Goal: Task Accomplishment & Management: Complete application form

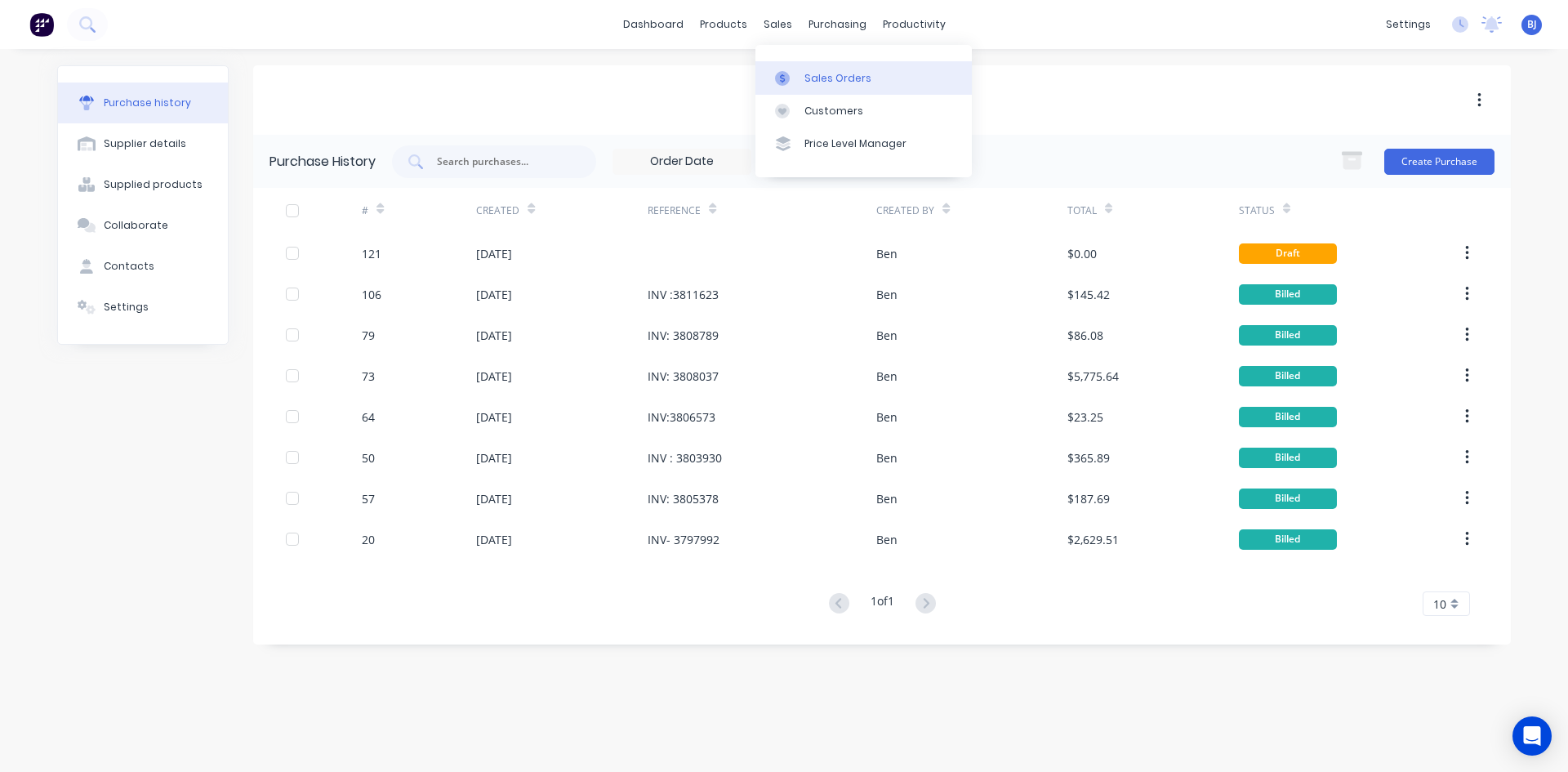
click at [785, 80] on icon at bounding box center [782, 77] width 5 height 9
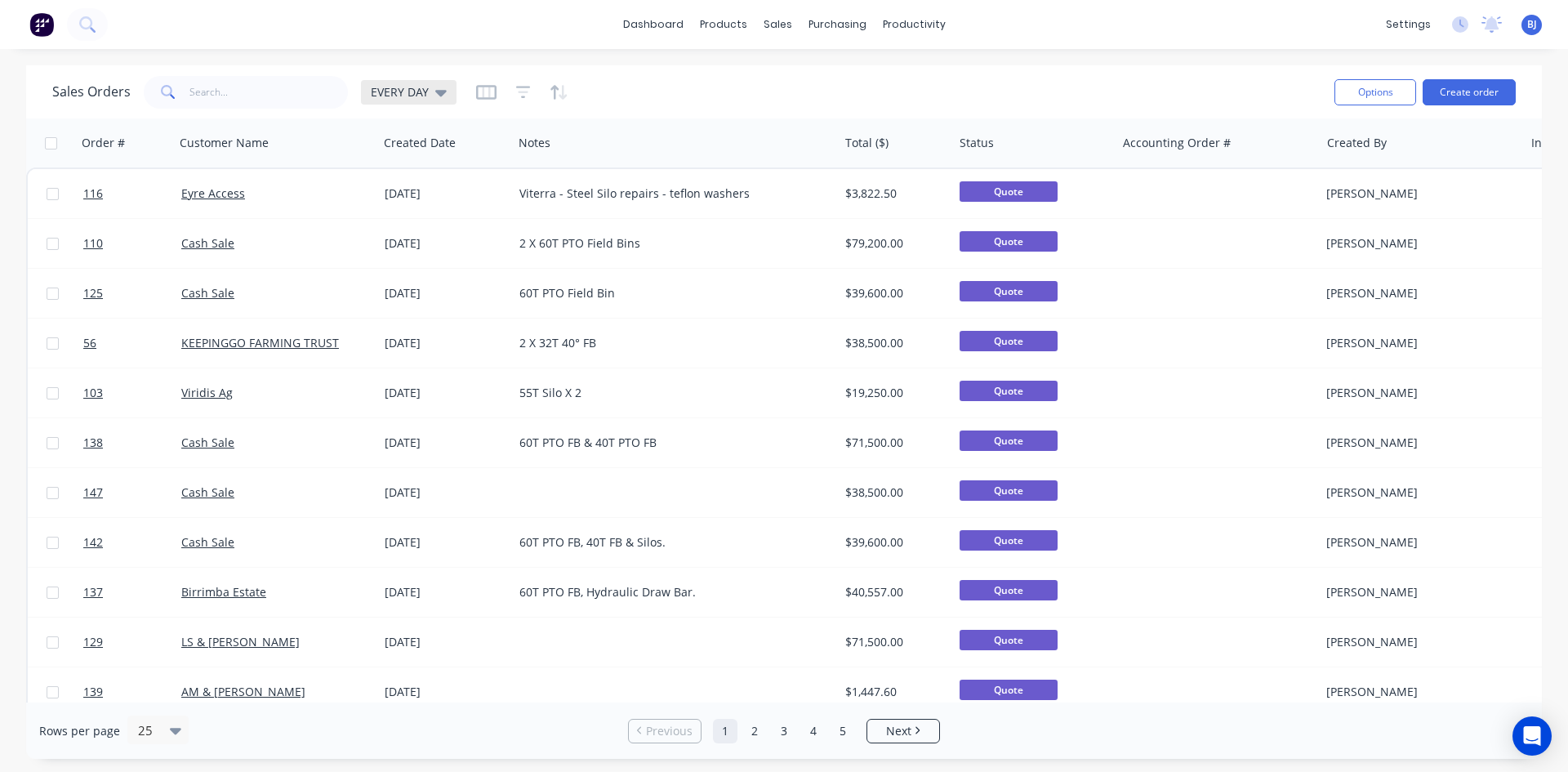
click at [436, 94] on icon at bounding box center [441, 92] width 12 height 18
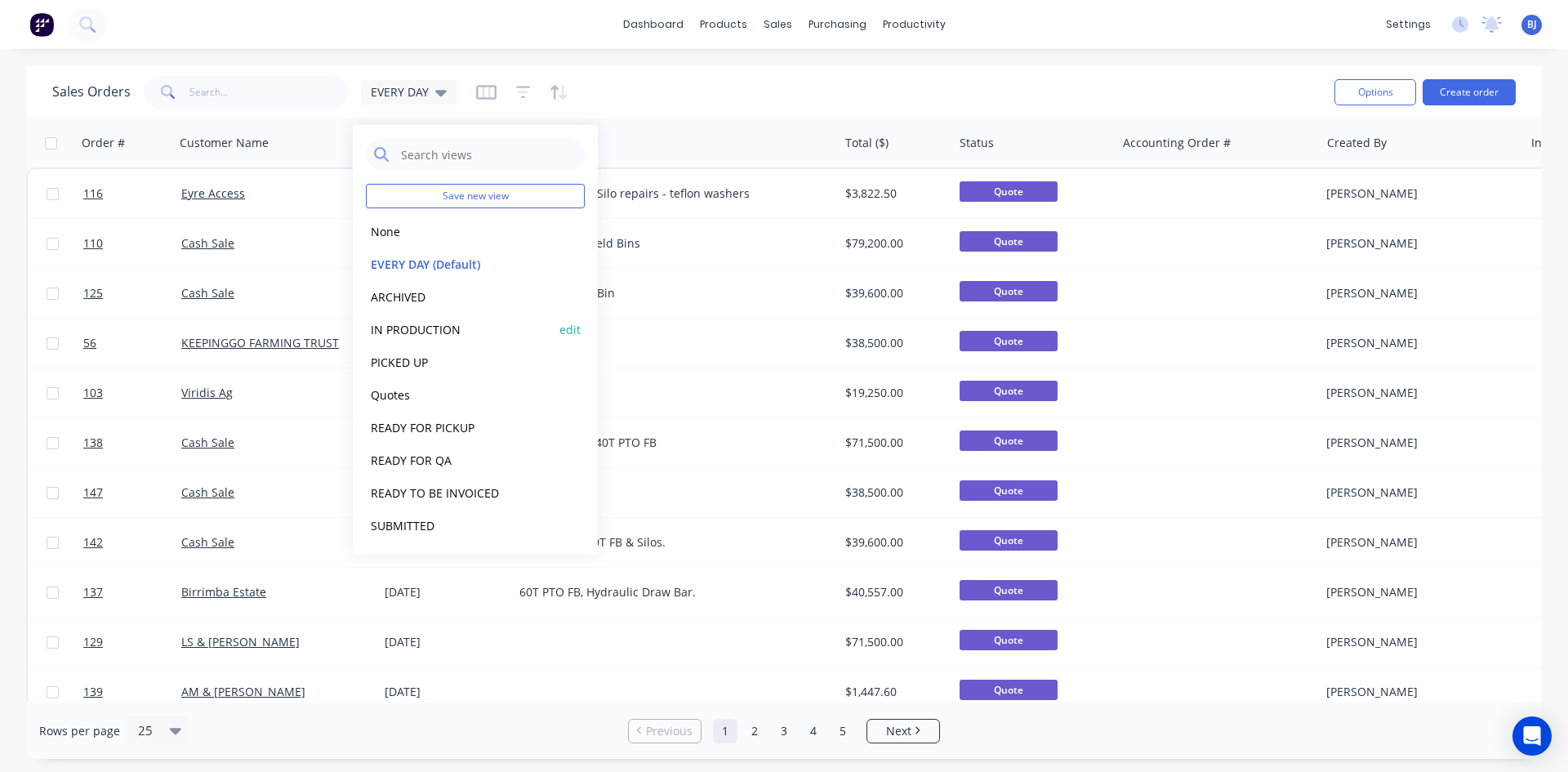
click at [416, 332] on button "IN PRODUCTION" at bounding box center [459, 330] width 187 height 19
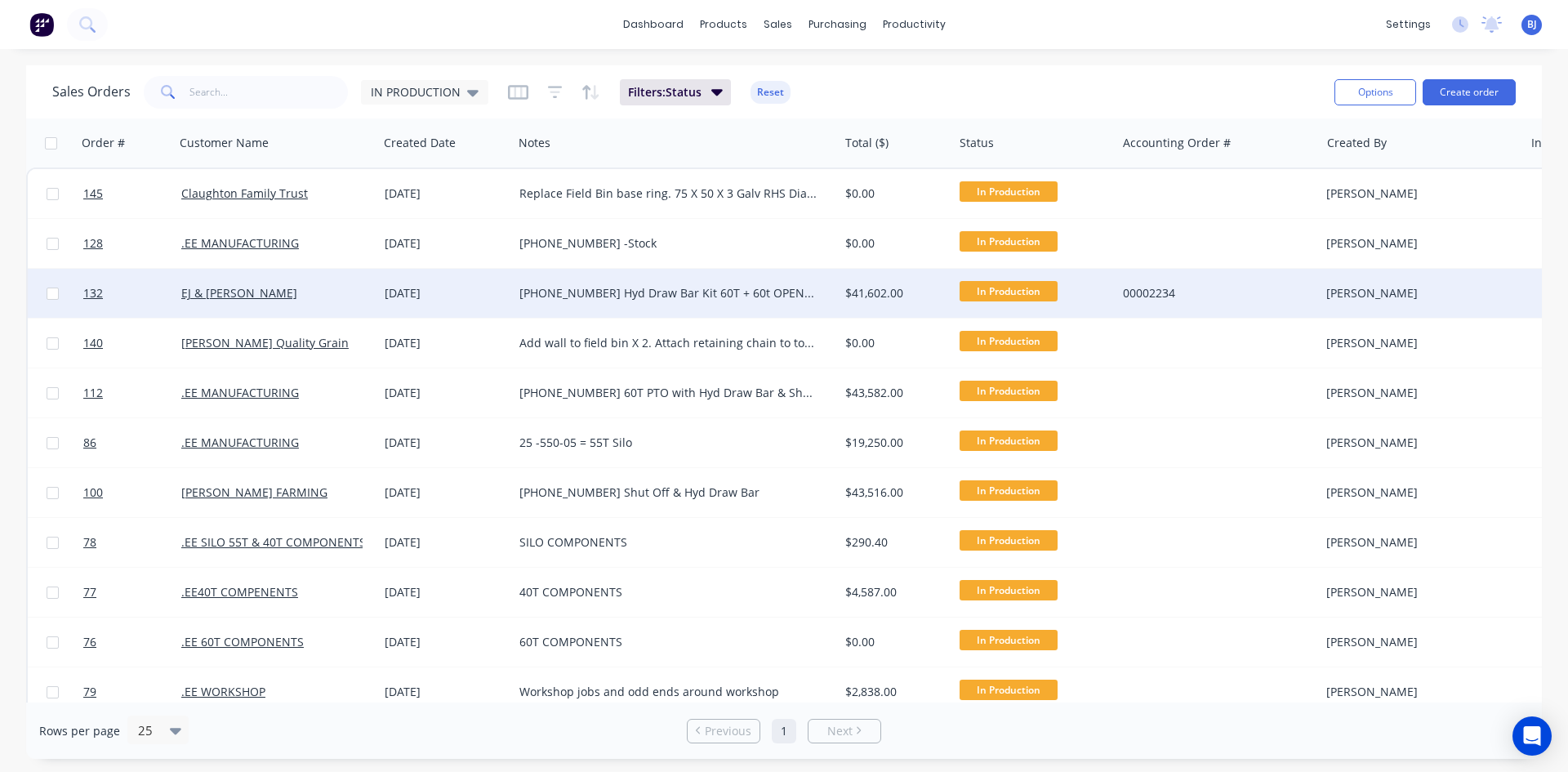
click at [422, 298] on div "[DATE]" at bounding box center [445, 294] width 122 height 16
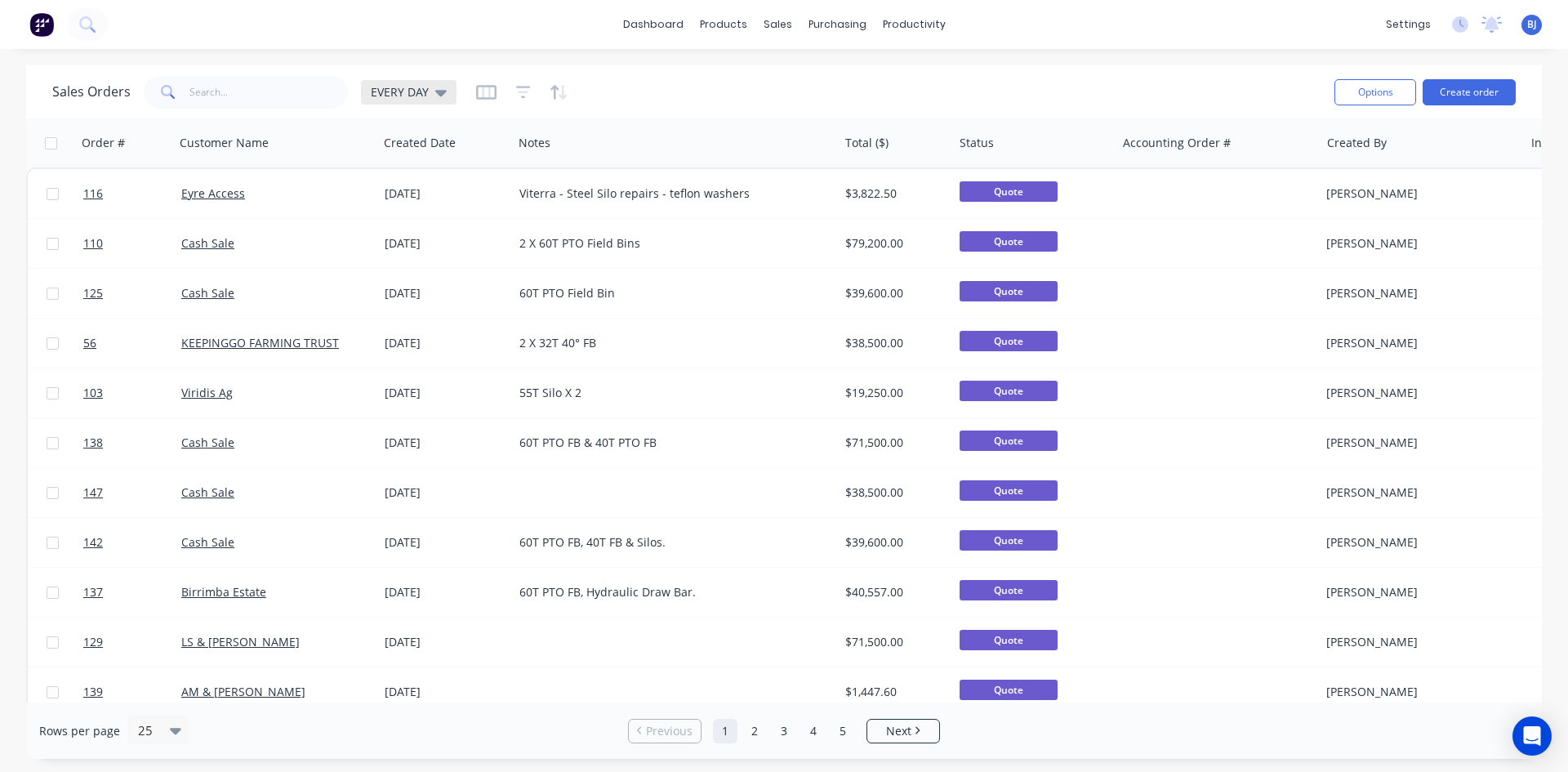
click at [444, 87] on icon at bounding box center [441, 92] width 12 height 18
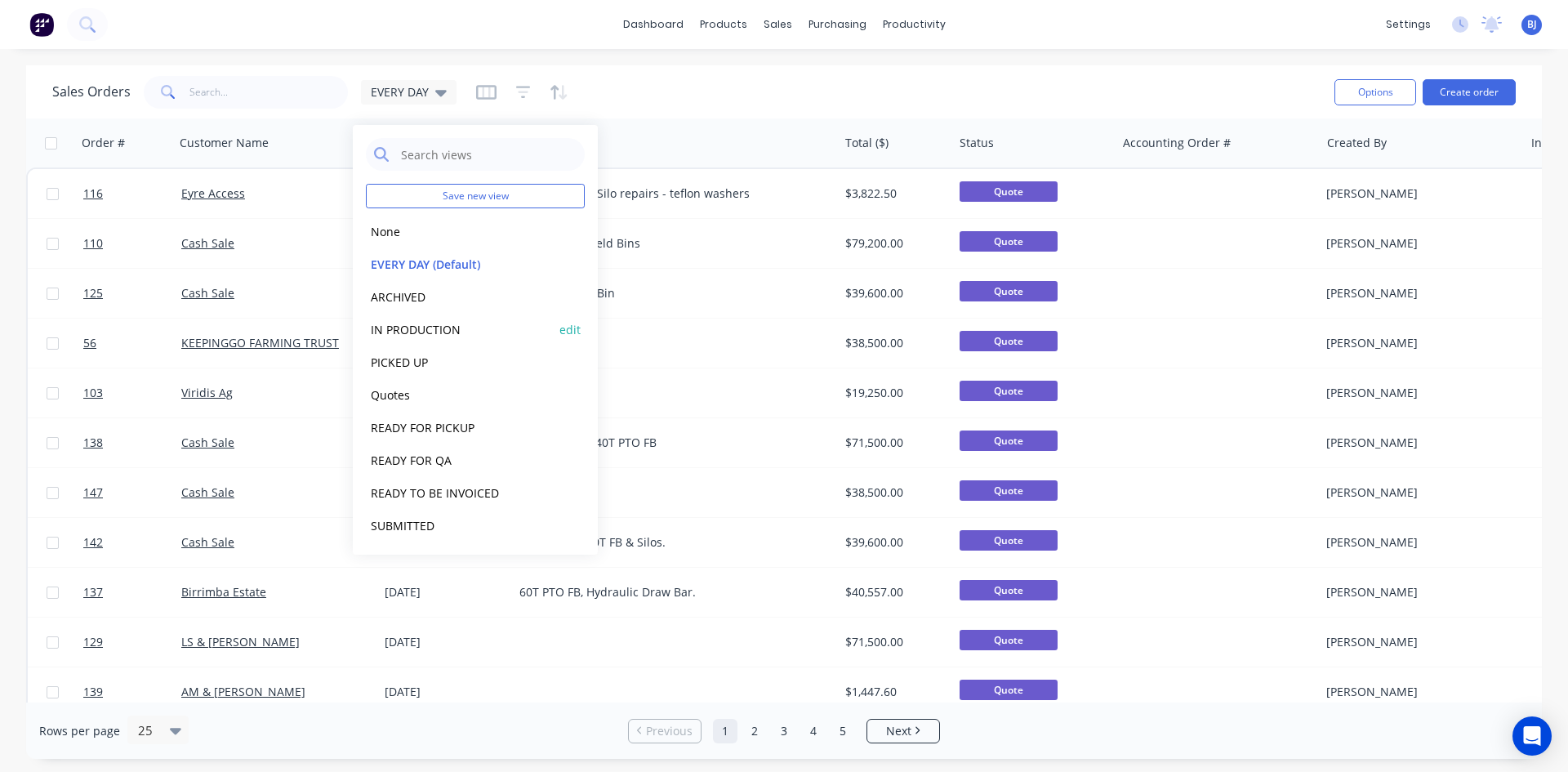
click at [396, 328] on button "IN PRODUCTION" at bounding box center [459, 330] width 187 height 19
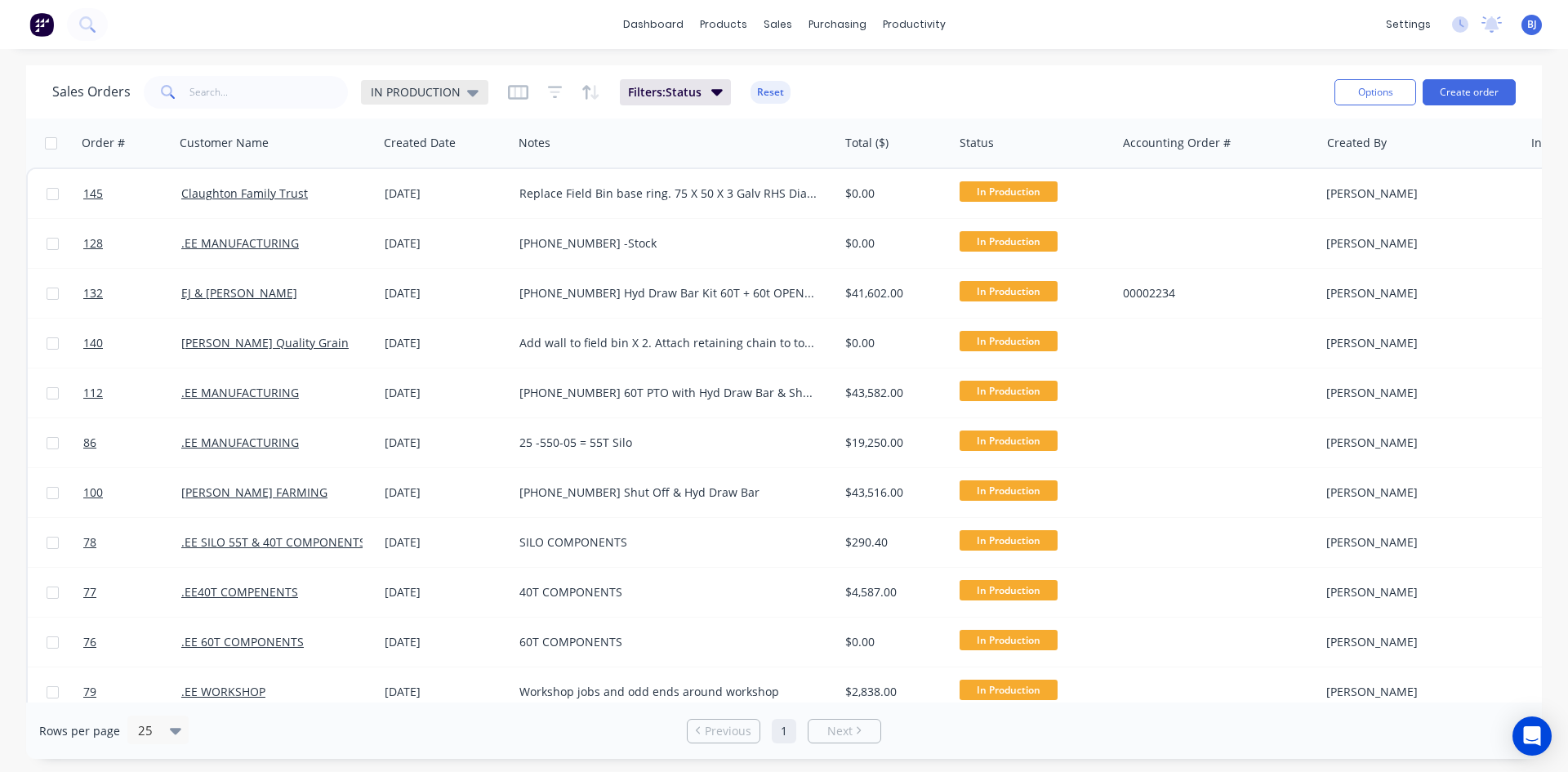
click at [467, 99] on icon at bounding box center [473, 92] width 12 height 18
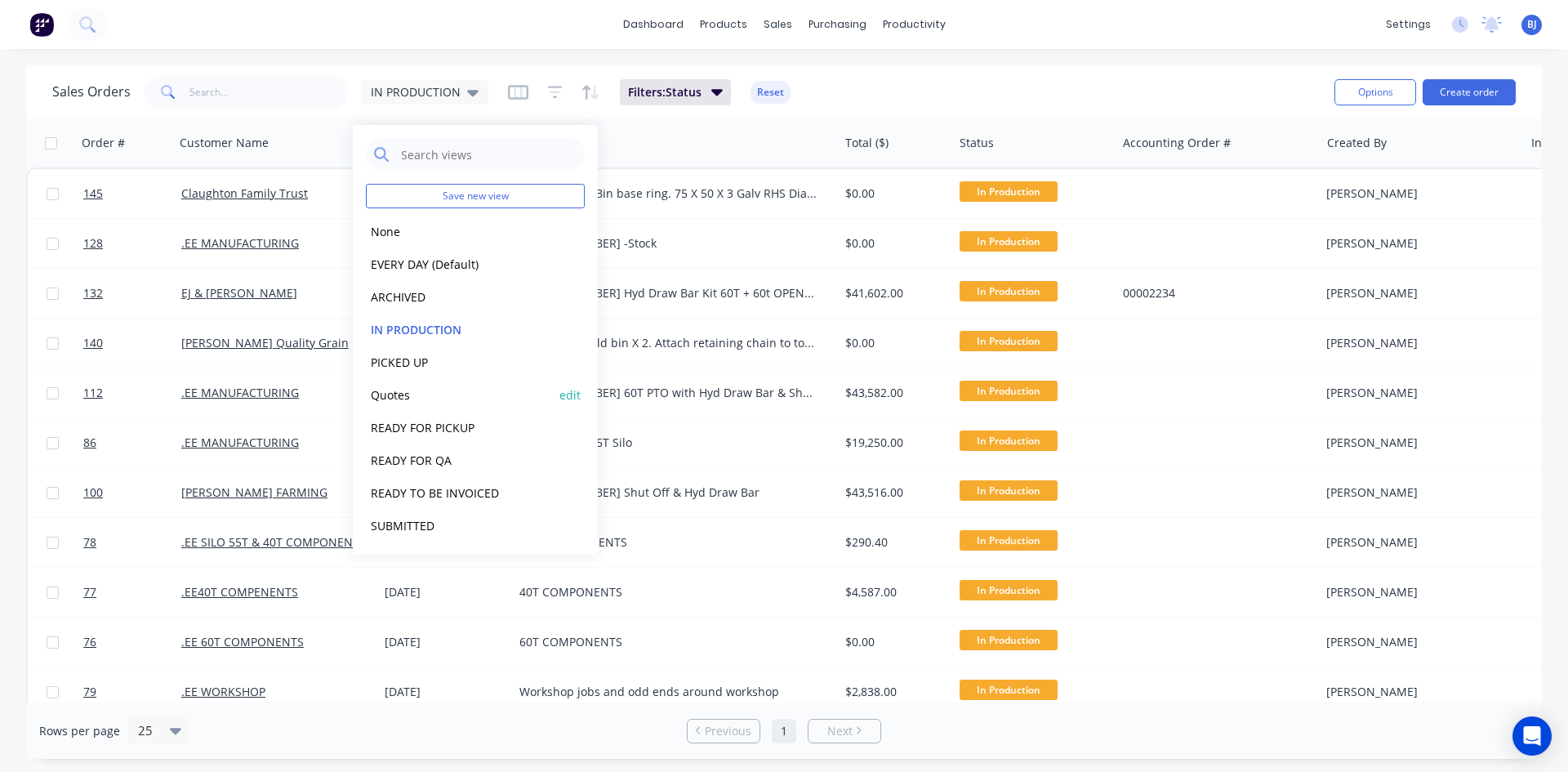
click at [400, 395] on button "Quotes" at bounding box center [459, 395] width 187 height 19
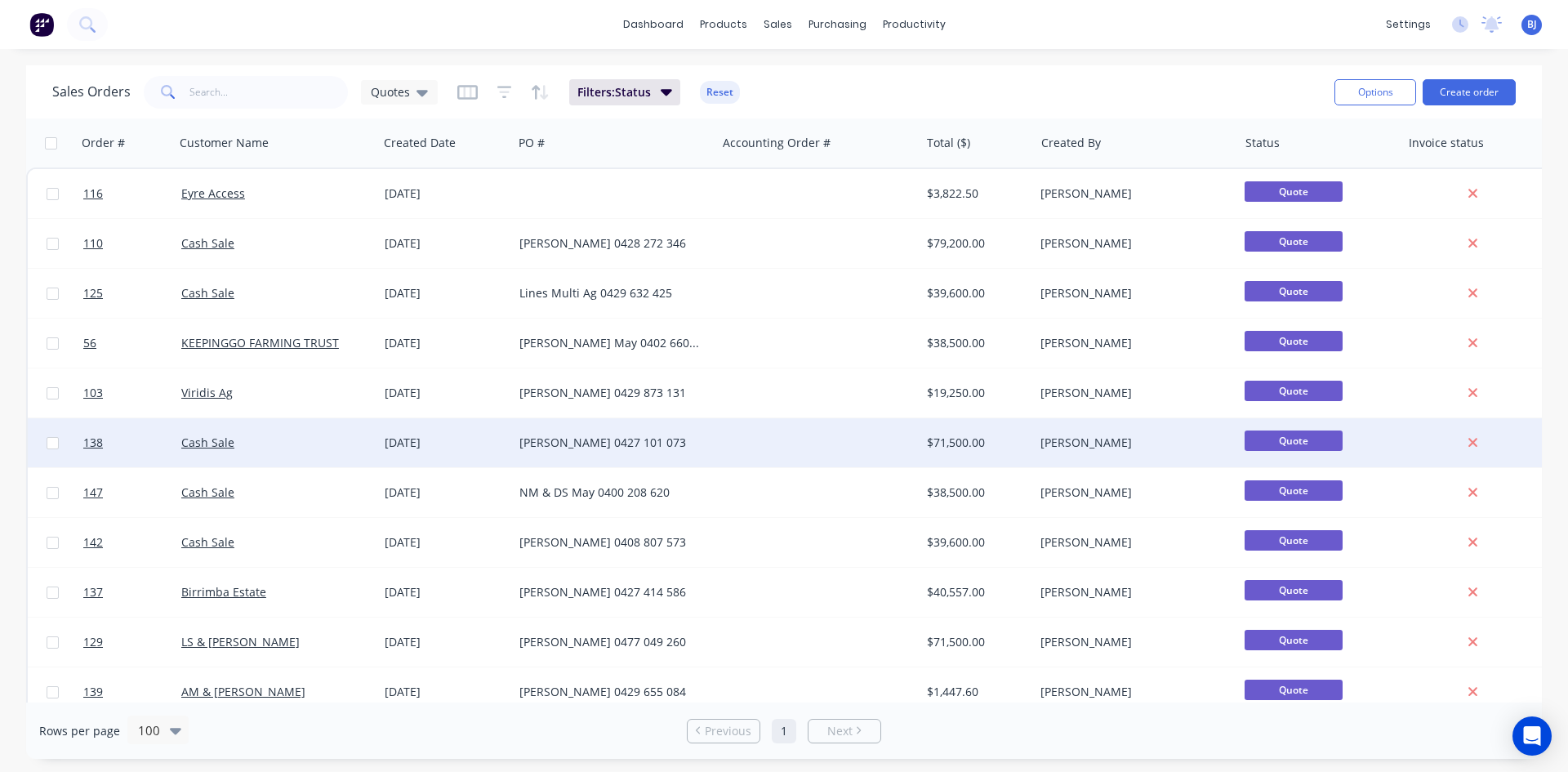
click at [417, 436] on div "[DATE]" at bounding box center [445, 443] width 122 height 16
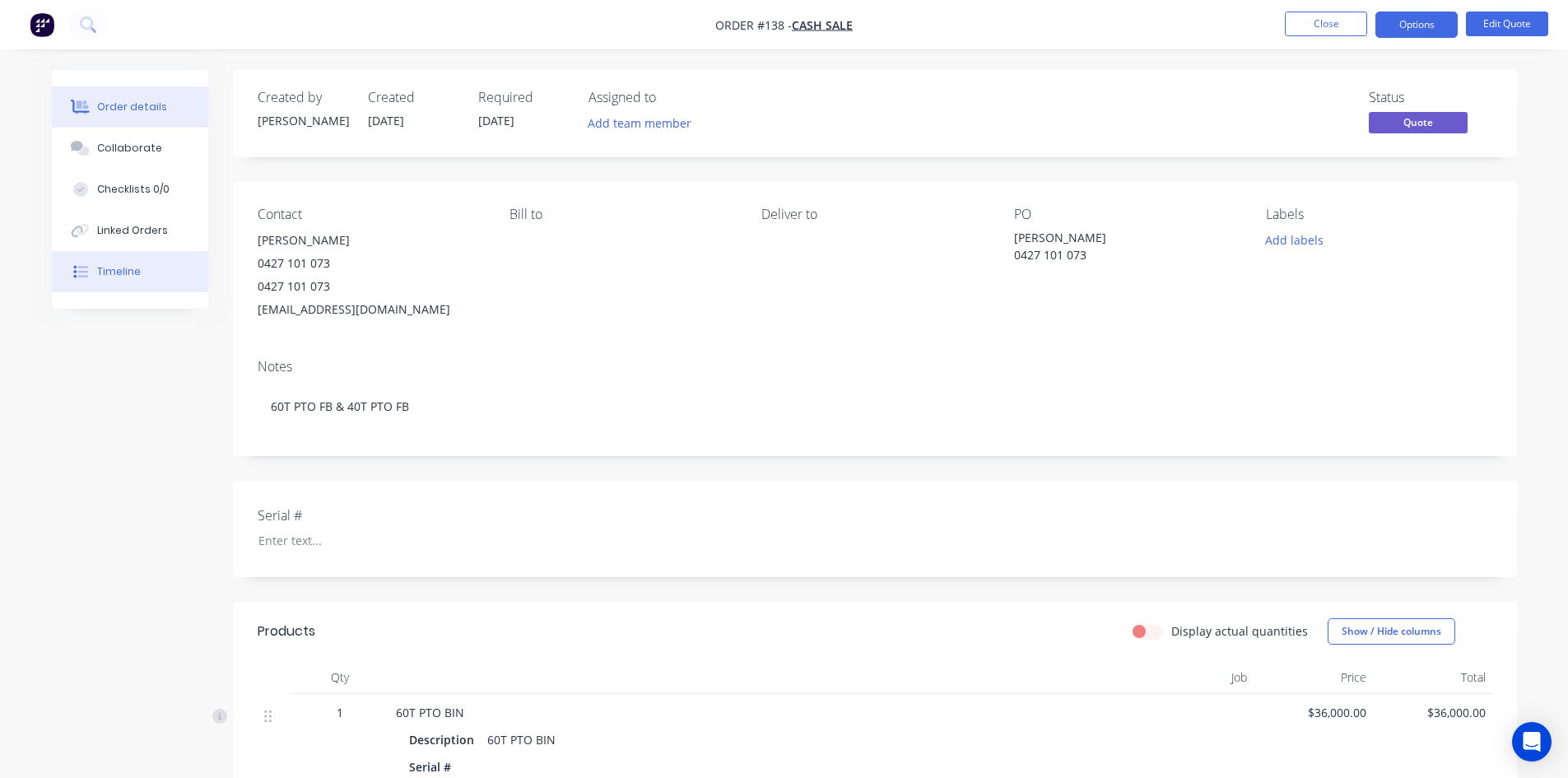
click at [119, 274] on div "Timeline" at bounding box center [118, 272] width 44 height 15
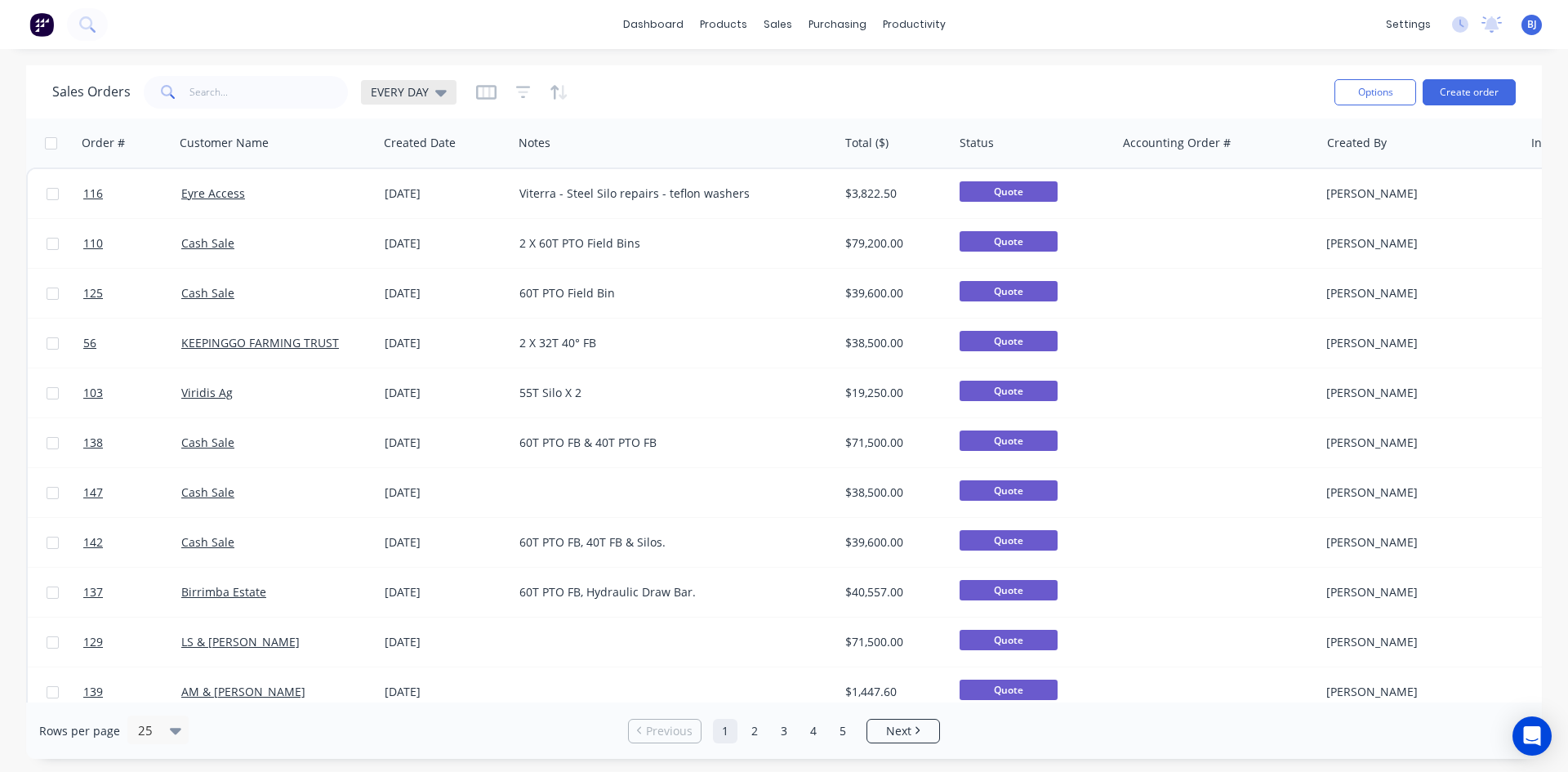
click at [441, 96] on icon at bounding box center [441, 92] width 12 height 18
click at [154, 143] on icon "button" at bounding box center [150, 143] width 15 height 13
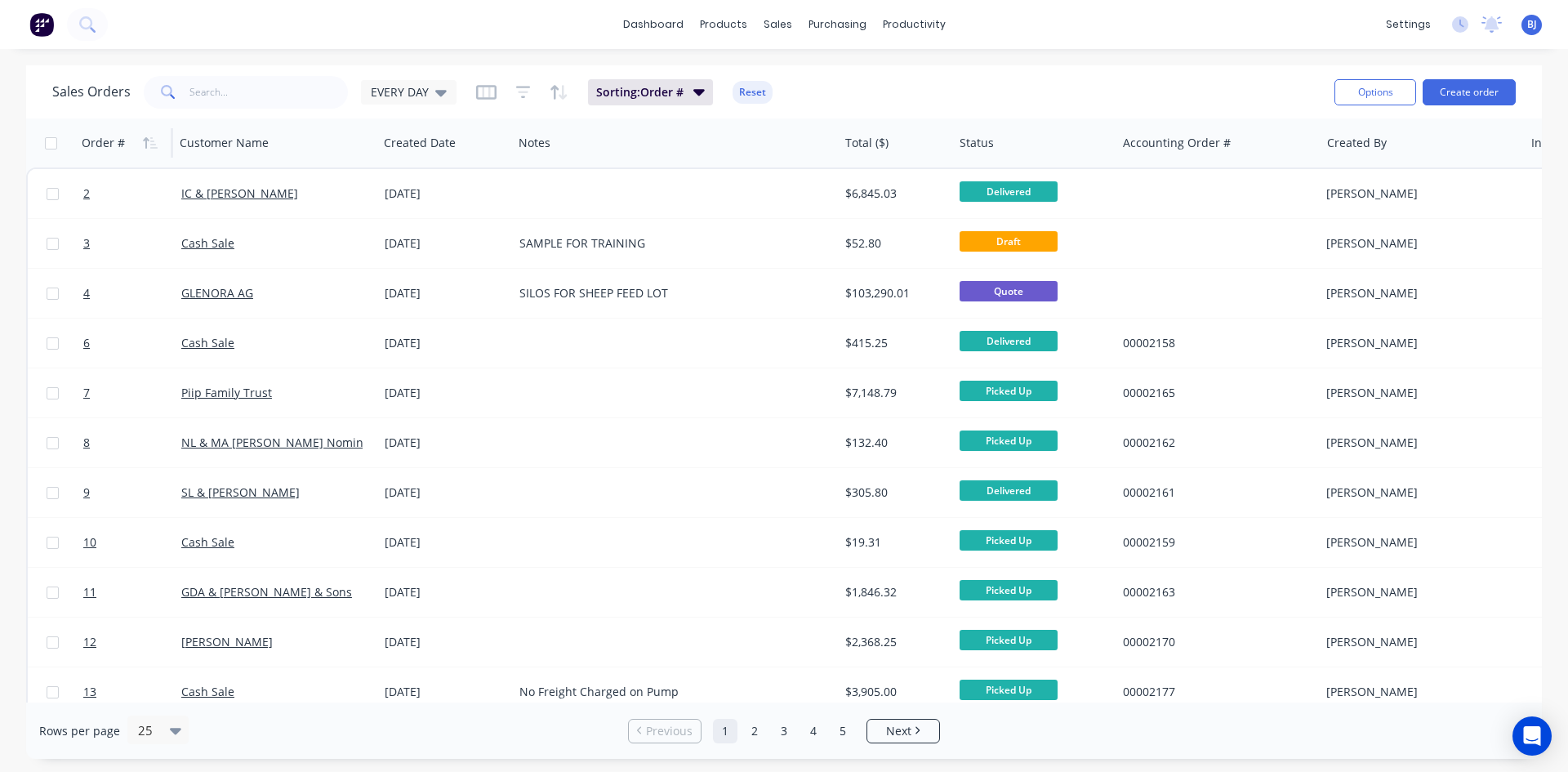
click at [154, 143] on icon "button" at bounding box center [150, 143] width 15 height 13
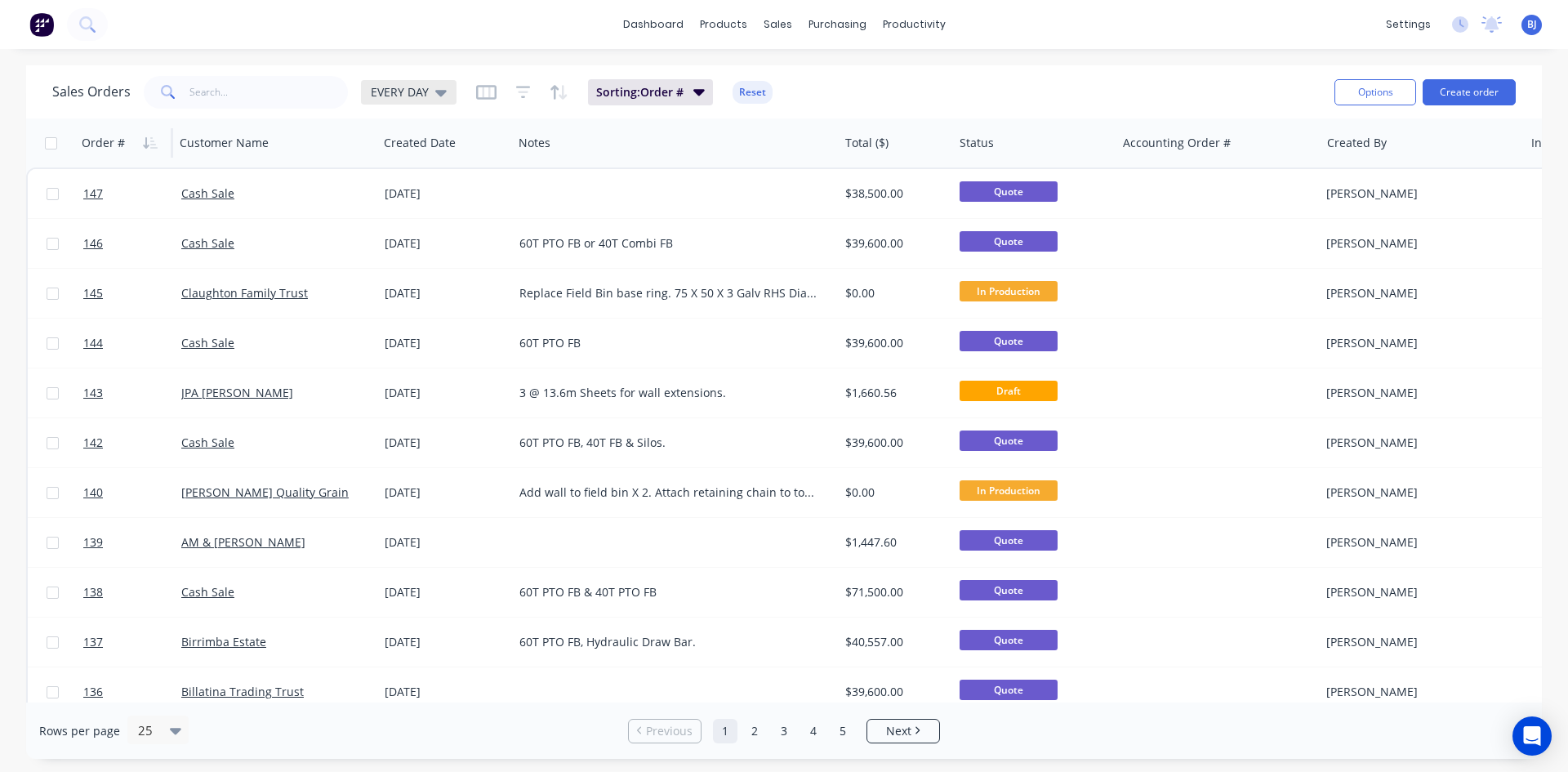
click at [445, 94] on div "EVERY DAY" at bounding box center [408, 92] width 95 height 25
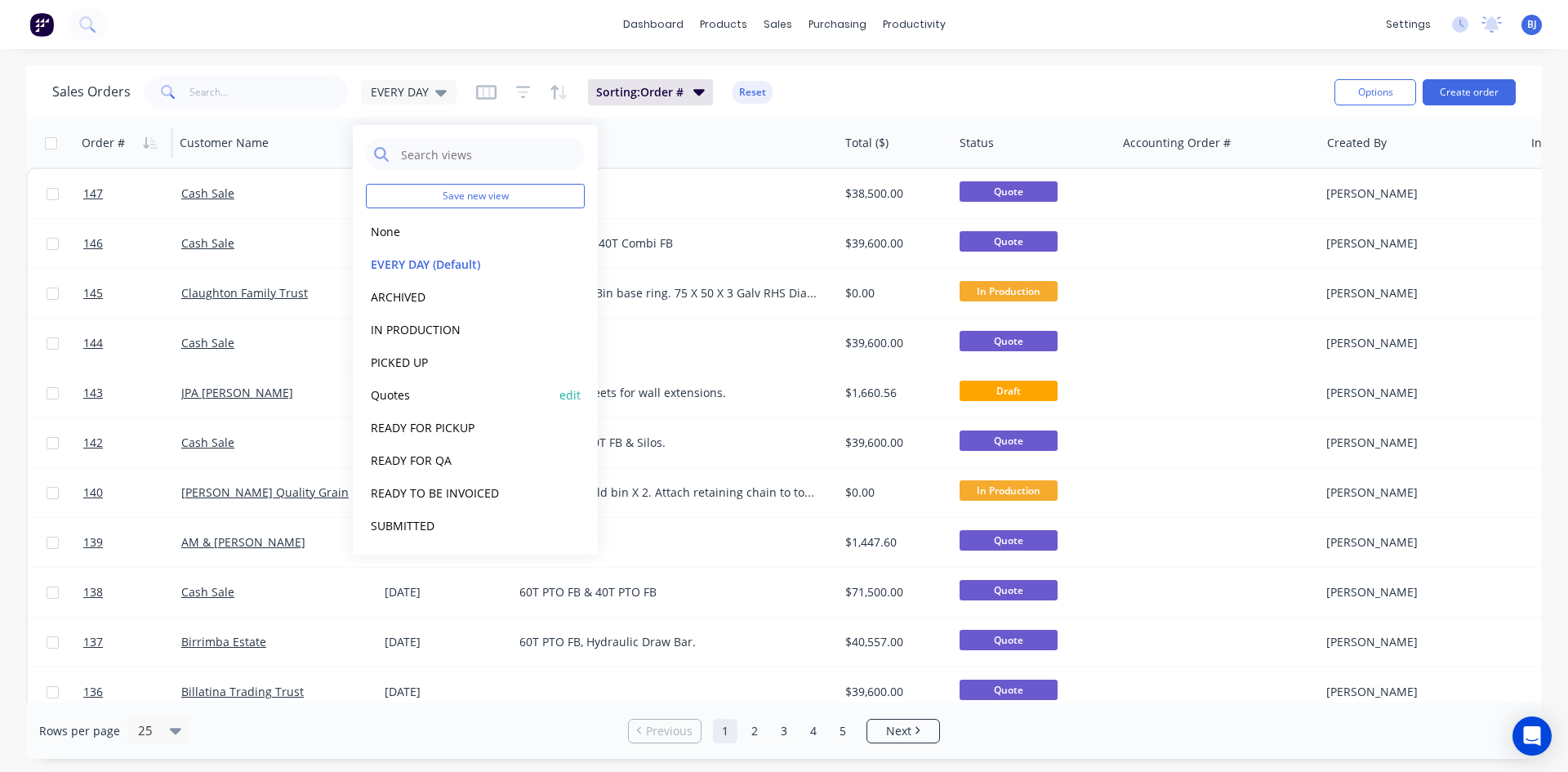
click at [398, 400] on button "Quotes" at bounding box center [459, 395] width 187 height 19
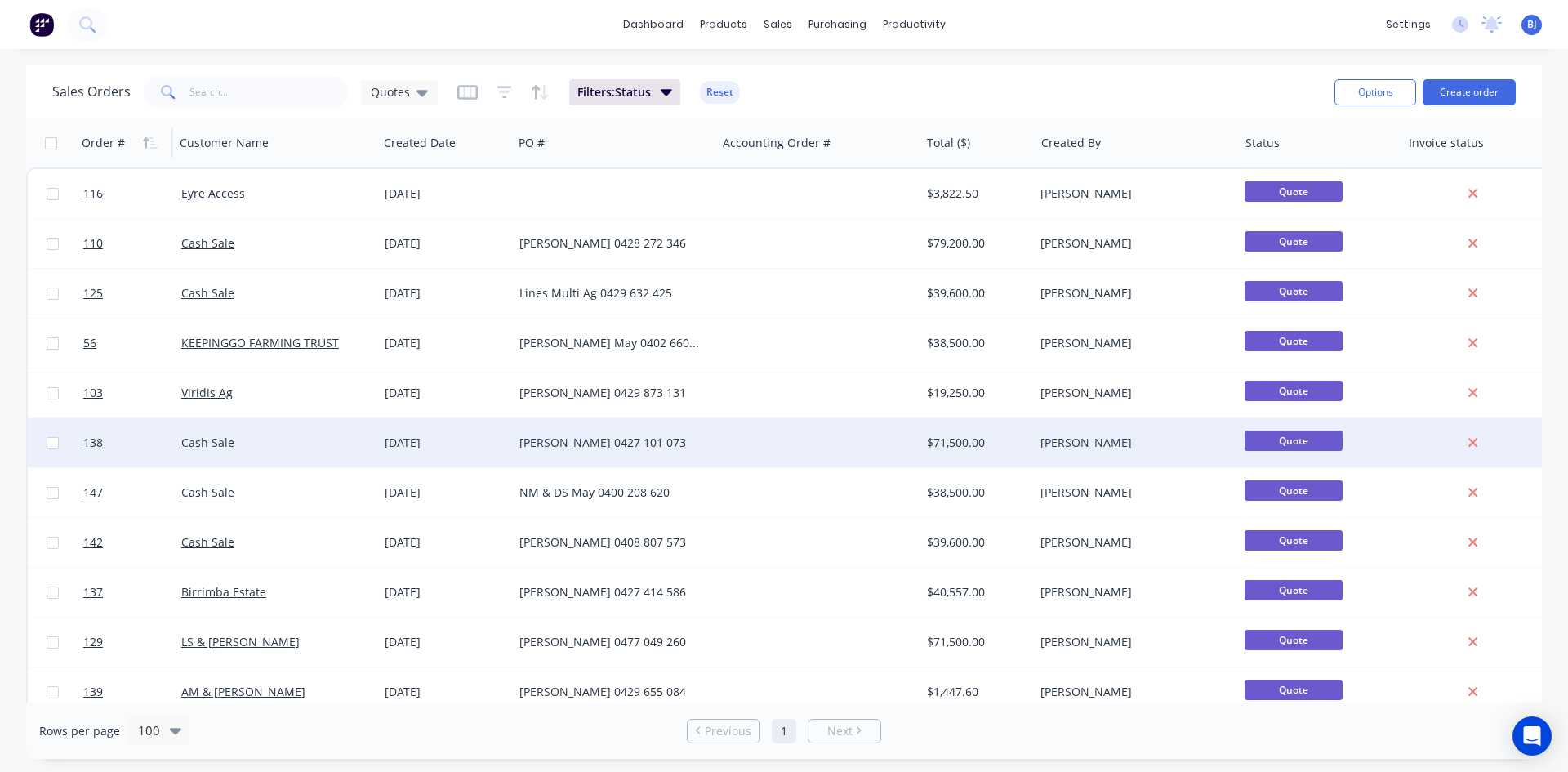
click at [404, 442] on div "[DATE]" at bounding box center [445, 443] width 122 height 16
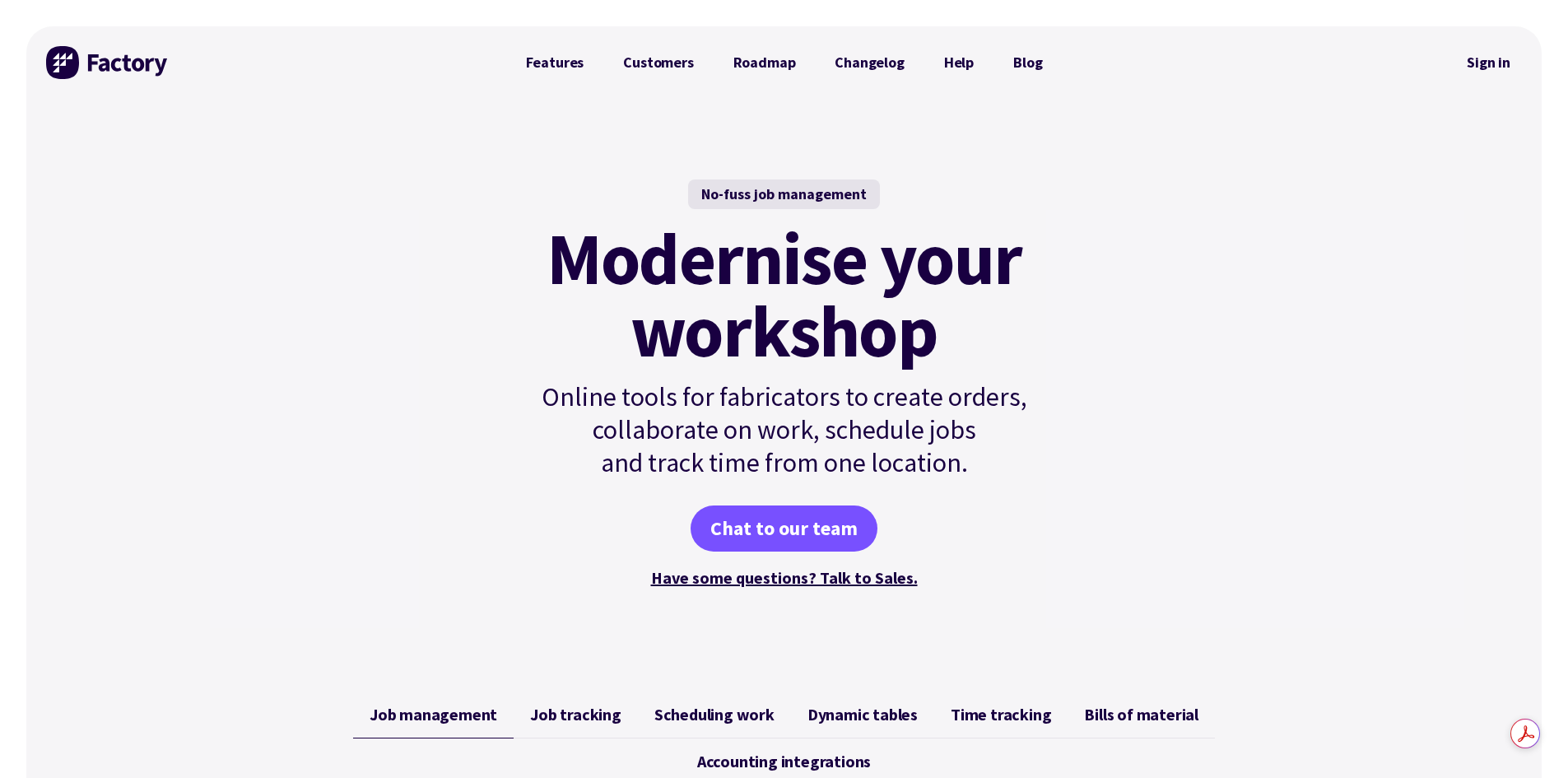
click at [1488, 65] on link "Sign in" at bounding box center [1488, 63] width 66 height 38
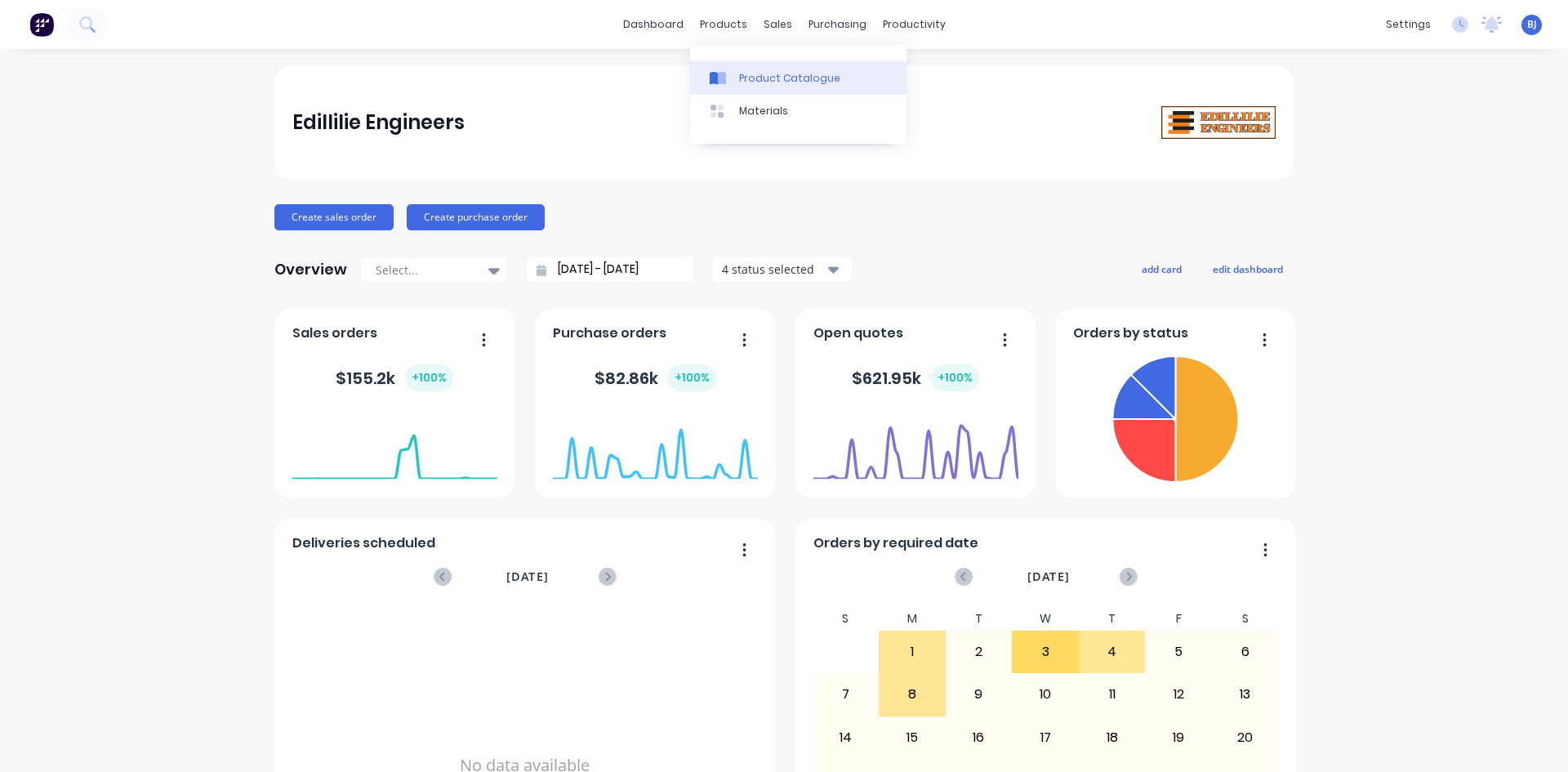
click at [717, 76] on icon at bounding box center [713, 78] width 8 height 13
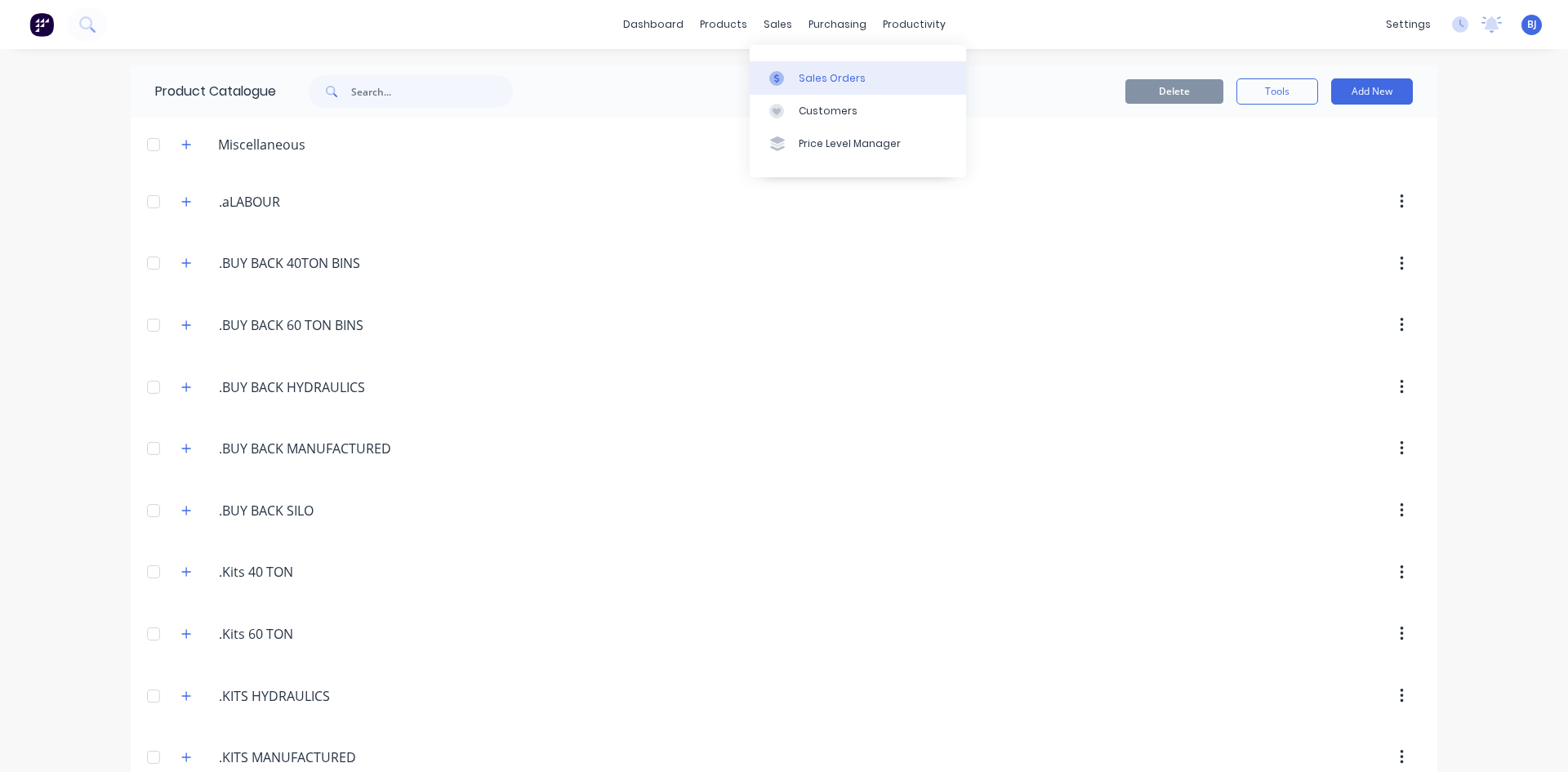
click at [776, 73] on icon at bounding box center [777, 78] width 15 height 15
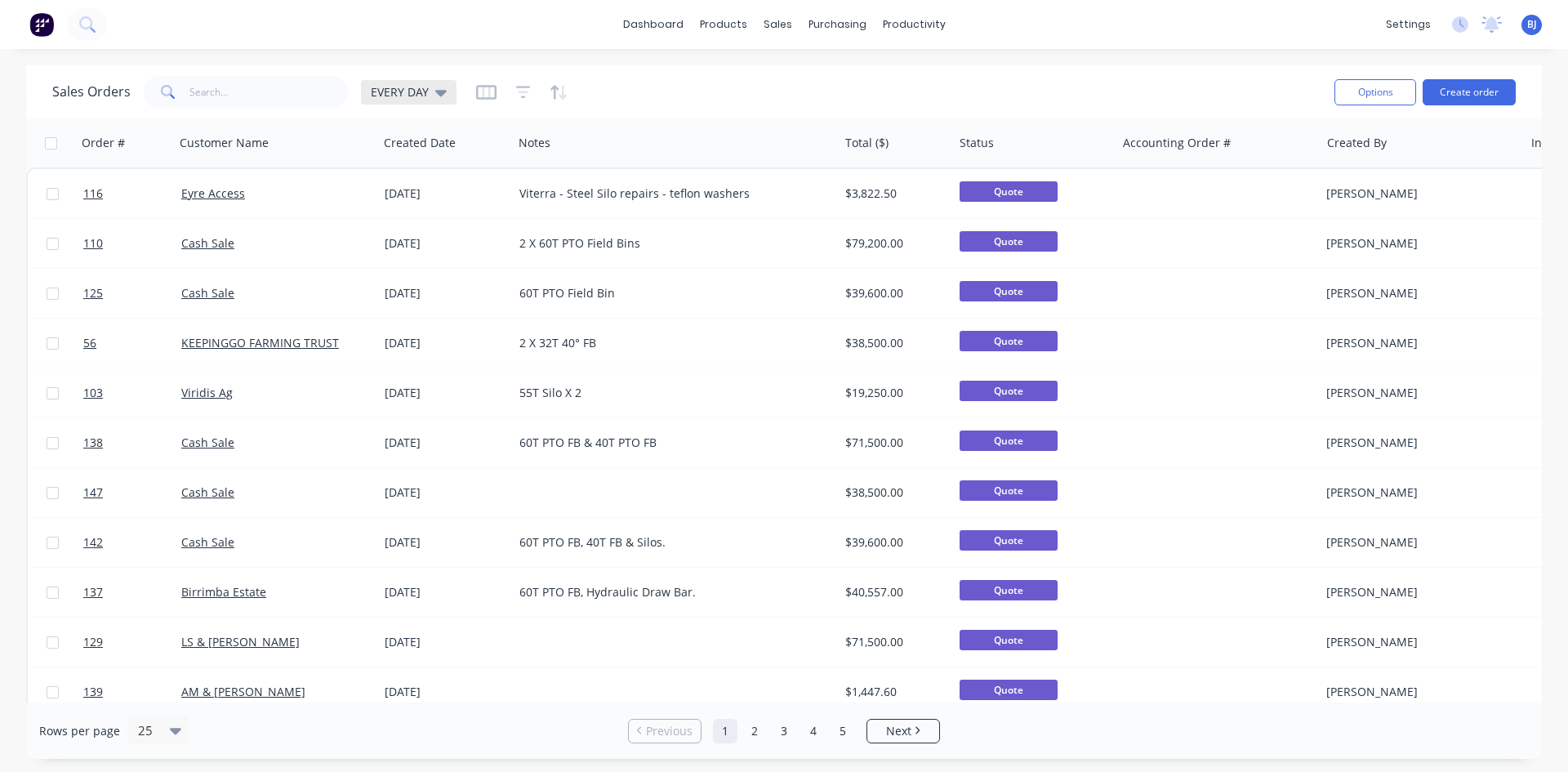
click at [446, 95] on div "EVERY DAY" at bounding box center [408, 92] width 95 height 25
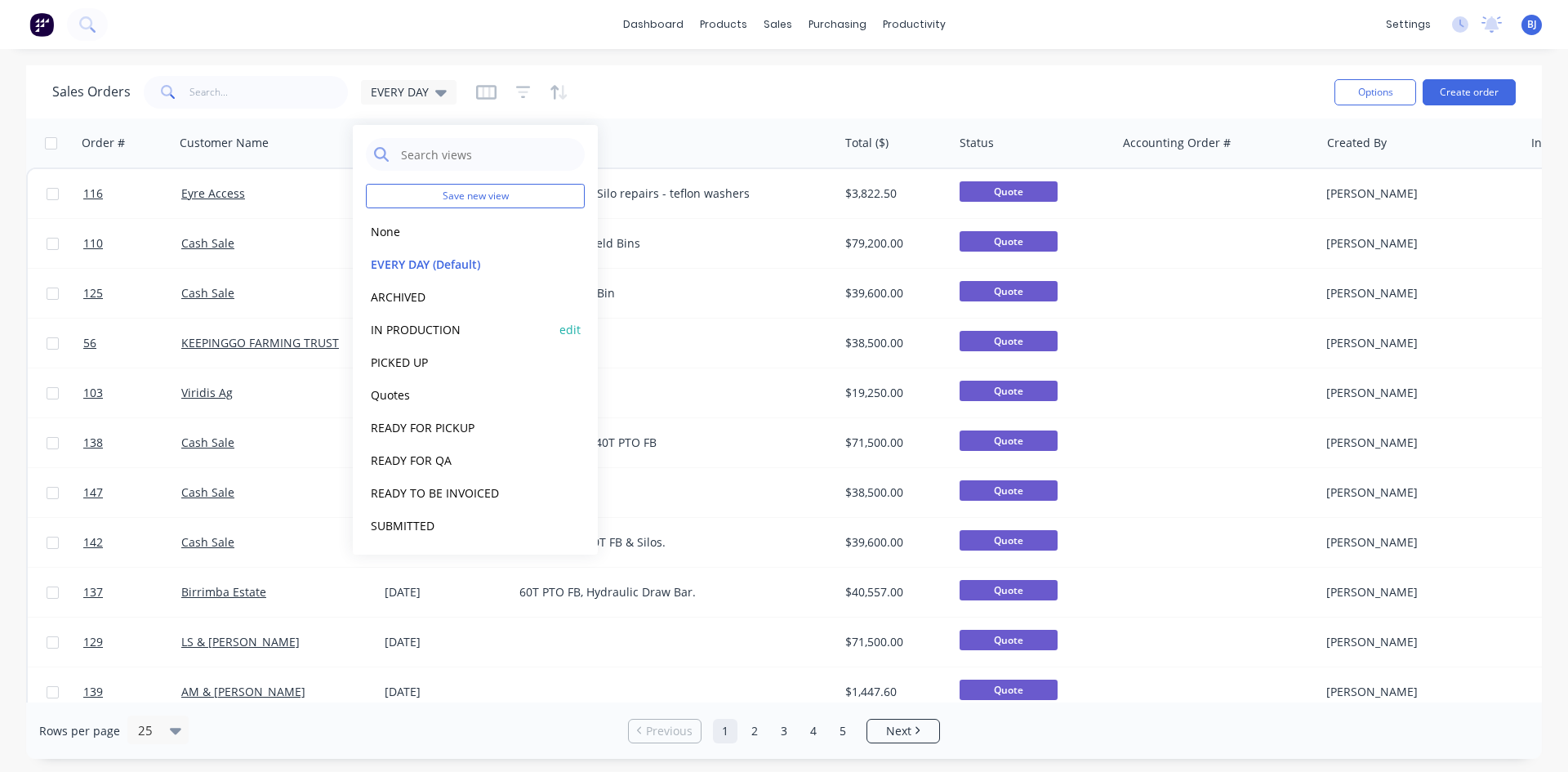
click at [434, 327] on button "IN PRODUCTION" at bounding box center [459, 330] width 187 height 19
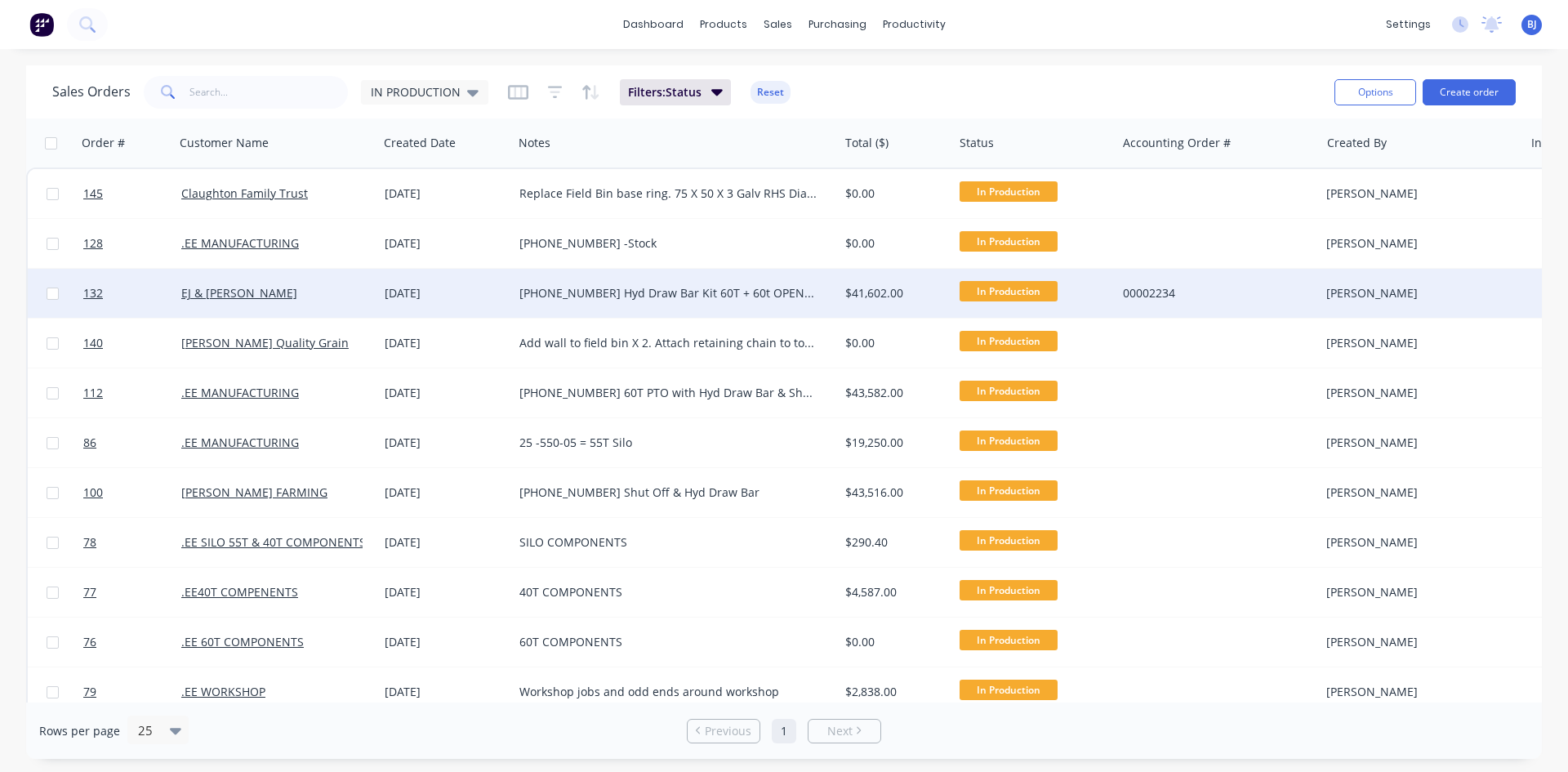
click at [416, 298] on div "[DATE]" at bounding box center [445, 294] width 122 height 16
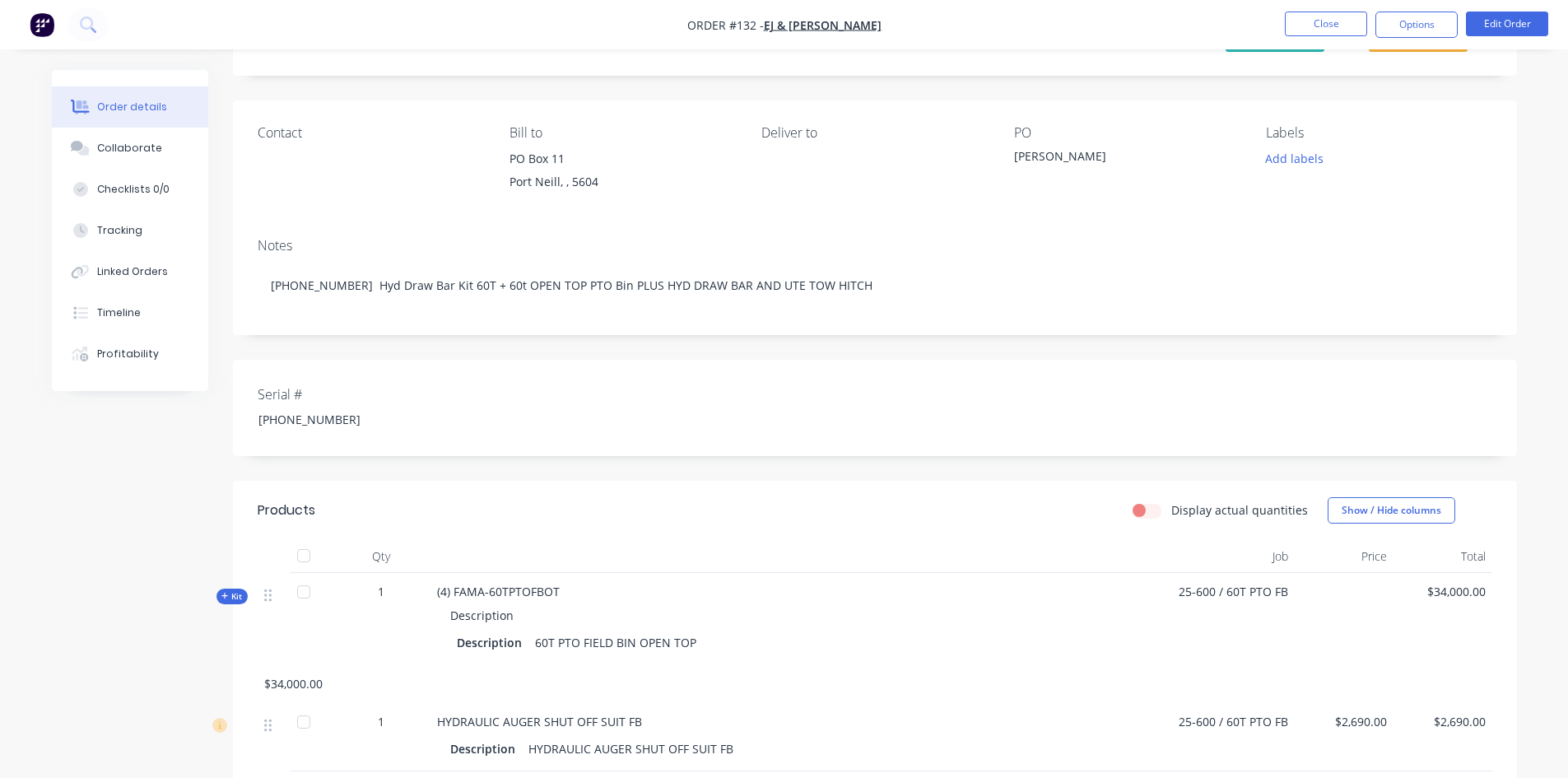
scroll to position [74, 0]
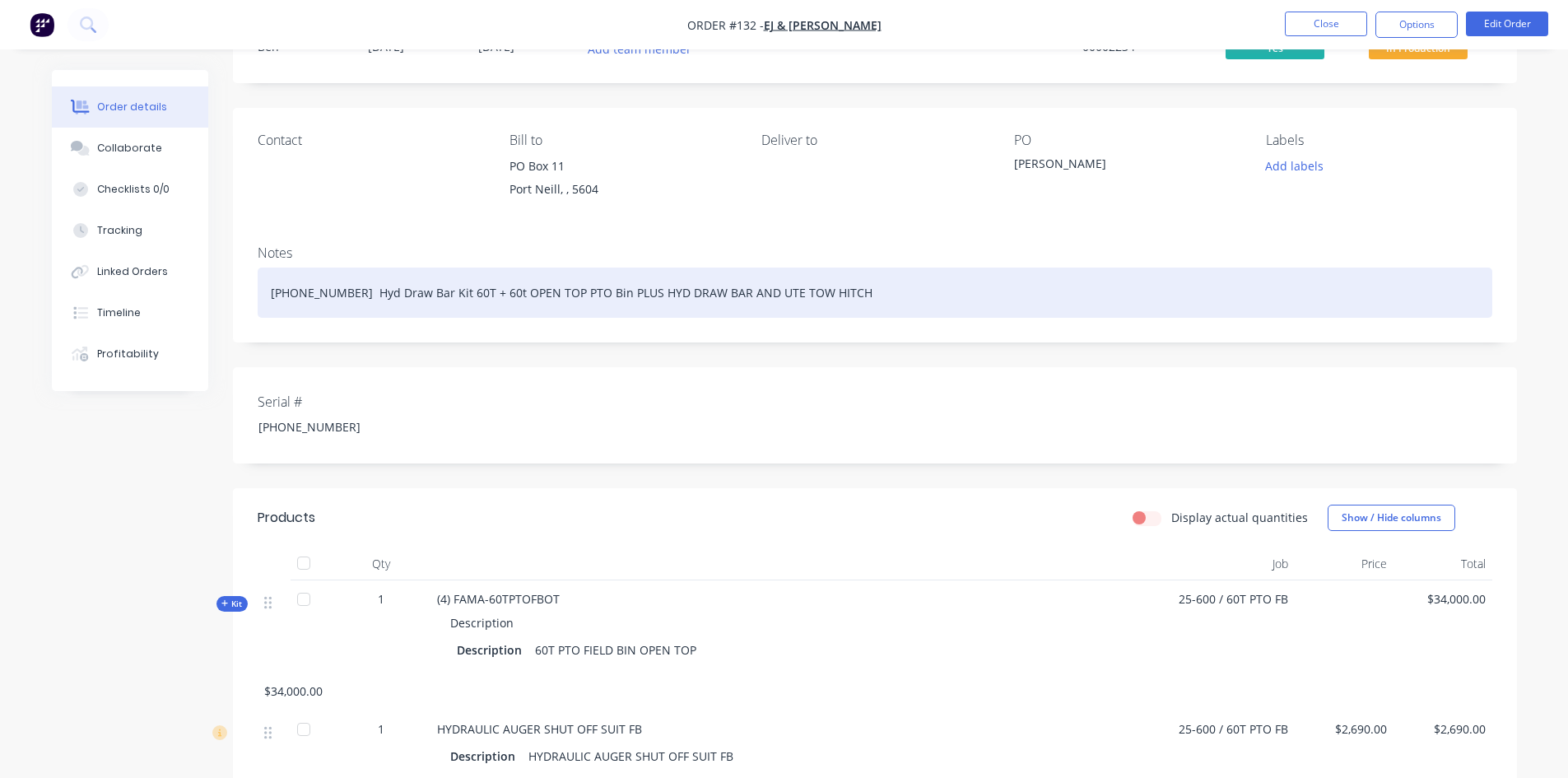
click at [697, 292] on div "[PHONE_NUMBER] Hyd Draw Bar Kit 60T + 60t OPEN TOP PTO Bin PLUS HYD DRAW BAR AN…" at bounding box center [875, 292] width 1234 height 51
drag, startPoint x: 352, startPoint y: 294, endPoint x: 389, endPoint y: 302, distance: 37.9
click at [357, 294] on div "[PHONE_NUMBER] Hyd Draw Bar Kit 60T + 60t OPEN TOP PTO AUGER SHUT OFF AND UTE T…" at bounding box center [875, 292] width 1234 height 51
drag, startPoint x: 485, startPoint y: 292, endPoint x: 704, endPoint y: 404, distance: 246.0
click at [486, 293] on div "[PHONE_NUMBER] HYDRAULIC Draw Bar Kit 60T + 60t OPEN TOP PTO AUGER SHUT OFF AND…" at bounding box center [875, 292] width 1234 height 51
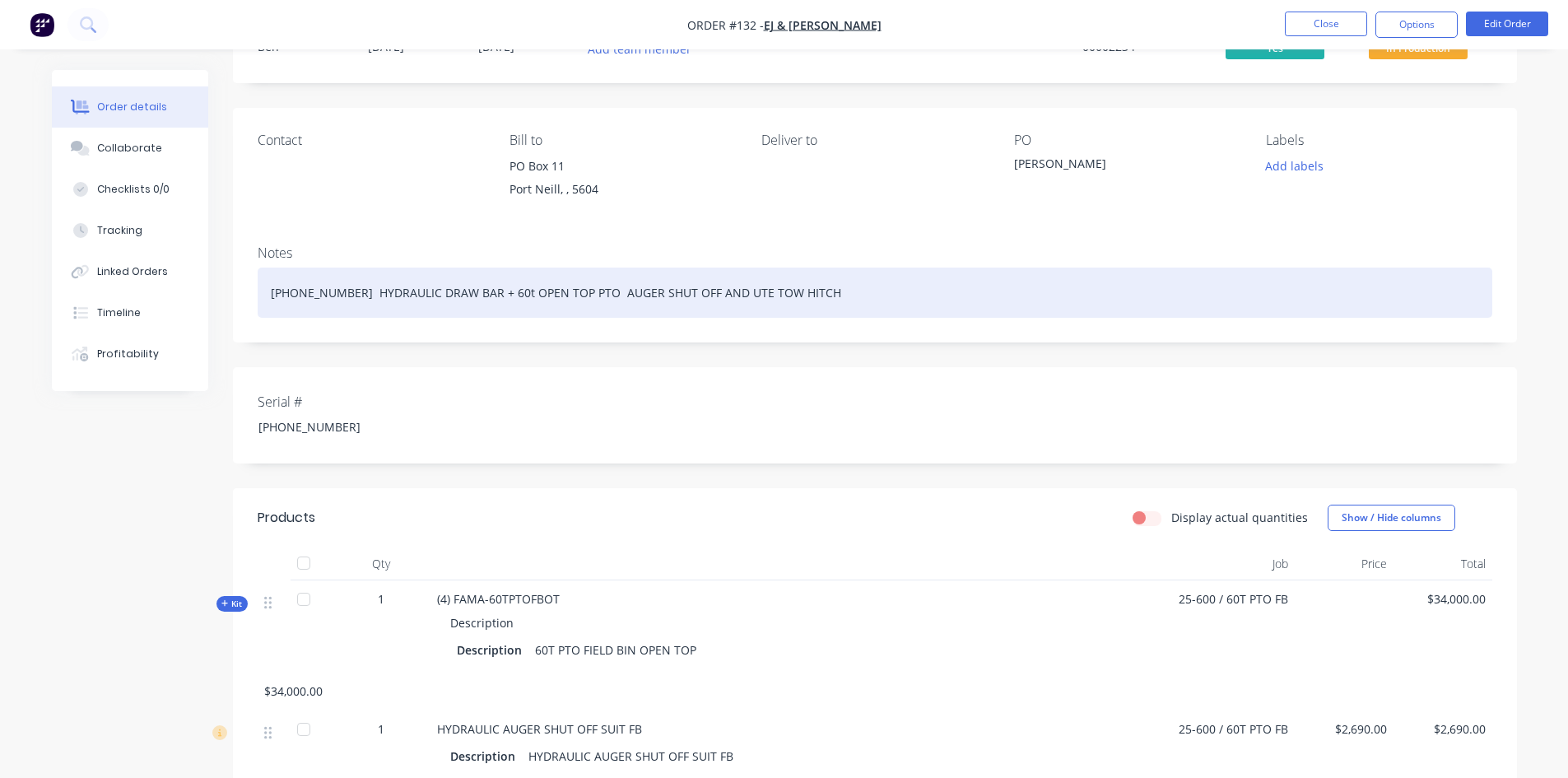
click at [570, 293] on div "[PHONE_NUMBER] HYDRAULIC DRAW BAR + 60t OPEN TOP PTO AUGER SHUT OFF AND UTE TOW…" at bounding box center [875, 292] width 1234 height 51
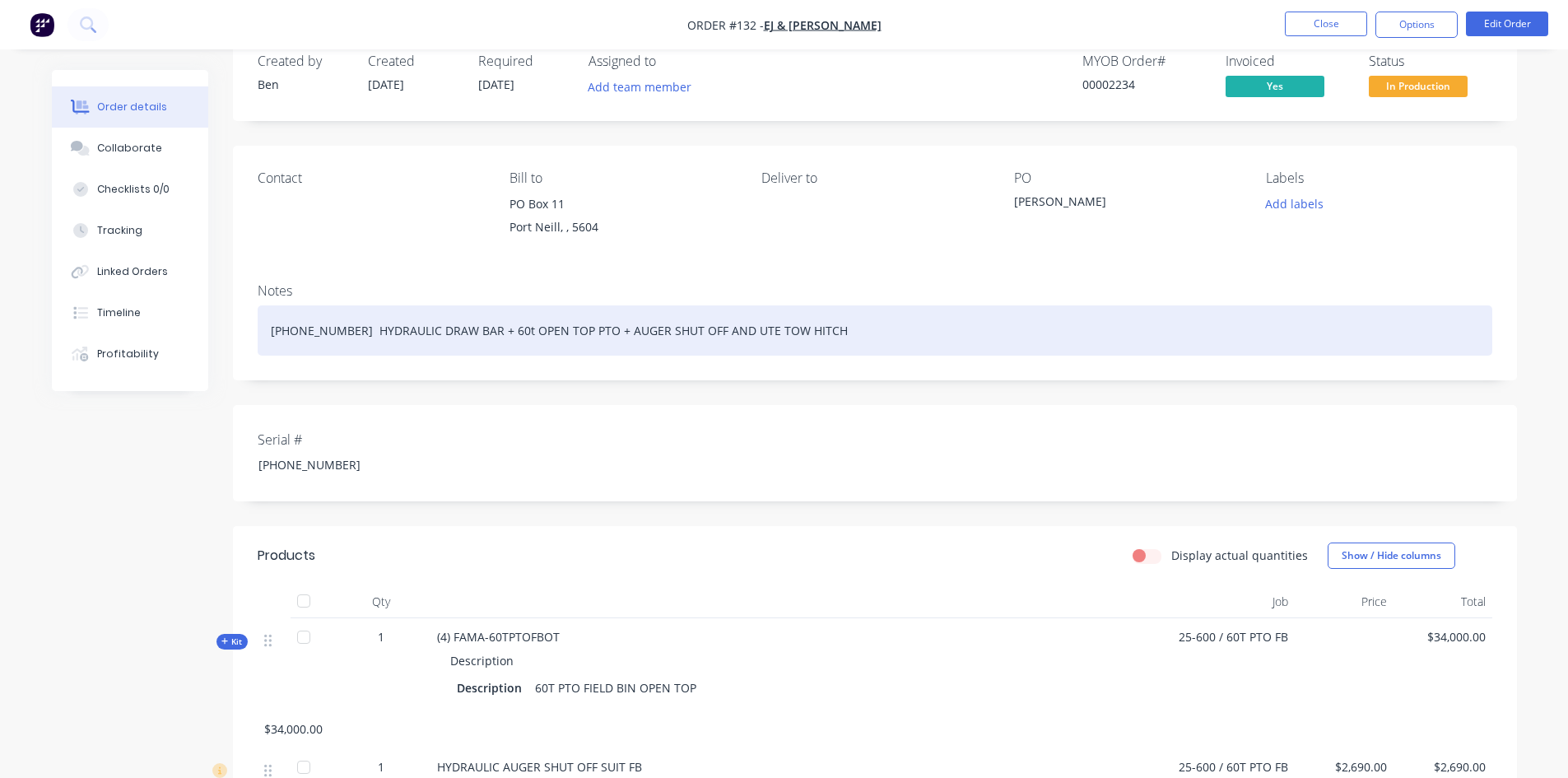
scroll to position [0, 0]
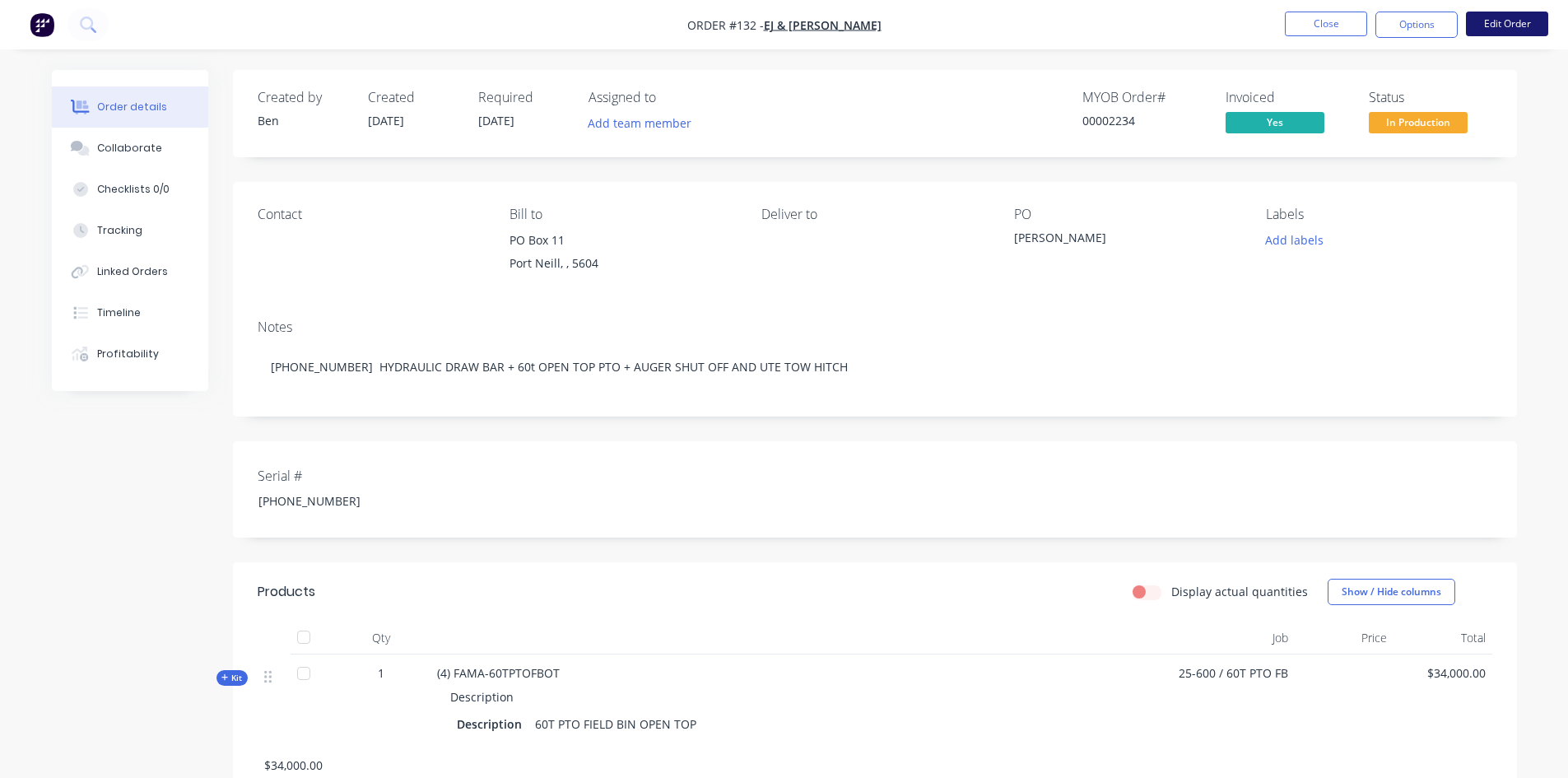
click at [1503, 27] on button "Edit Order" at bounding box center [1507, 24] width 82 height 25
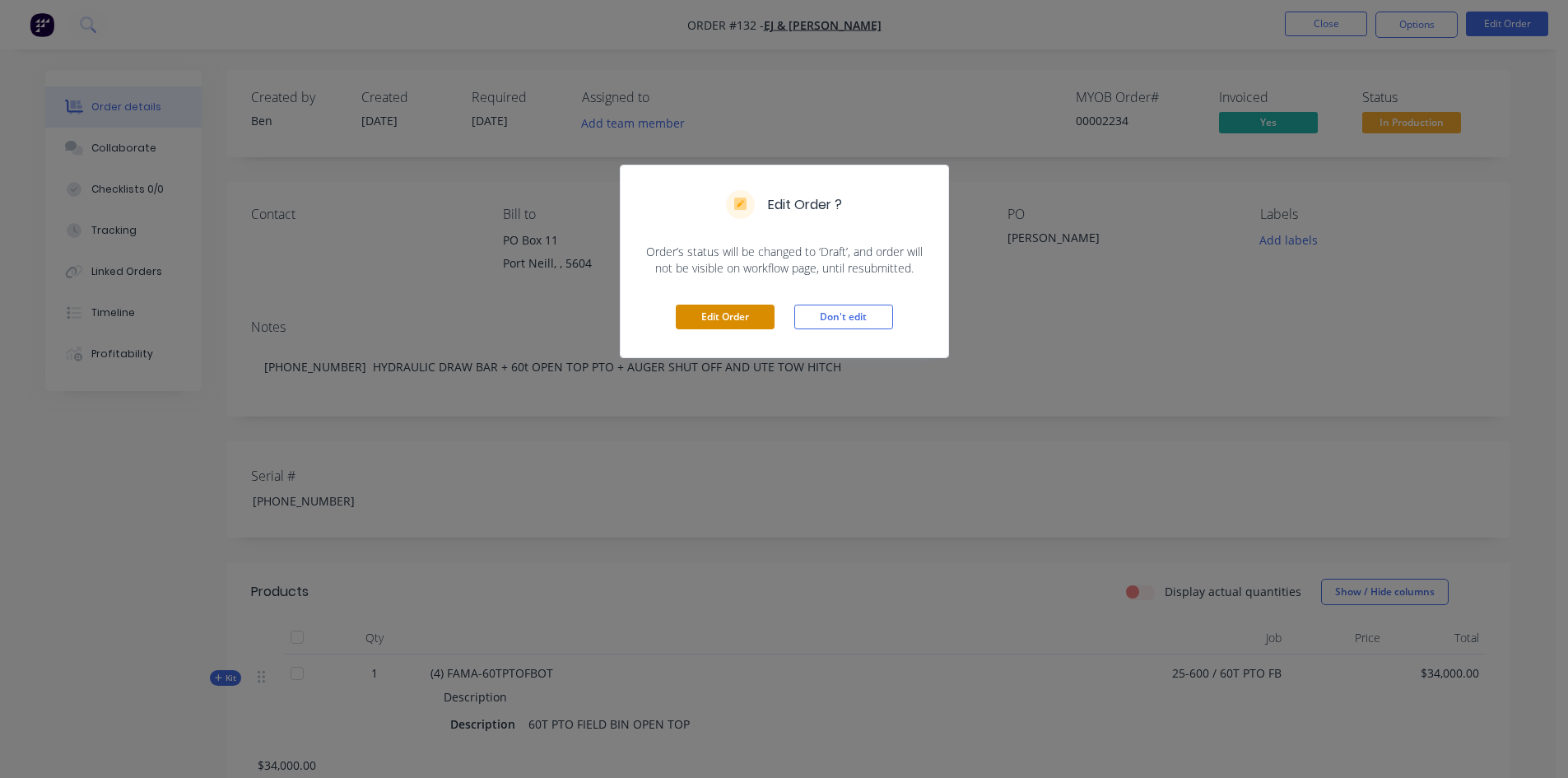
click at [732, 312] on button "Edit Order" at bounding box center [725, 317] width 99 height 25
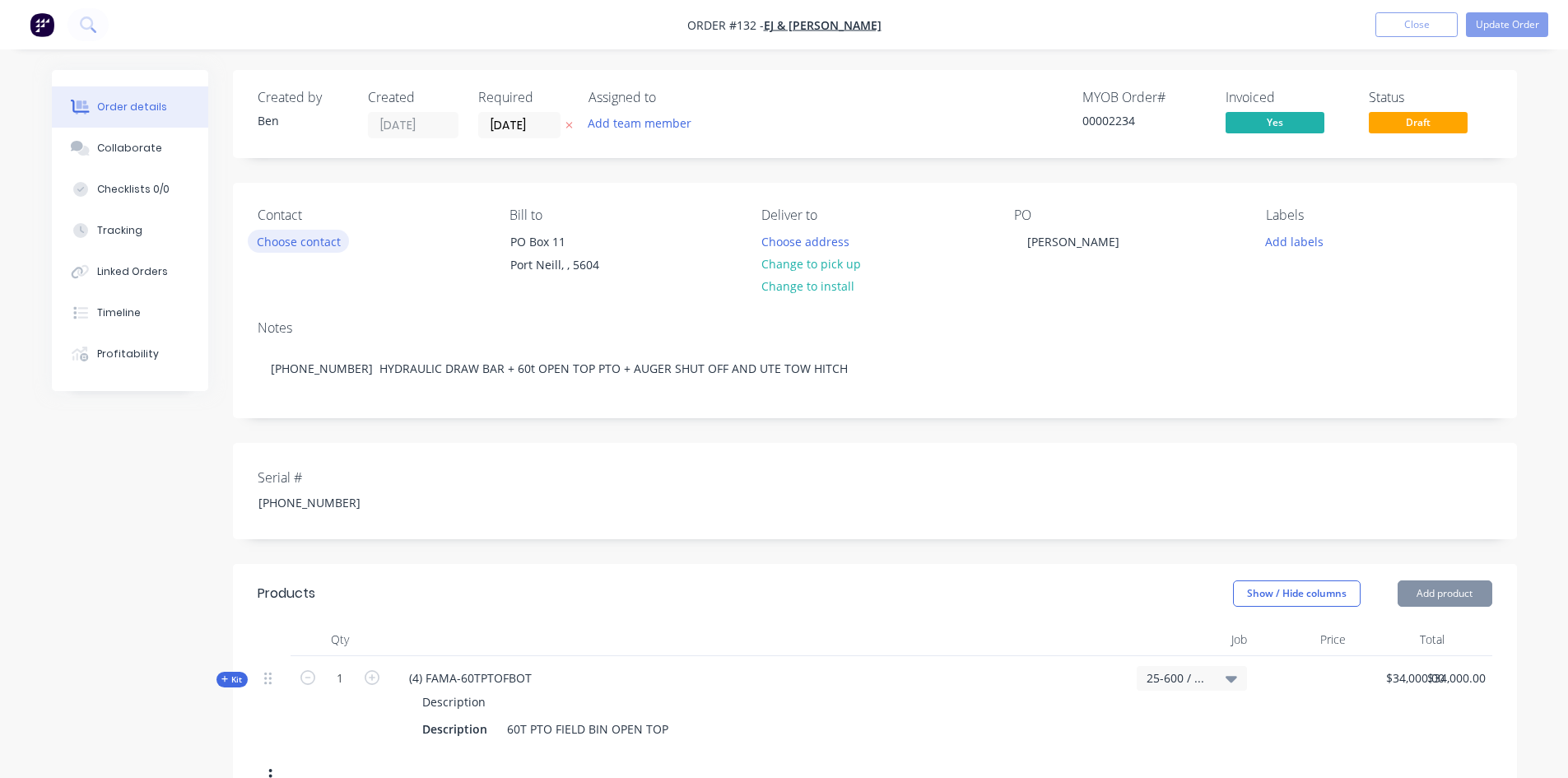
click at [282, 241] on button "Choose contact" at bounding box center [298, 240] width 101 height 22
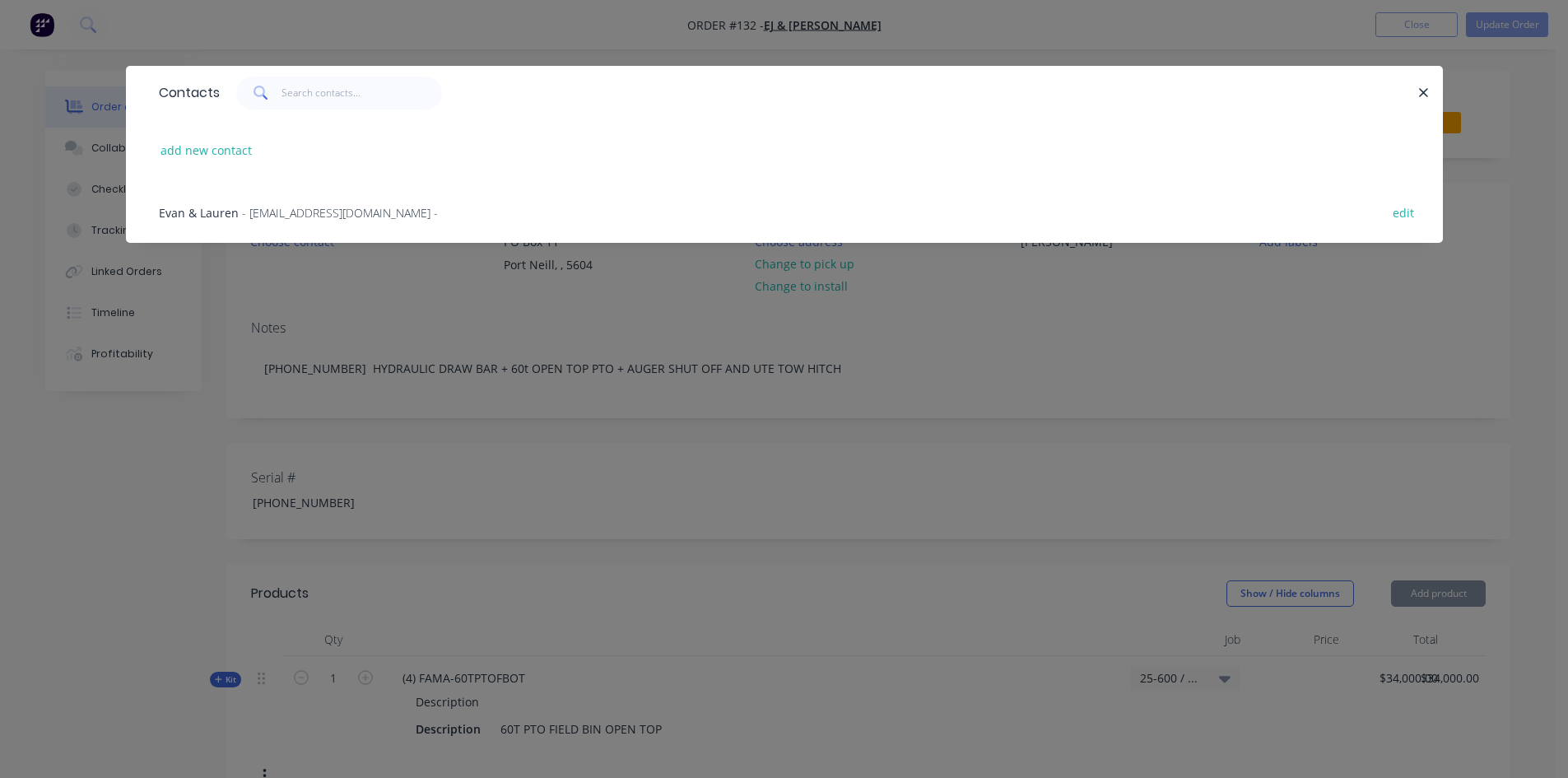
click at [264, 214] on span "- [EMAIL_ADDRESS][DOMAIN_NAME] -" at bounding box center [340, 212] width 195 height 16
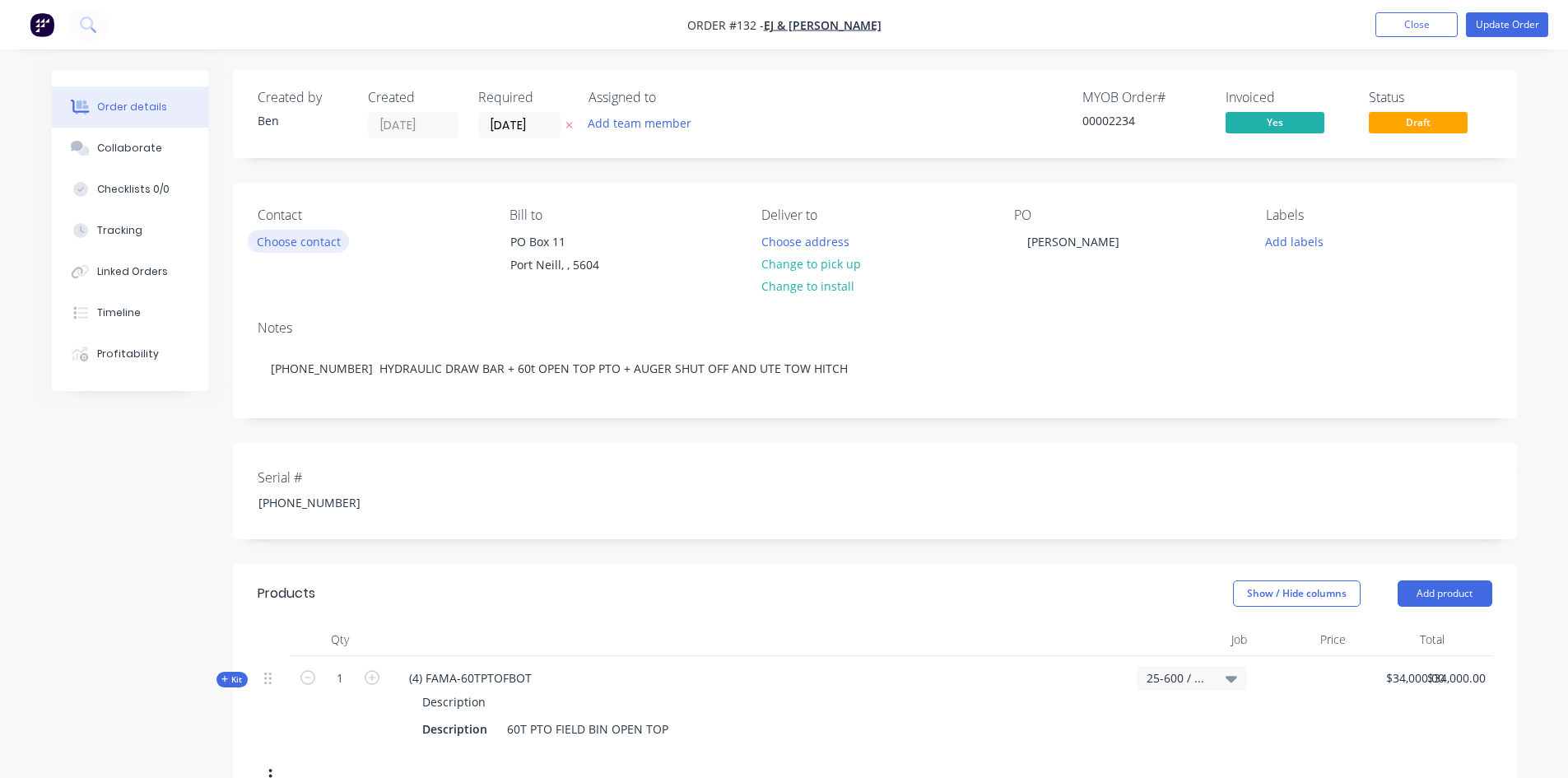
click at [307, 239] on button "Choose contact" at bounding box center [298, 240] width 101 height 22
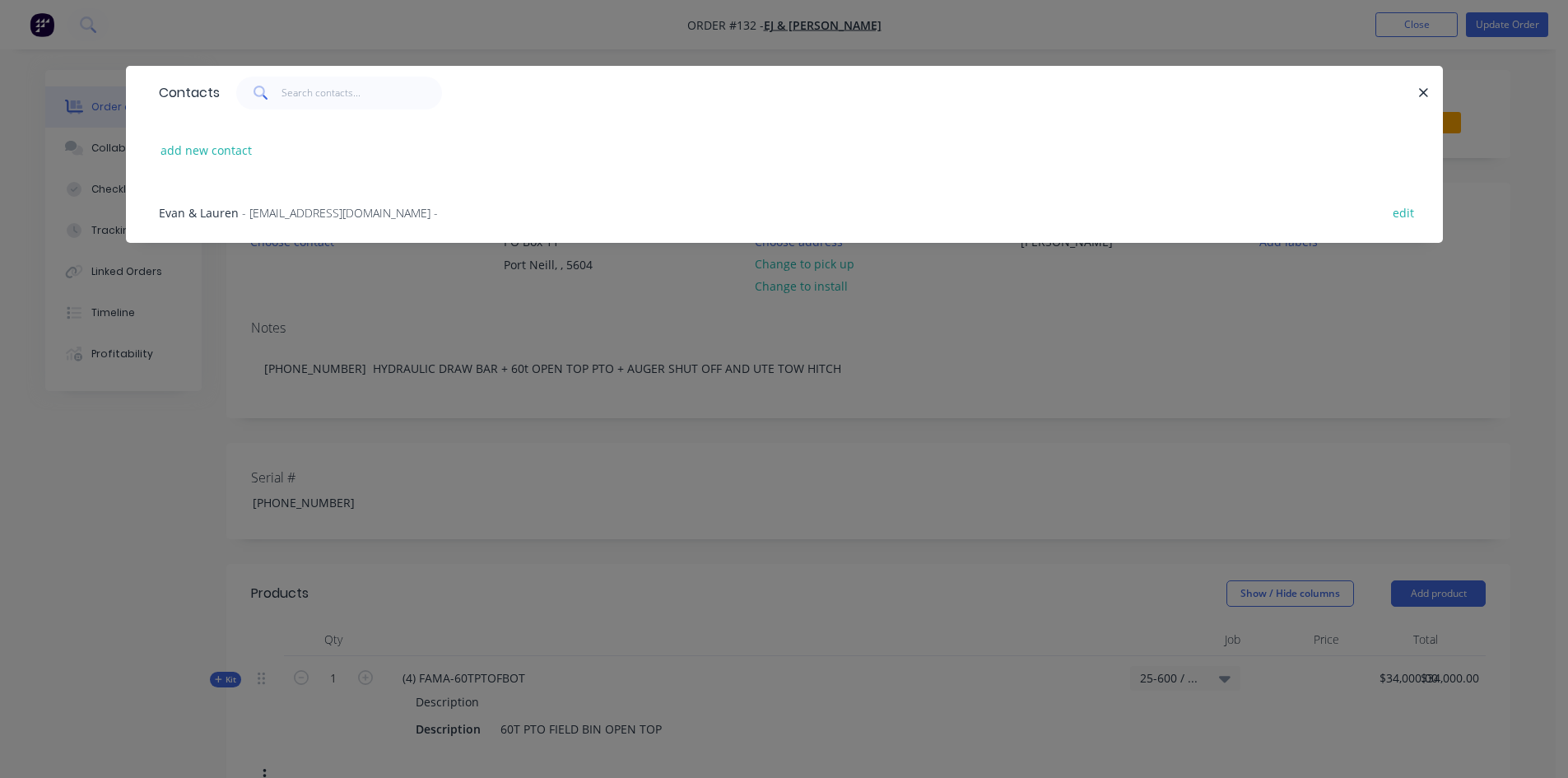
click at [276, 215] on span "- [EMAIL_ADDRESS][DOMAIN_NAME] -" at bounding box center [340, 212] width 195 height 16
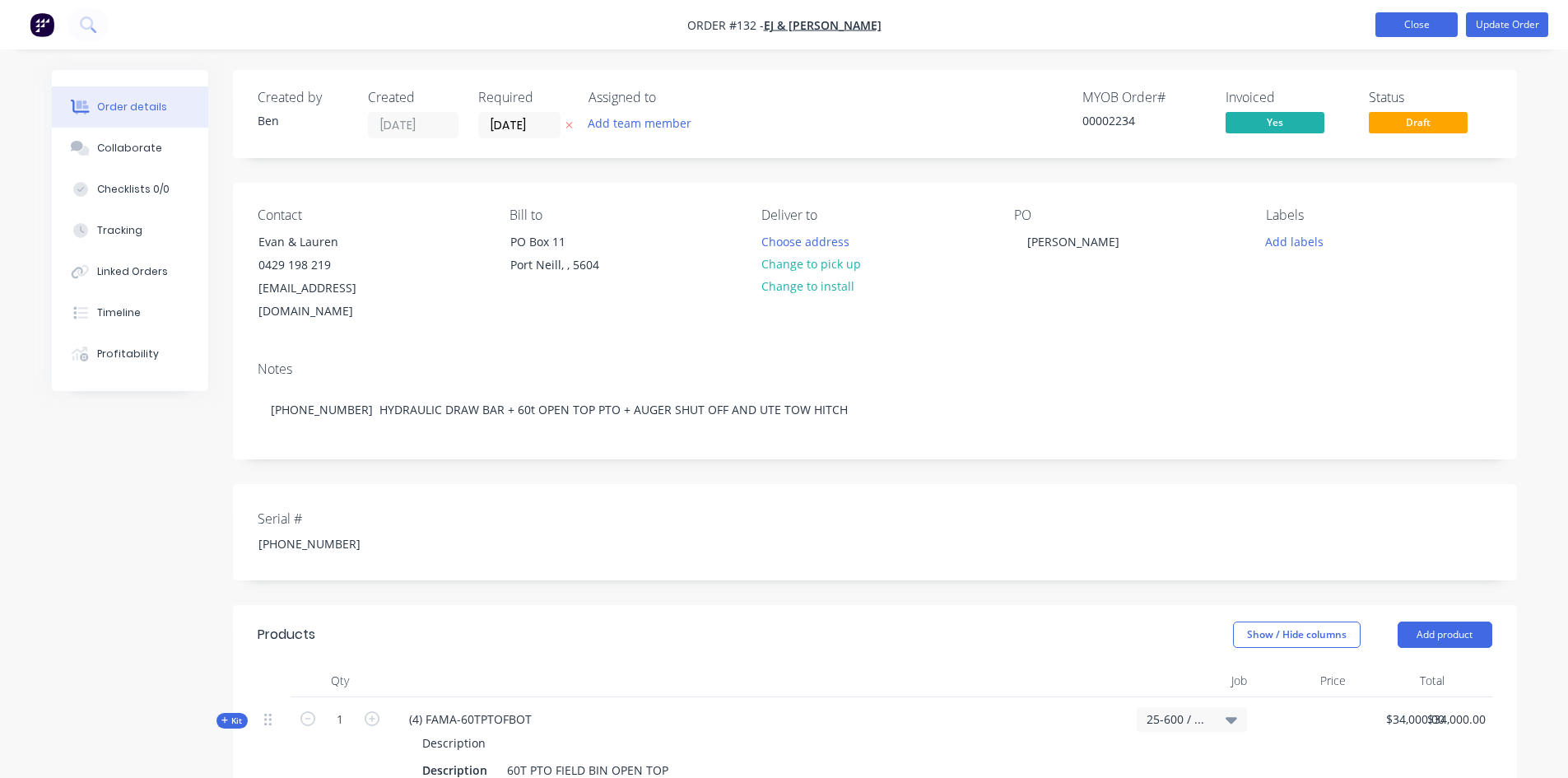
click at [1414, 22] on button "Close" at bounding box center [1416, 25] width 82 height 25
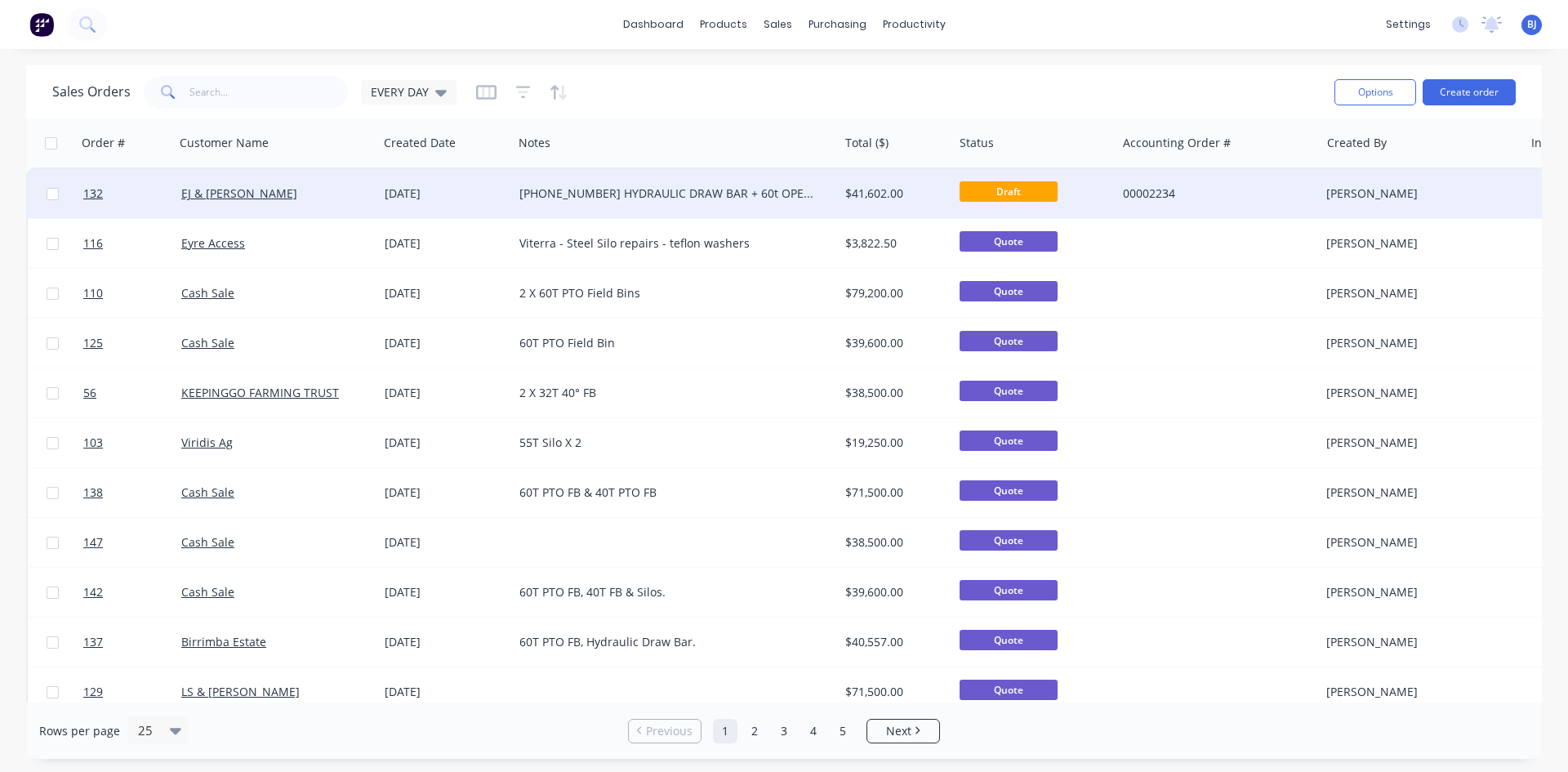
click at [394, 190] on div "[DATE]" at bounding box center [445, 194] width 122 height 16
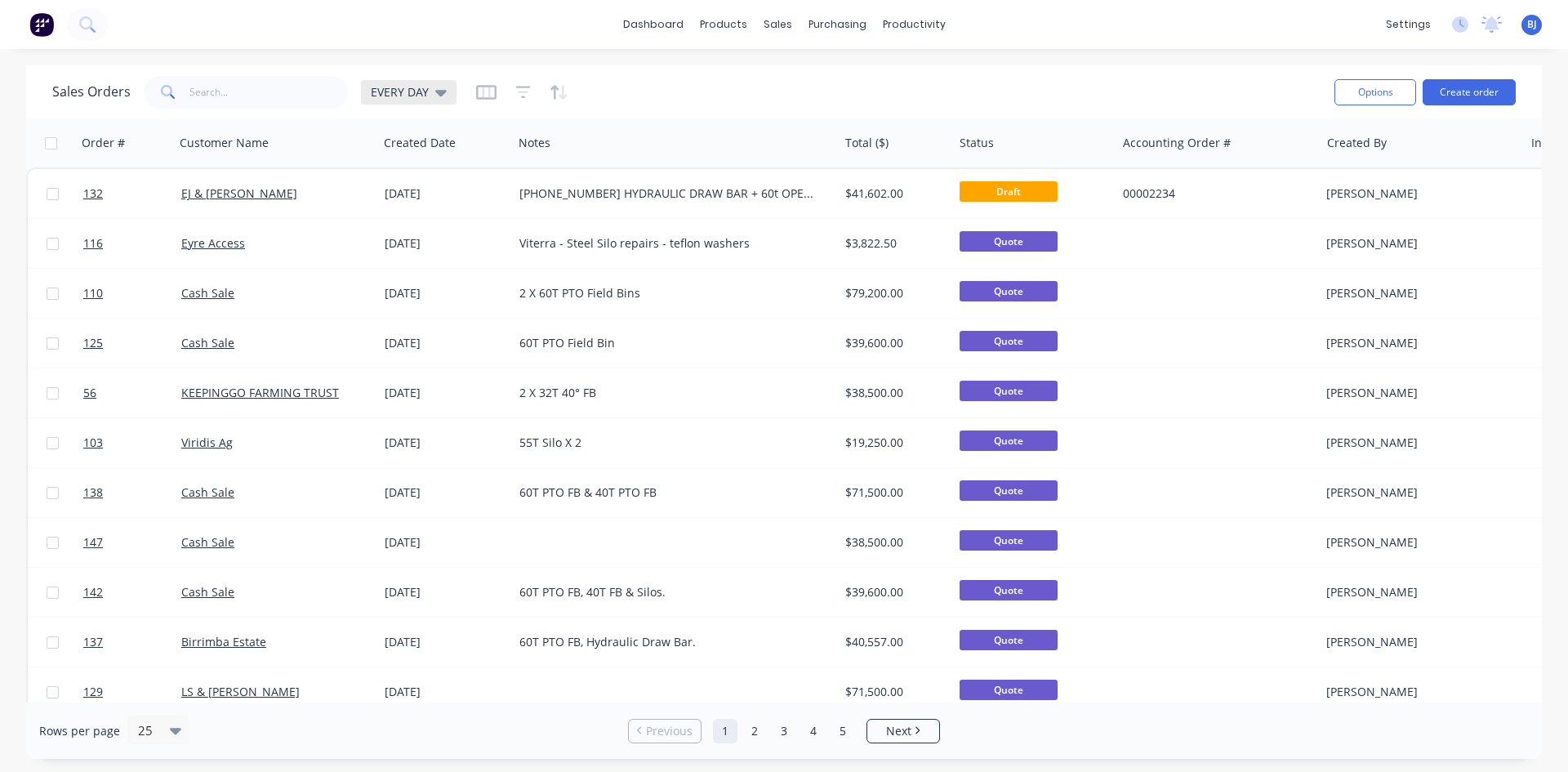
click at [440, 99] on icon at bounding box center [441, 92] width 12 height 18
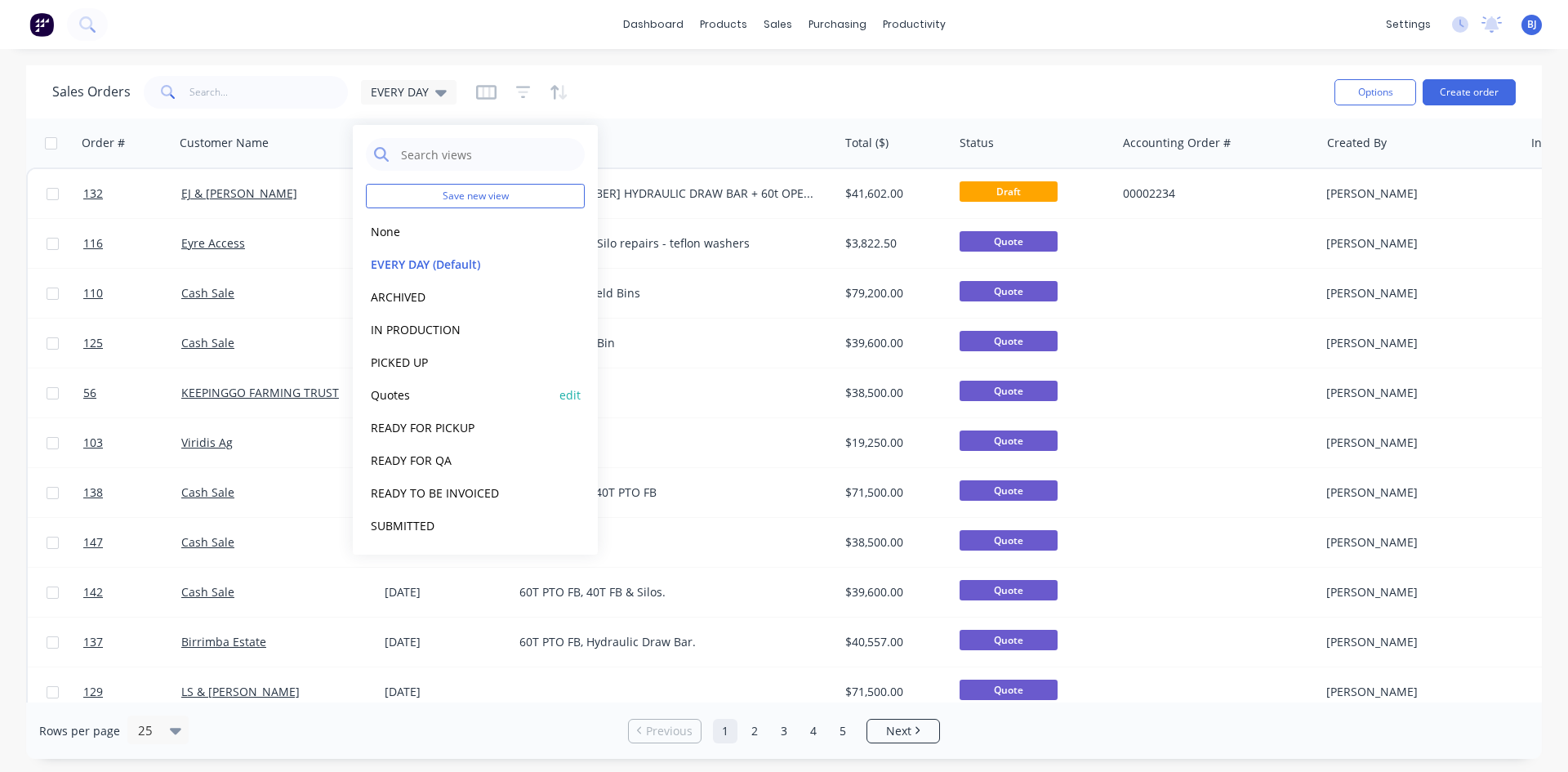
click at [400, 398] on button "Quotes" at bounding box center [459, 395] width 187 height 19
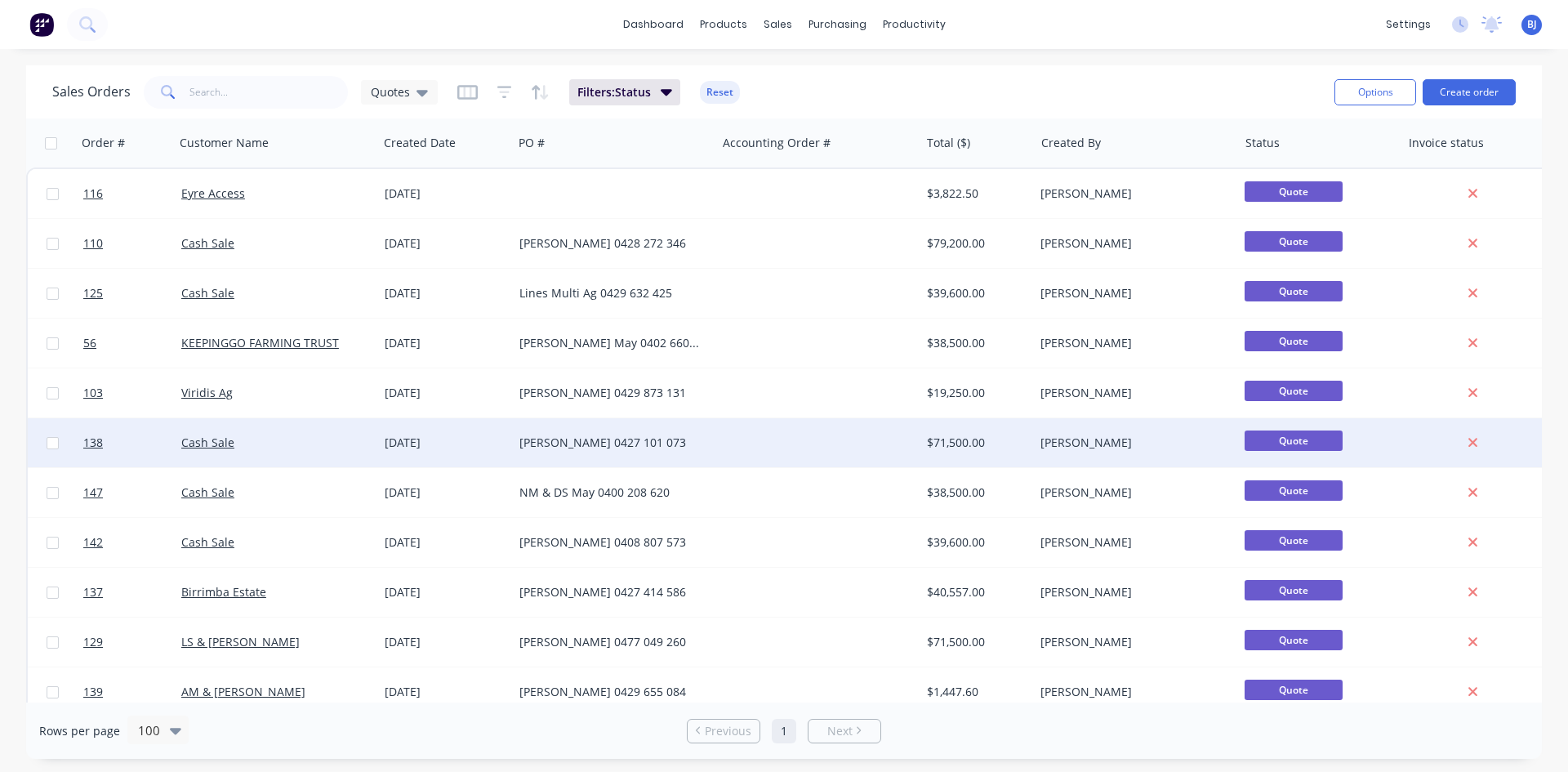
click at [406, 441] on div "[DATE]" at bounding box center [445, 443] width 122 height 16
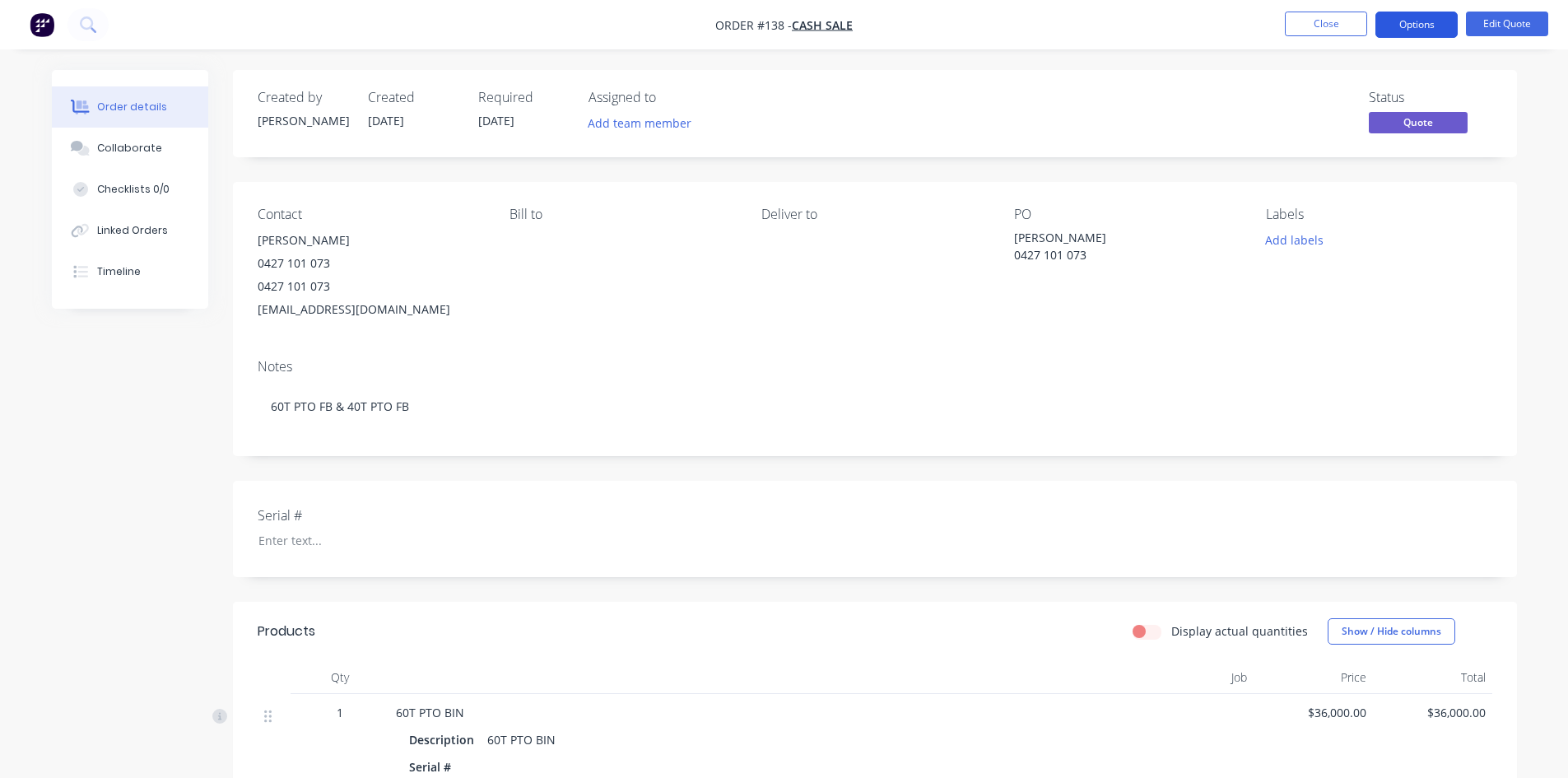
click at [1430, 29] on button "Options" at bounding box center [1416, 25] width 82 height 27
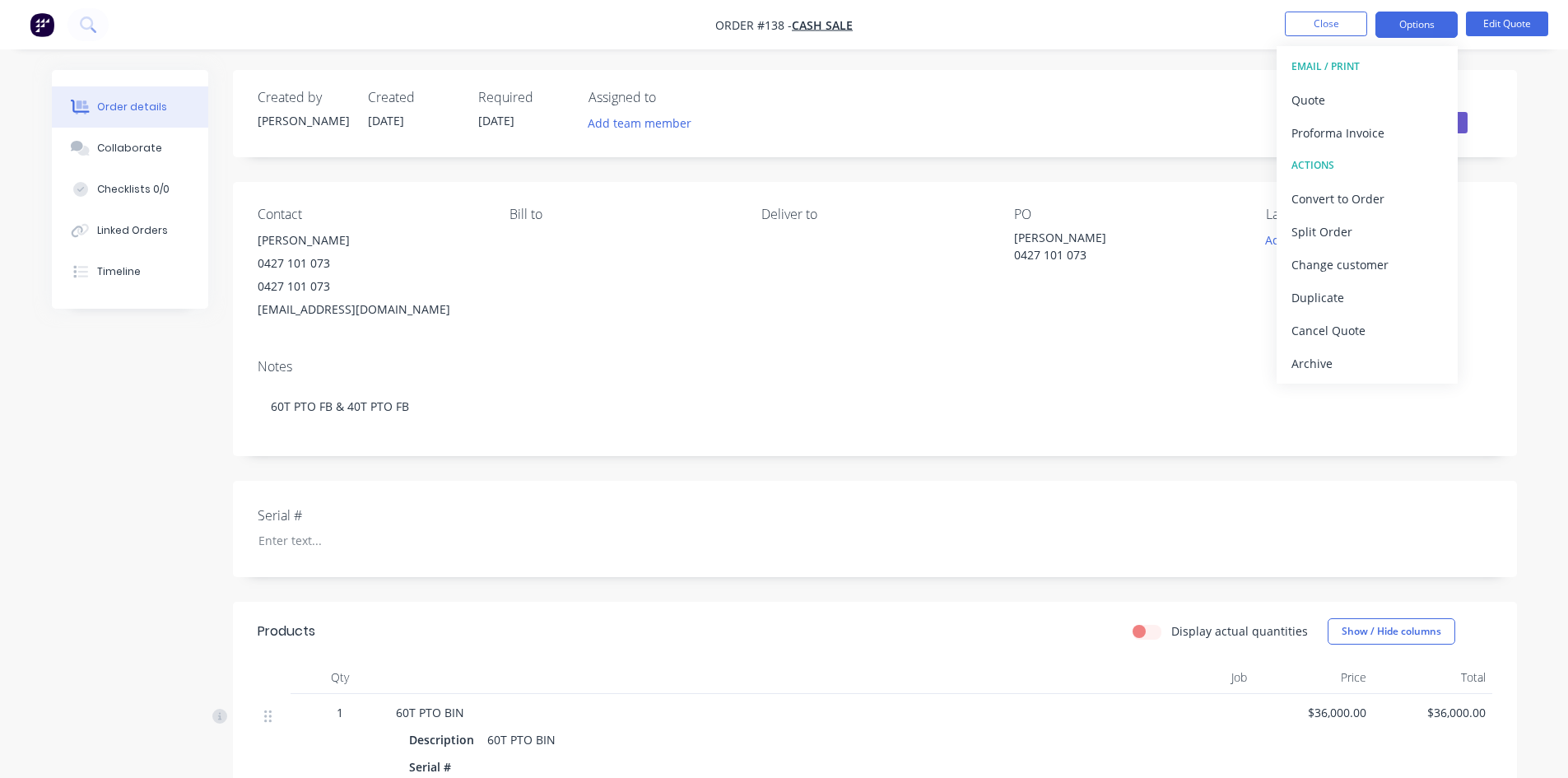
click at [1532, 151] on div "Order details Collaborate Checklists 0/0 Linked Orders Timeline Order details C…" at bounding box center [784, 592] width 1498 height 1045
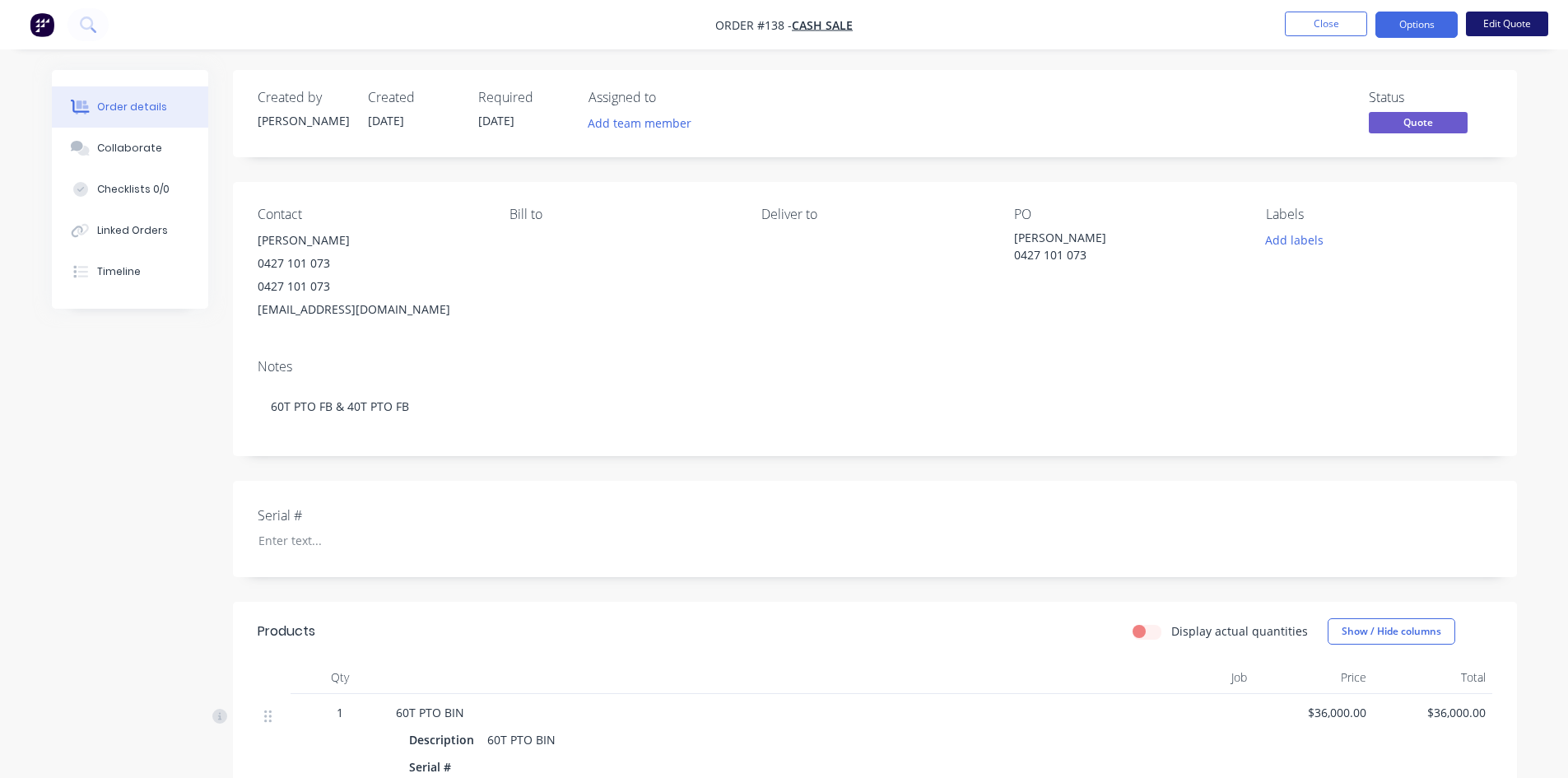
click at [1512, 21] on button "Edit Quote" at bounding box center [1507, 24] width 82 height 25
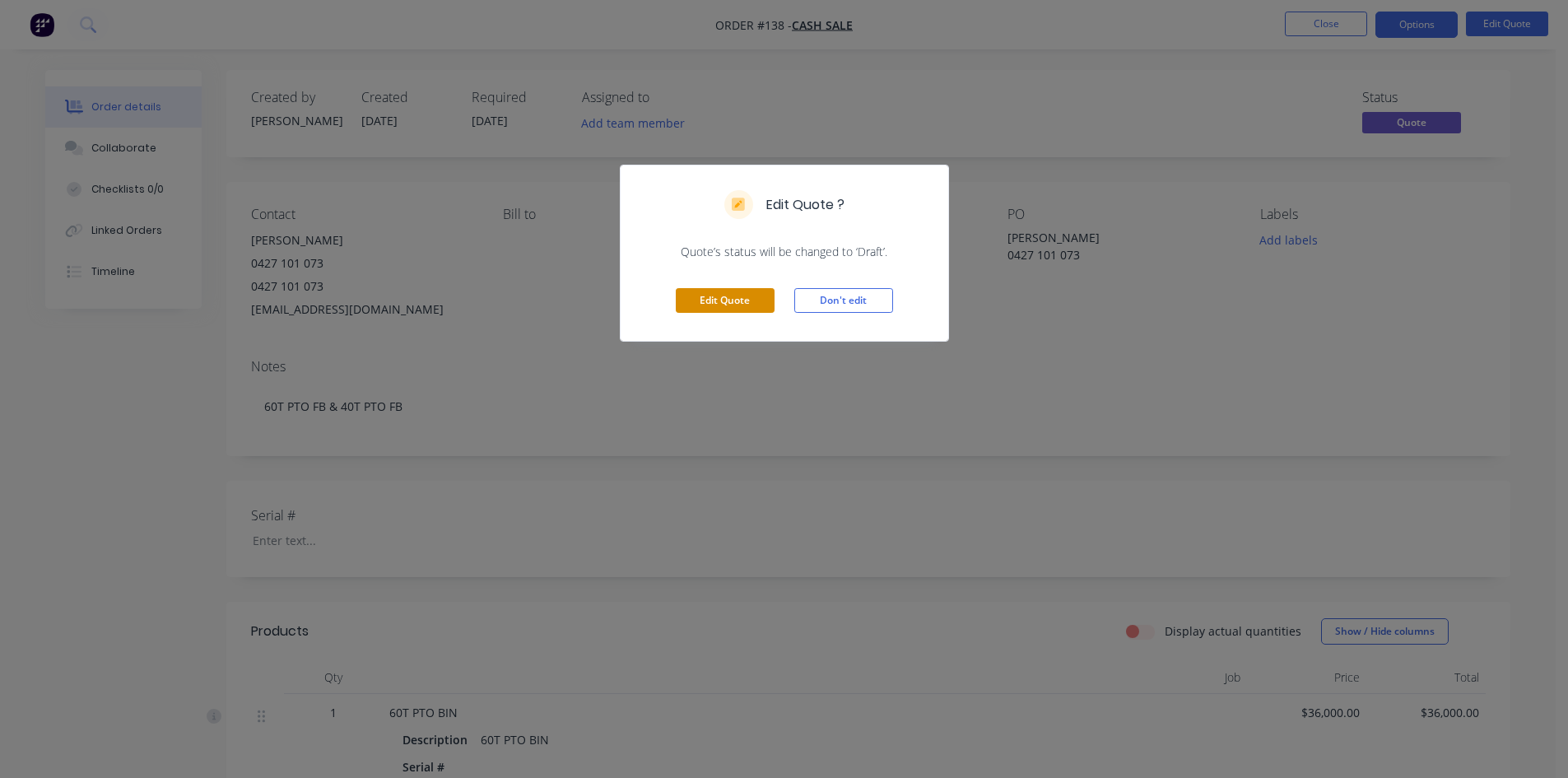
click at [729, 306] on button "Edit Quote" at bounding box center [725, 301] width 99 height 25
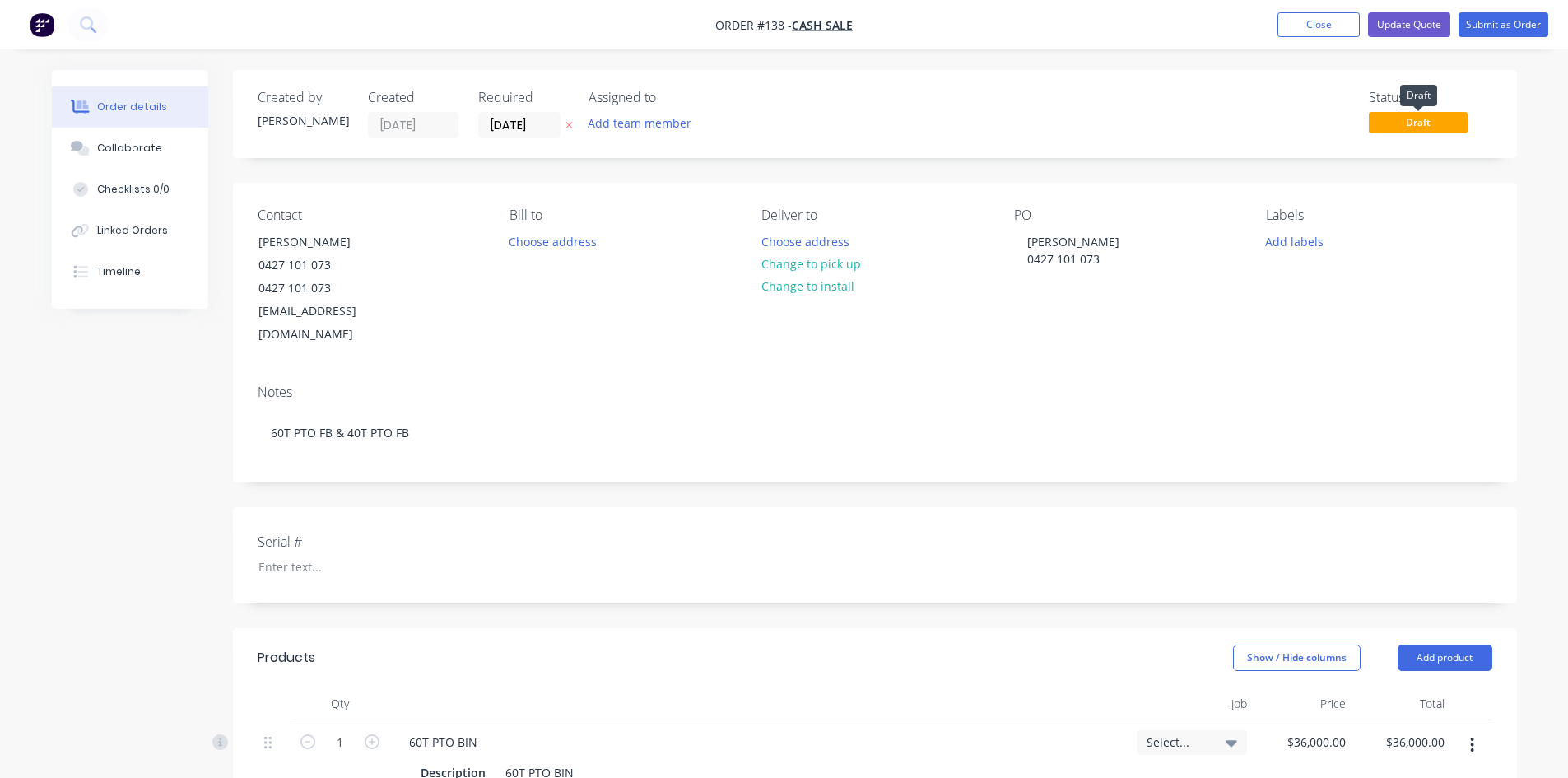
click at [1460, 127] on span "Draft" at bounding box center [1417, 122] width 99 height 21
drag, startPoint x: 1434, startPoint y: 125, endPoint x: 1443, endPoint y: 103, distance: 23.8
click at [1434, 124] on span "Draft" at bounding box center [1417, 122] width 99 height 21
click at [1489, 25] on button "Submit as Order" at bounding box center [1503, 25] width 89 height 25
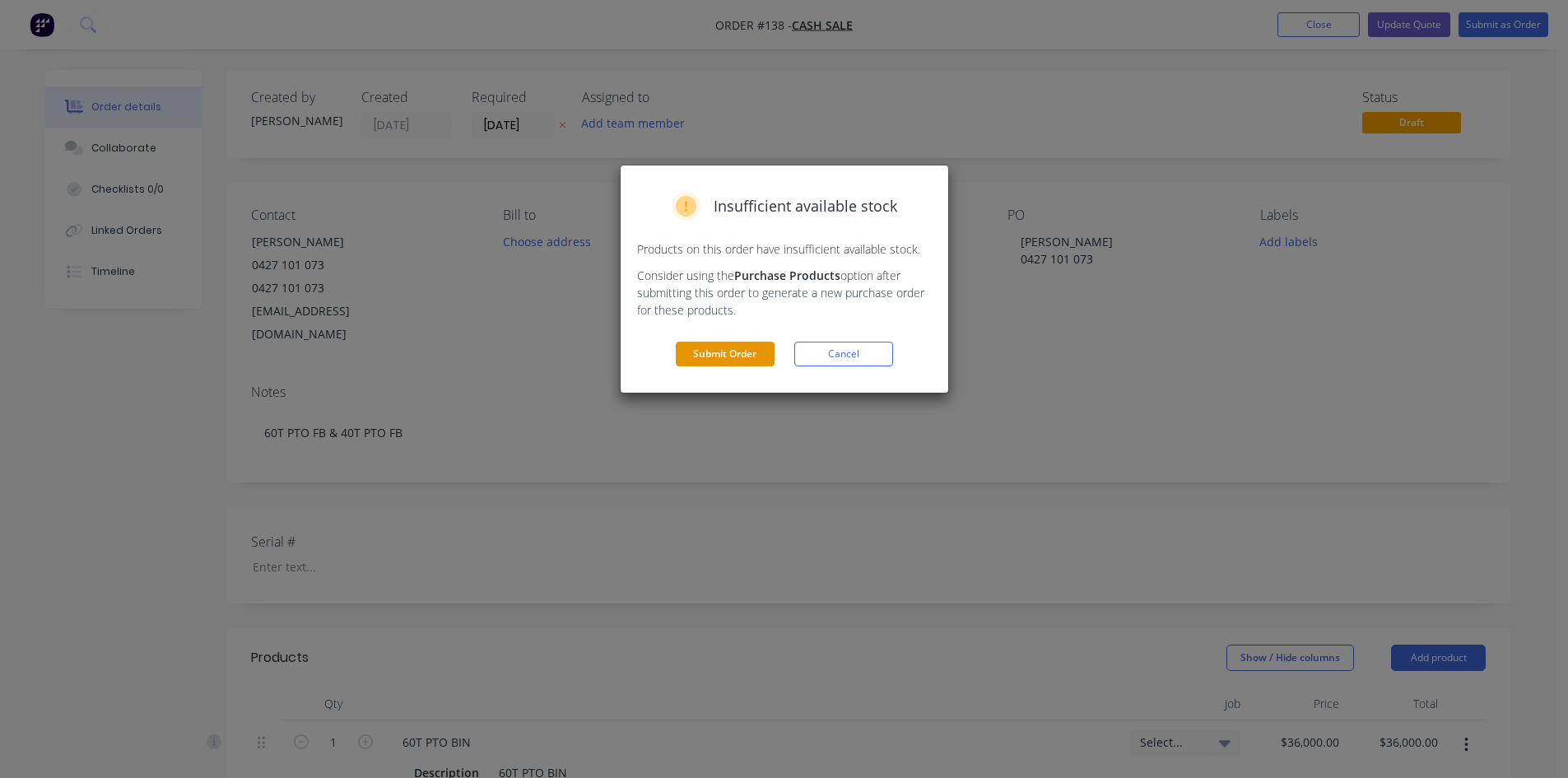
click at [741, 355] on button "Submit Order" at bounding box center [725, 354] width 99 height 25
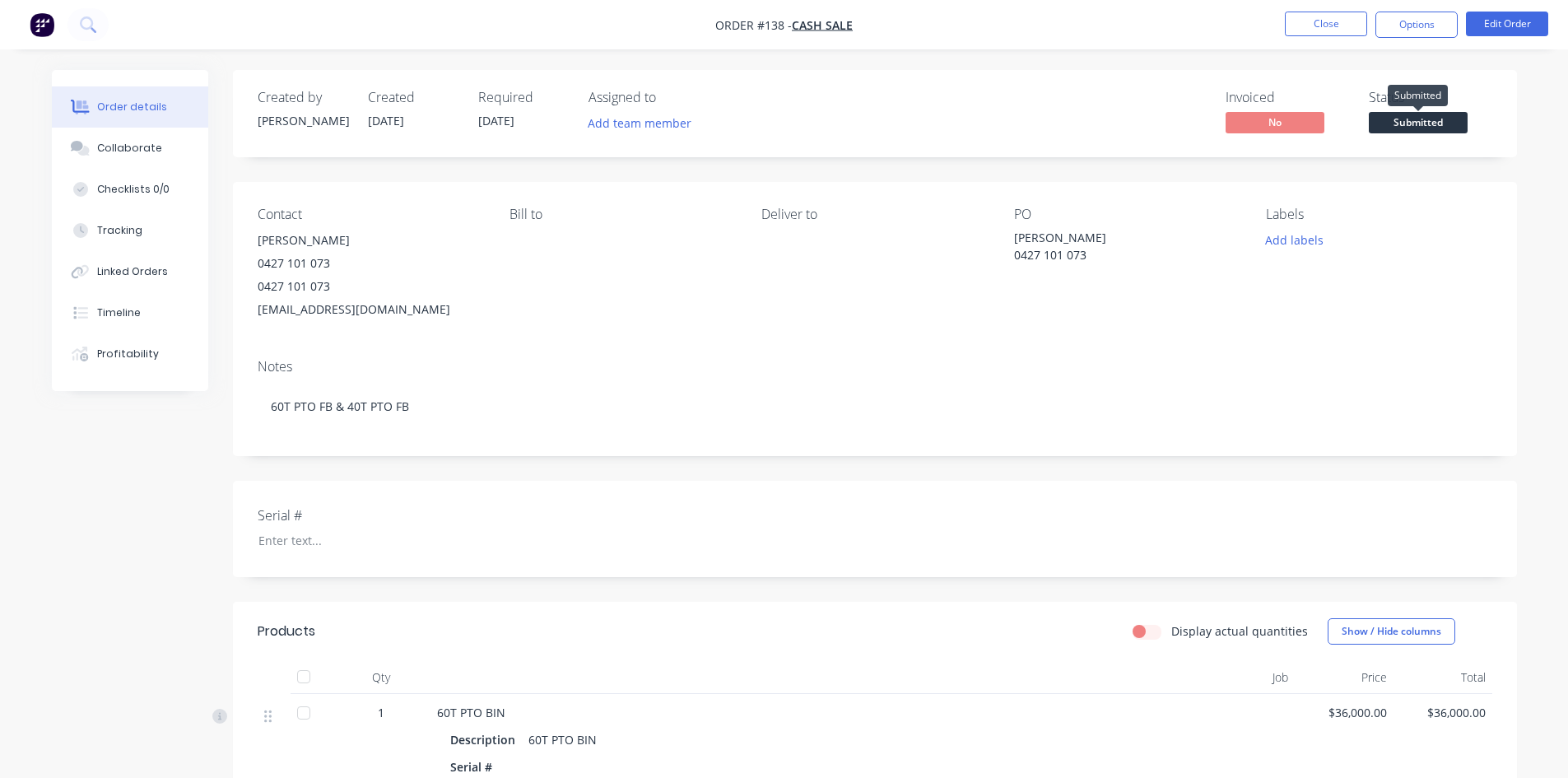
click at [1428, 124] on span "Submitted" at bounding box center [1417, 122] width 99 height 21
click at [1508, 244] on div "Contact [PERSON_NAME] [PHONE_NUMBER] [EMAIL_ADDRESS][DOMAIN_NAME] [PERSON_NAME]…" at bounding box center [875, 264] width 1284 height 164
click at [1348, 27] on button "Close" at bounding box center [1325, 24] width 82 height 25
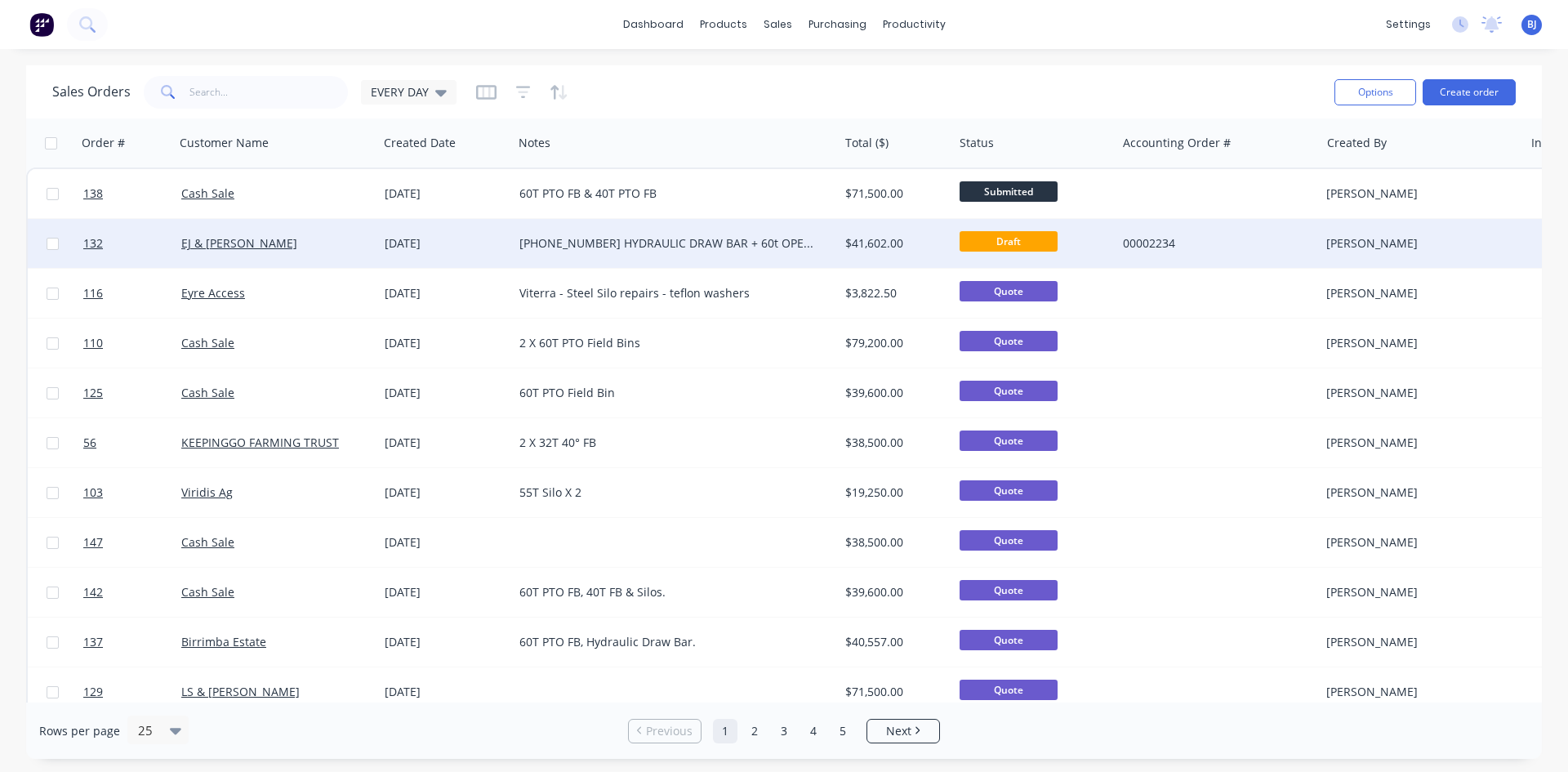
click at [415, 243] on div "[DATE]" at bounding box center [445, 243] width 122 height 16
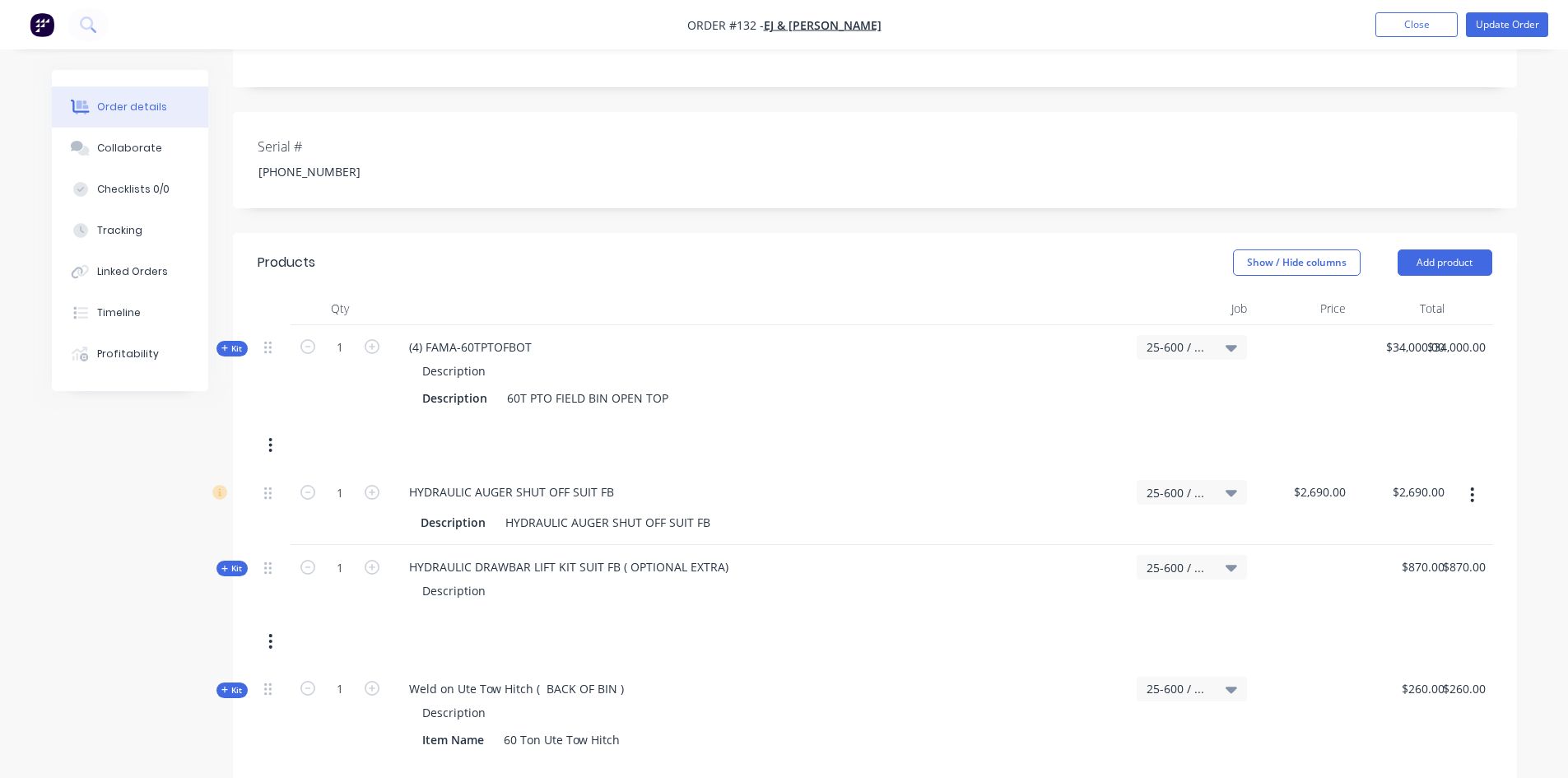
scroll to position [412, 0]
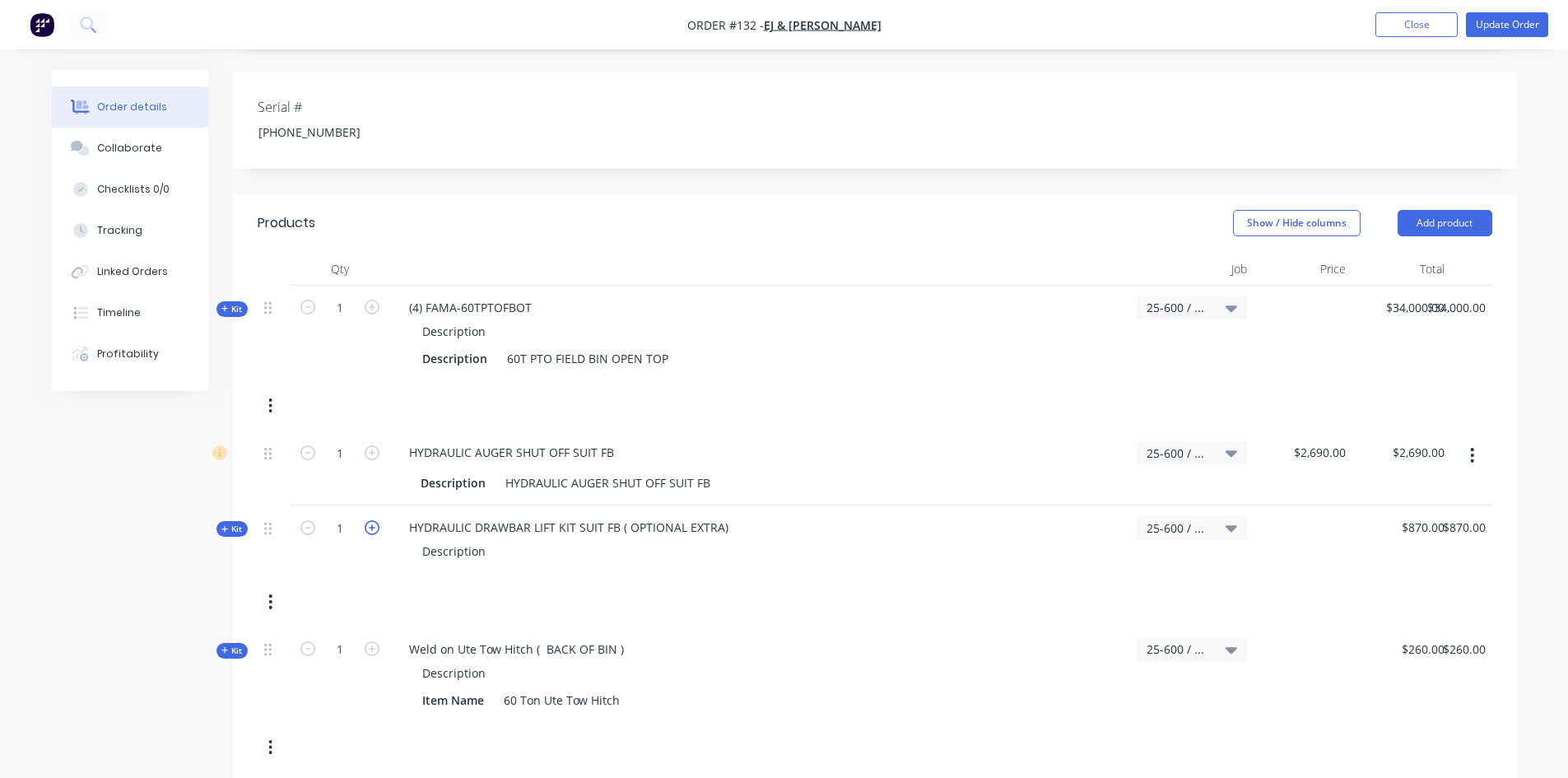
click at [373, 520] on icon "button" at bounding box center [372, 528] width 15 height 15
type input "2"
type input "$1,740.00"
click at [307, 520] on icon "button" at bounding box center [308, 528] width 15 height 15
type input "1"
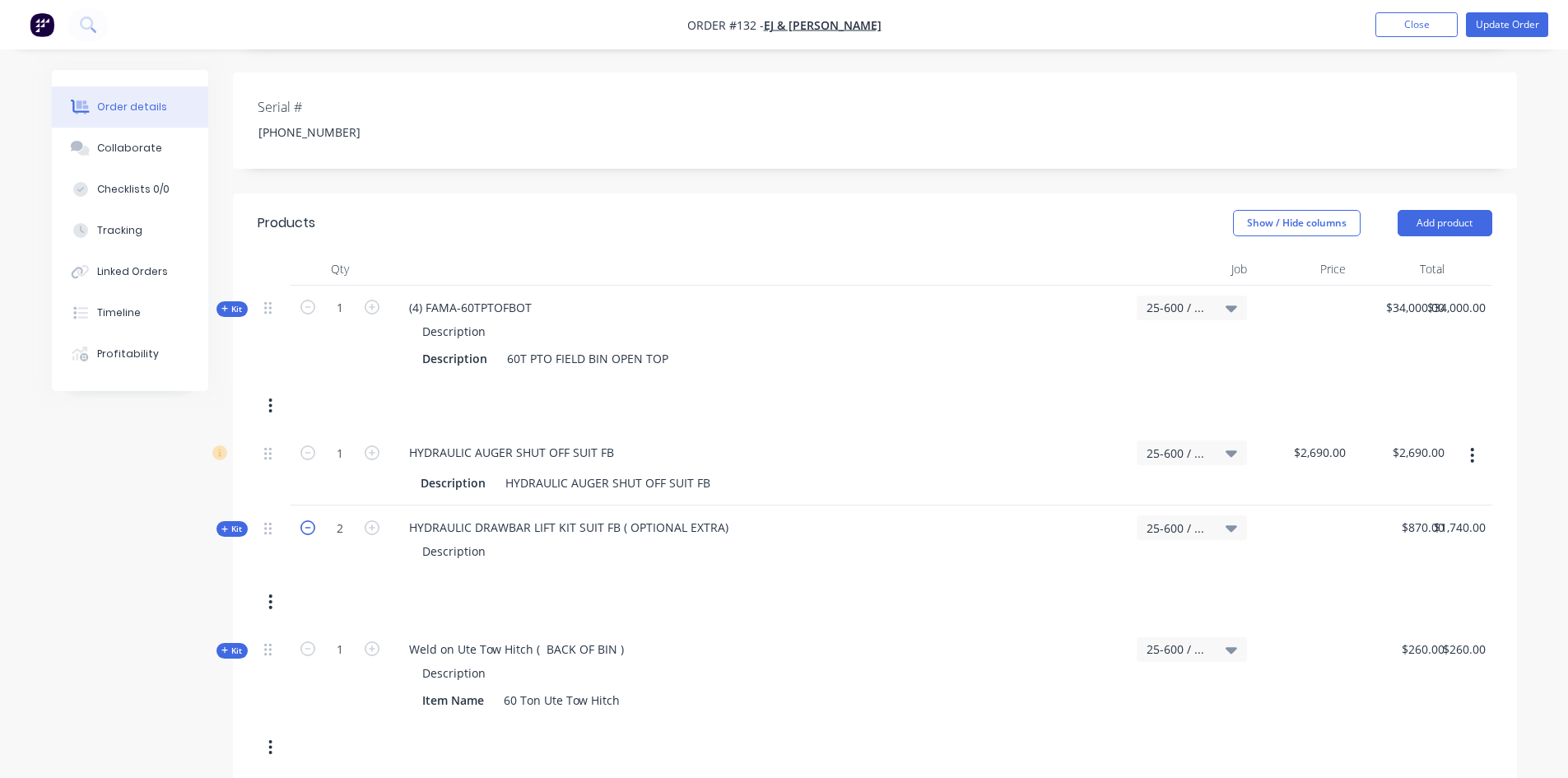
type input "$870.00"
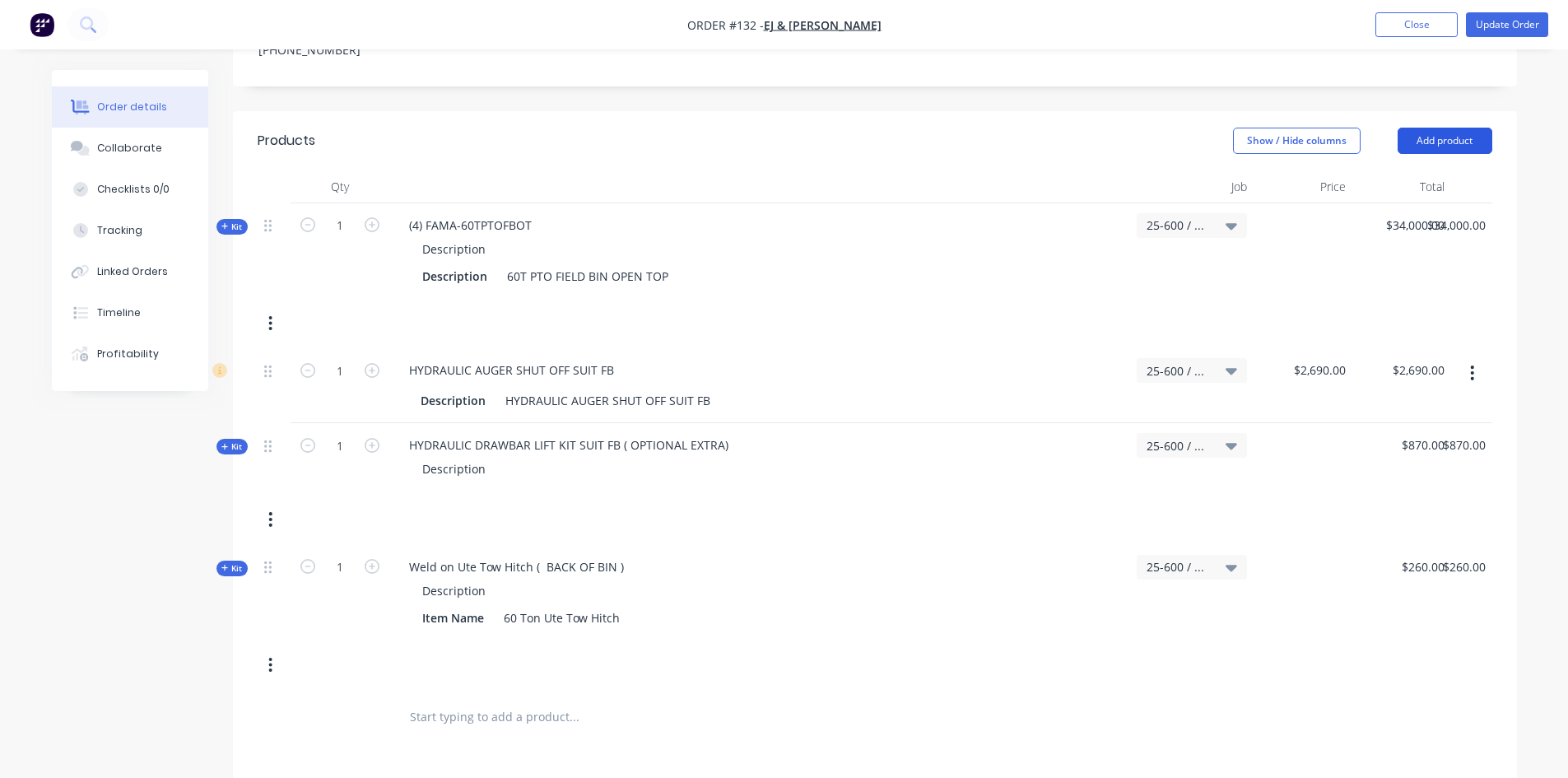
click at [1427, 128] on button "Add product" at bounding box center [1445, 141] width 94 height 27
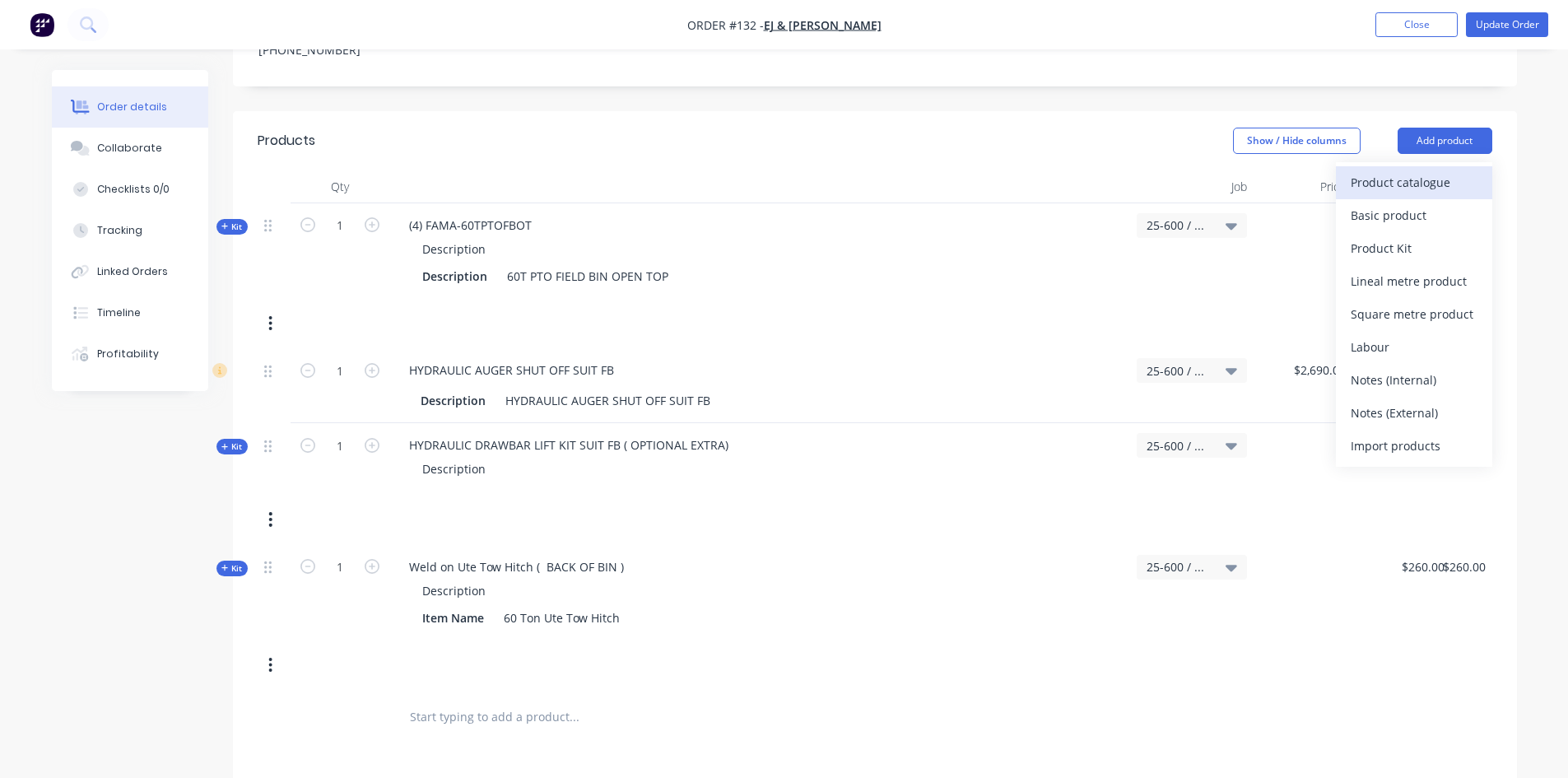
click at [1382, 171] on div "Product catalogue" at bounding box center [1414, 182] width 127 height 24
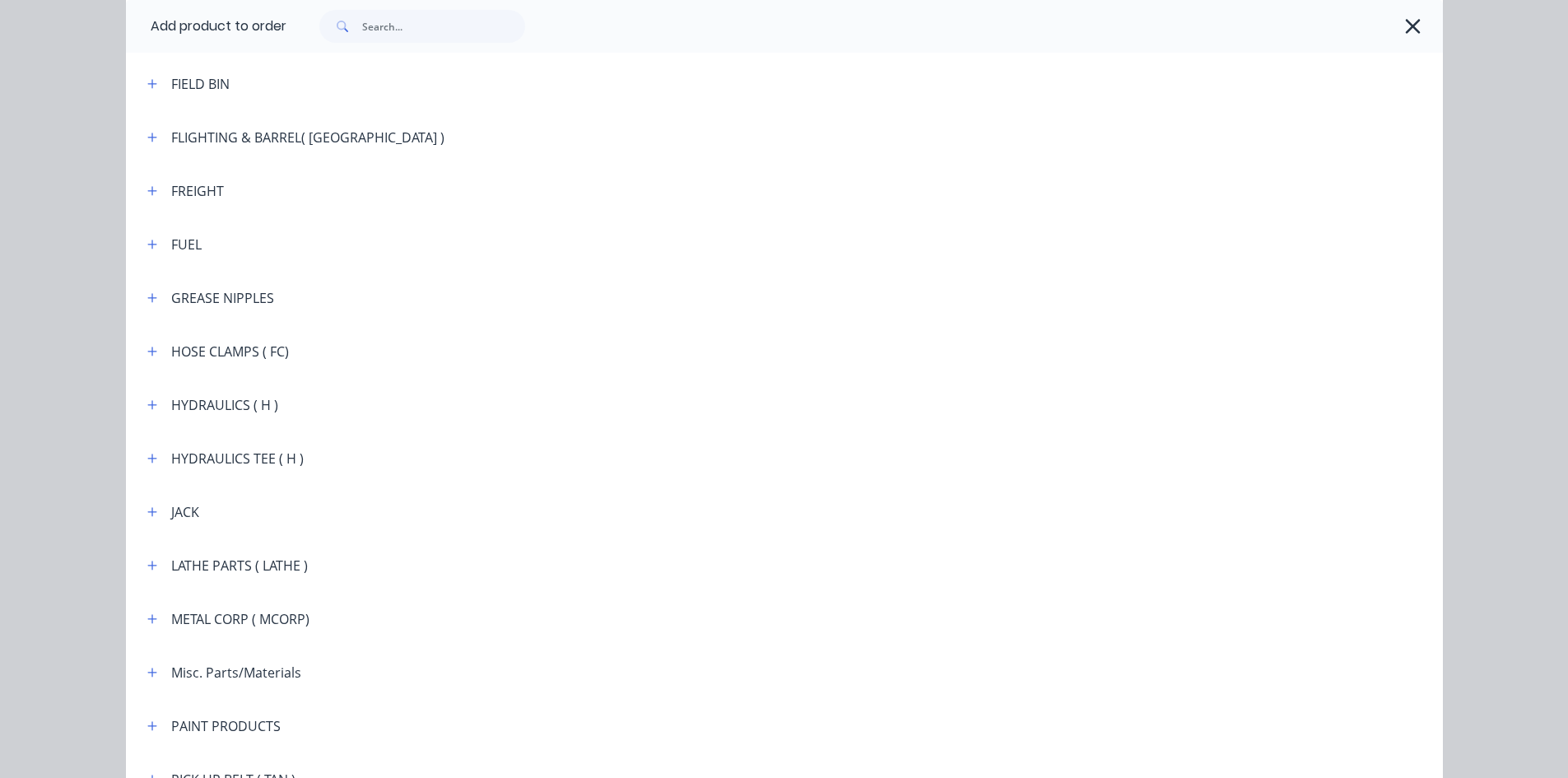
scroll to position [1893, 0]
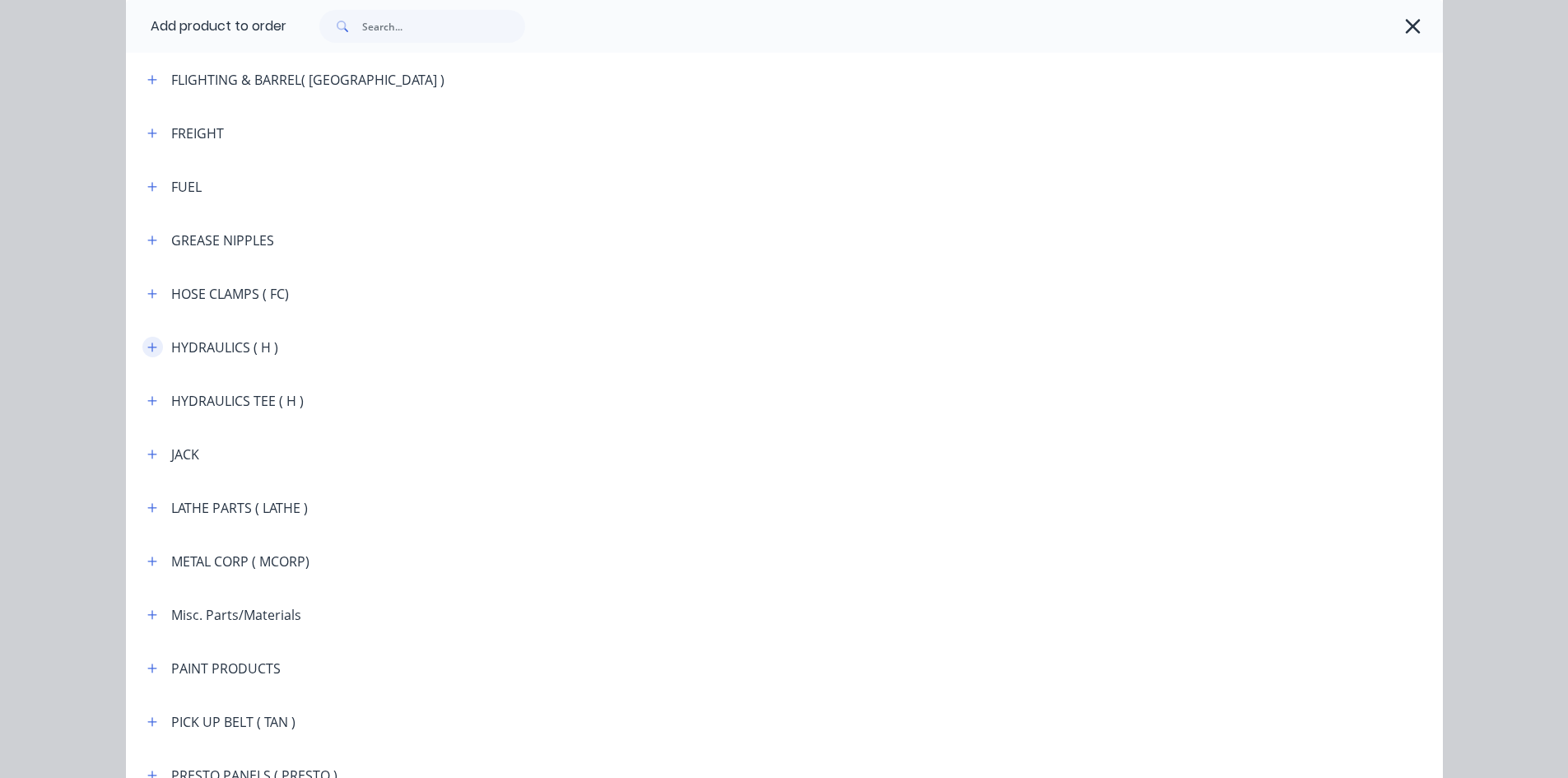
click at [150, 348] on icon "button" at bounding box center [152, 347] width 10 height 12
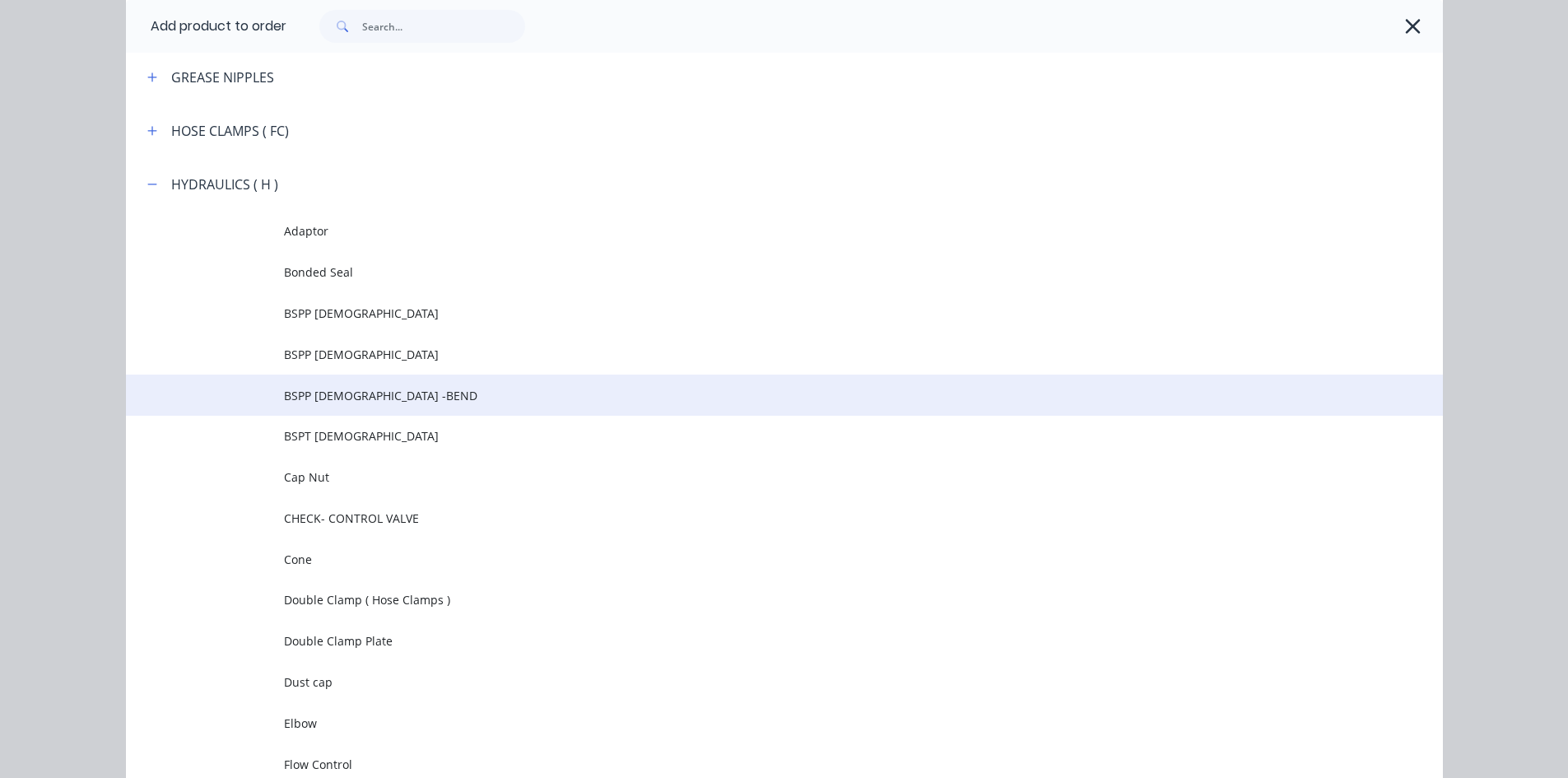
scroll to position [2058, 0]
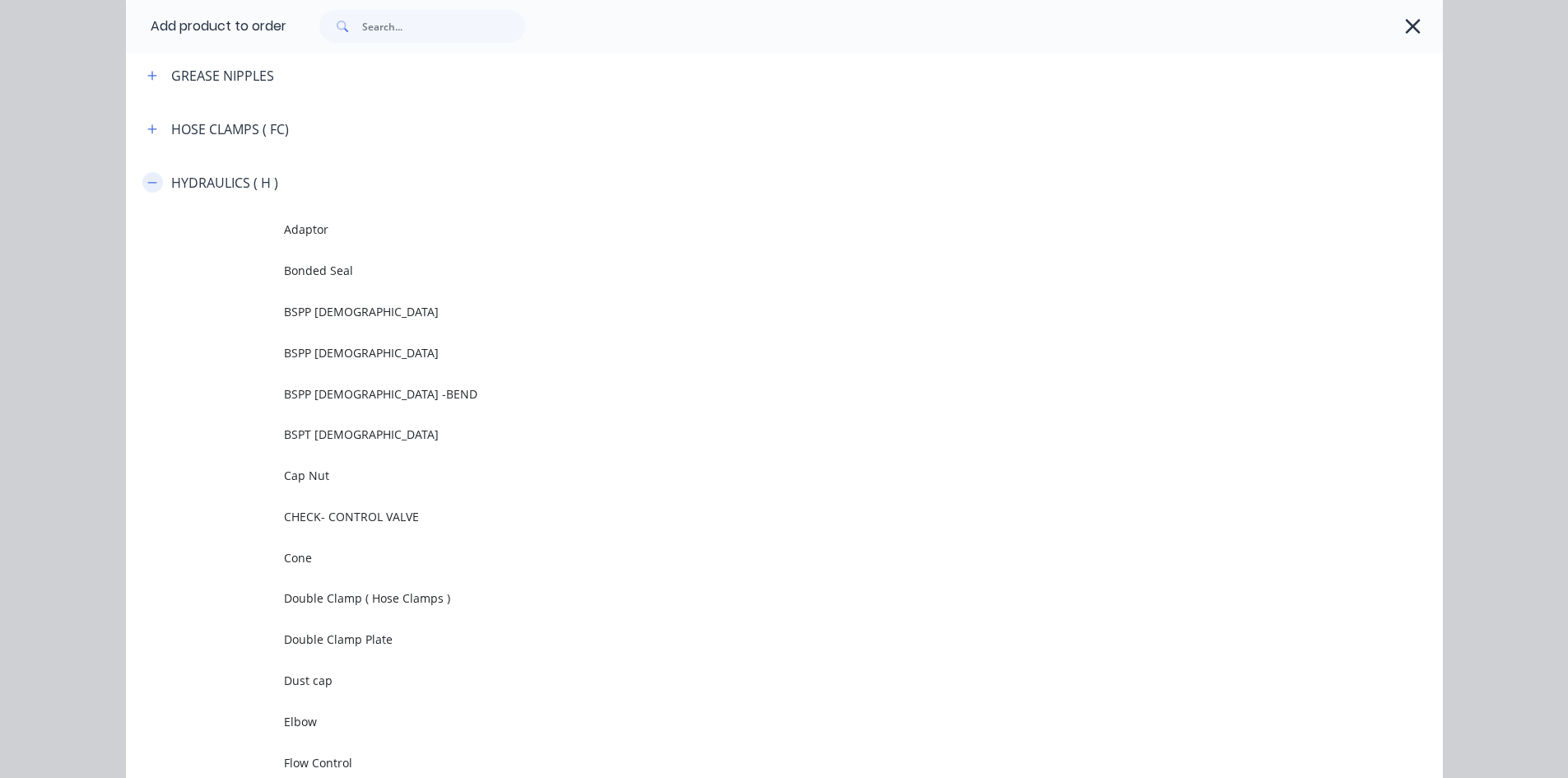
click at [152, 190] on button "button" at bounding box center [152, 182] width 21 height 21
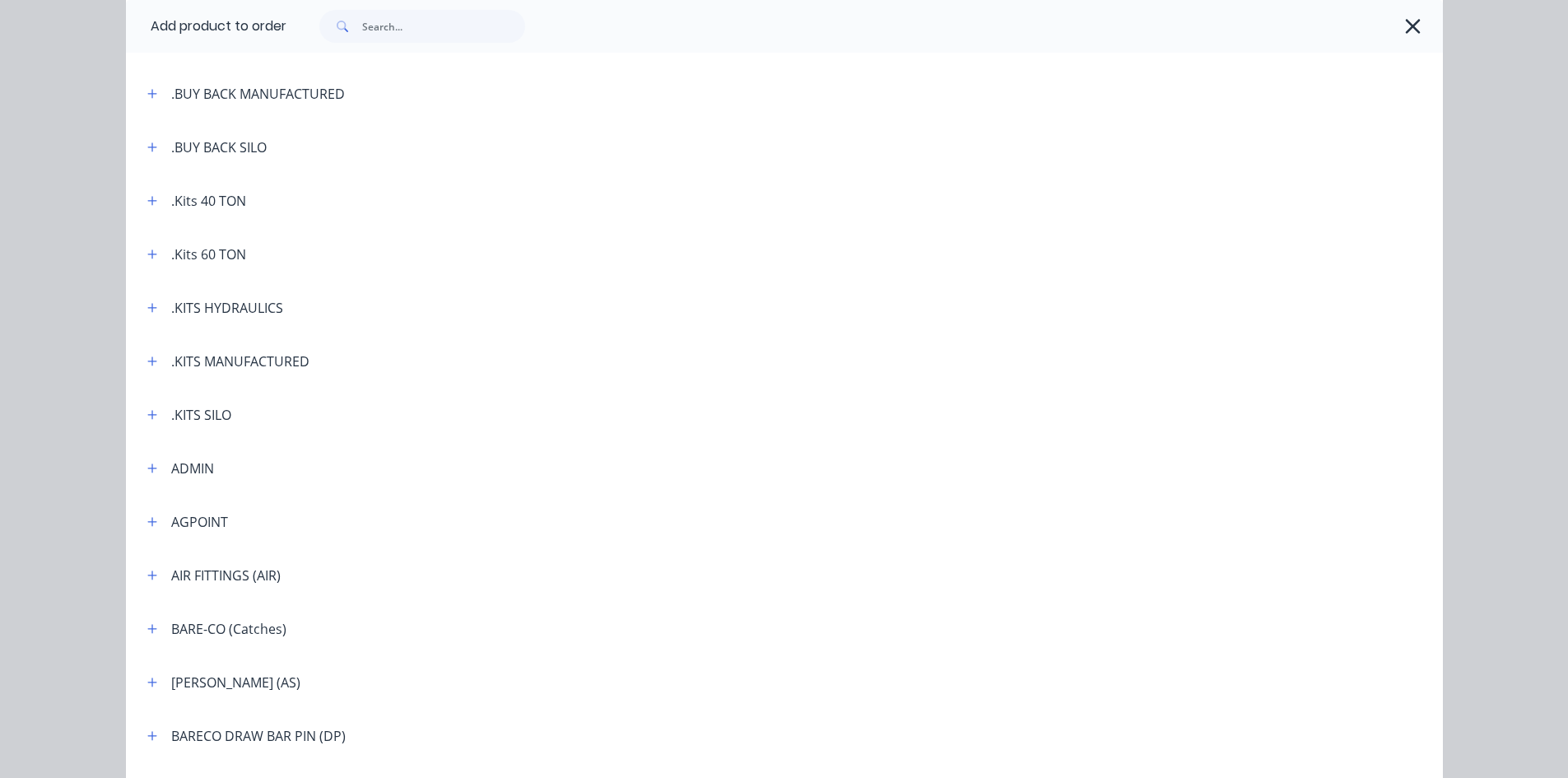
scroll to position [329, 0]
click at [151, 307] on icon "button" at bounding box center [152, 307] width 10 height 12
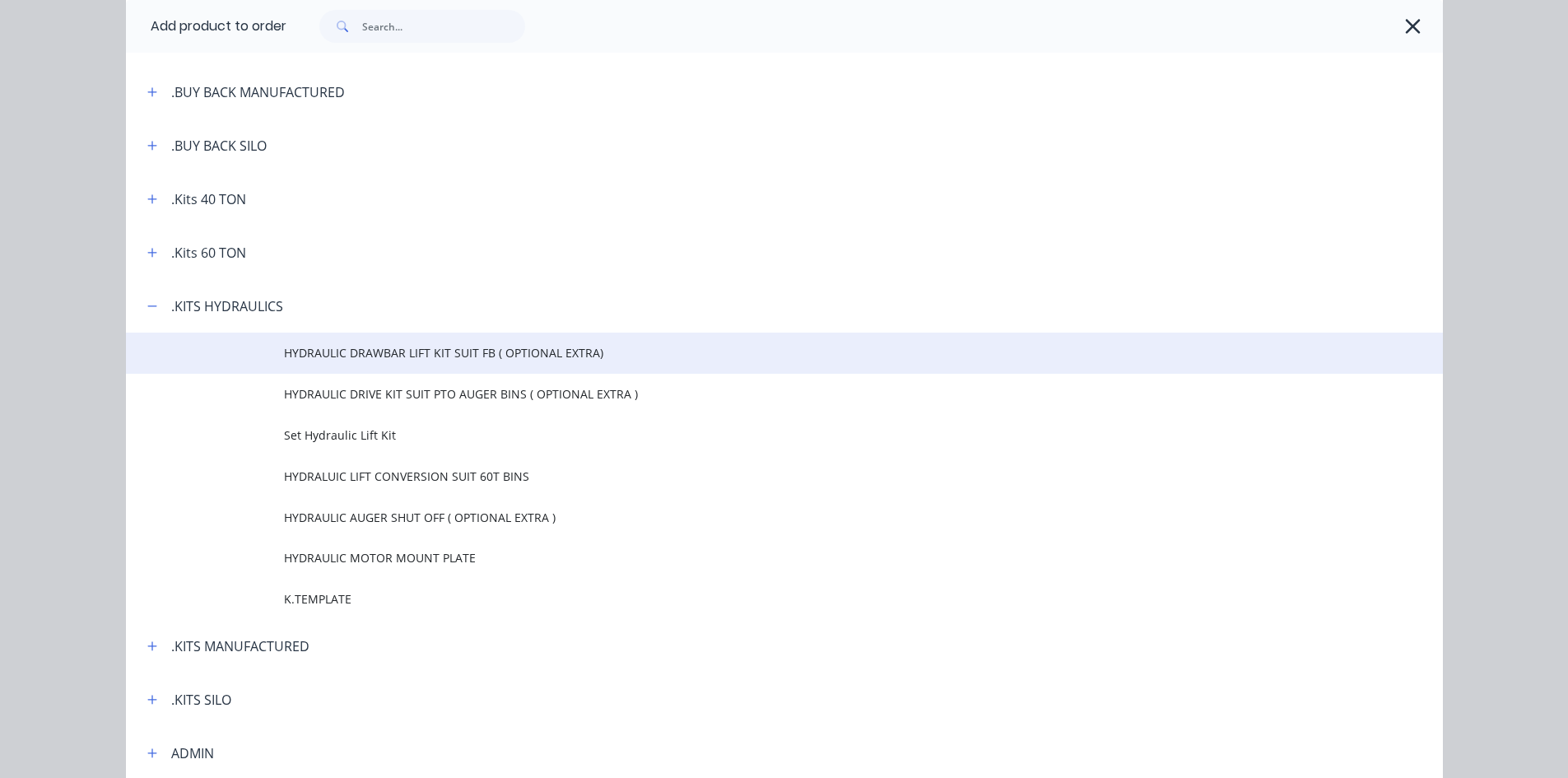
click at [348, 351] on span "HYDRAULIC DRAWBAR LIFT KIT SUIT FB ( OPTIONAL EXTRA)" at bounding box center [747, 352] width 927 height 17
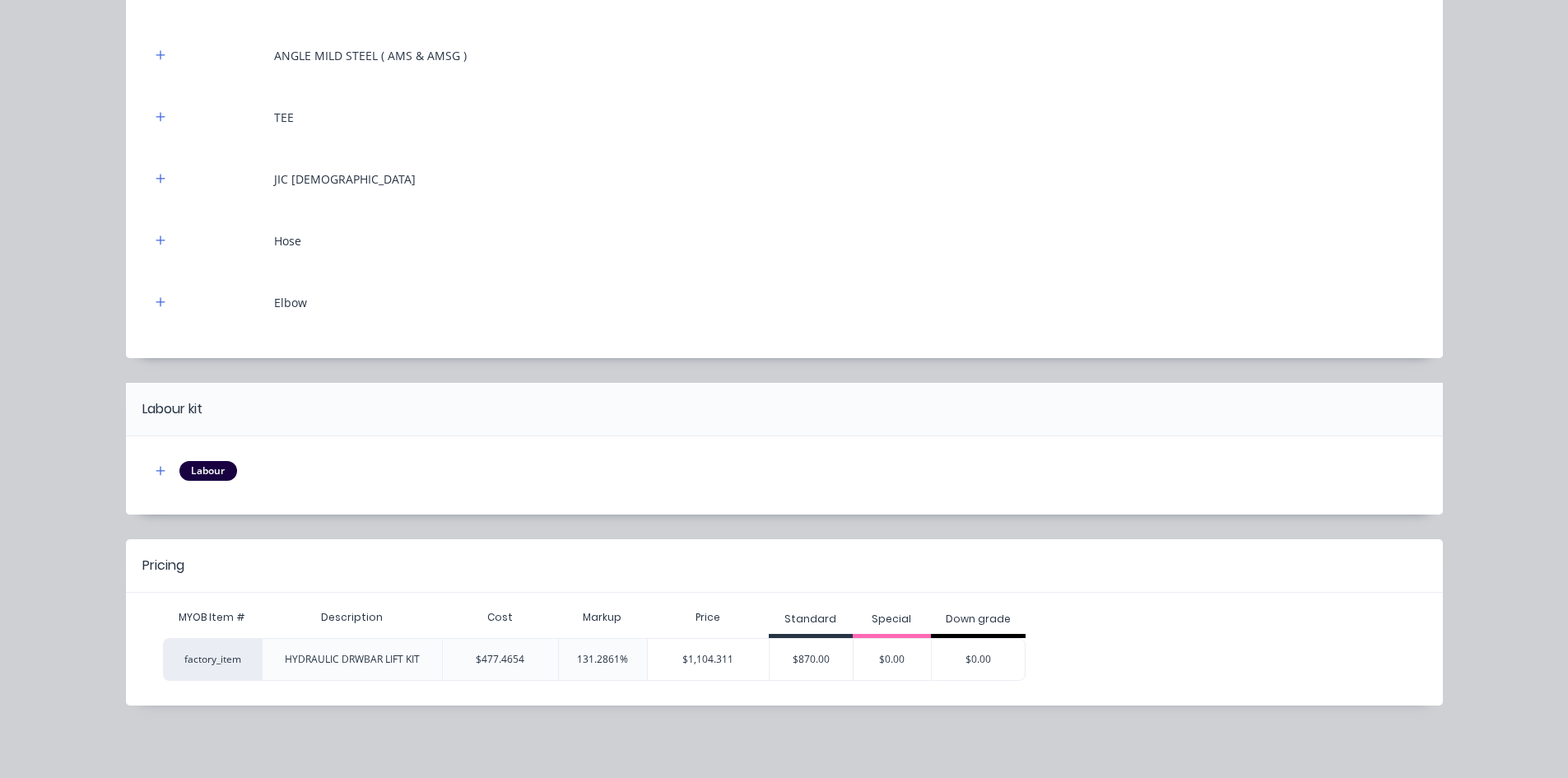
scroll to position [0, 0]
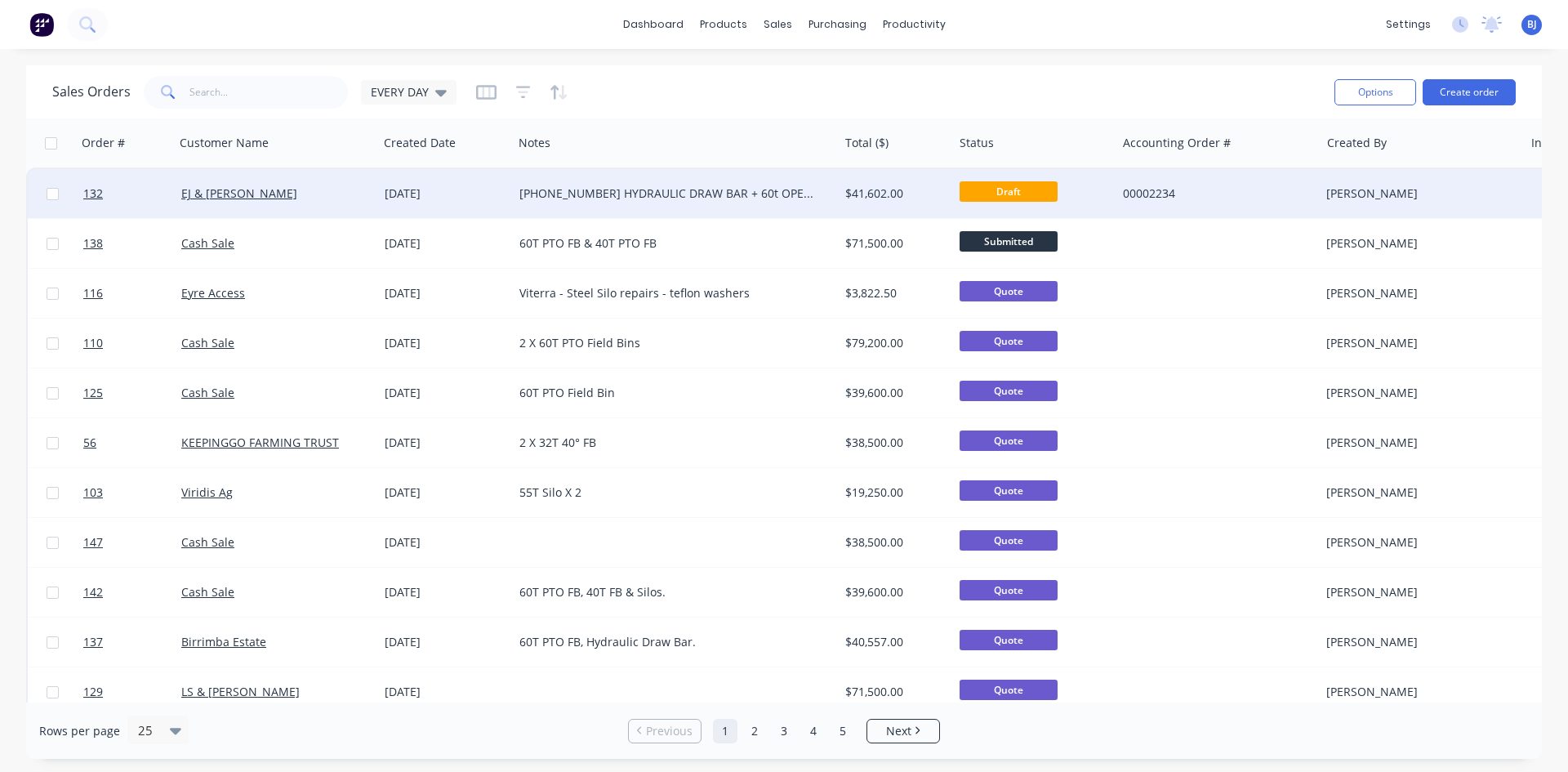
click at [410, 189] on div "[DATE]" at bounding box center [445, 194] width 122 height 16
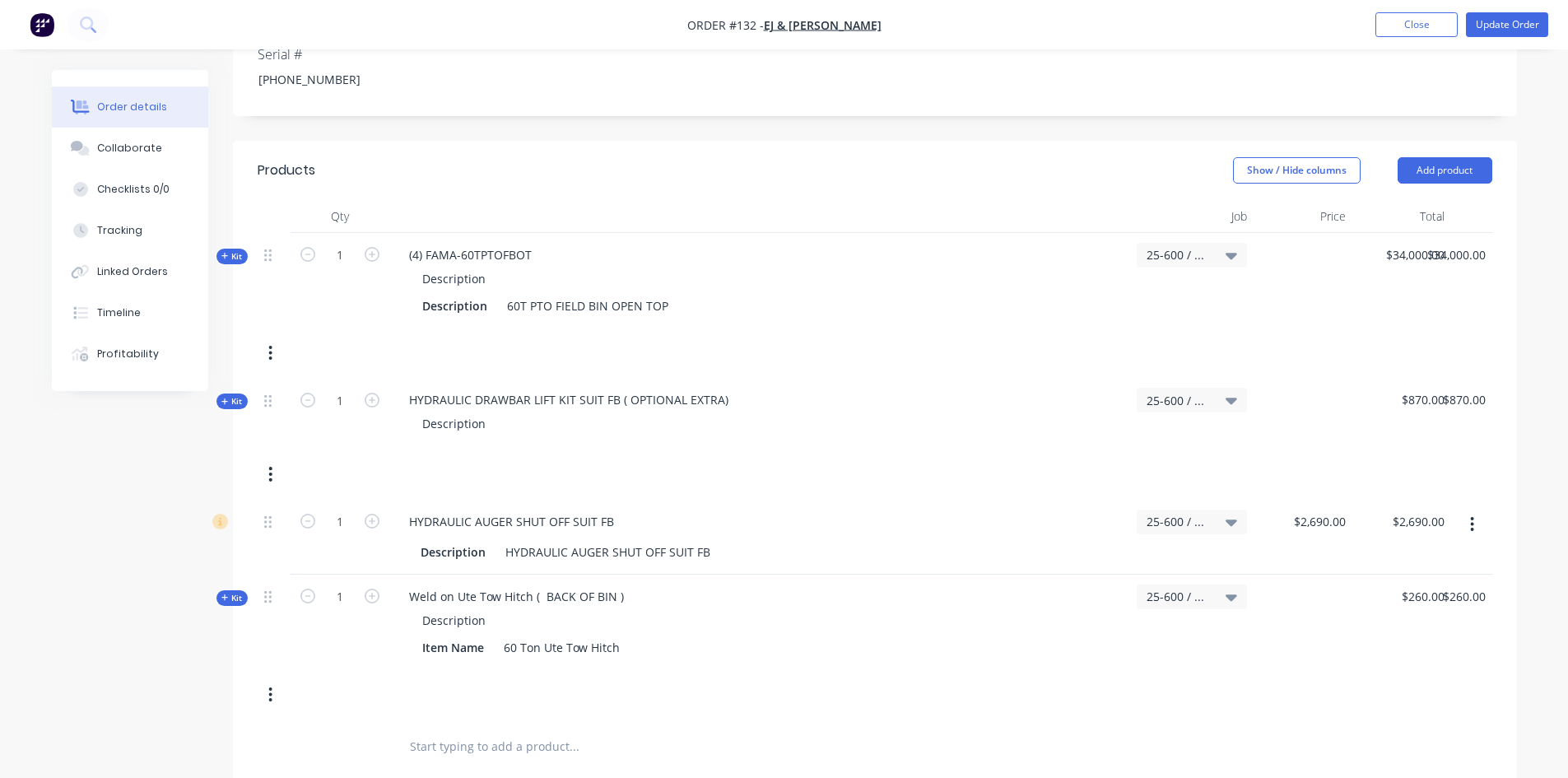
scroll to position [494, 0]
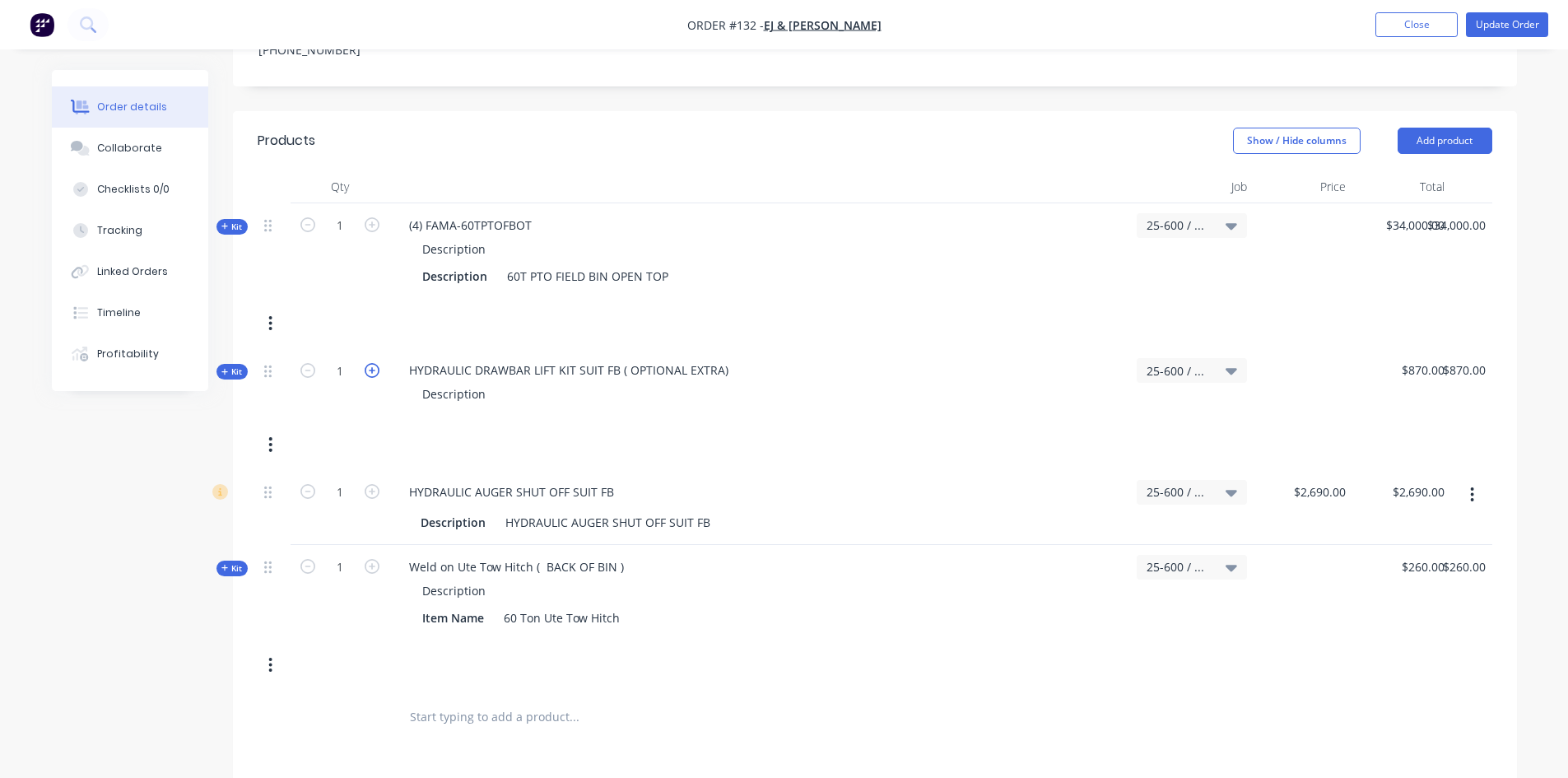
click at [373, 363] on icon "button" at bounding box center [372, 370] width 15 height 15
type input "2"
type input "$1,740.00"
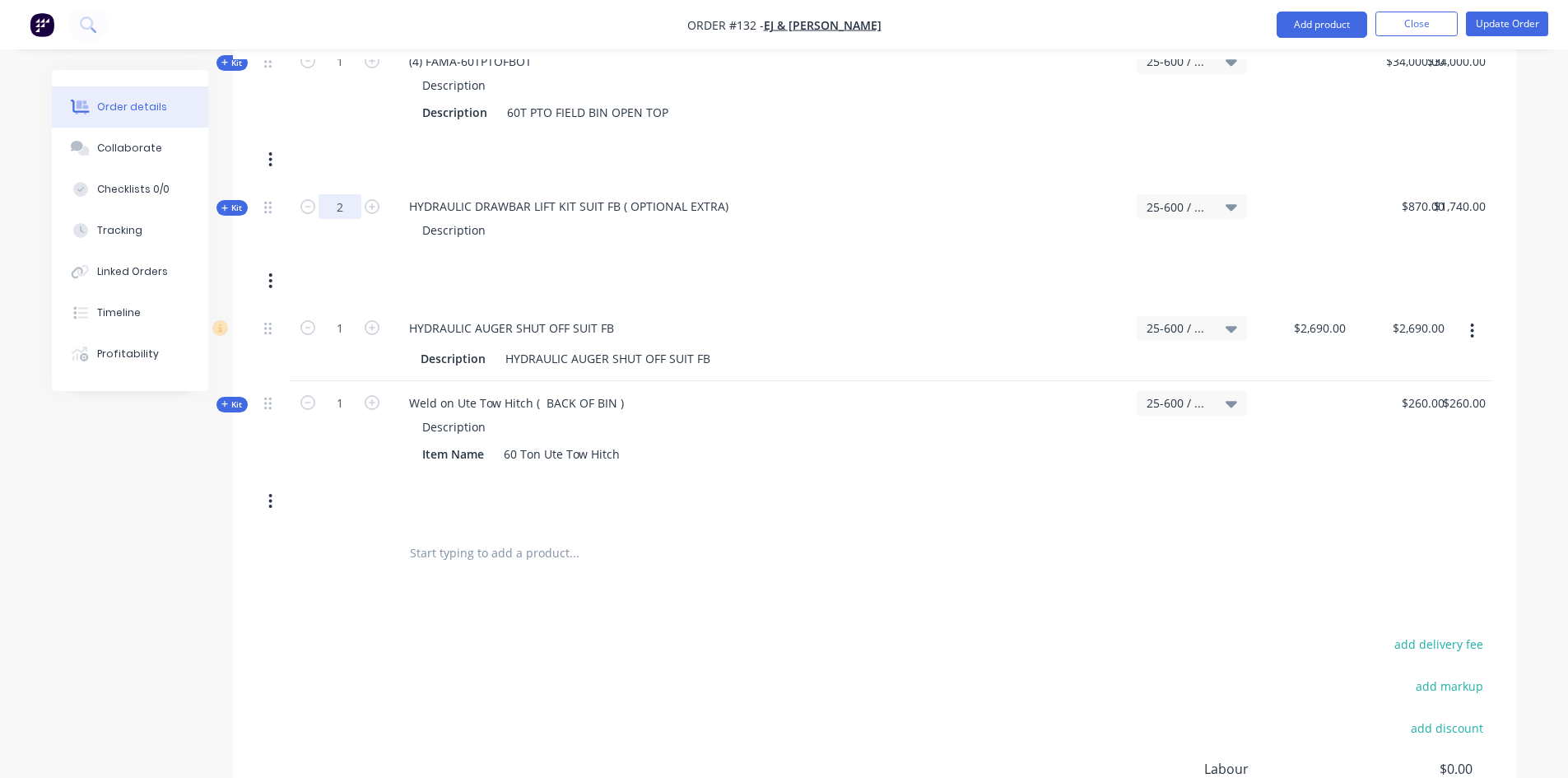
scroll to position [655, 0]
click at [303, 201] on icon "button" at bounding box center [308, 209] width 15 height 15
type input "1"
type input "$870.00"
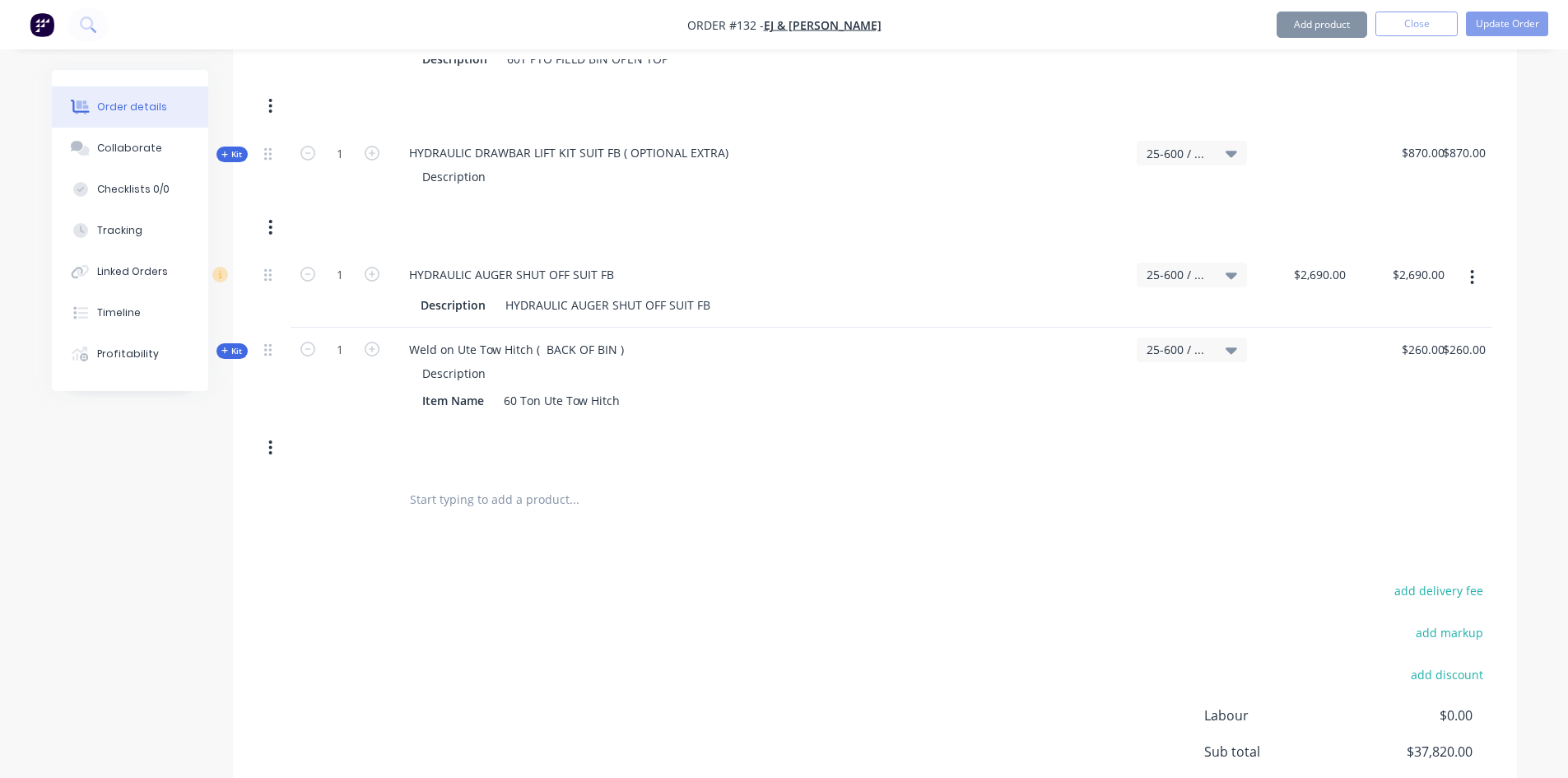
scroll to position [820, 0]
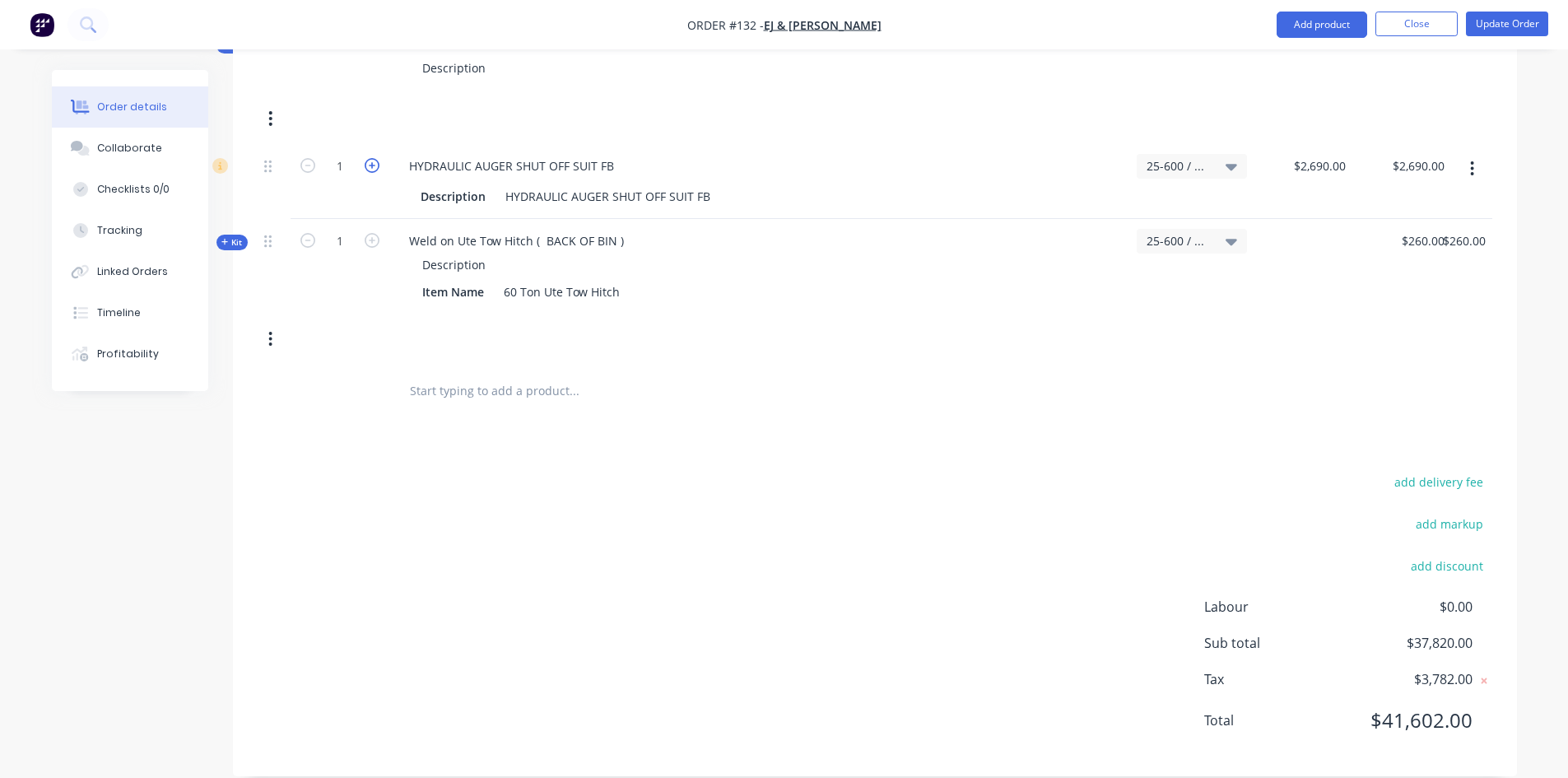
click at [370, 158] on icon "button" at bounding box center [372, 166] width 15 height 15
type input "2"
type input "$5,380.00"
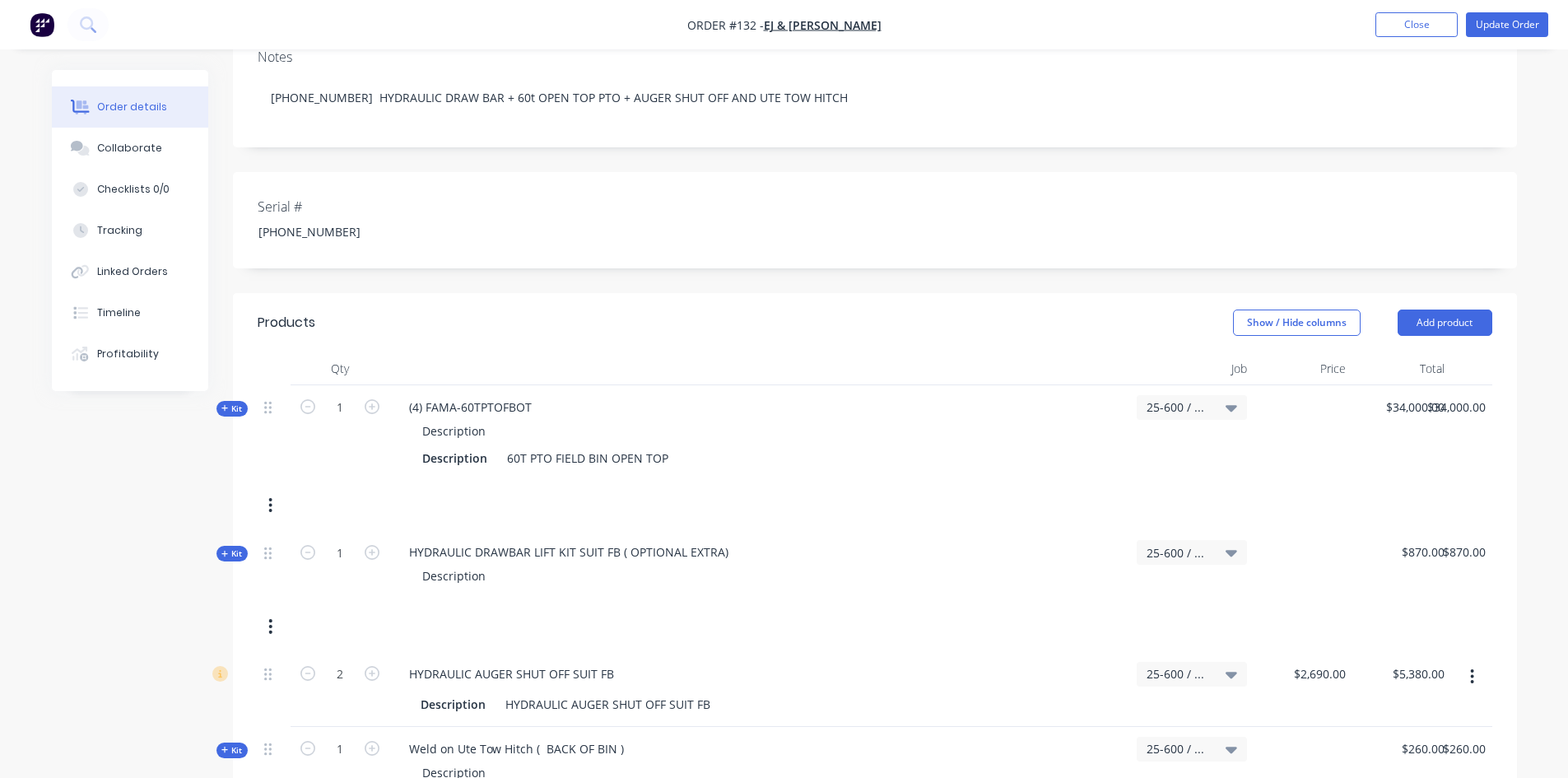
scroll to position [244, 0]
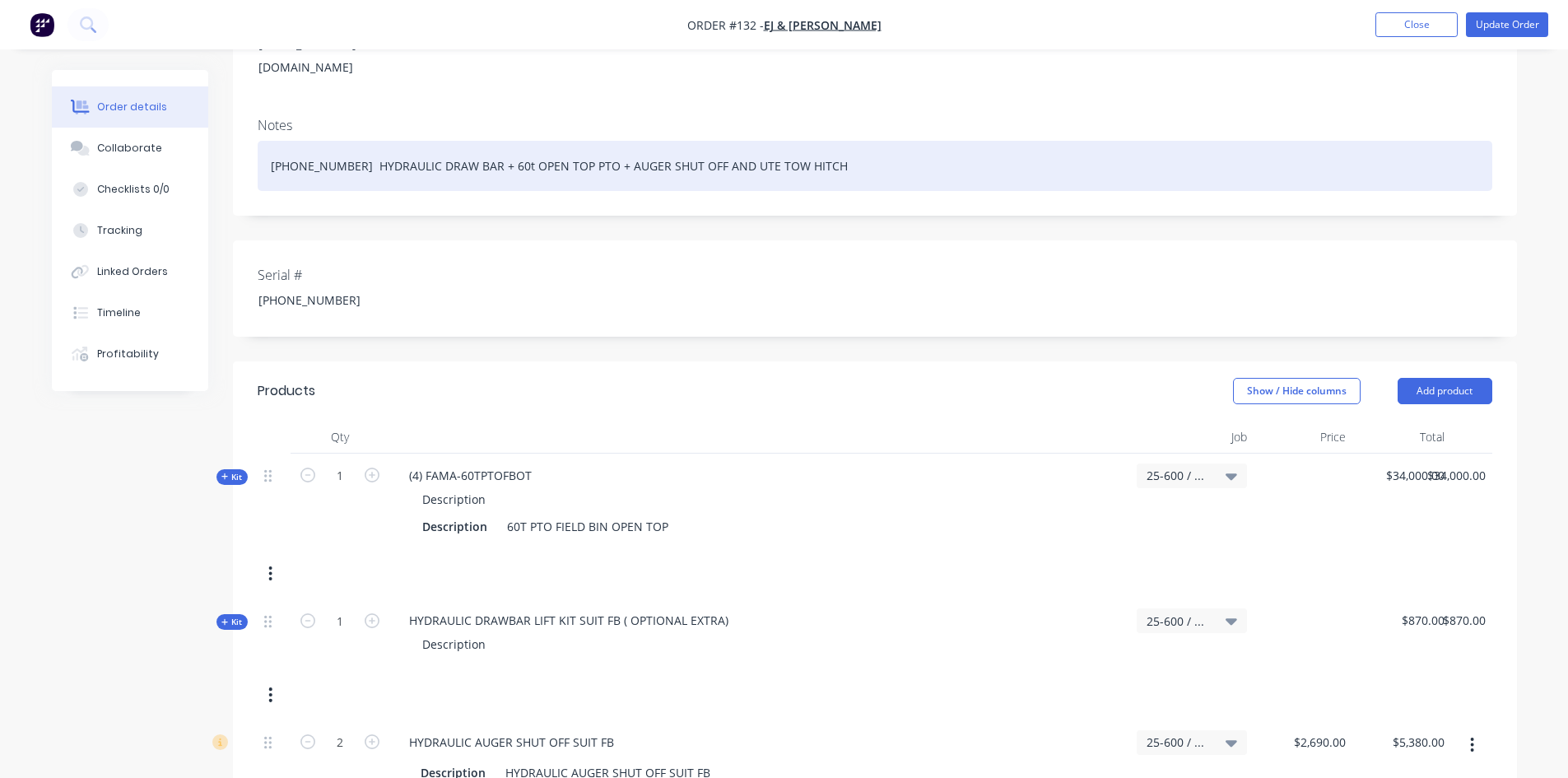
click at [794, 141] on div "[PHONE_NUMBER] HYDRAULIC DRAW BAR + 60t OPEN TOP PTO + AUGER SHUT OFF AND UTE T…" at bounding box center [875, 166] width 1234 height 51
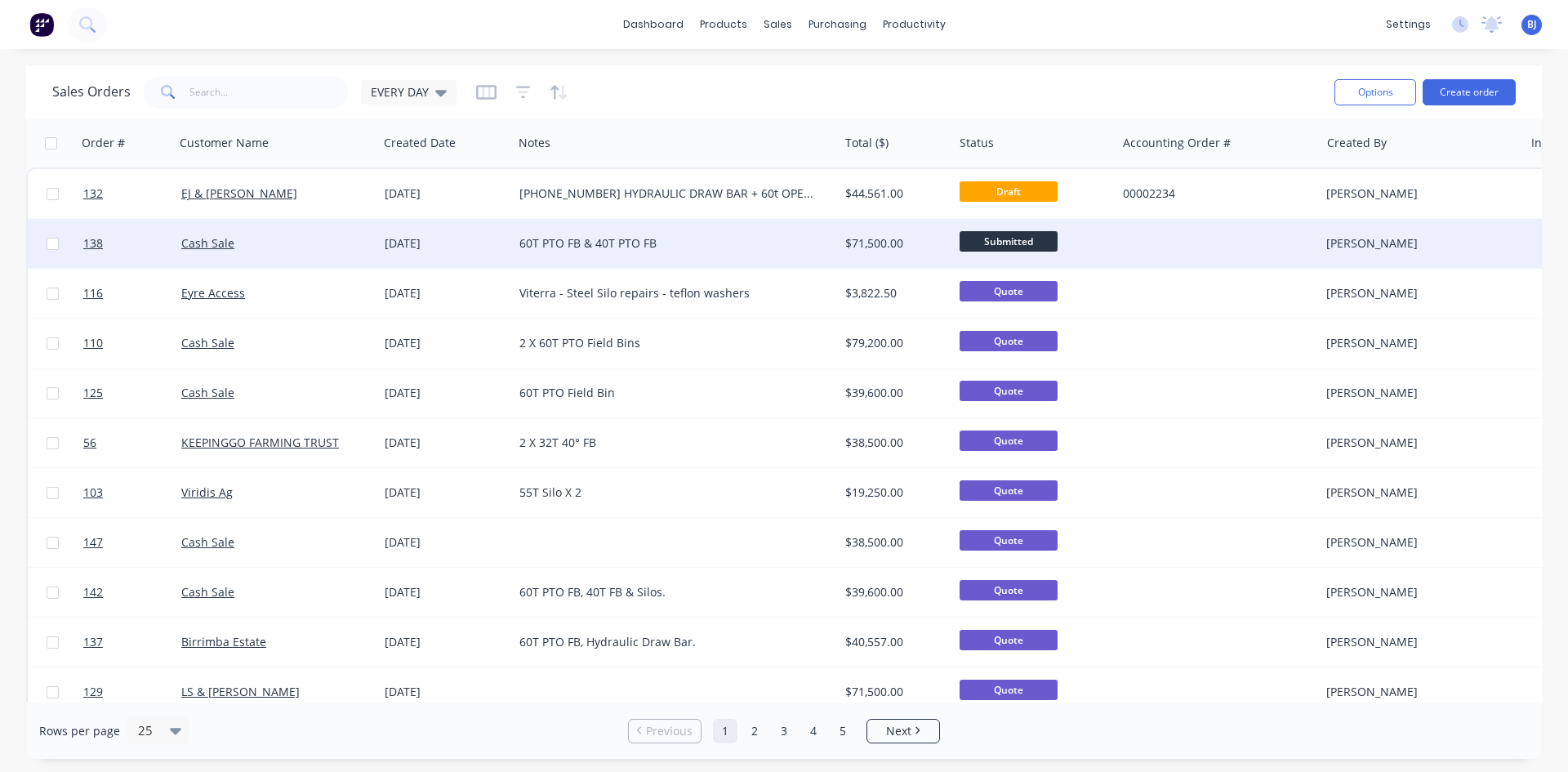
click at [414, 246] on div "[DATE]" at bounding box center [445, 243] width 122 height 16
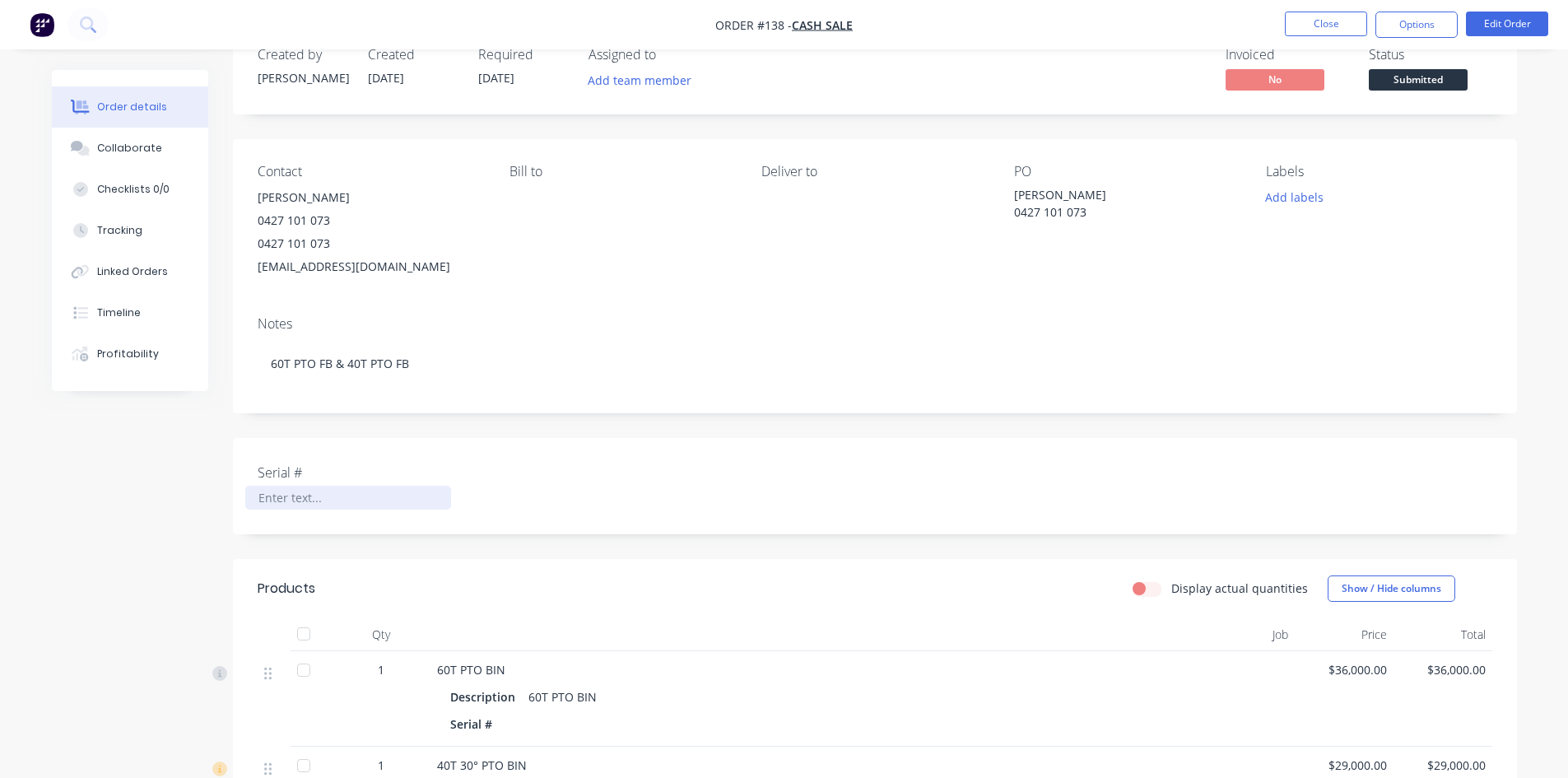
scroll to position [82, 0]
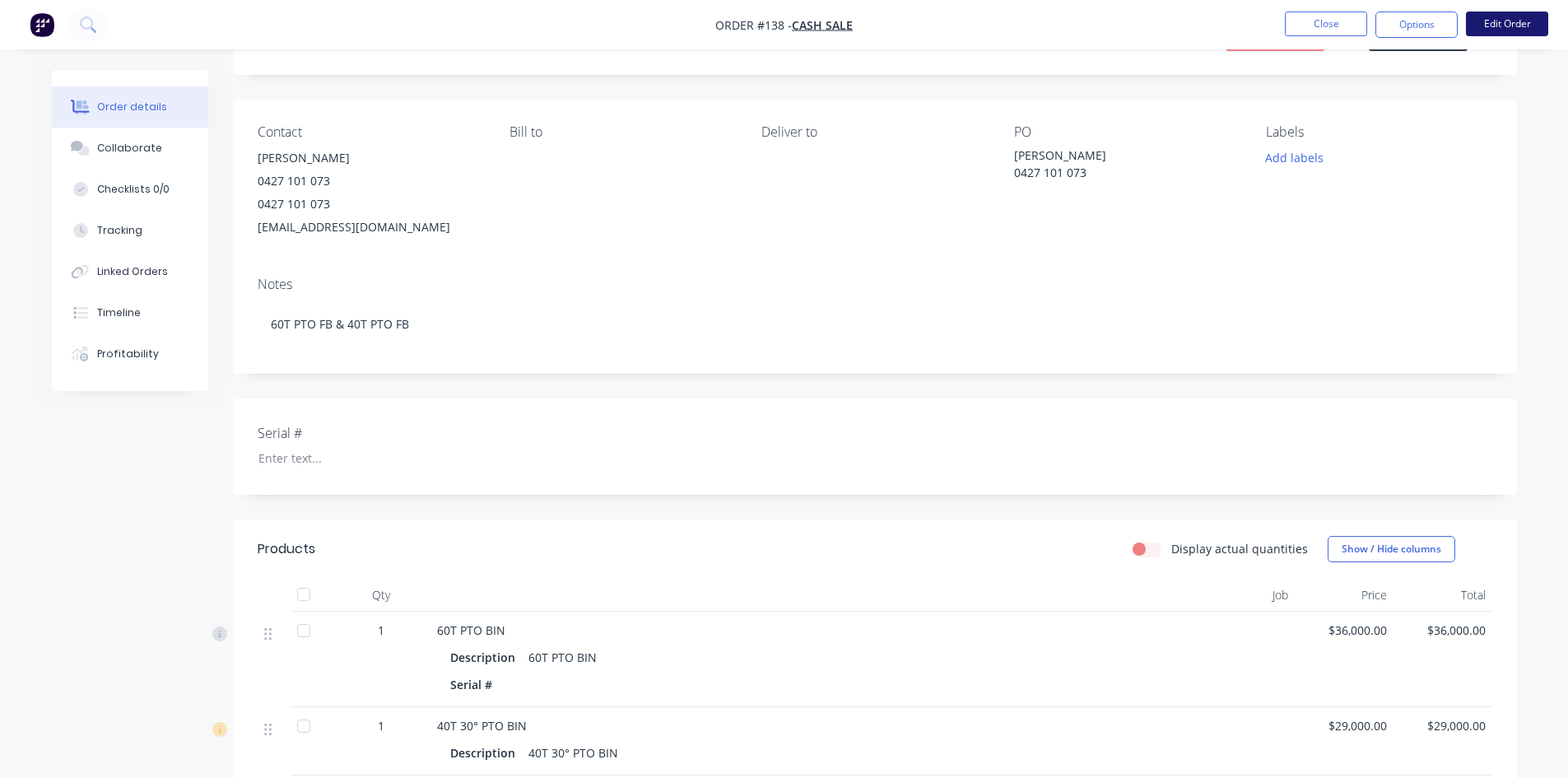
click at [1497, 24] on button "Edit Order" at bounding box center [1507, 24] width 82 height 25
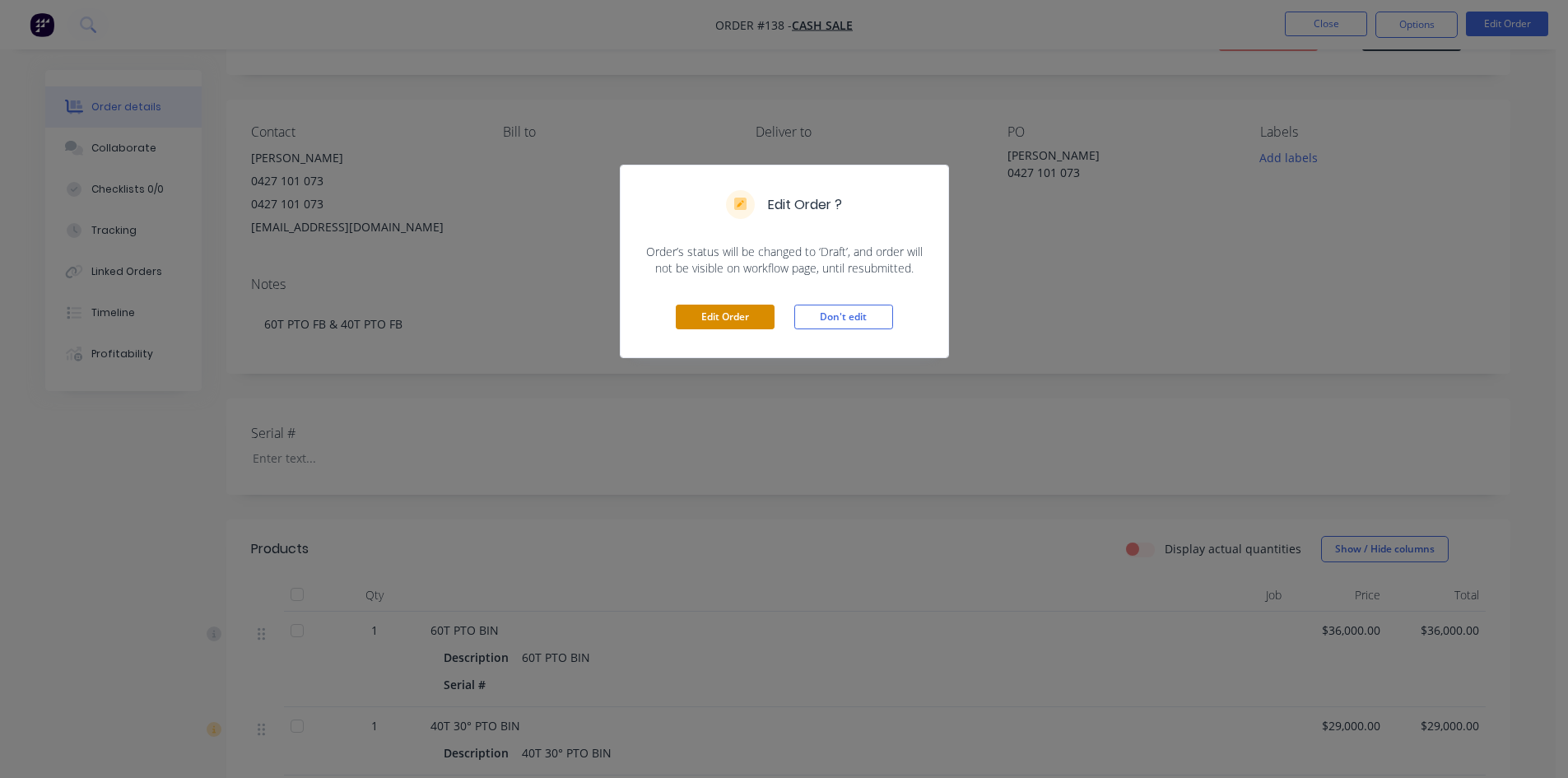
drag, startPoint x: 736, startPoint y: 321, endPoint x: 726, endPoint y: 325, distance: 10.8
click at [733, 323] on button "Edit Order" at bounding box center [725, 317] width 99 height 25
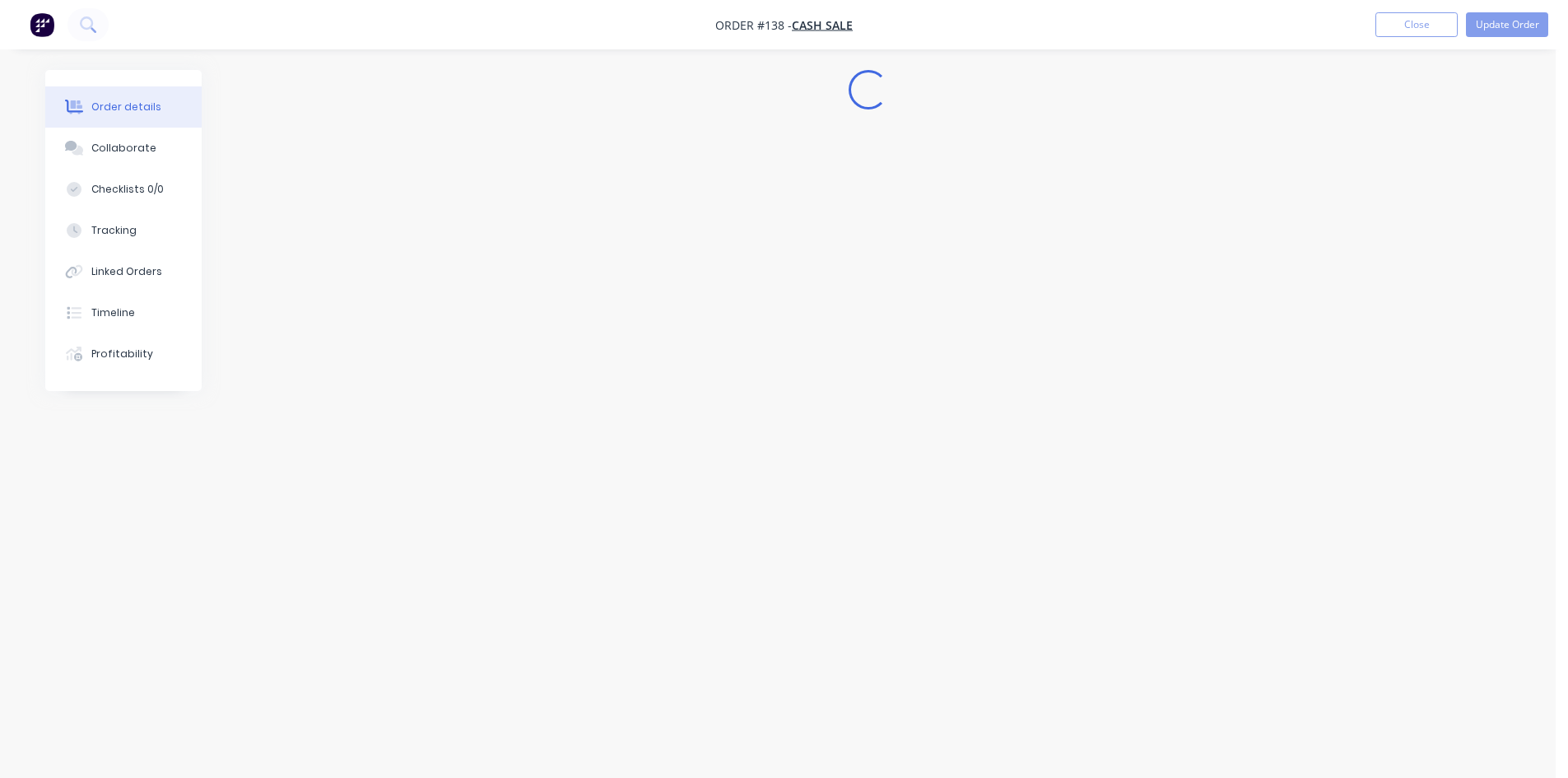
scroll to position [0, 0]
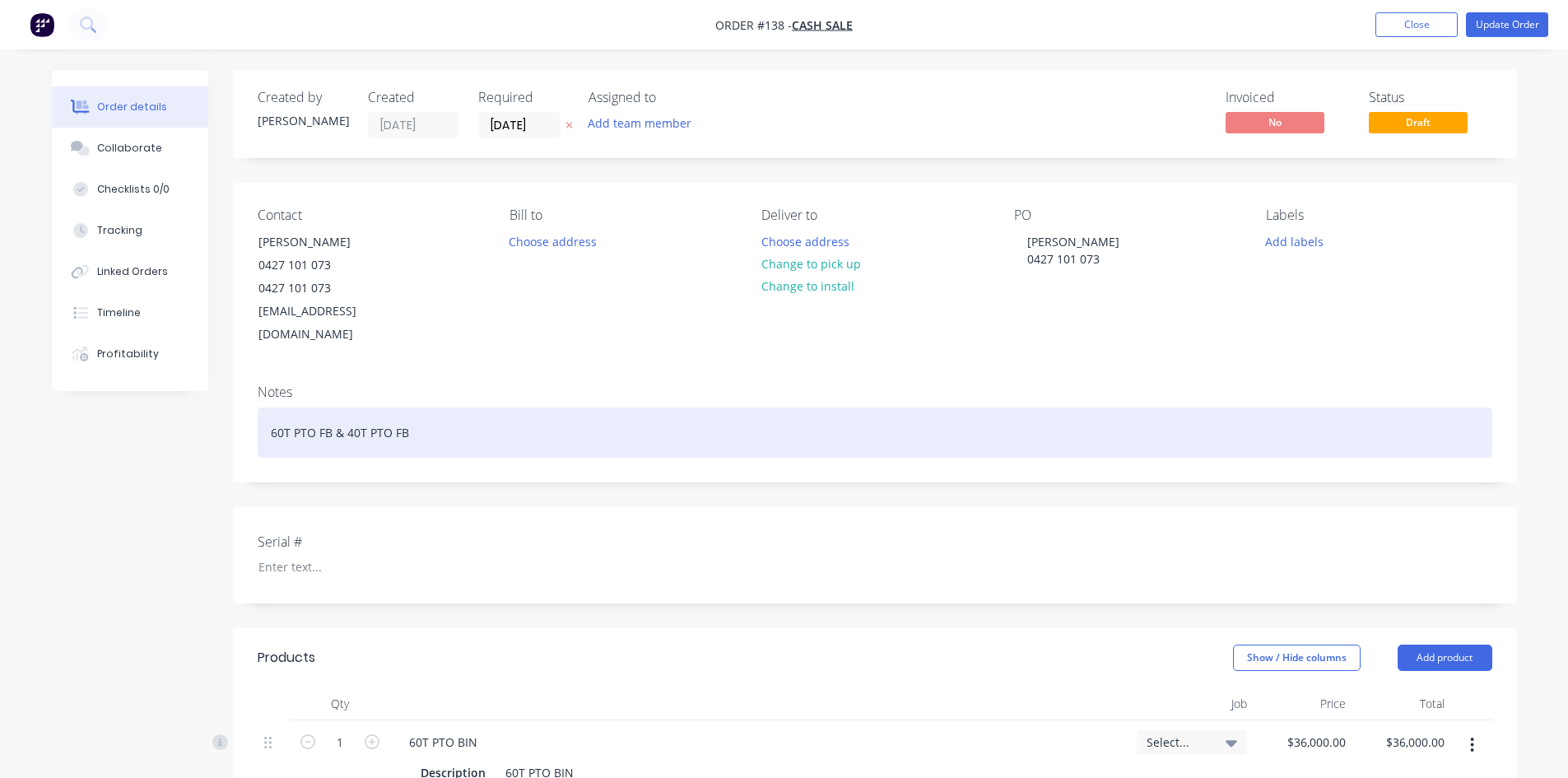
click at [409, 410] on div "60T PTO FB & 40T PTO FB" at bounding box center [875, 432] width 1234 height 51
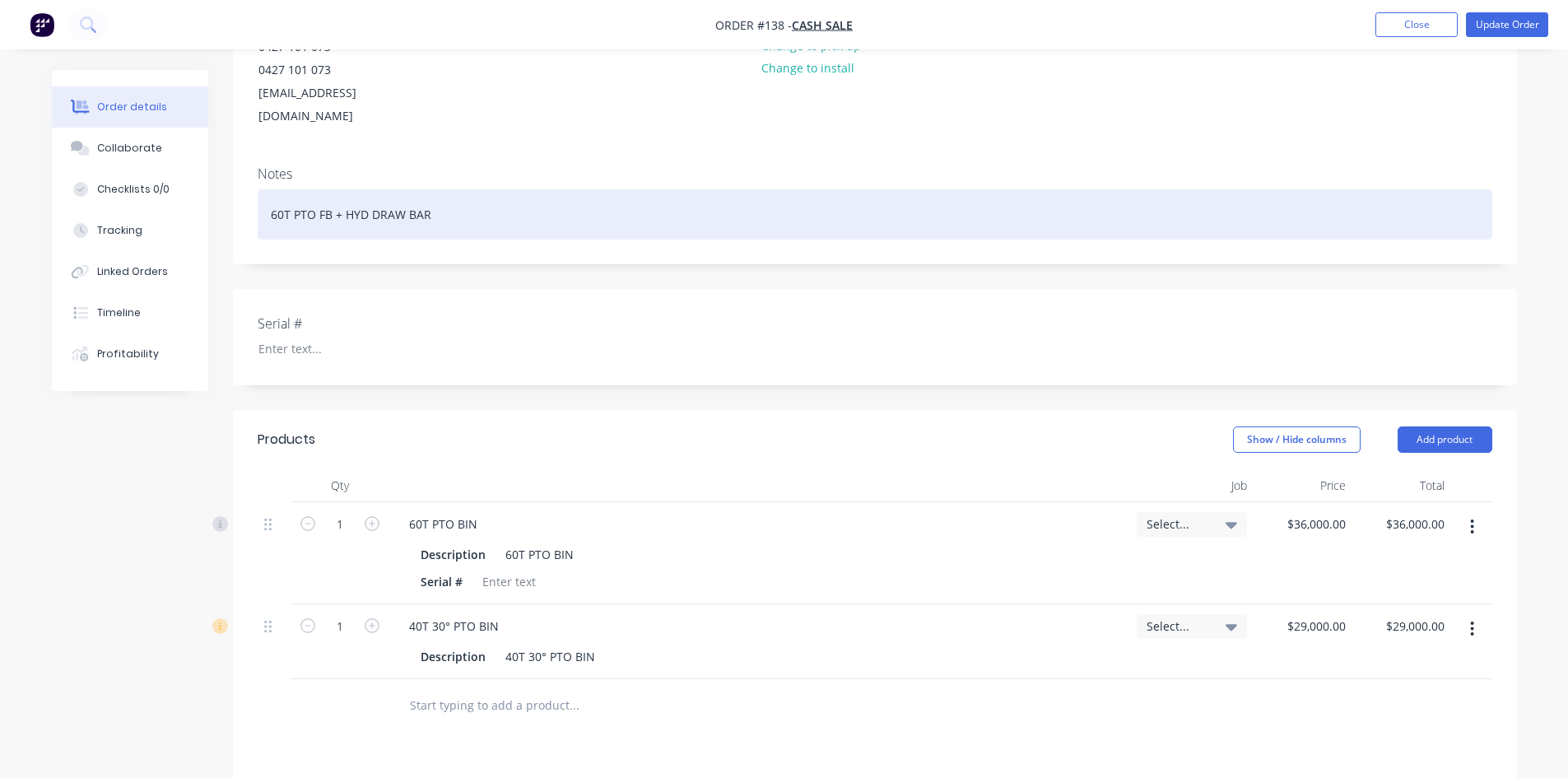
scroll to position [247, 0]
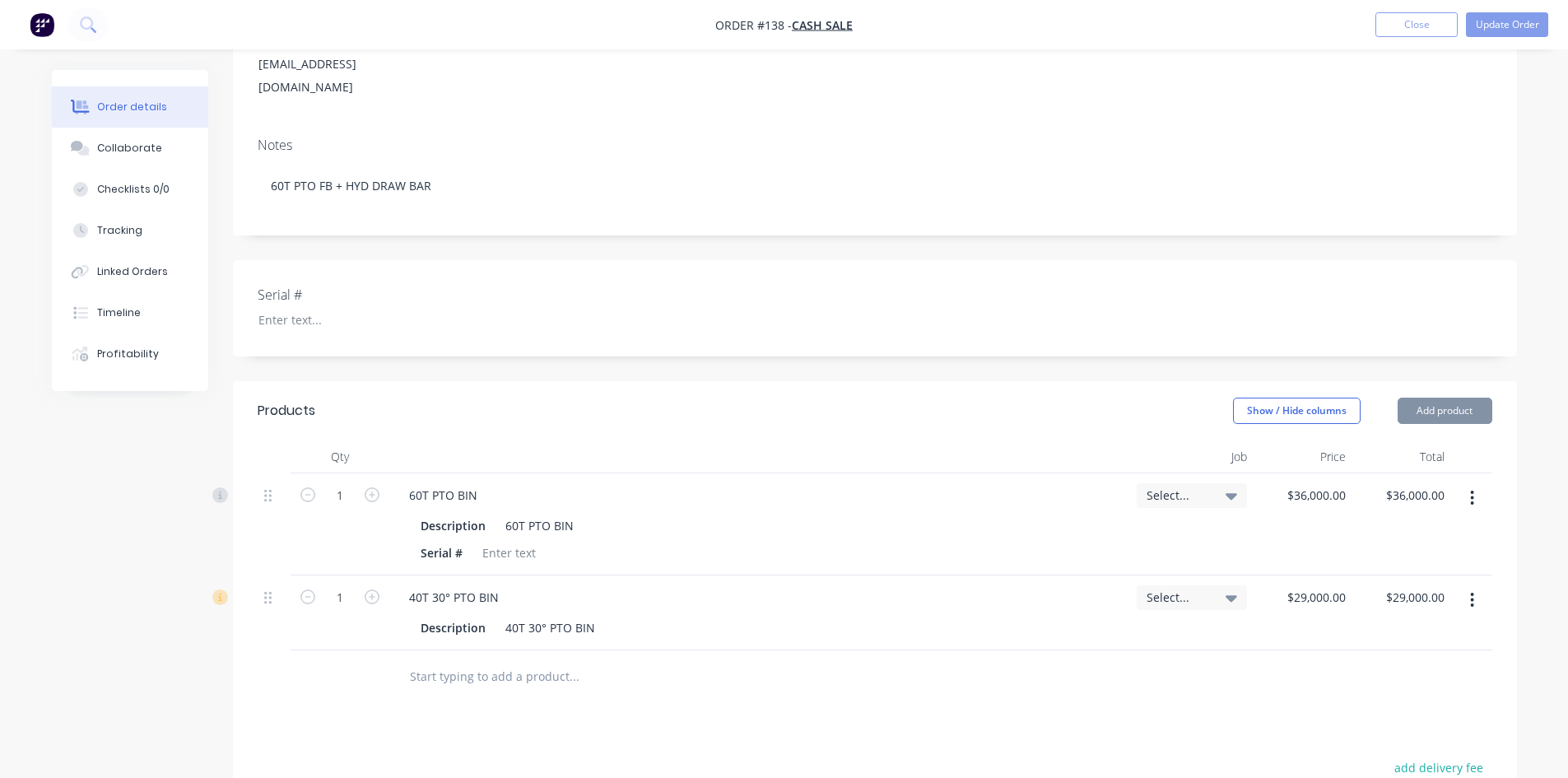
click at [1472, 592] on icon "button" at bounding box center [1473, 600] width 3 height 15
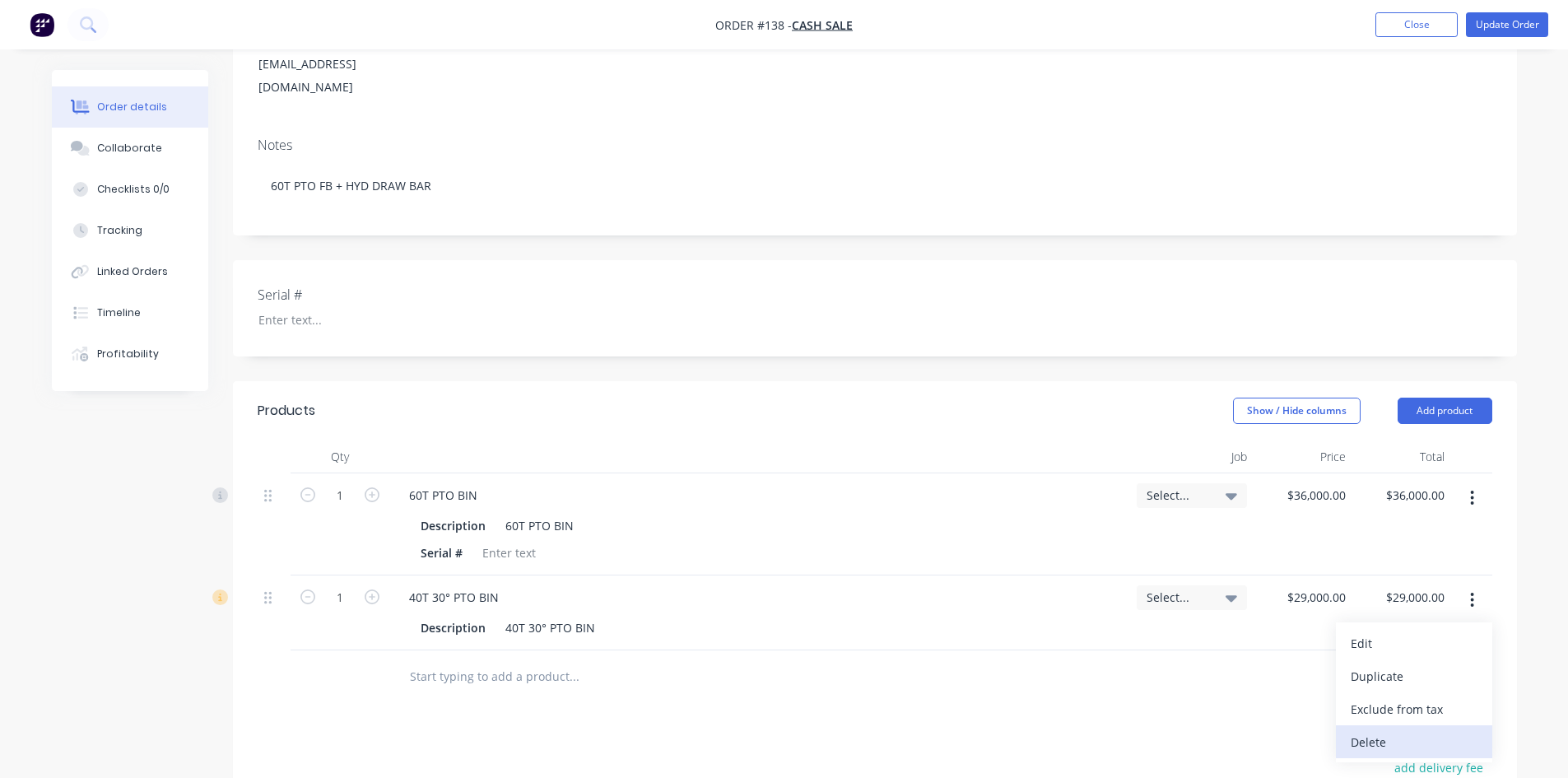
click at [1377, 730] on div "Delete" at bounding box center [1414, 742] width 127 height 24
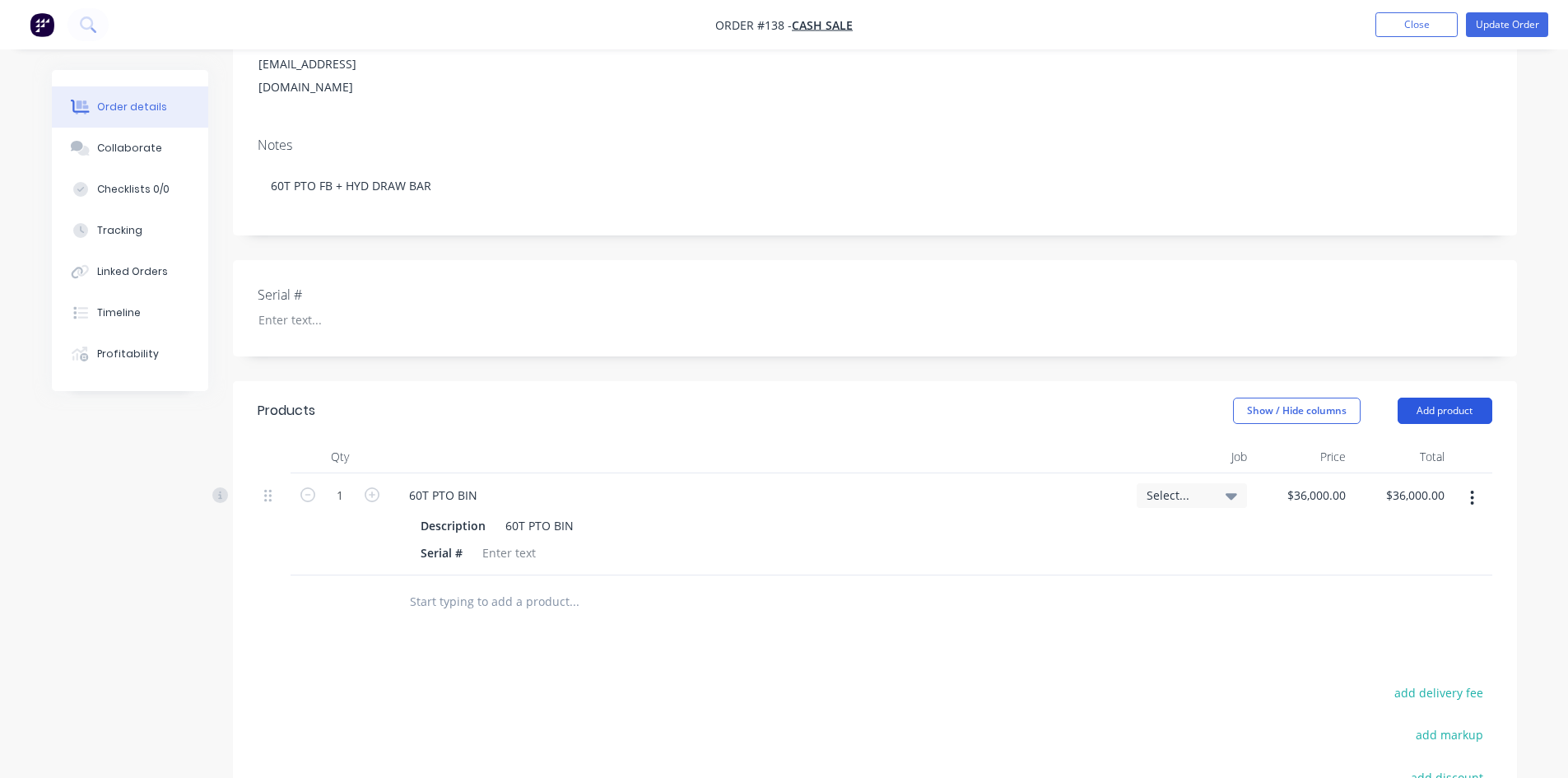
click at [1453, 398] on button "Add product" at bounding box center [1445, 411] width 94 height 27
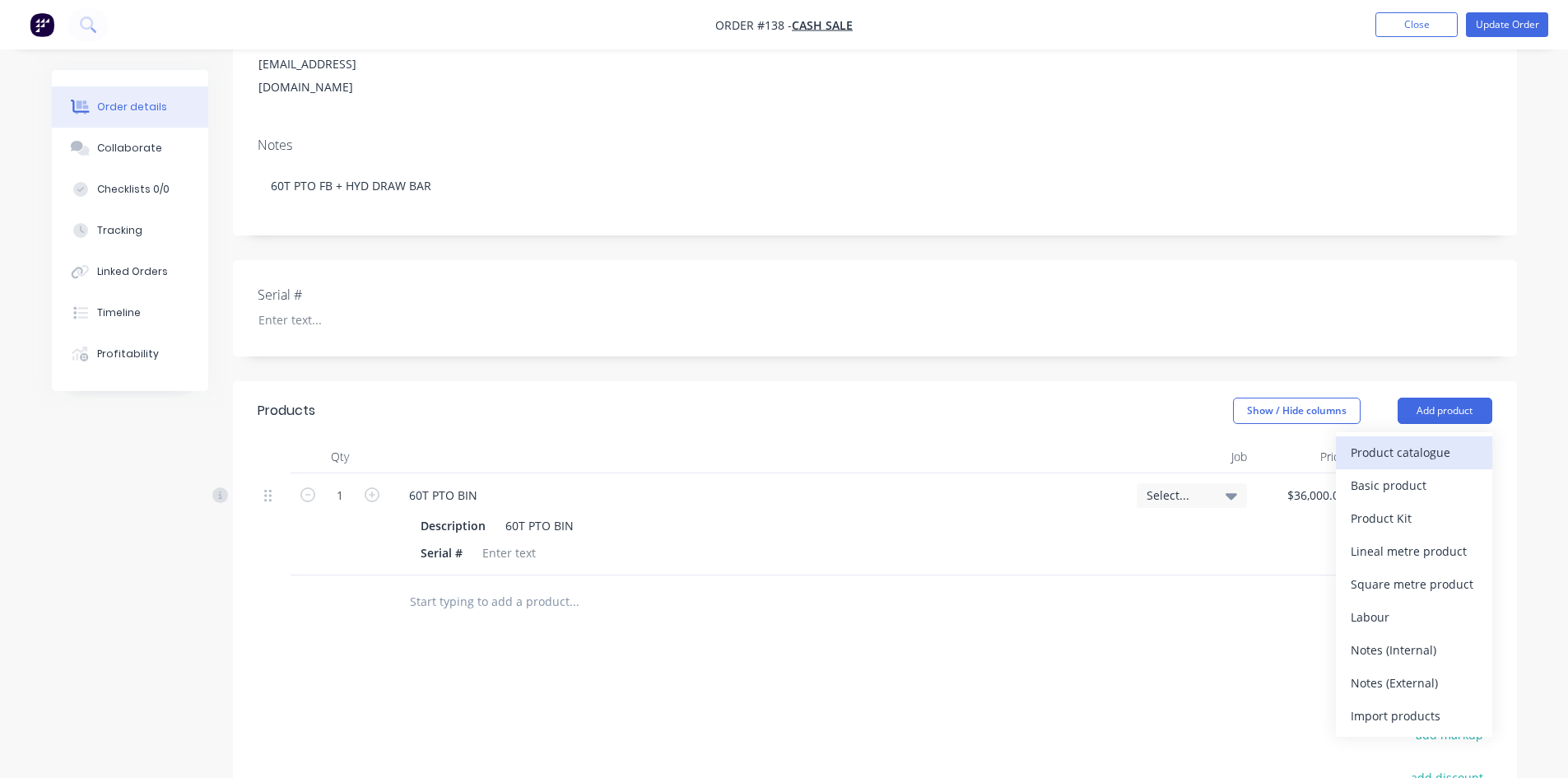
click at [1387, 441] on div "Product catalogue" at bounding box center [1414, 452] width 127 height 24
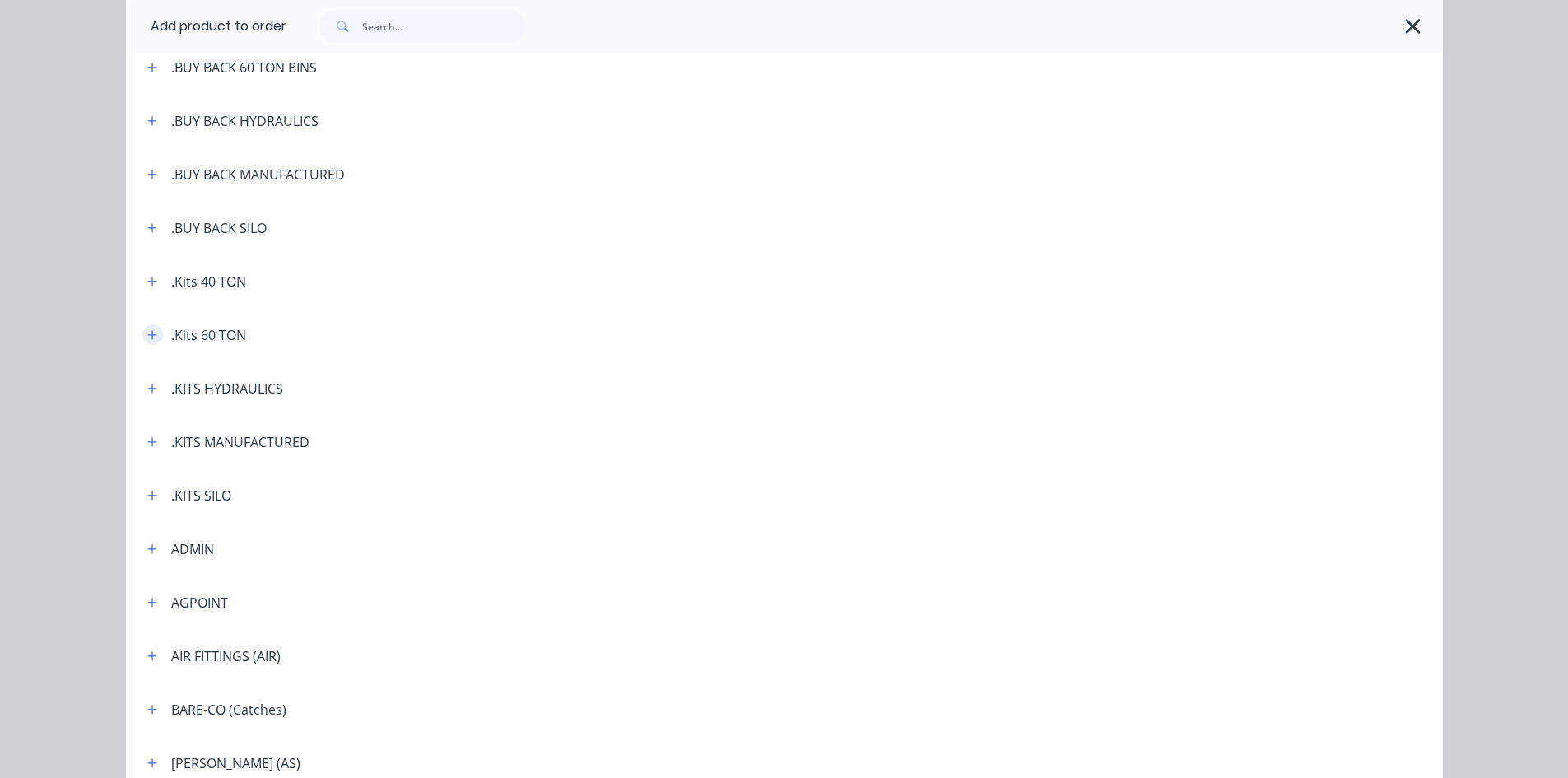
click at [142, 331] on button "button" at bounding box center [152, 334] width 21 height 21
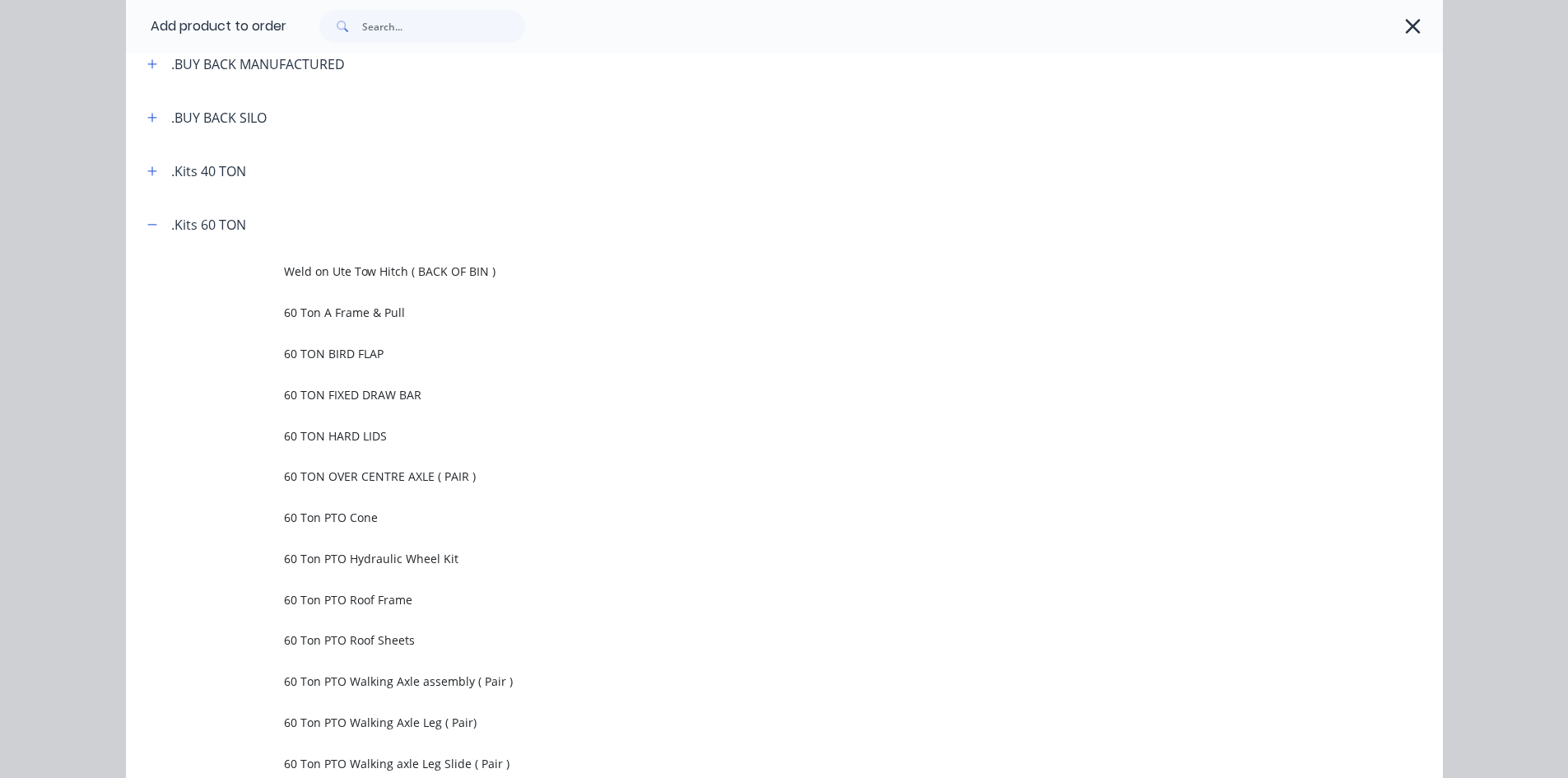
scroll to position [165, 0]
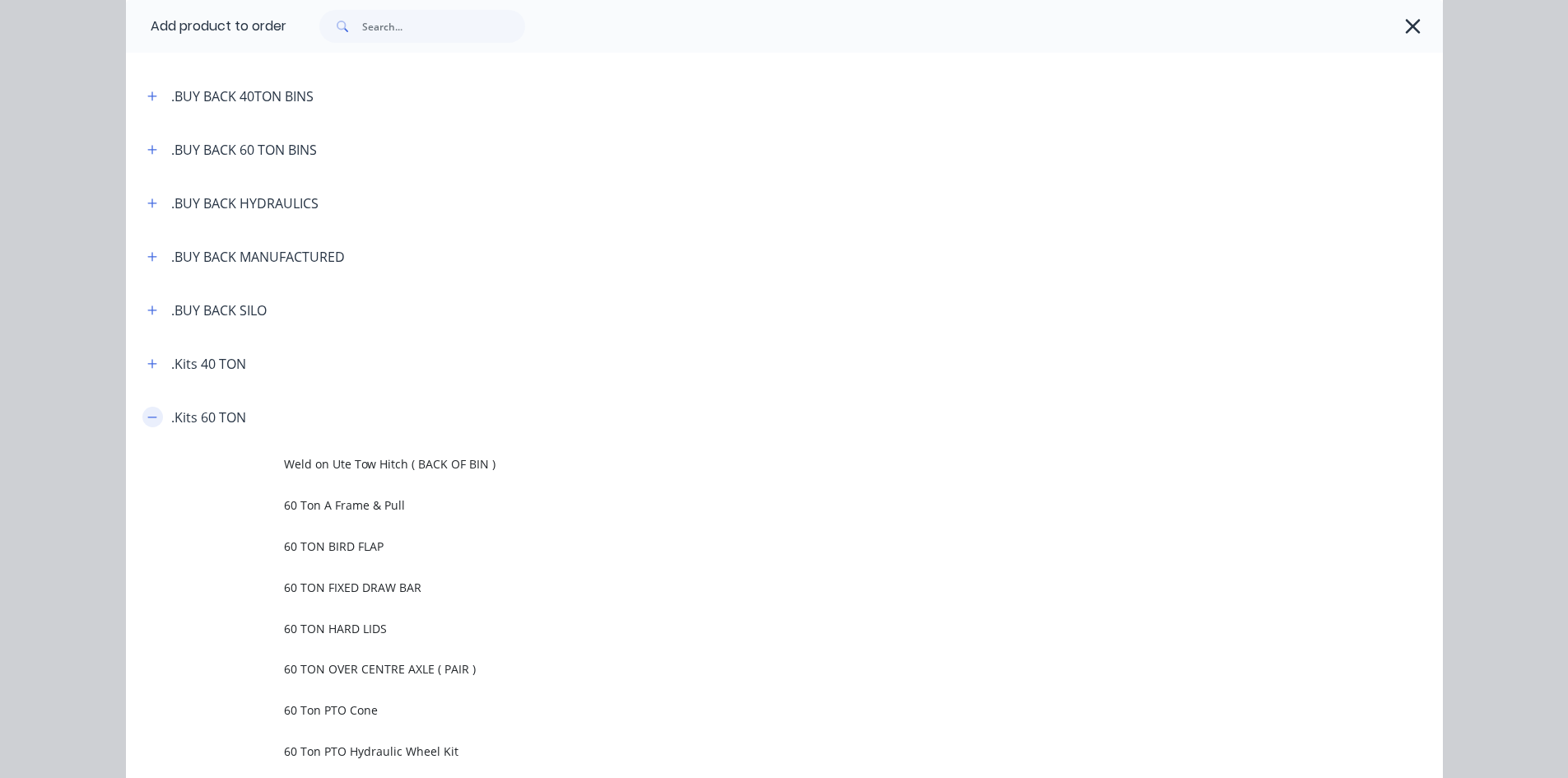
click at [147, 415] on icon "button" at bounding box center [152, 418] width 10 height 12
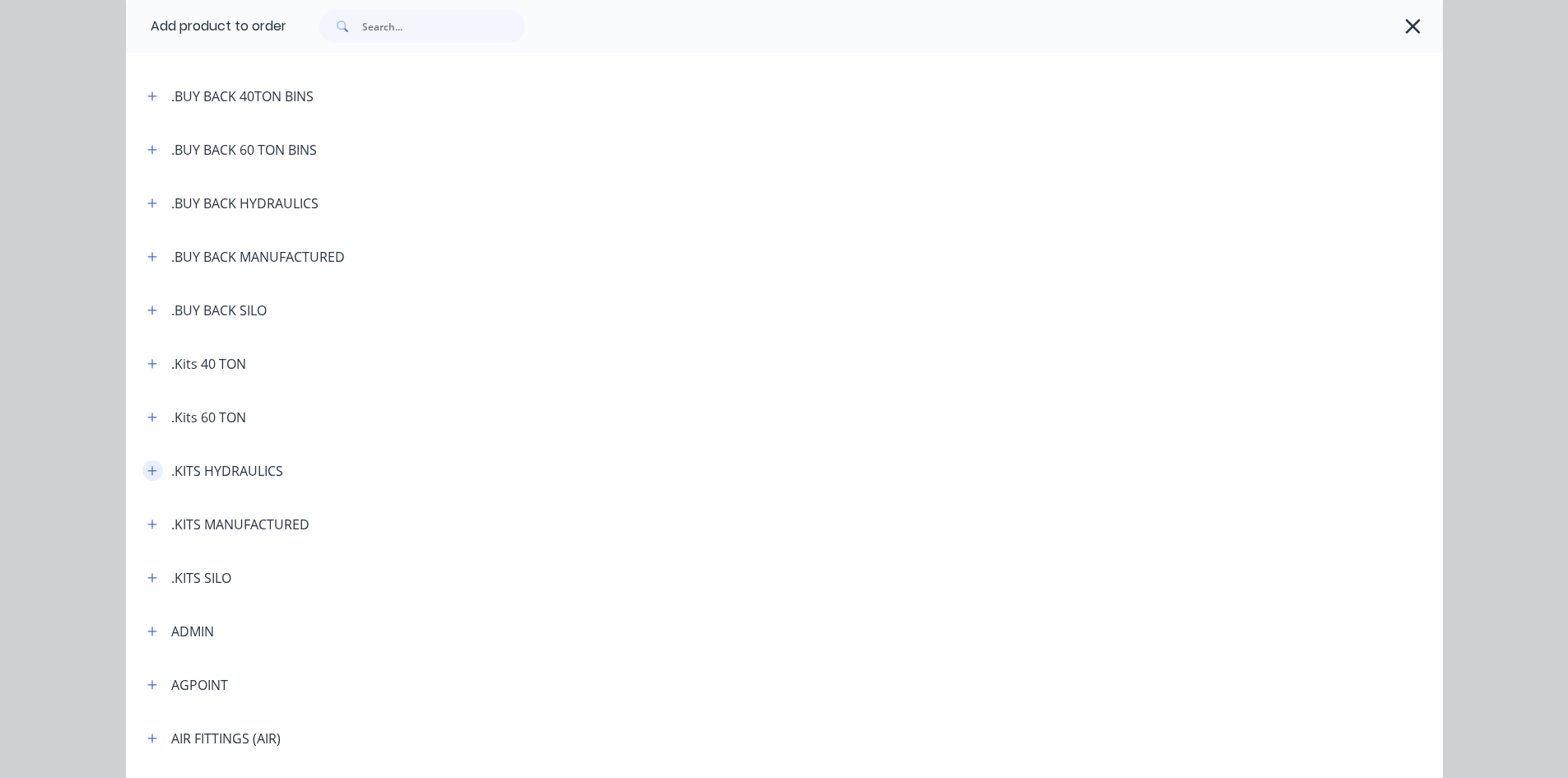
click at [147, 471] on icon "button" at bounding box center [152, 471] width 10 height 12
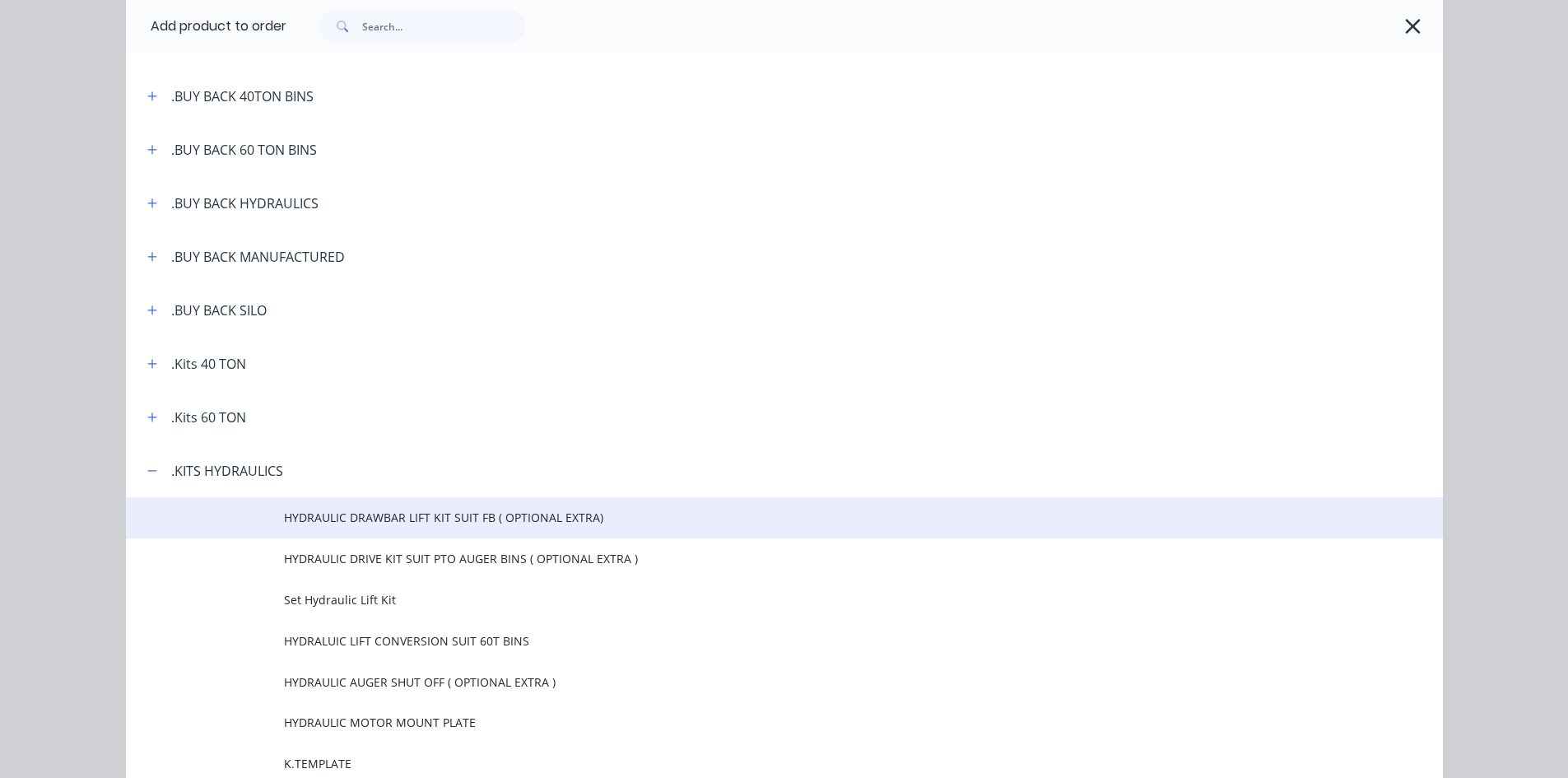
scroll to position [247, 0]
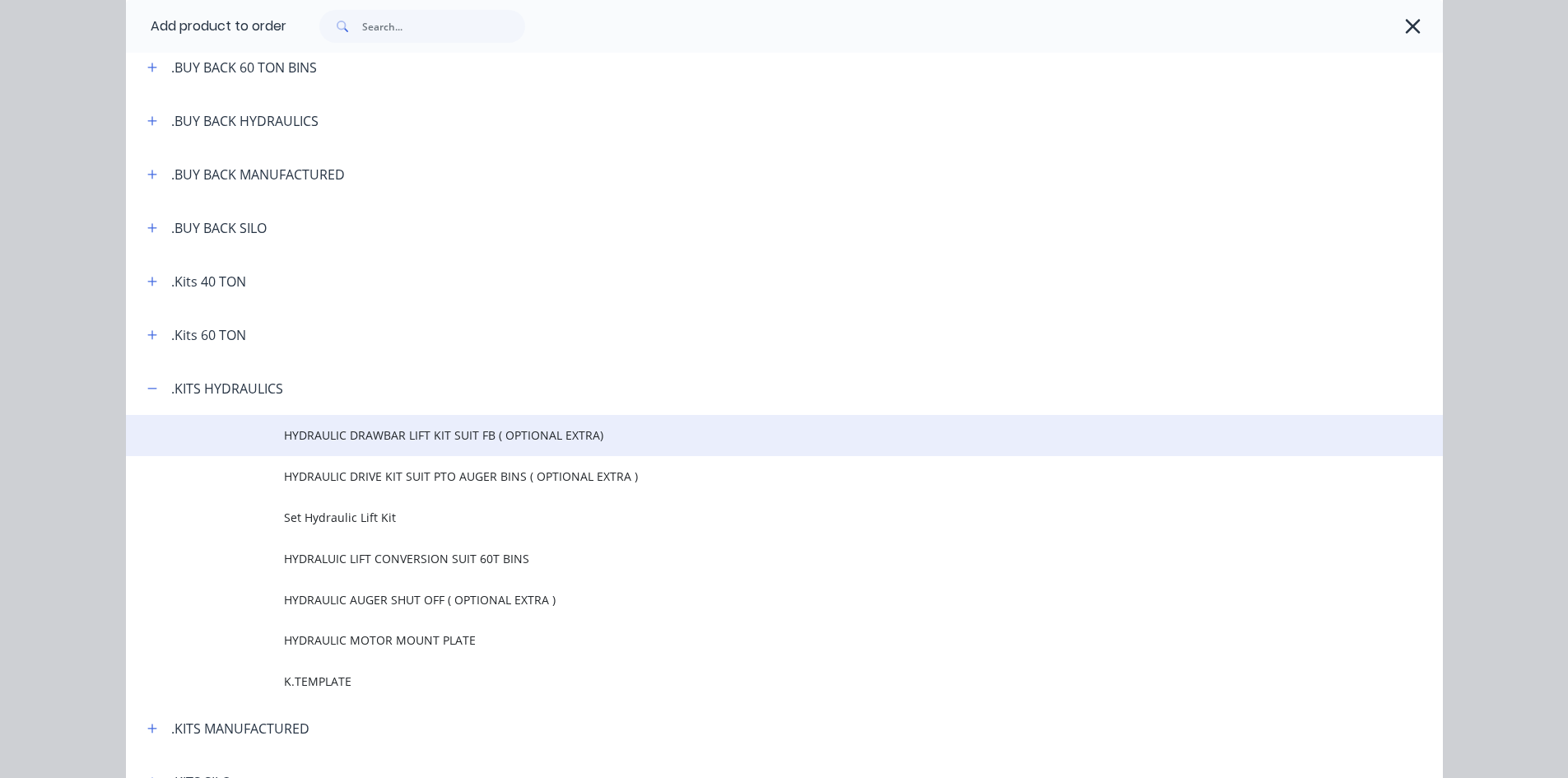
click at [341, 437] on span "HYDRAULIC DRAWBAR LIFT KIT SUIT FB ( OPTIONAL EXTRA)" at bounding box center [747, 435] width 927 height 17
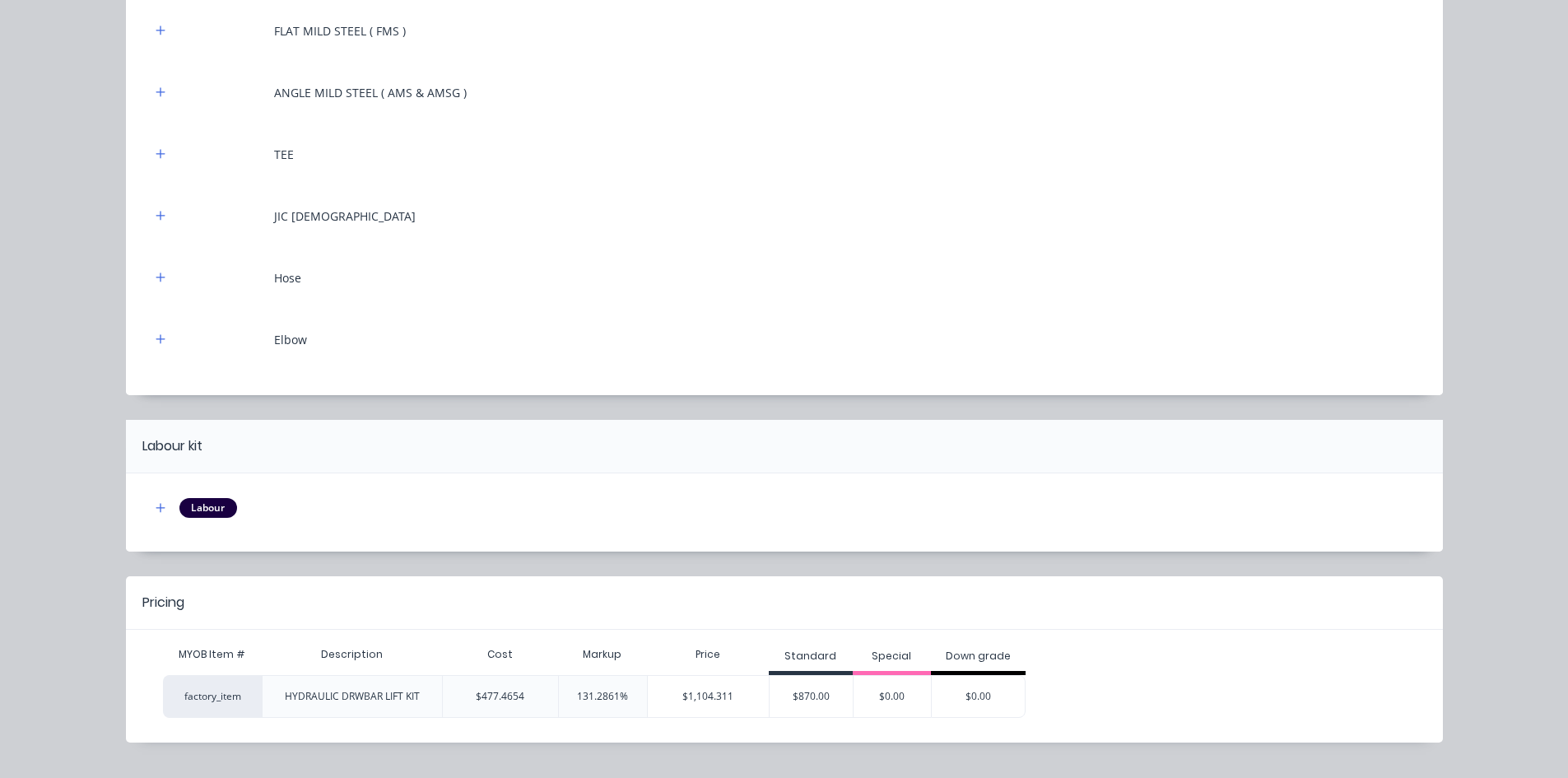
scroll to position [324, 0]
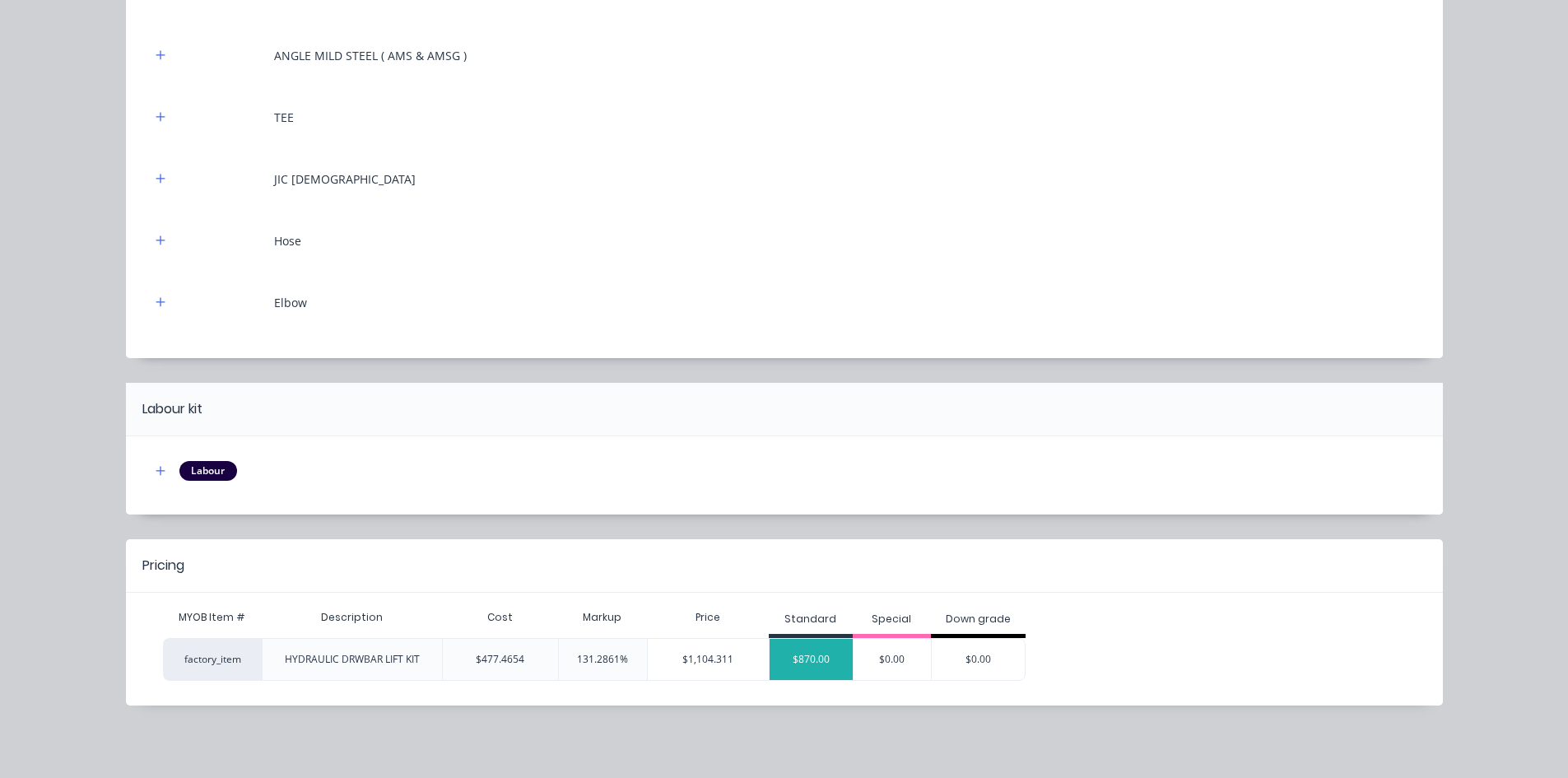
click at [821, 660] on div "$870.00" at bounding box center [811, 660] width 83 height 41
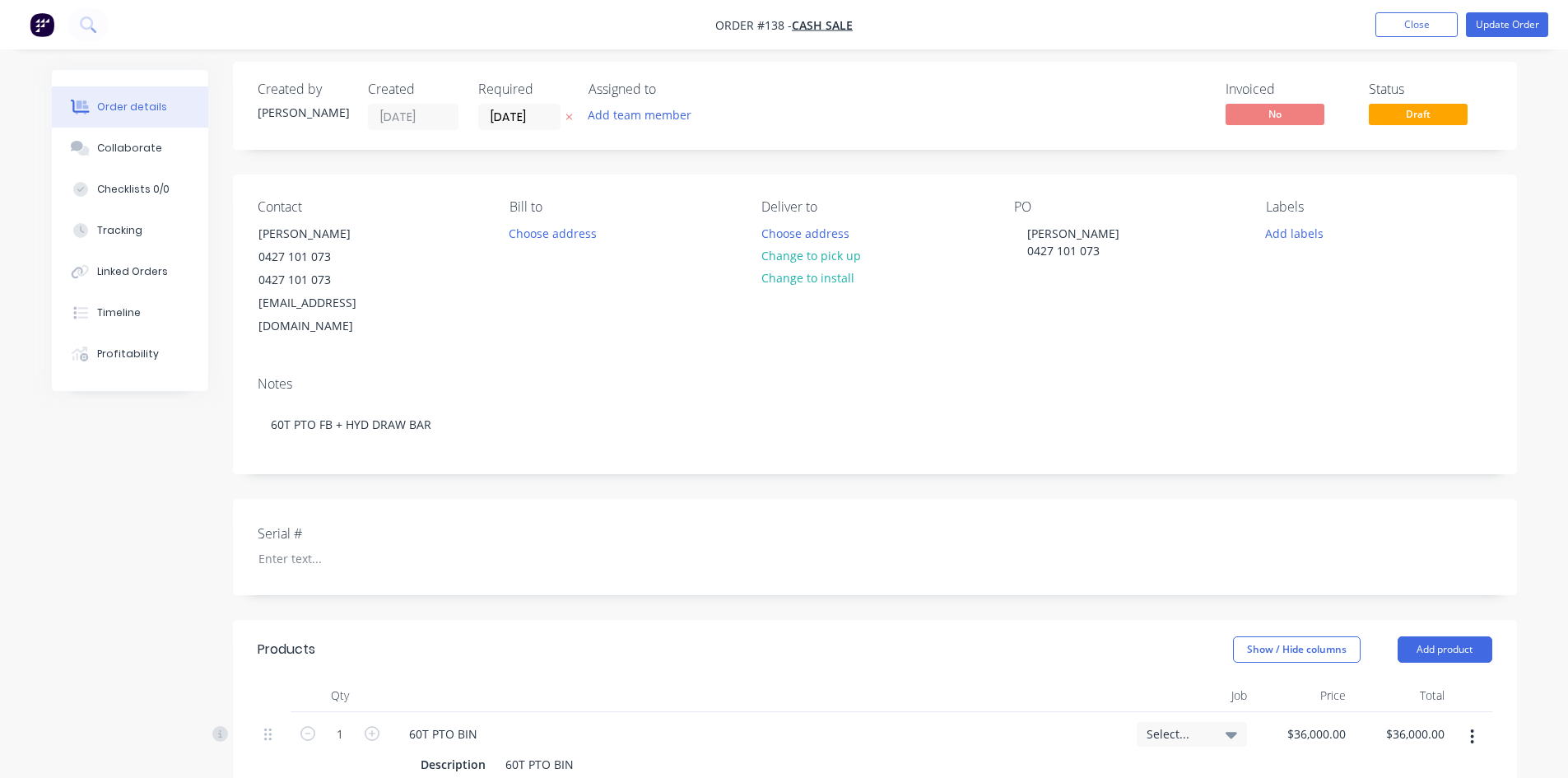
scroll to position [0, 0]
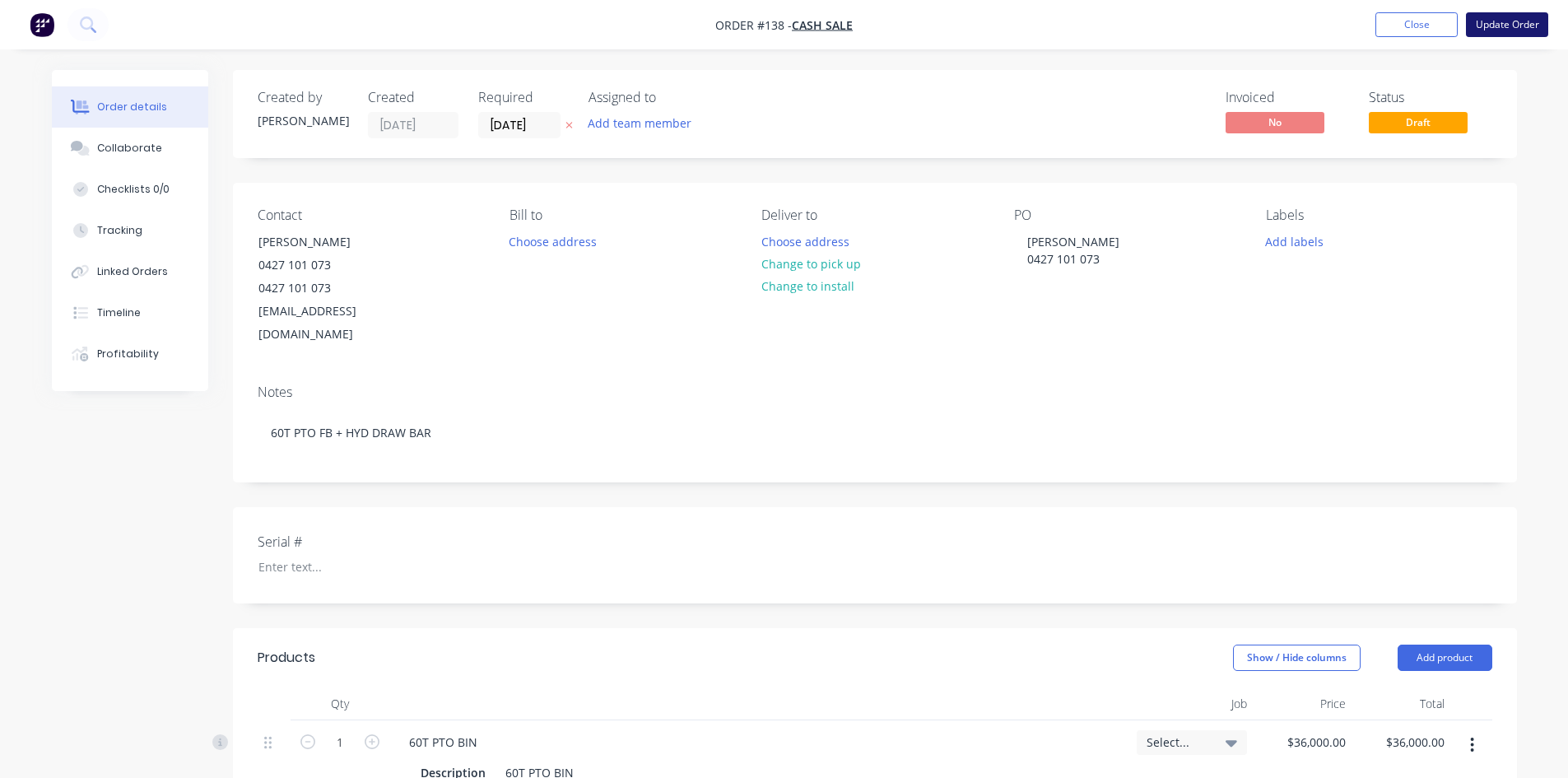
click at [1507, 22] on button "Update Order" at bounding box center [1507, 25] width 82 height 25
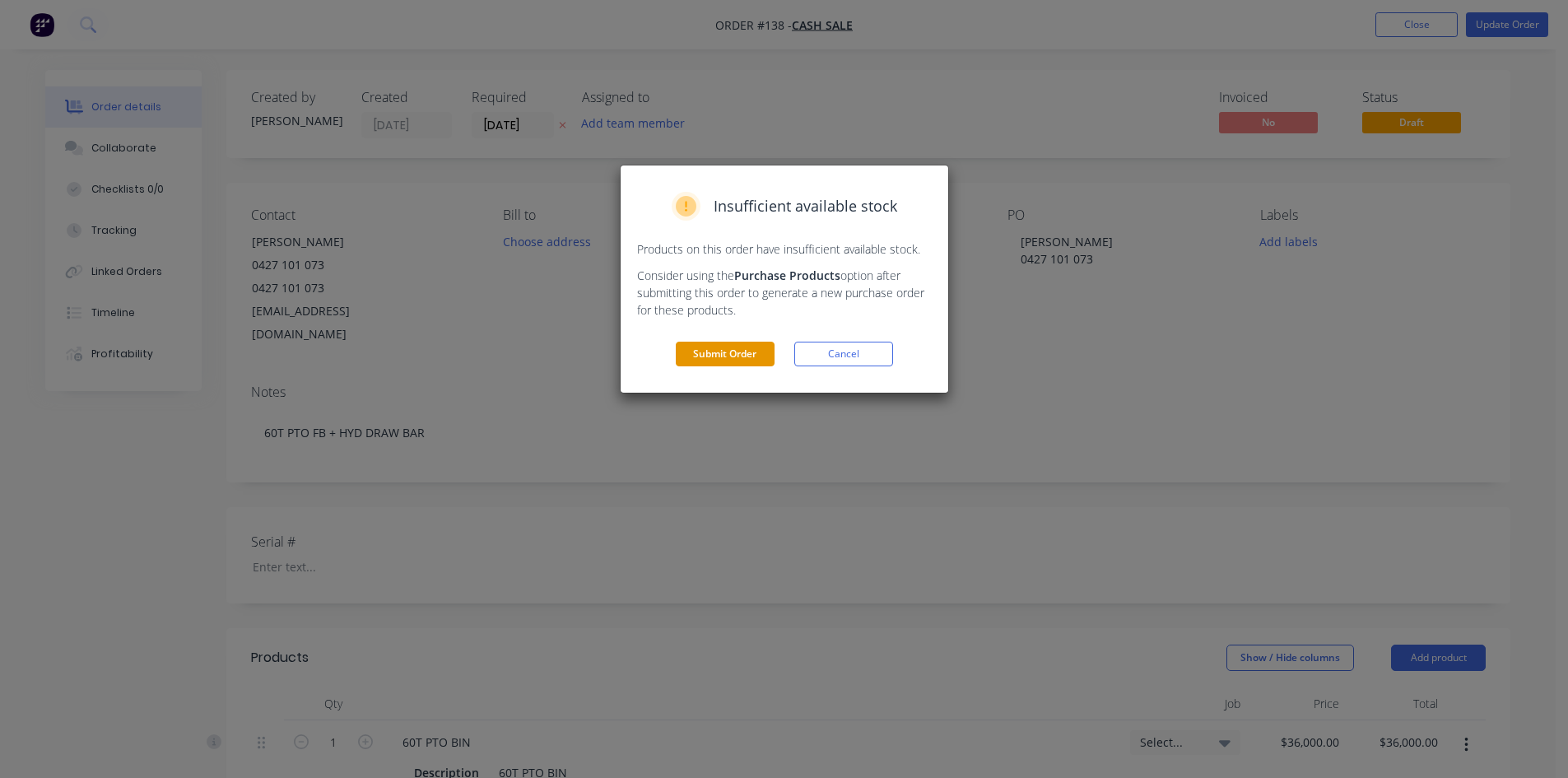
click at [724, 351] on button "Submit Order" at bounding box center [725, 354] width 99 height 25
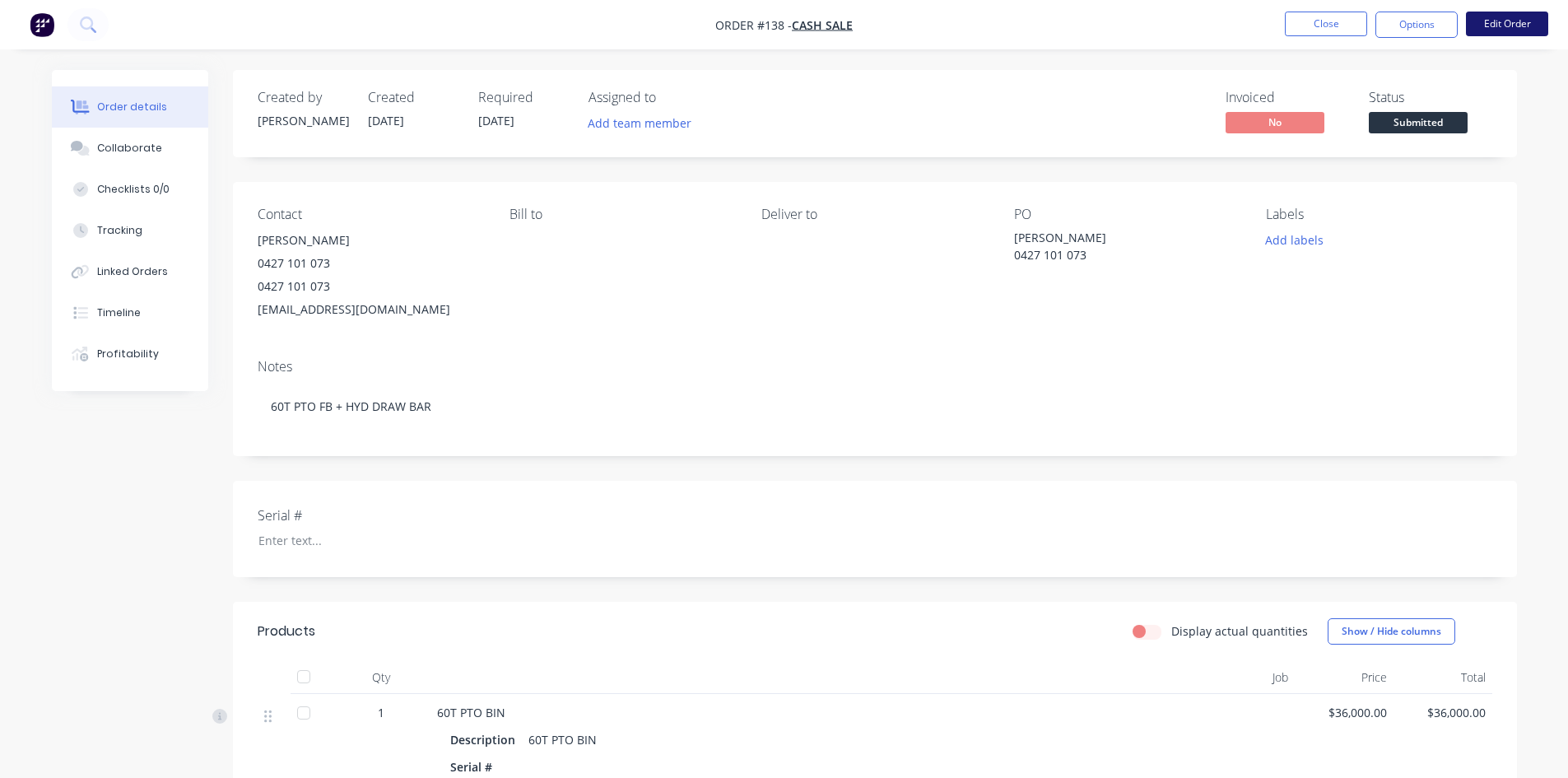
click at [1521, 23] on button "Edit Order" at bounding box center [1507, 24] width 82 height 25
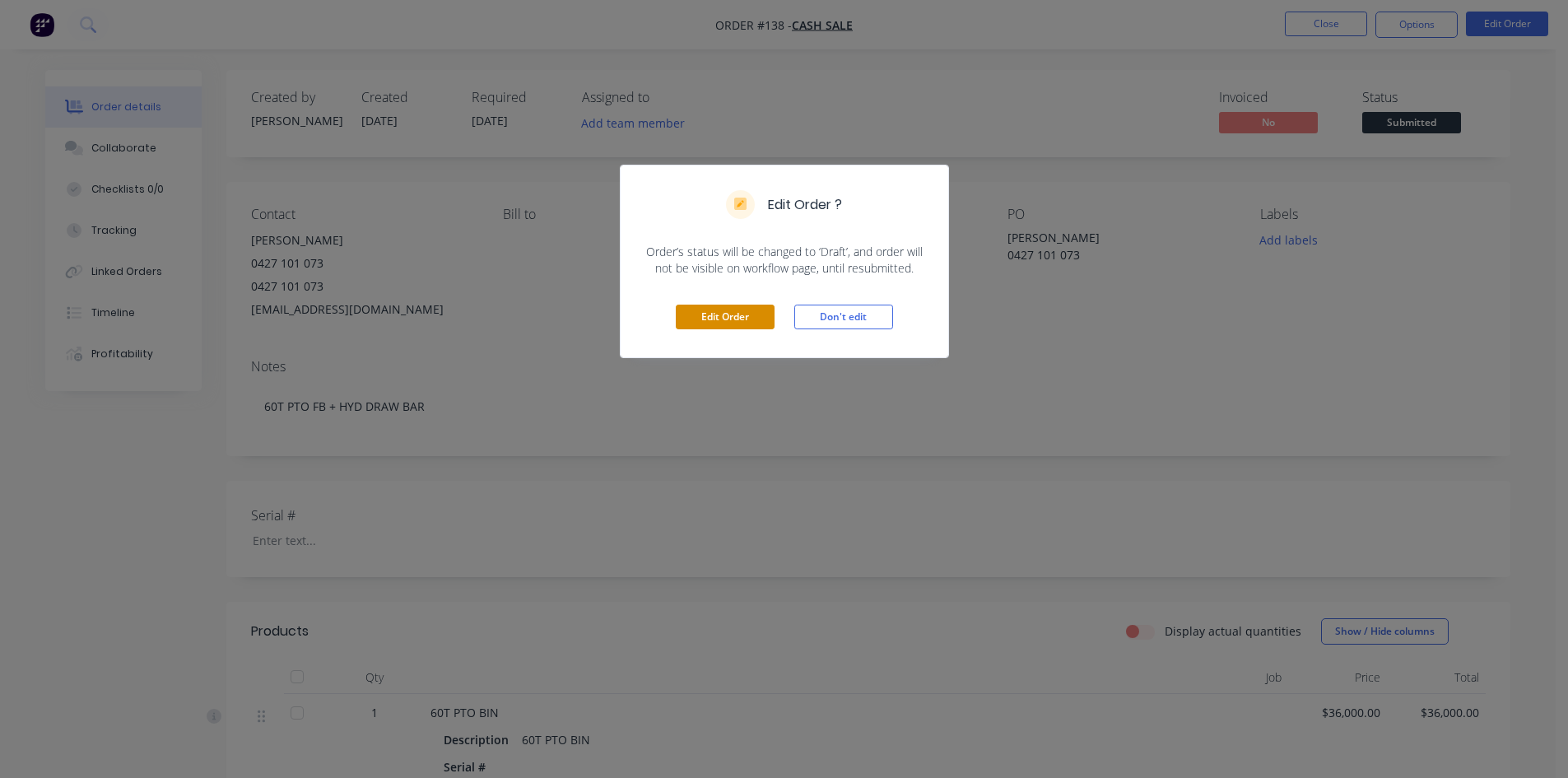
click at [722, 310] on button "Edit Order" at bounding box center [725, 317] width 99 height 25
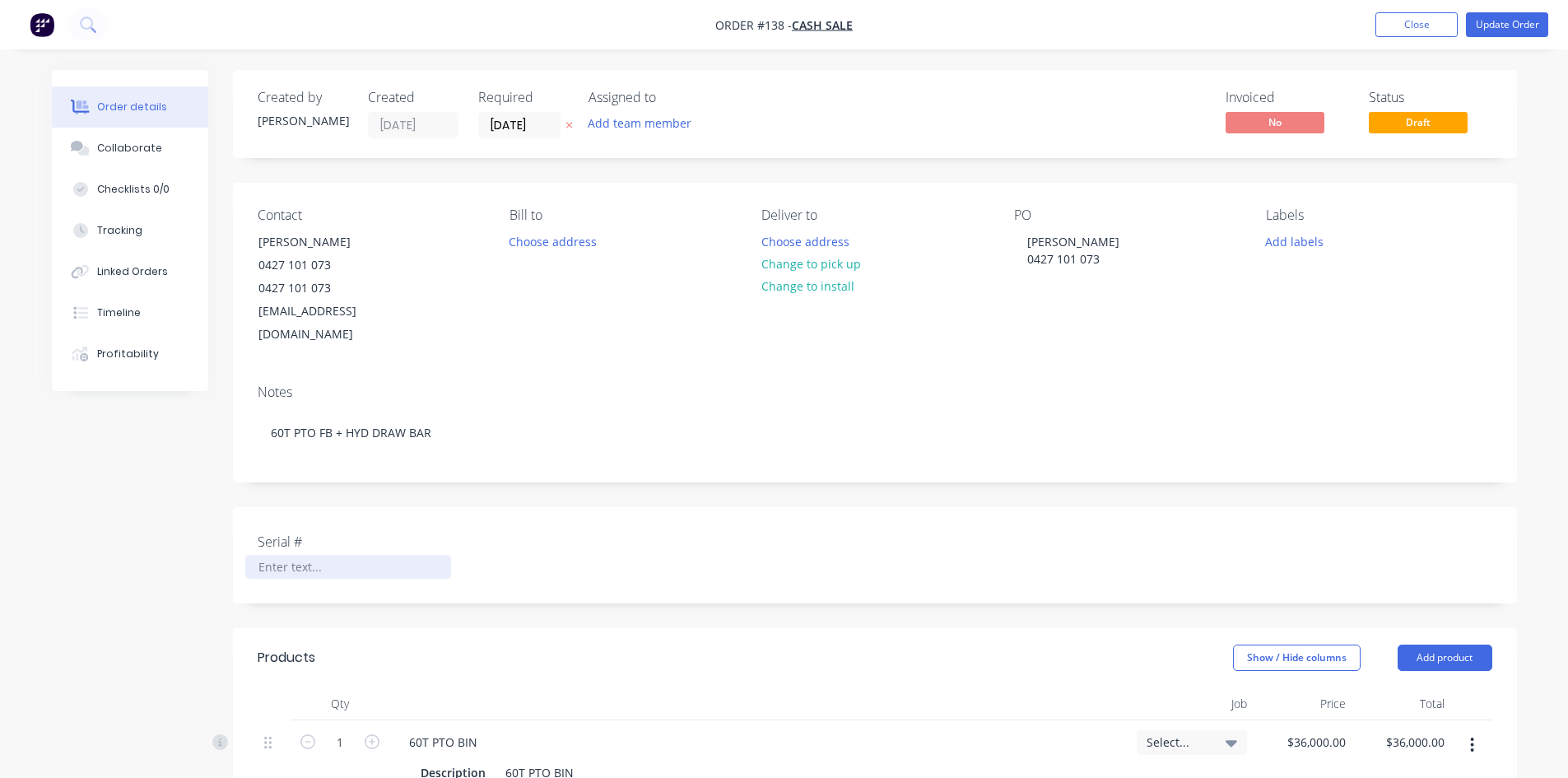
click at [263, 555] on div at bounding box center [348, 567] width 205 height 24
click at [800, 578] on div "Serial # [PHONE_NUMBER]" at bounding box center [875, 555] width 1284 height 96
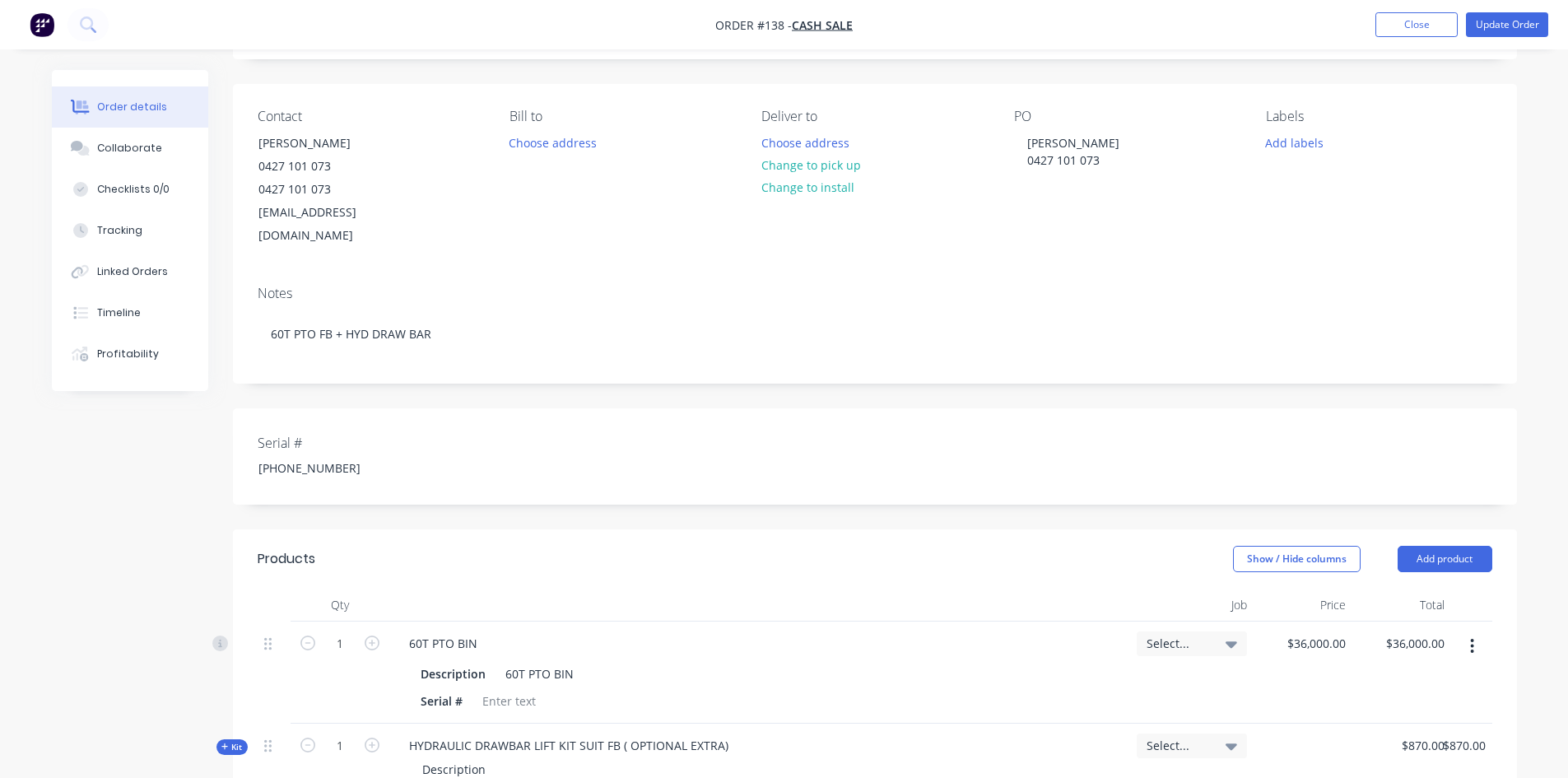
scroll to position [82, 0]
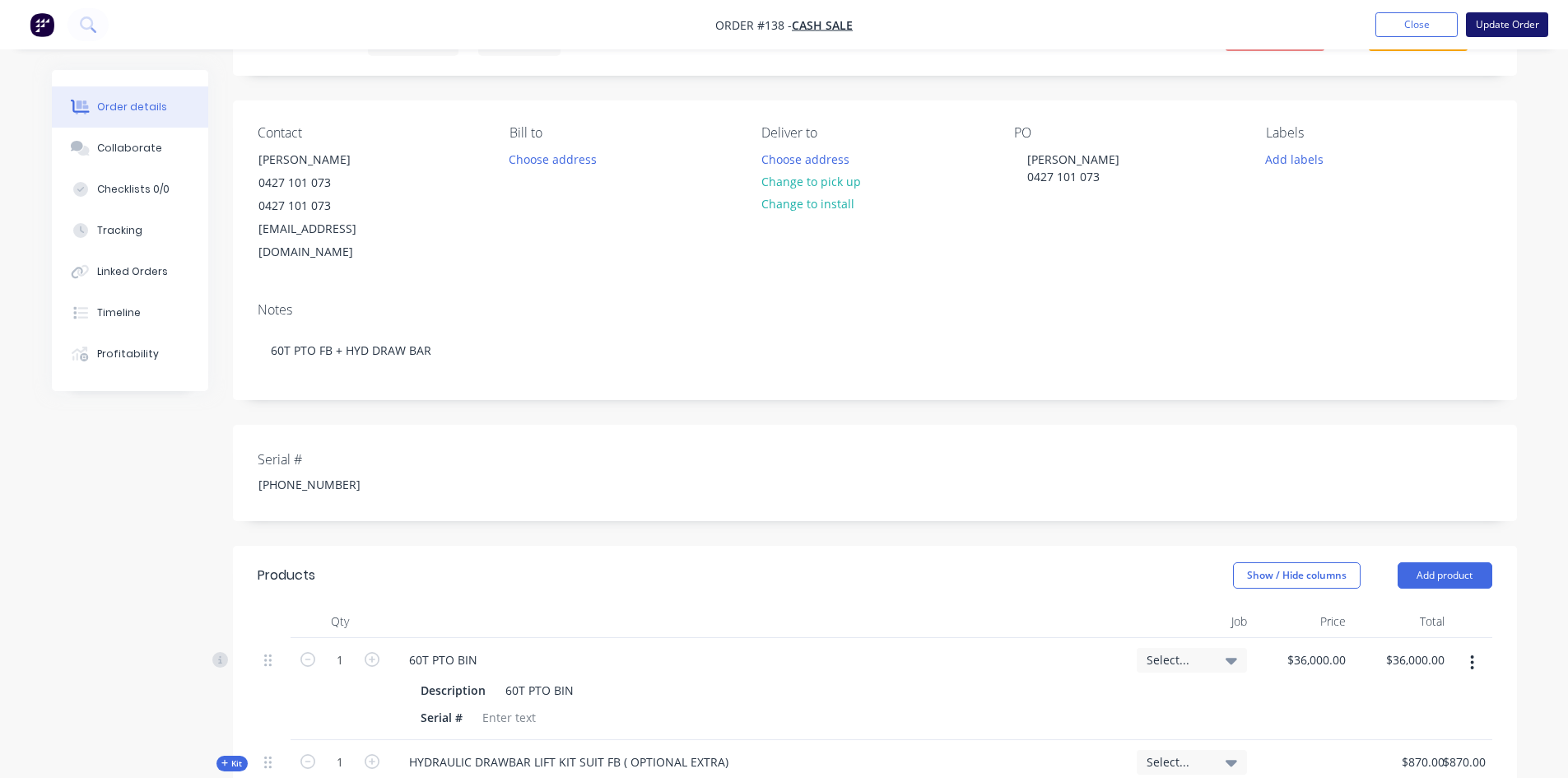
click at [1512, 22] on button "Update Order" at bounding box center [1507, 25] width 82 height 25
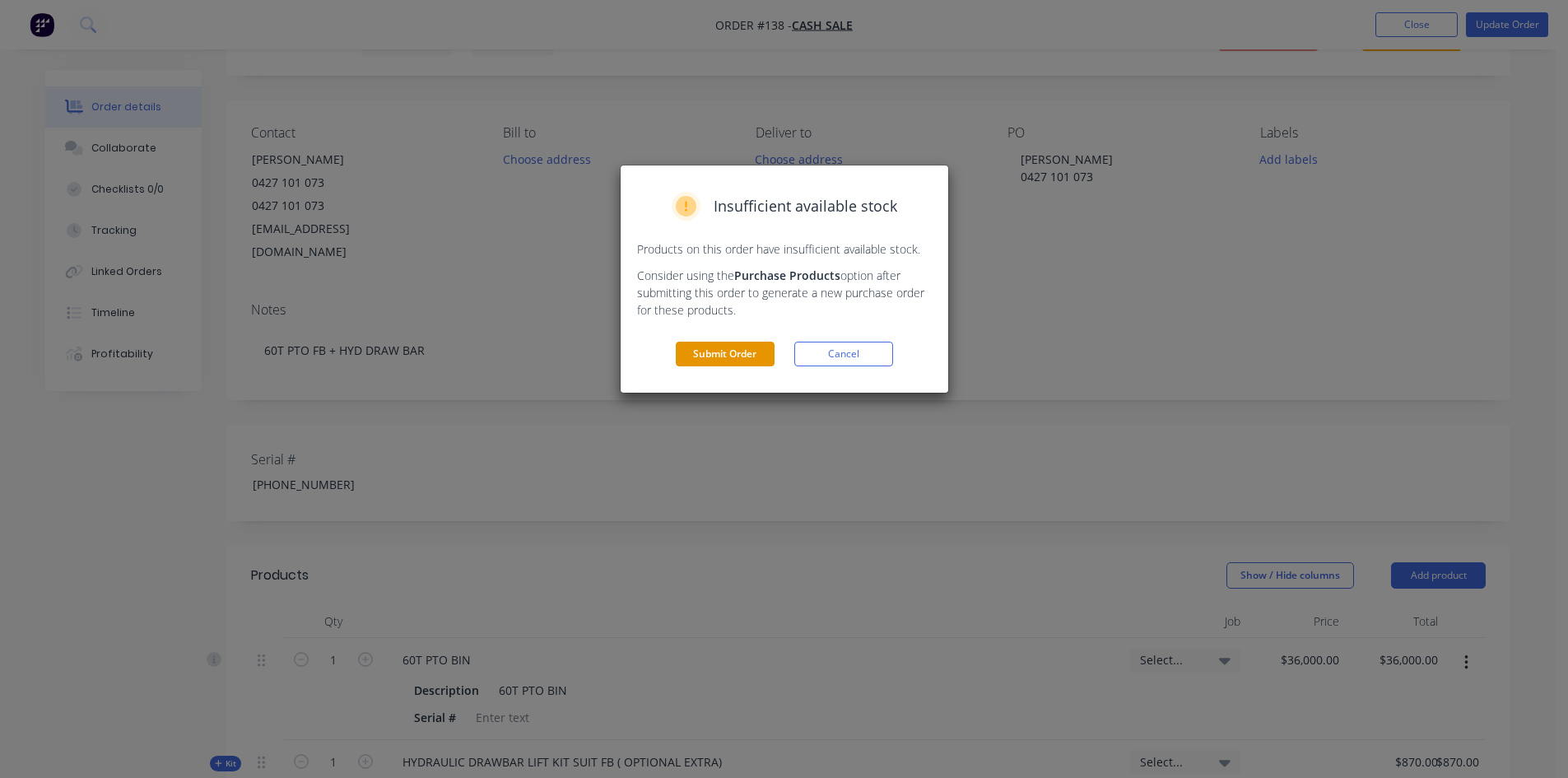
click at [746, 361] on button "Submit Order" at bounding box center [725, 354] width 99 height 25
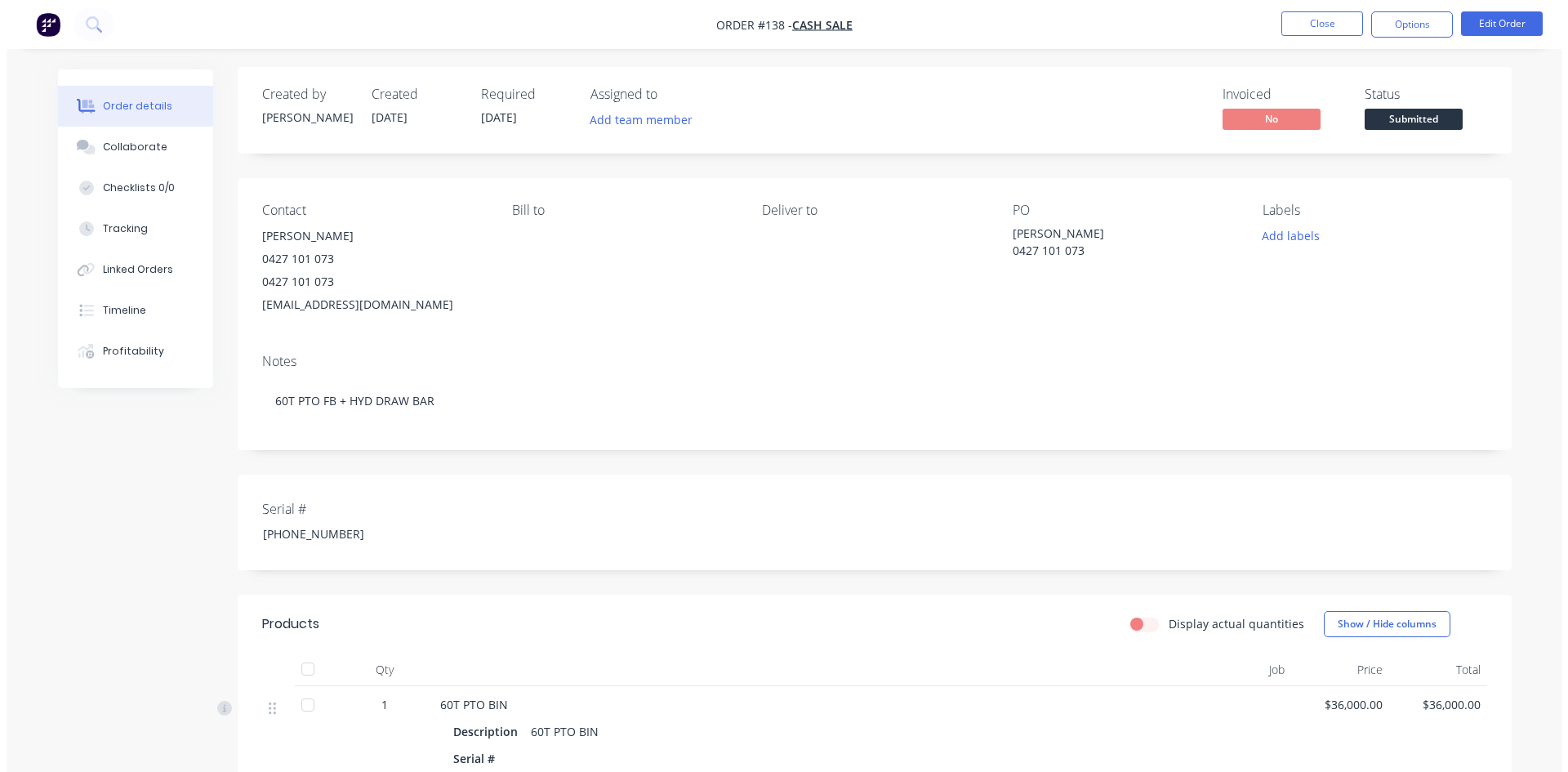
scroll to position [0, 0]
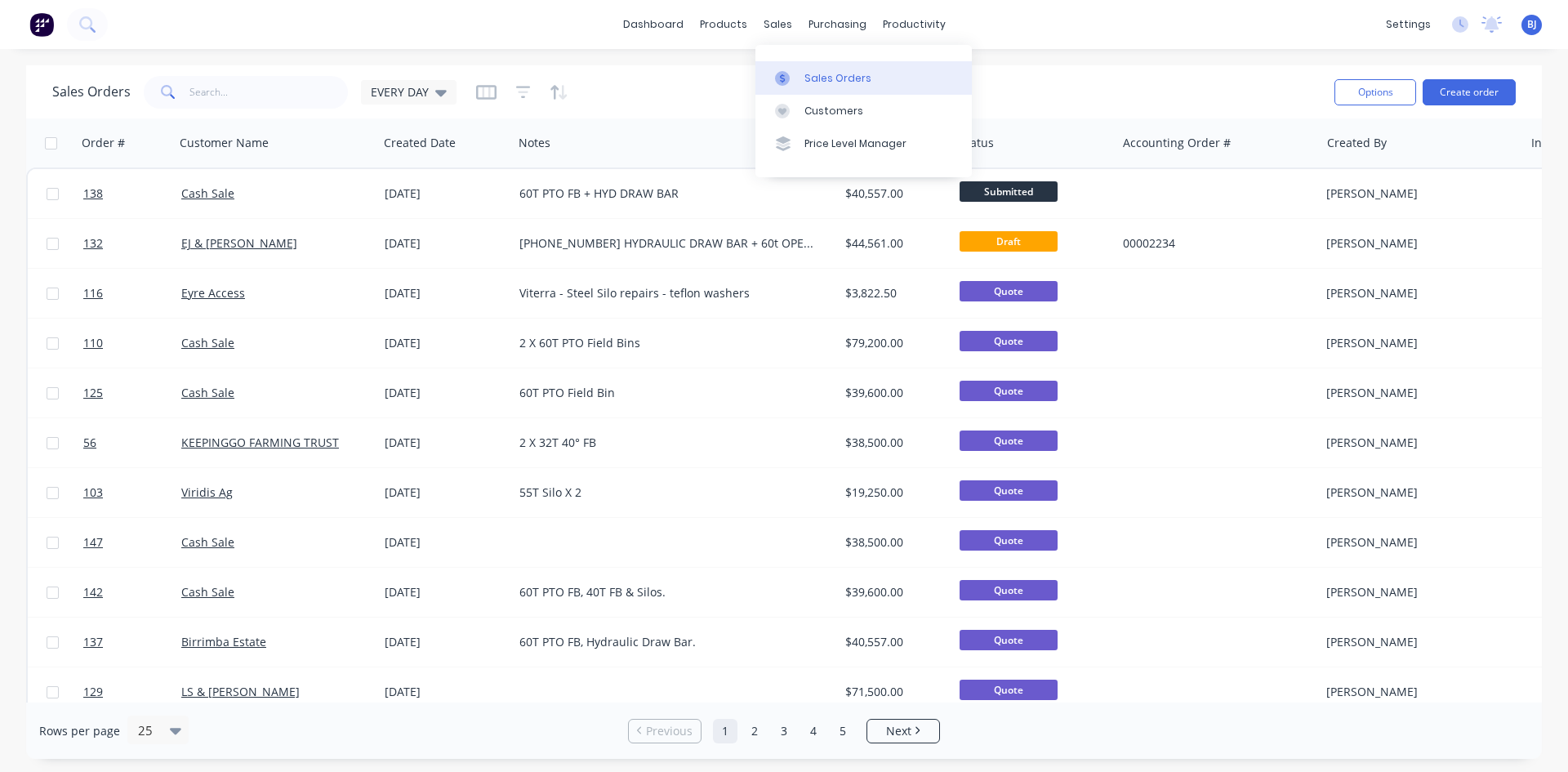
click at [792, 79] on div at bounding box center [787, 78] width 25 height 15
click at [429, 92] on div "EVERY DAY" at bounding box center [408, 92] width 76 height 15
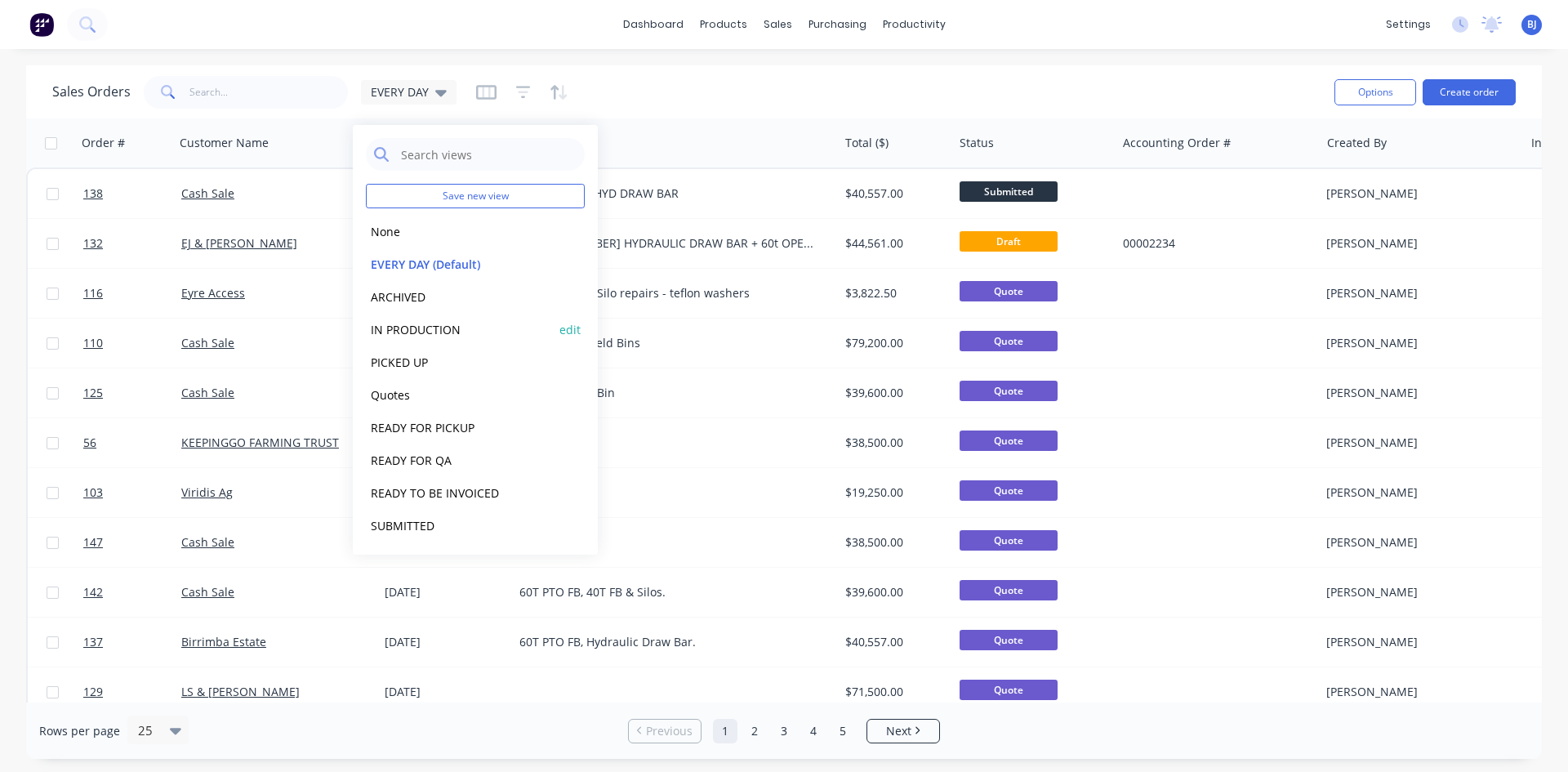
click at [431, 329] on button "IN PRODUCTION" at bounding box center [459, 330] width 187 height 19
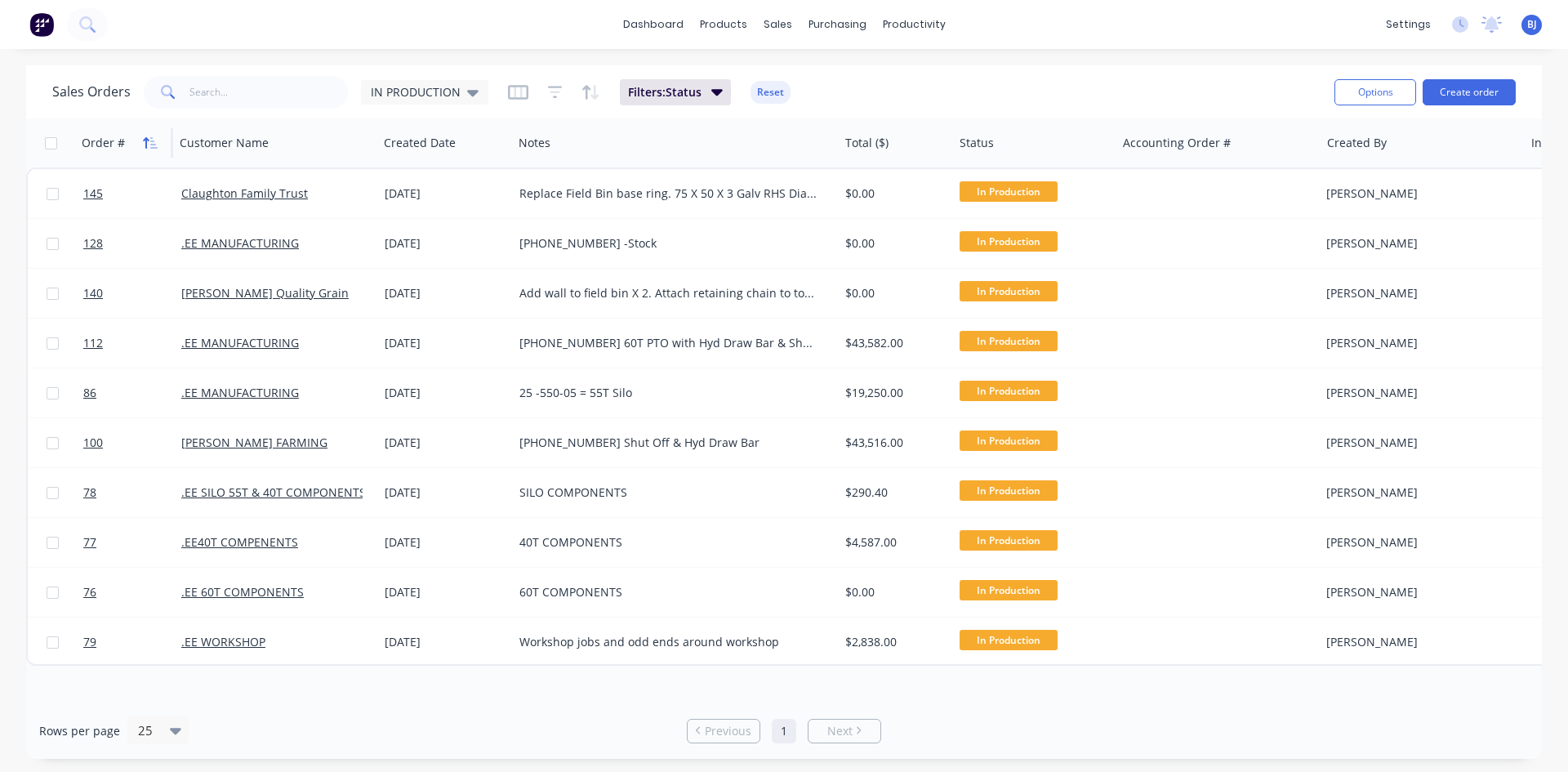
click at [152, 145] on icon "button" at bounding box center [154, 143] width 7 height 12
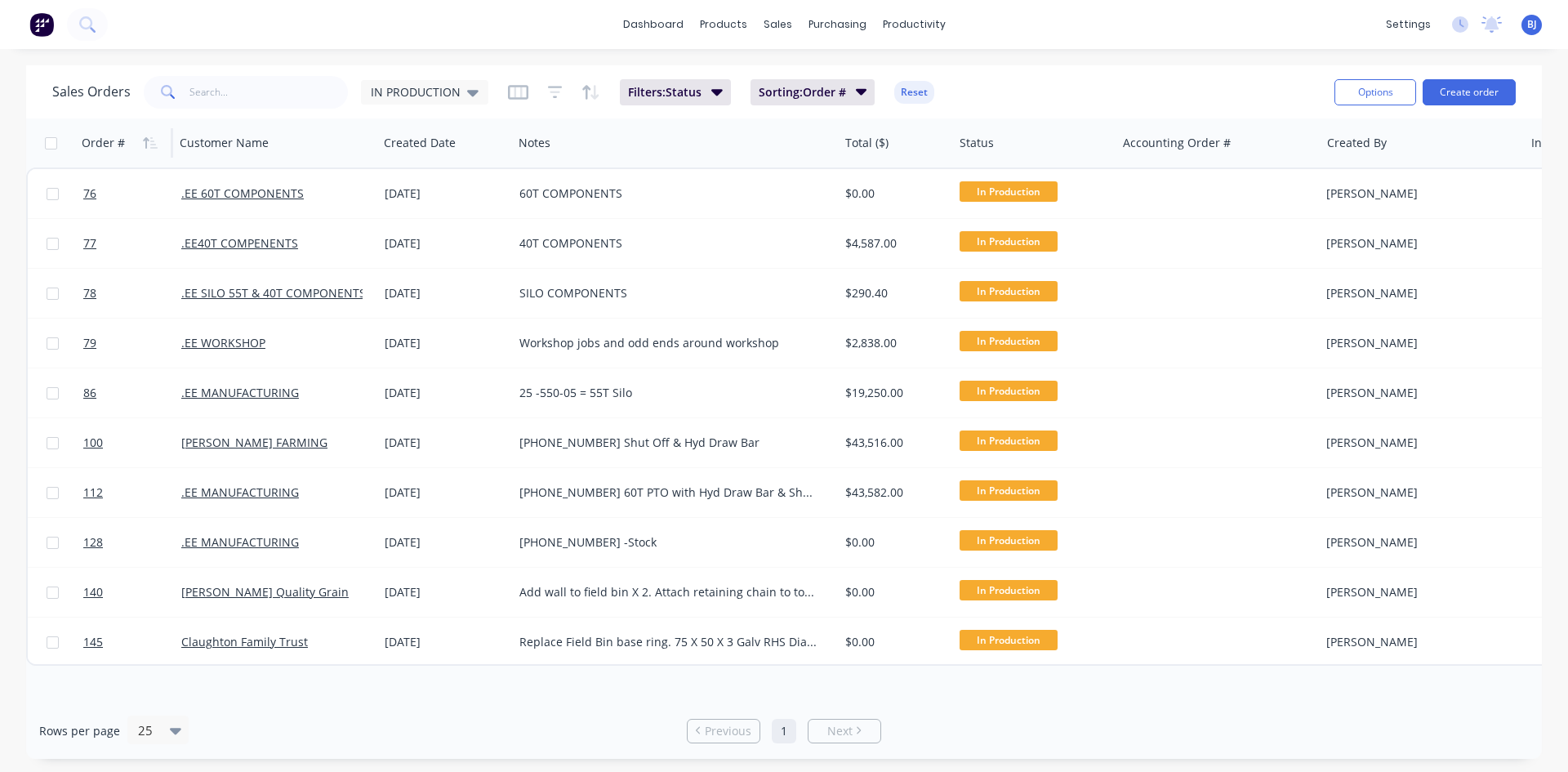
click at [152, 145] on icon "button" at bounding box center [154, 143] width 7 height 12
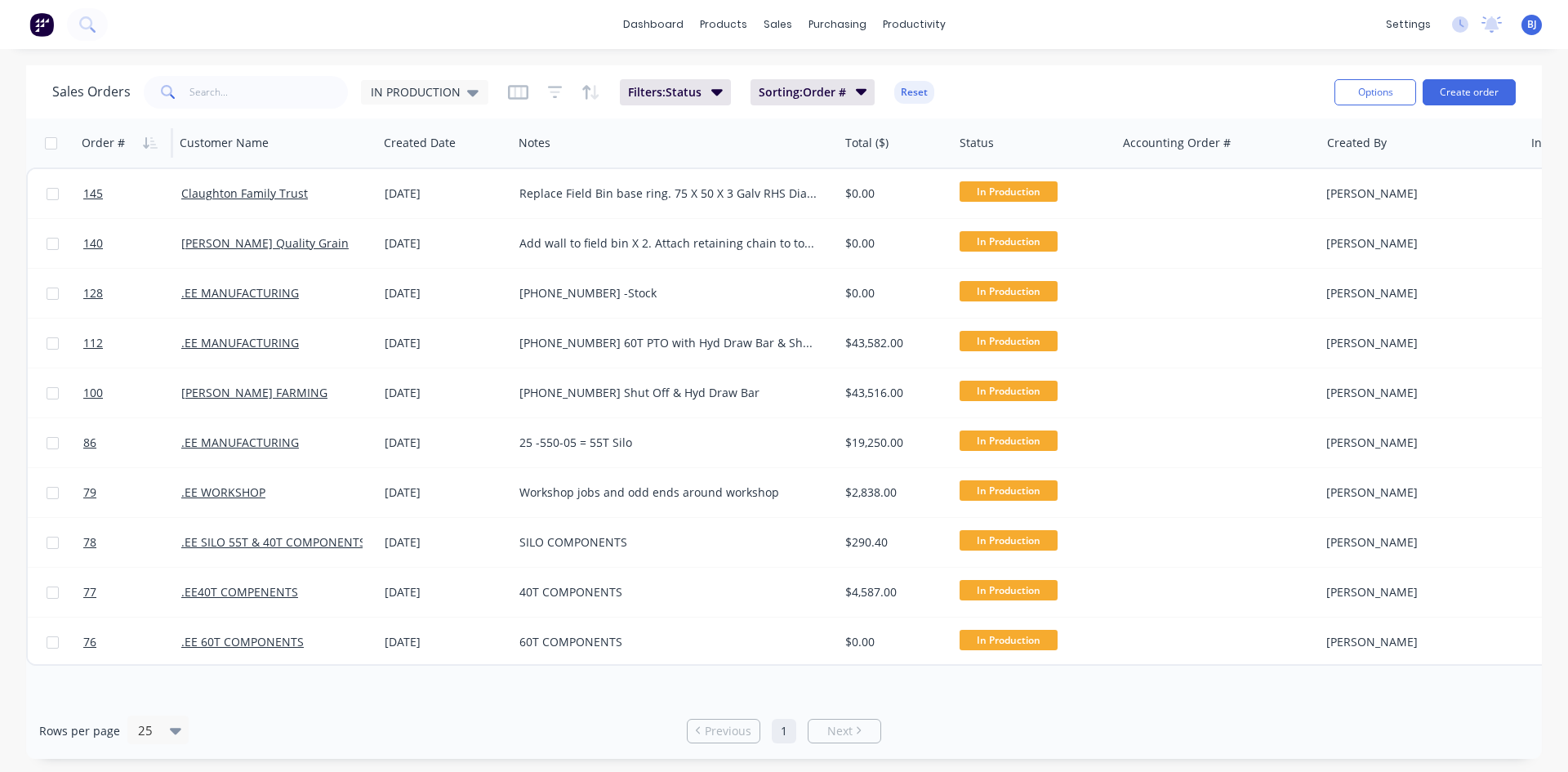
click at [152, 145] on icon "button" at bounding box center [154, 143] width 7 height 12
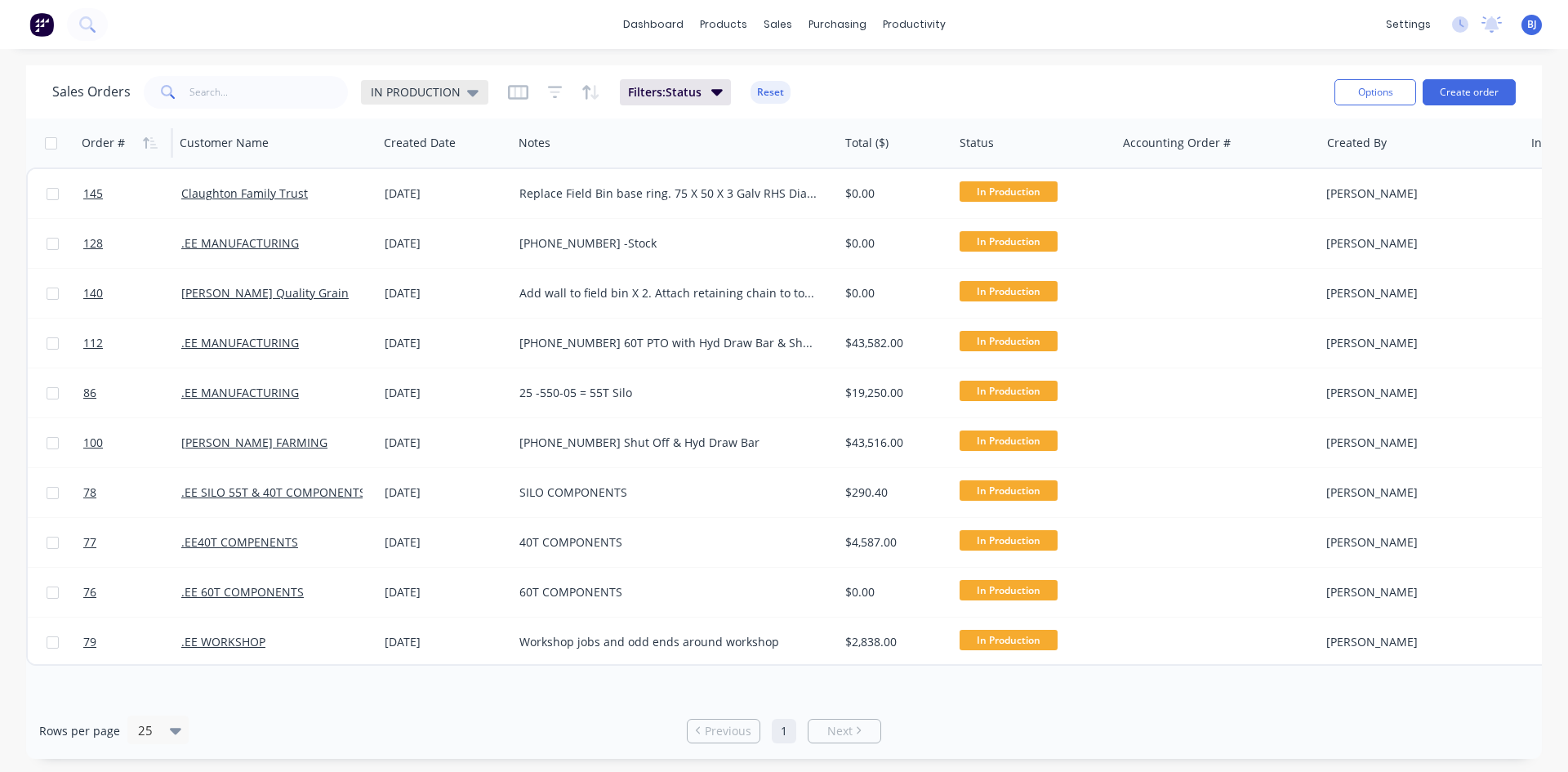
click at [470, 90] on icon at bounding box center [473, 93] width 12 height 7
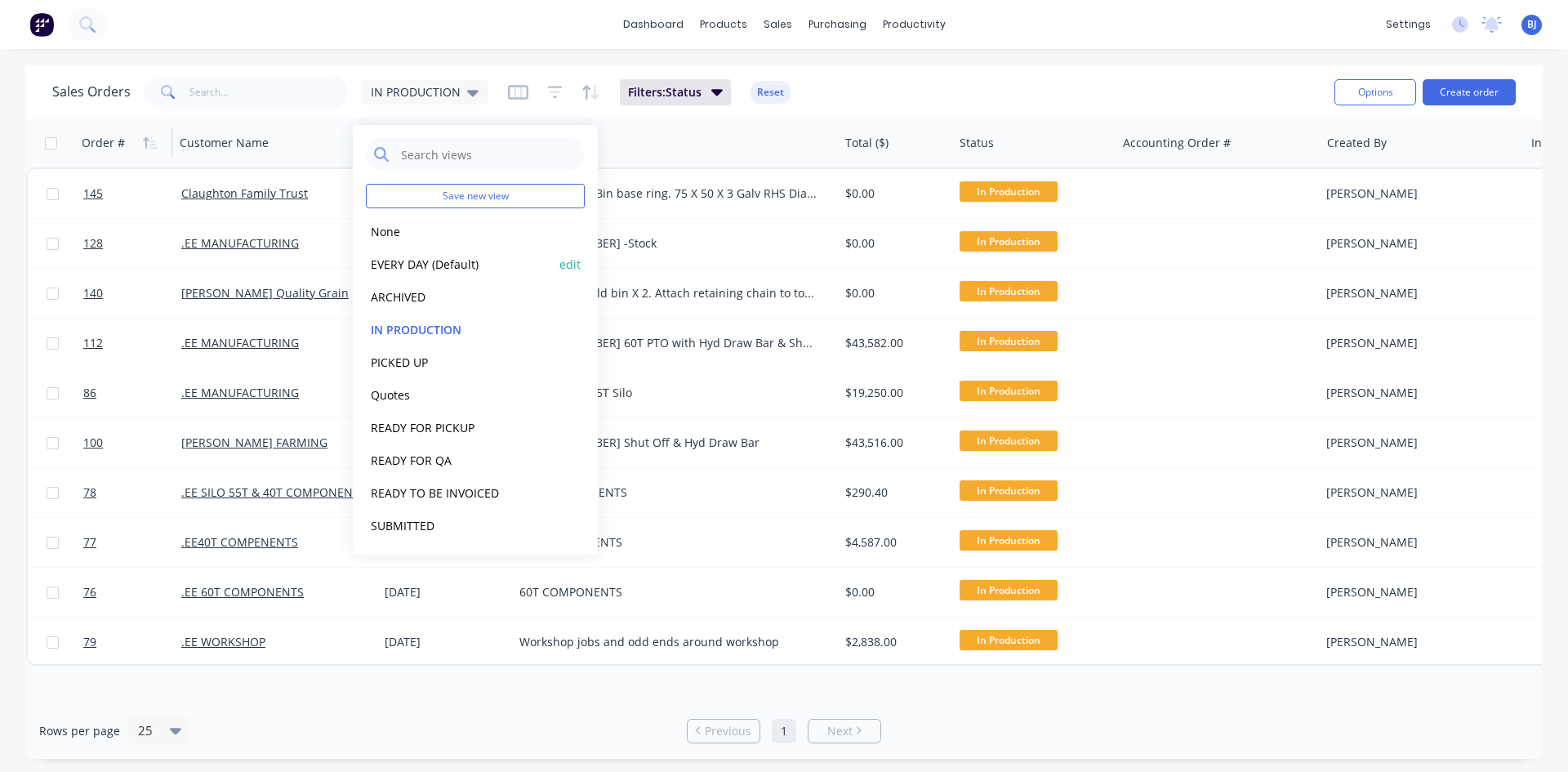
click at [393, 263] on button "EVERY DAY (Default)" at bounding box center [459, 264] width 187 height 19
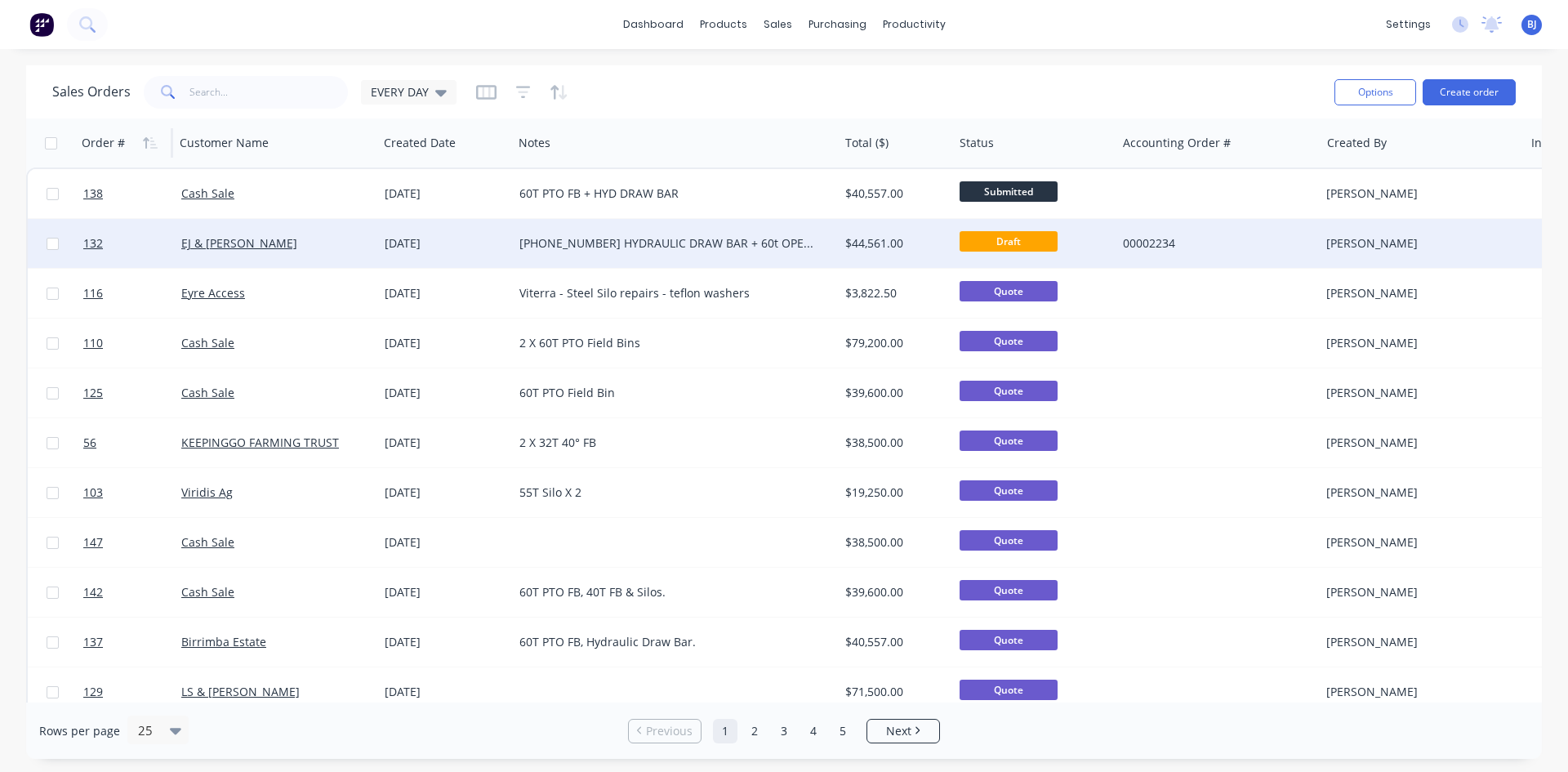
click at [415, 244] on div "[DATE]" at bounding box center [445, 243] width 122 height 16
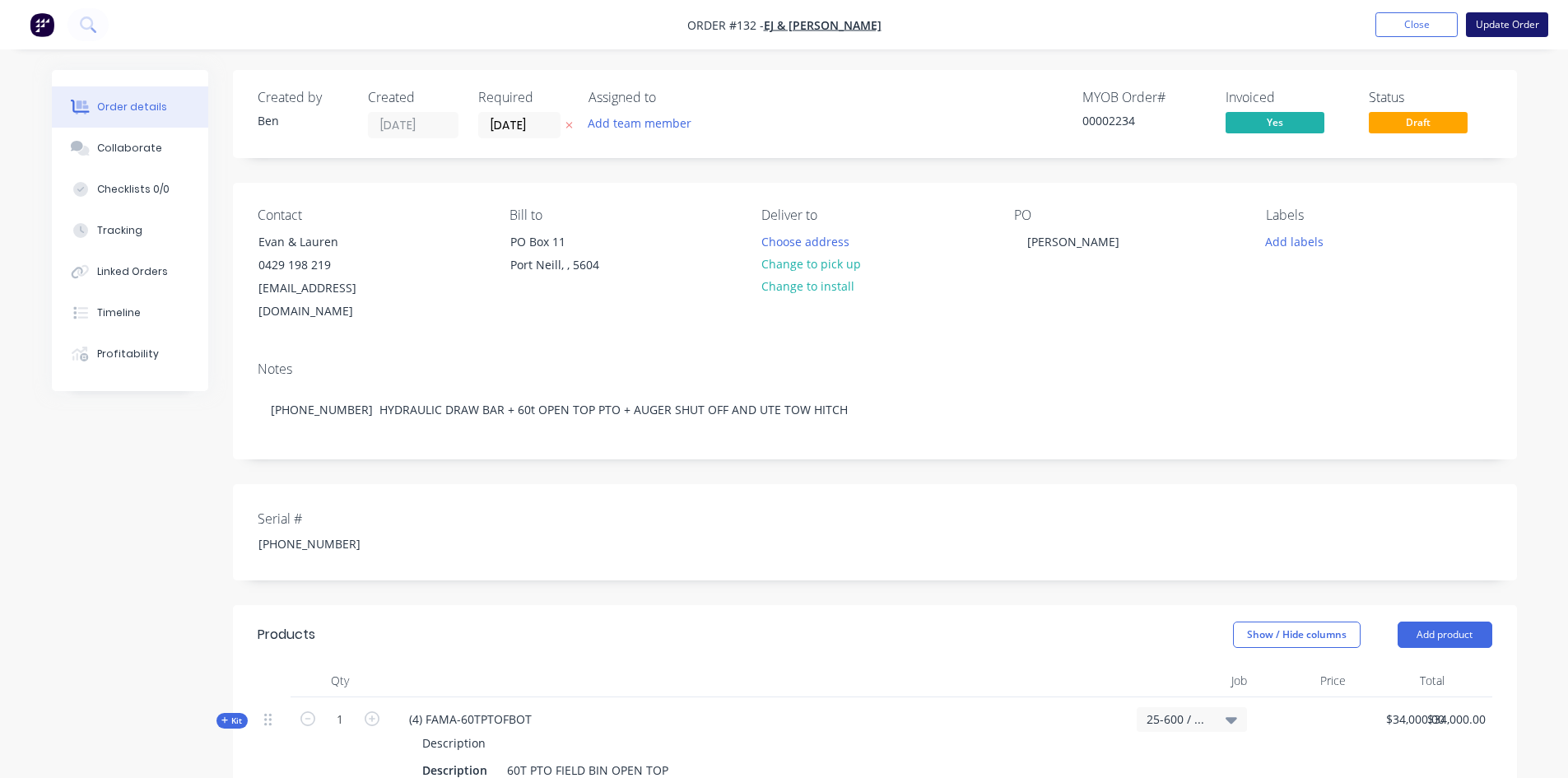
click at [1517, 21] on button "Update Order" at bounding box center [1507, 25] width 82 height 25
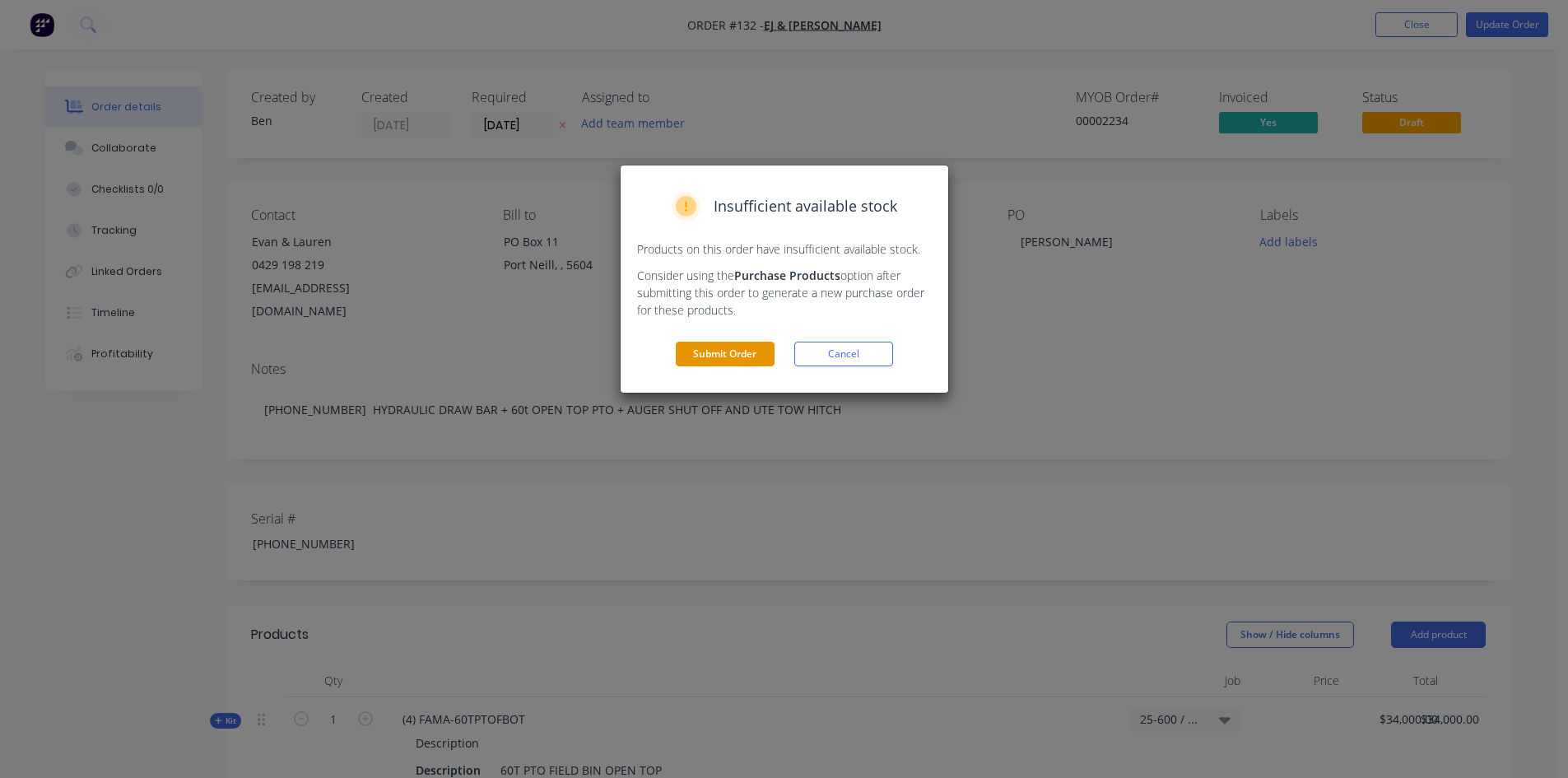
click at [695, 346] on button "Submit Order" at bounding box center [725, 354] width 99 height 25
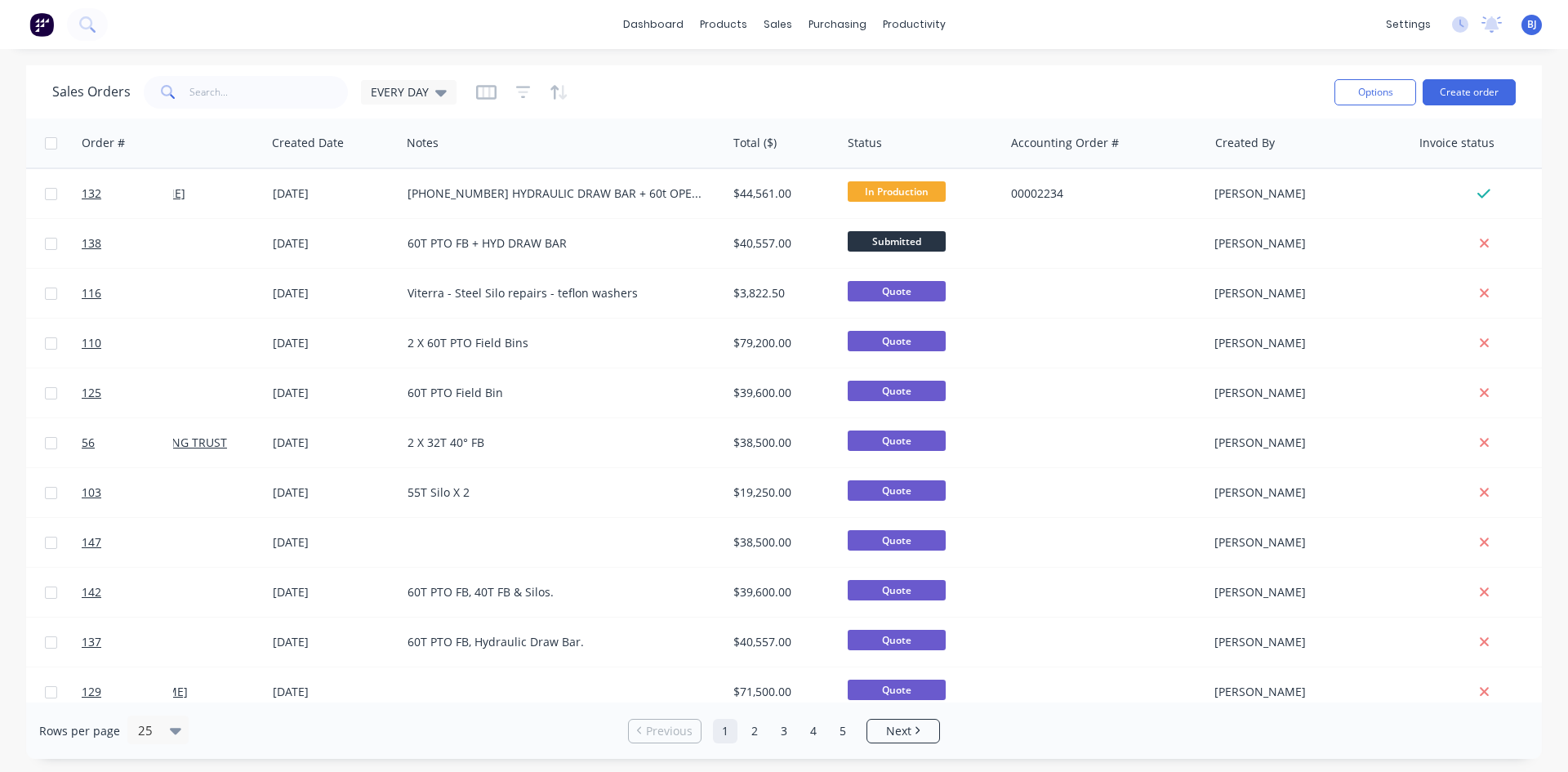
scroll to position [0, 86]
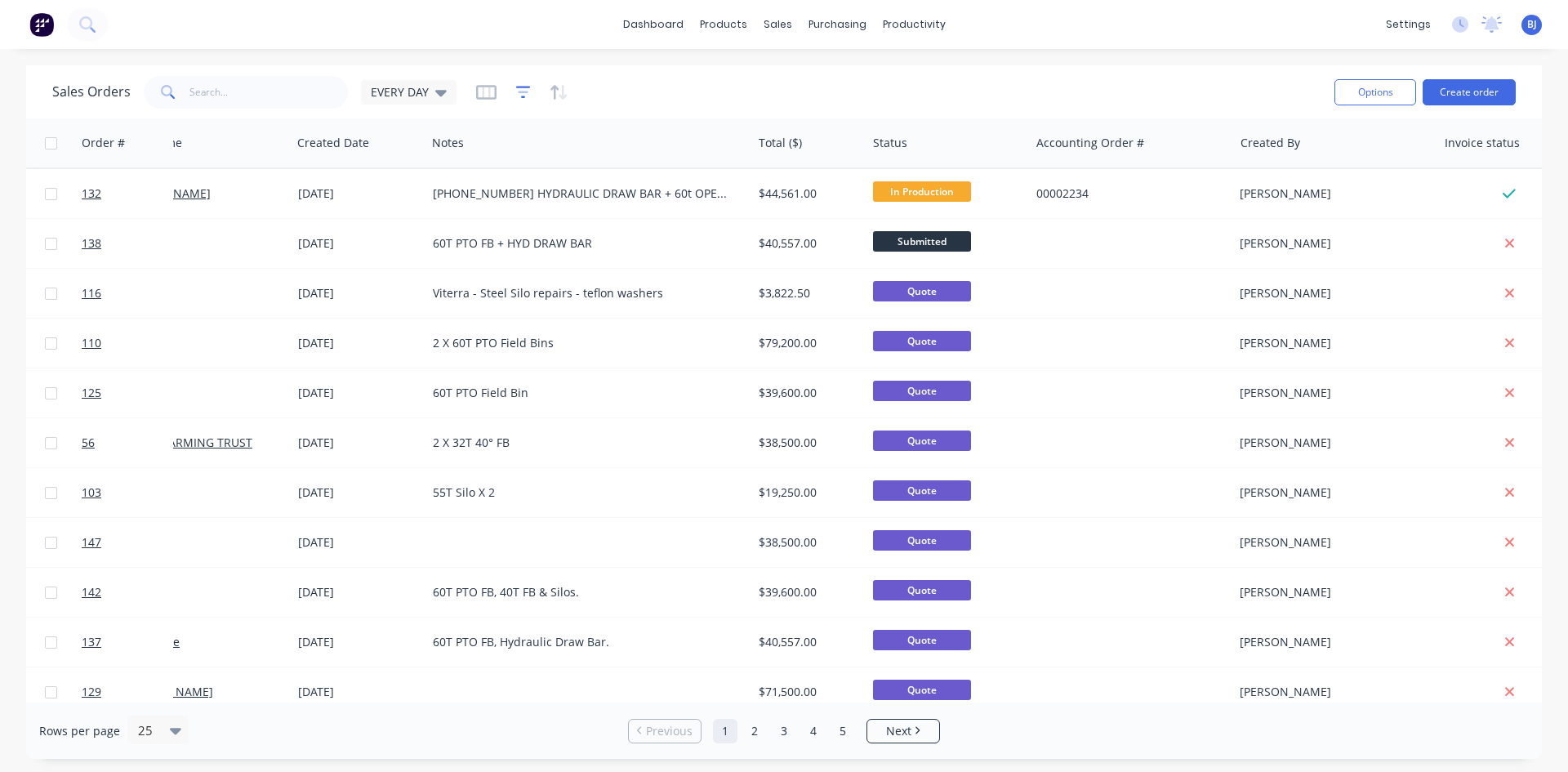
click at [523, 95] on icon "button" at bounding box center [523, 92] width 15 height 16
click at [550, 86] on icon "button" at bounding box center [559, 92] width 19 height 16
click at [486, 101] on button "button" at bounding box center [486, 92] width 21 height 26
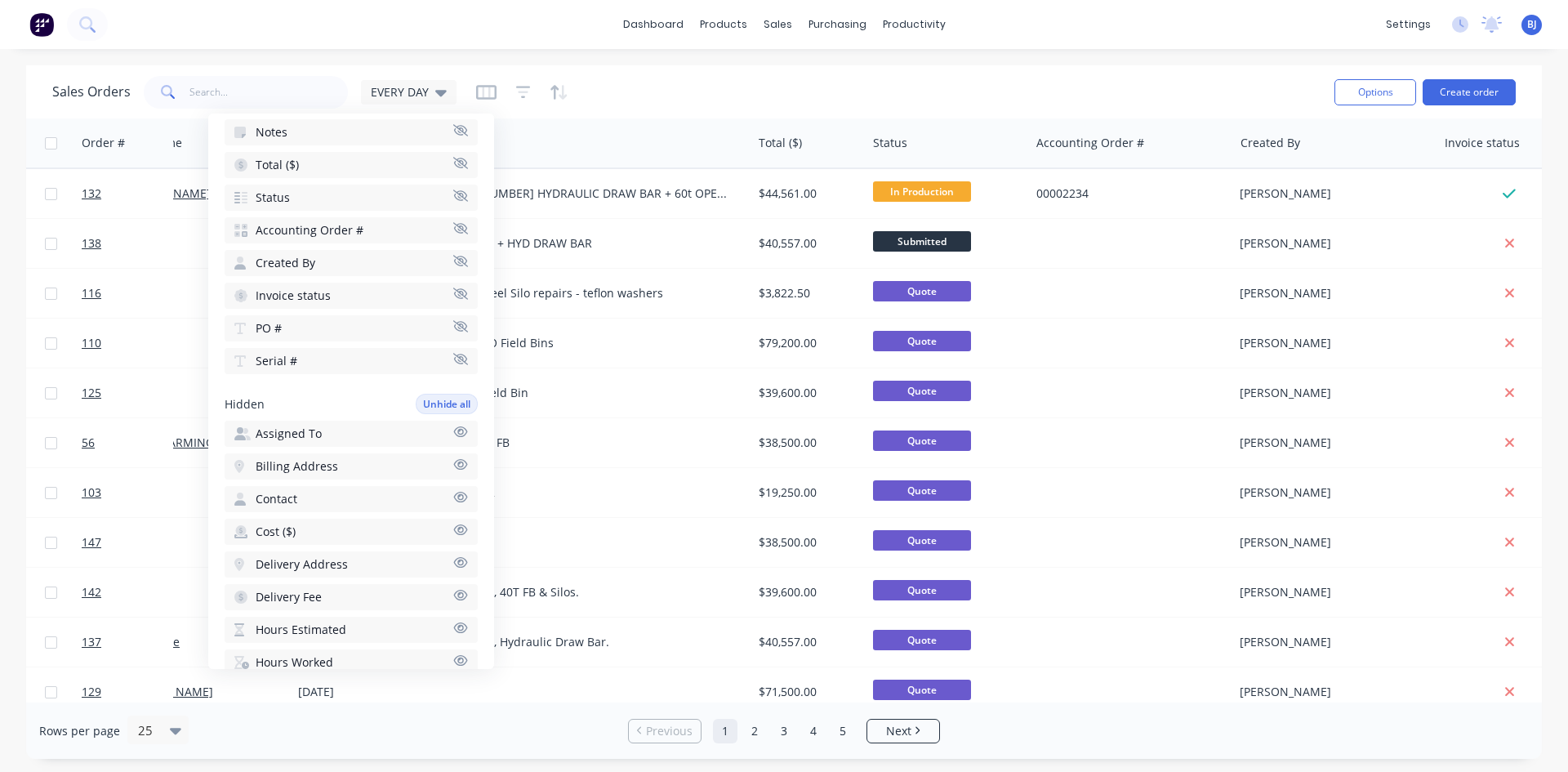
scroll to position [245, 0]
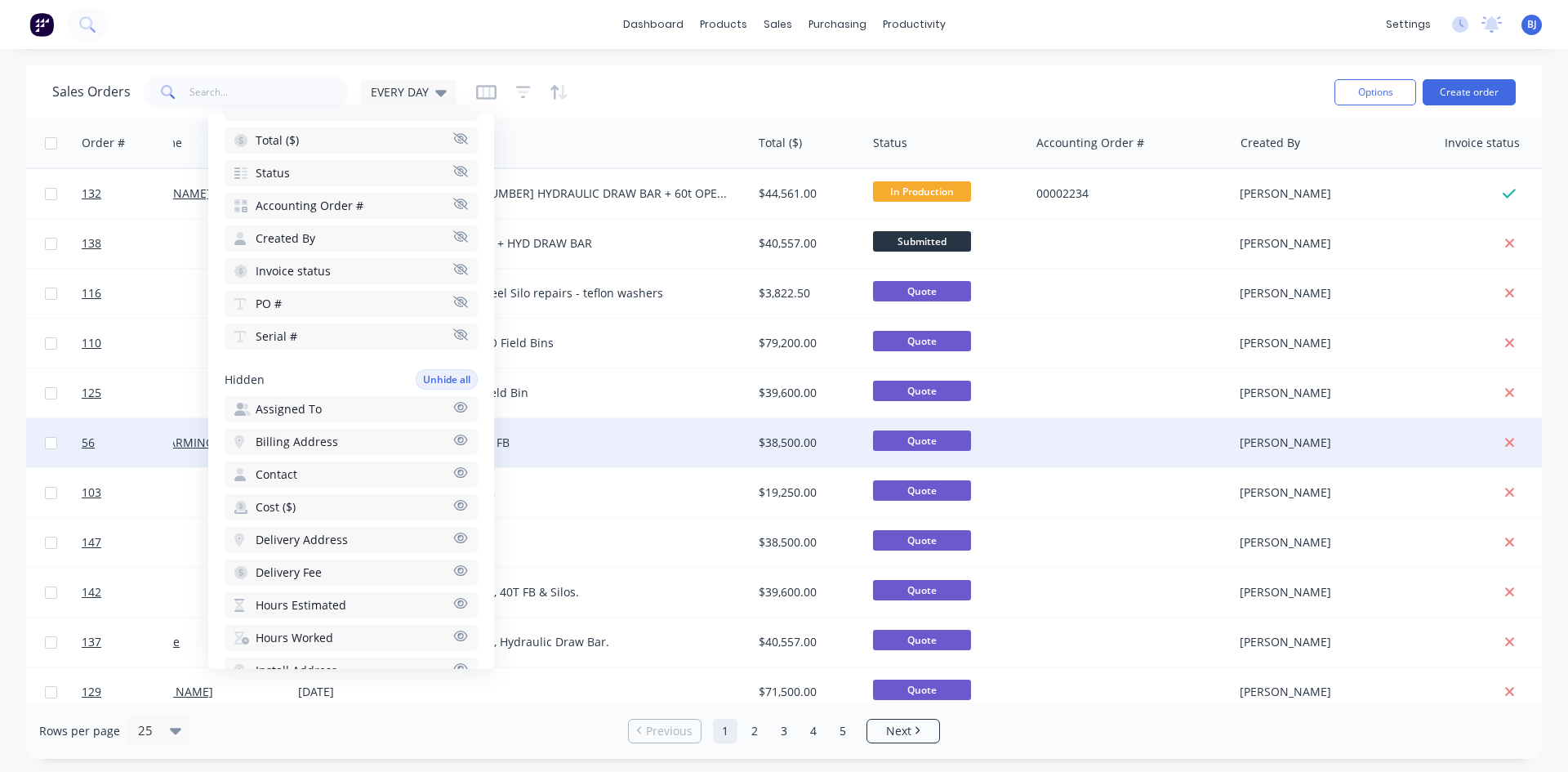
click at [620, 429] on div "2 X 32T 40° FB" at bounding box center [589, 443] width 325 height 49
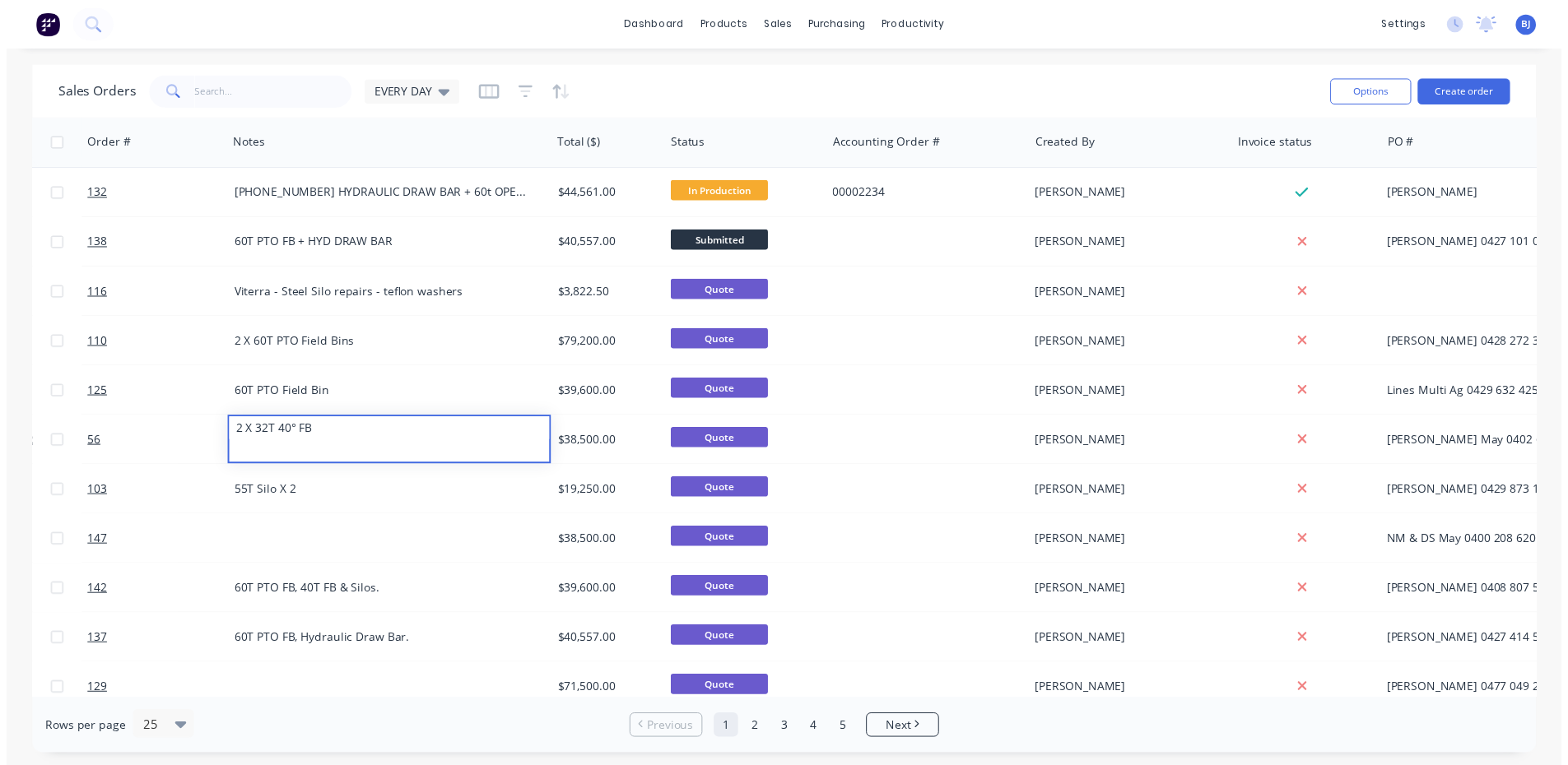
scroll to position [0, 294]
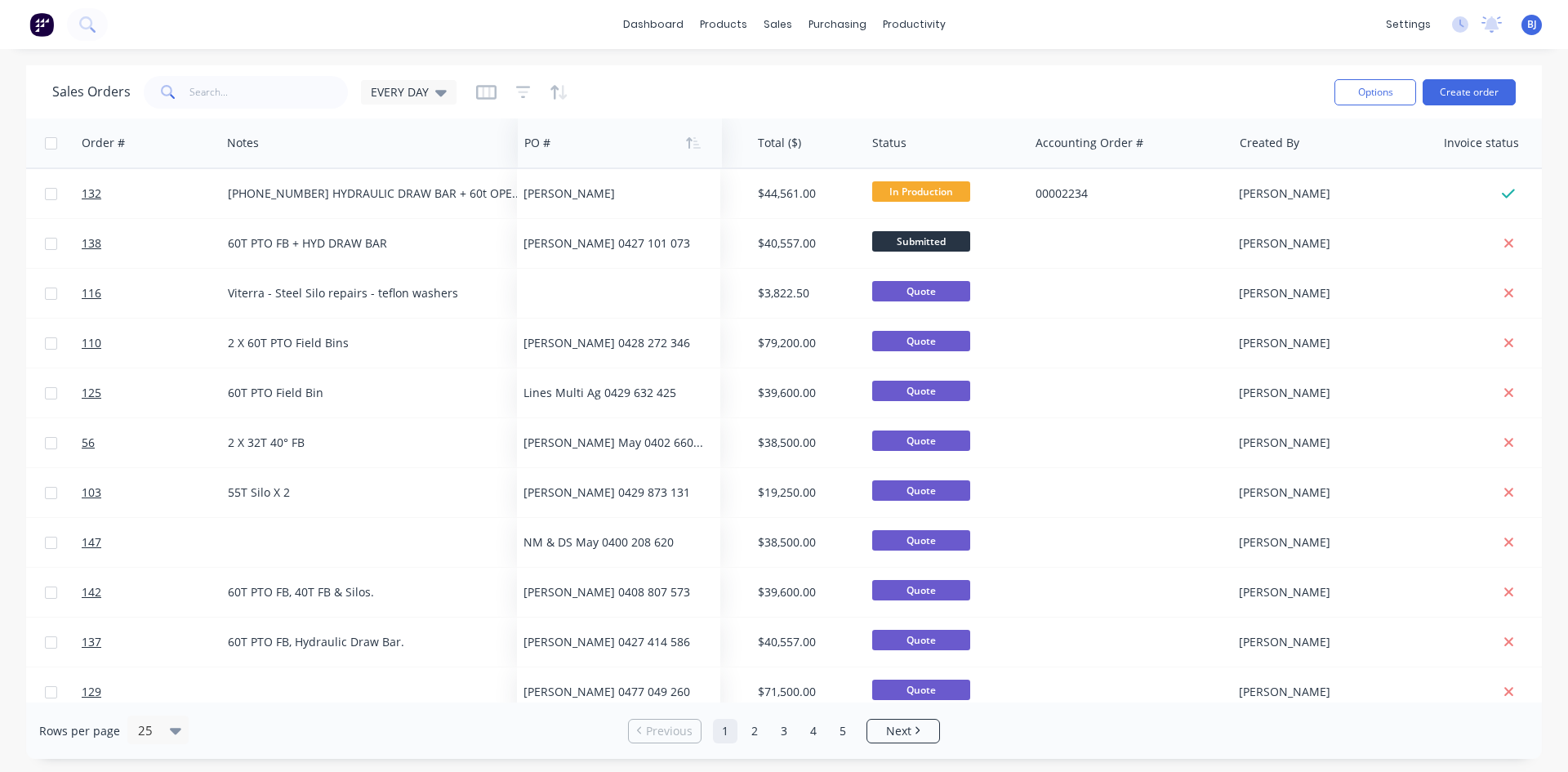
drag, startPoint x: 1411, startPoint y: 150, endPoint x: 545, endPoint y: 132, distance: 866.2
click at [545, 132] on div at bounding box center [615, 143] width 182 height 33
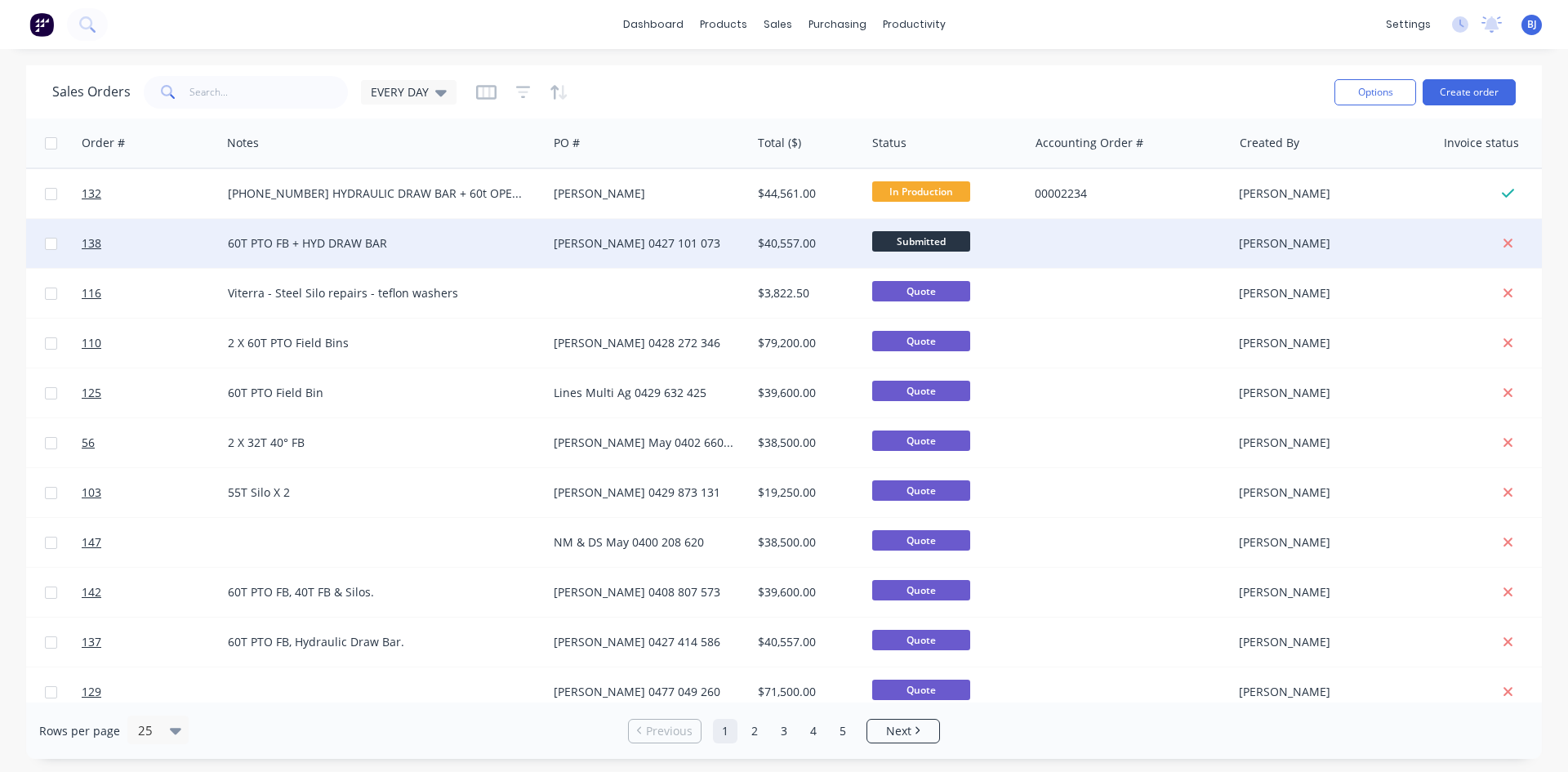
click at [274, 244] on div "60T PTO FB + HYD DRAW BAR" at bounding box center [376, 243] width 297 height 16
click at [601, 246] on div "[PERSON_NAME] 0427 101 073" at bounding box center [644, 243] width 182 height 16
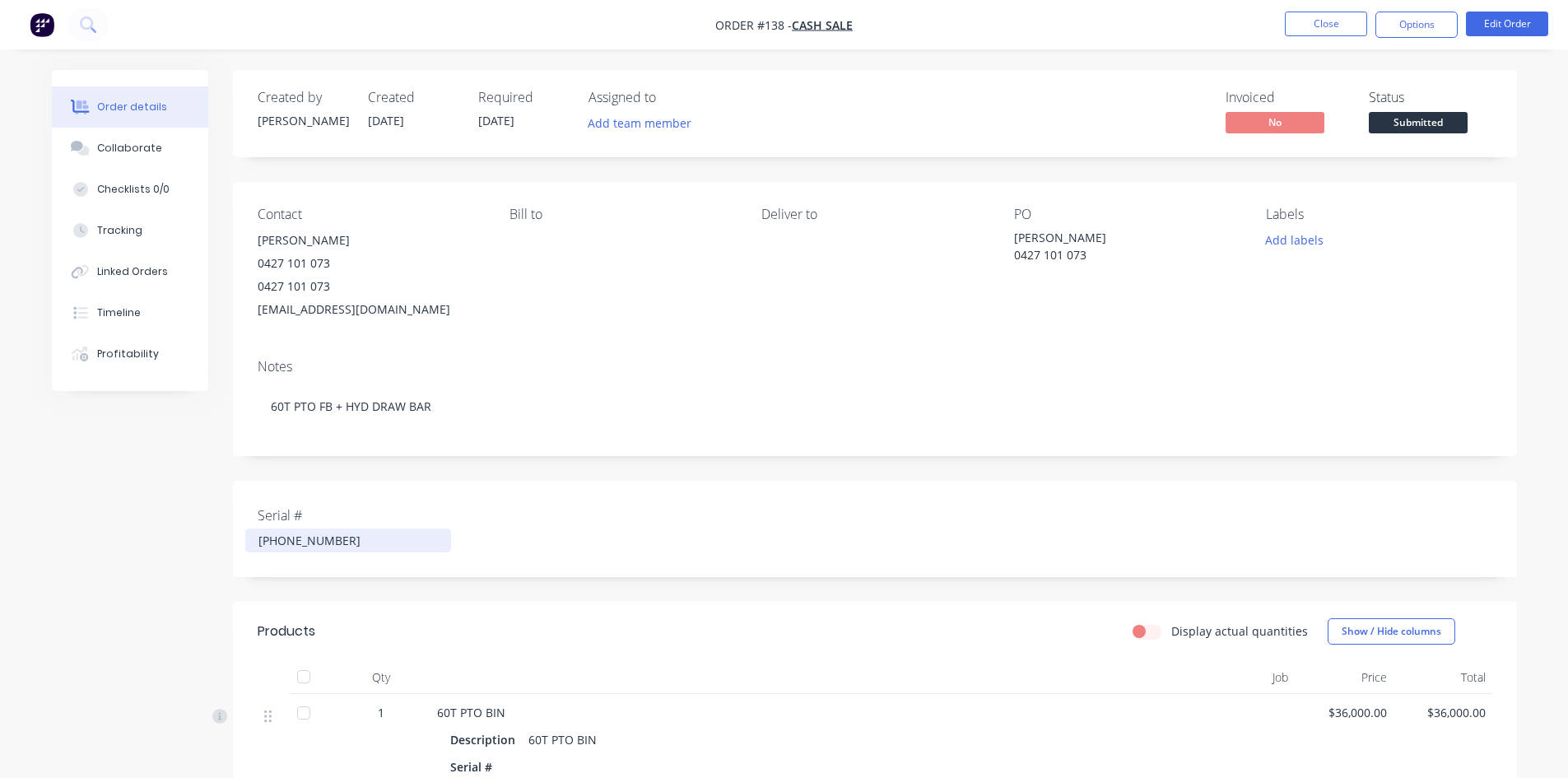
click at [312, 543] on div "[PHONE_NUMBER]" at bounding box center [348, 540] width 205 height 24
click at [1508, 22] on button "Edit Order" at bounding box center [1507, 24] width 82 height 25
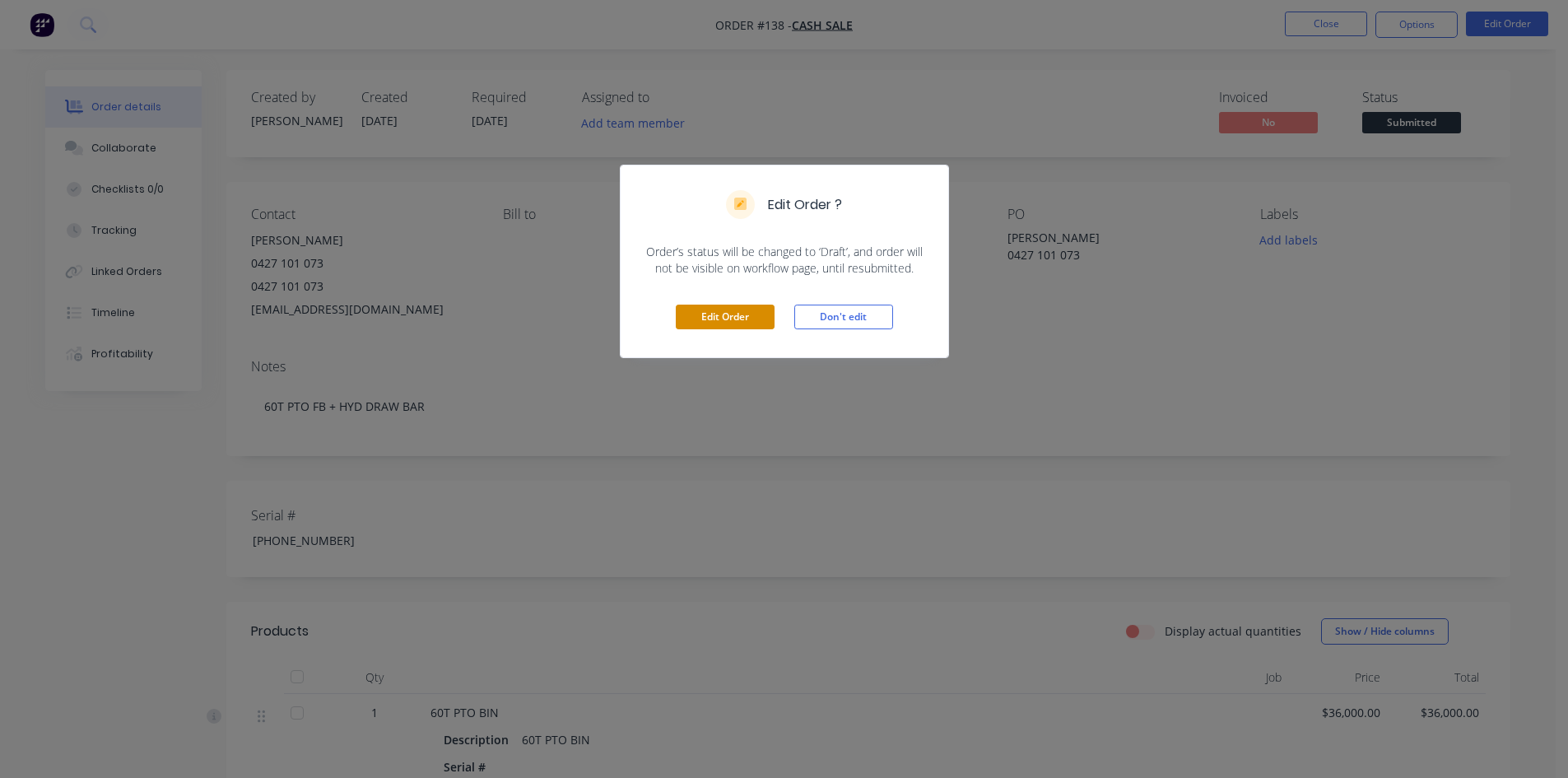
click at [727, 317] on button "Edit Order" at bounding box center [725, 317] width 99 height 25
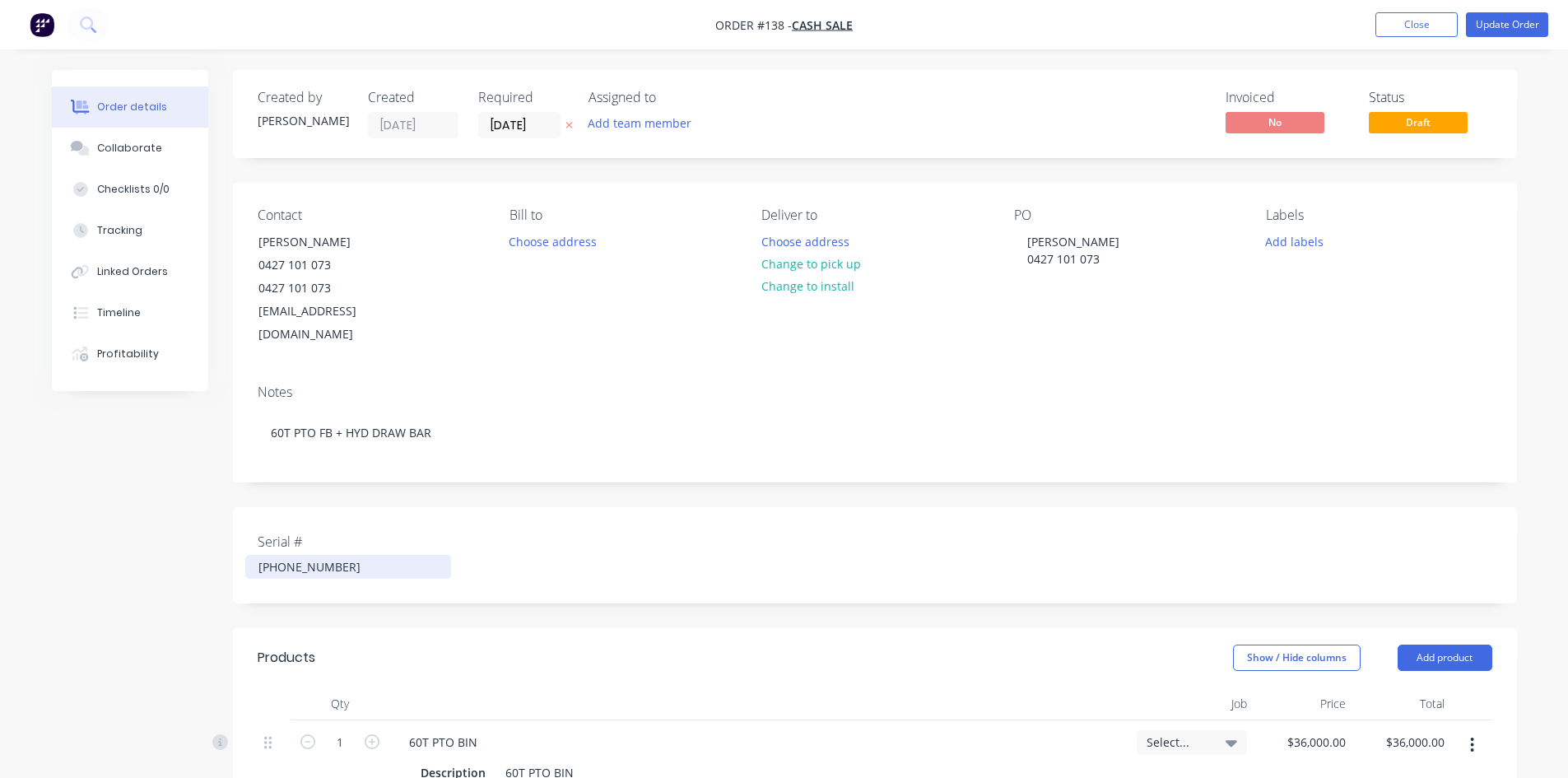
click at [311, 555] on div "[PHONE_NUMBER]" at bounding box center [348, 567] width 205 height 24
click at [1506, 21] on button "Update Order" at bounding box center [1507, 25] width 82 height 25
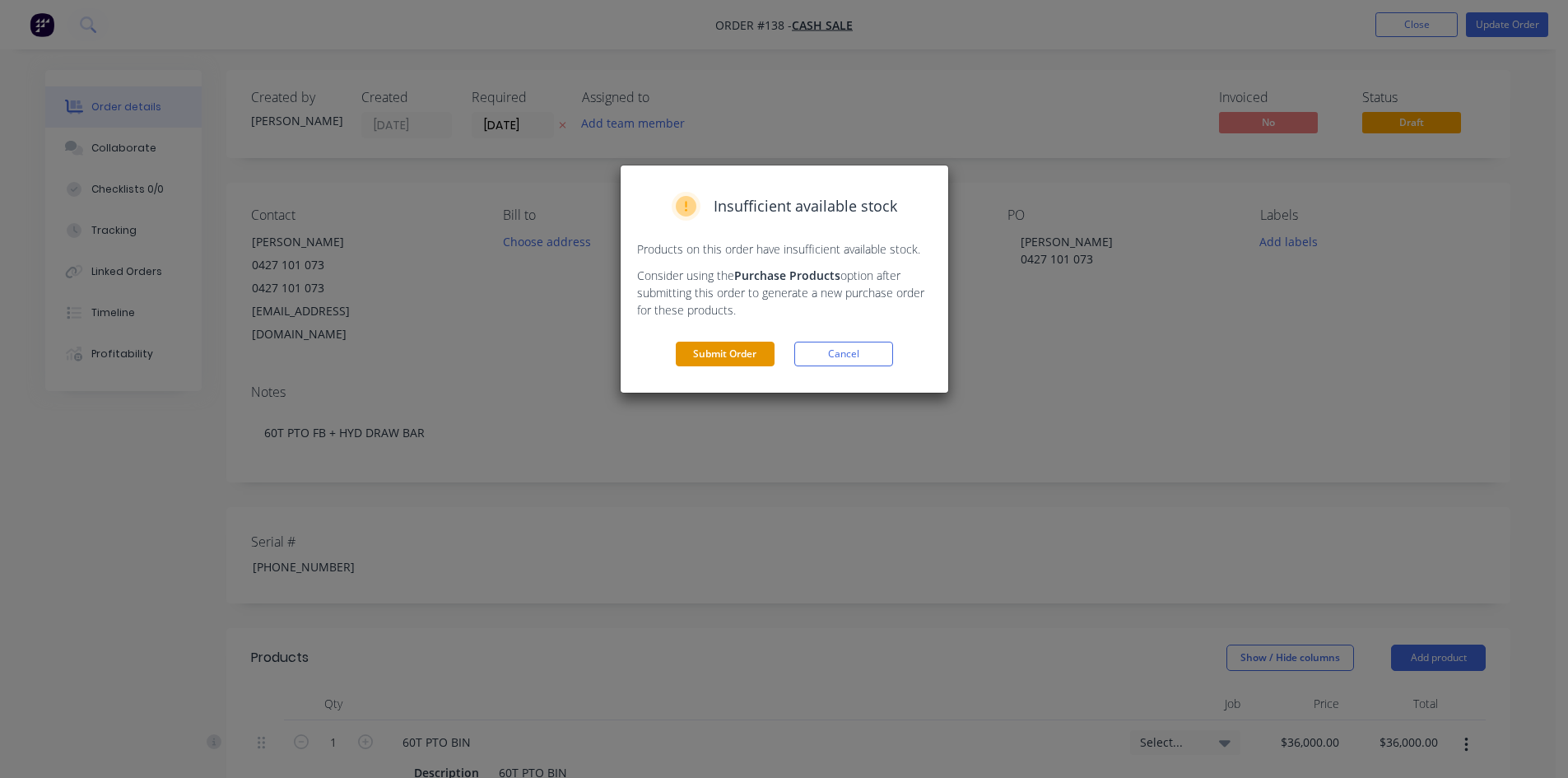
click at [745, 353] on button "Submit Order" at bounding box center [725, 354] width 99 height 25
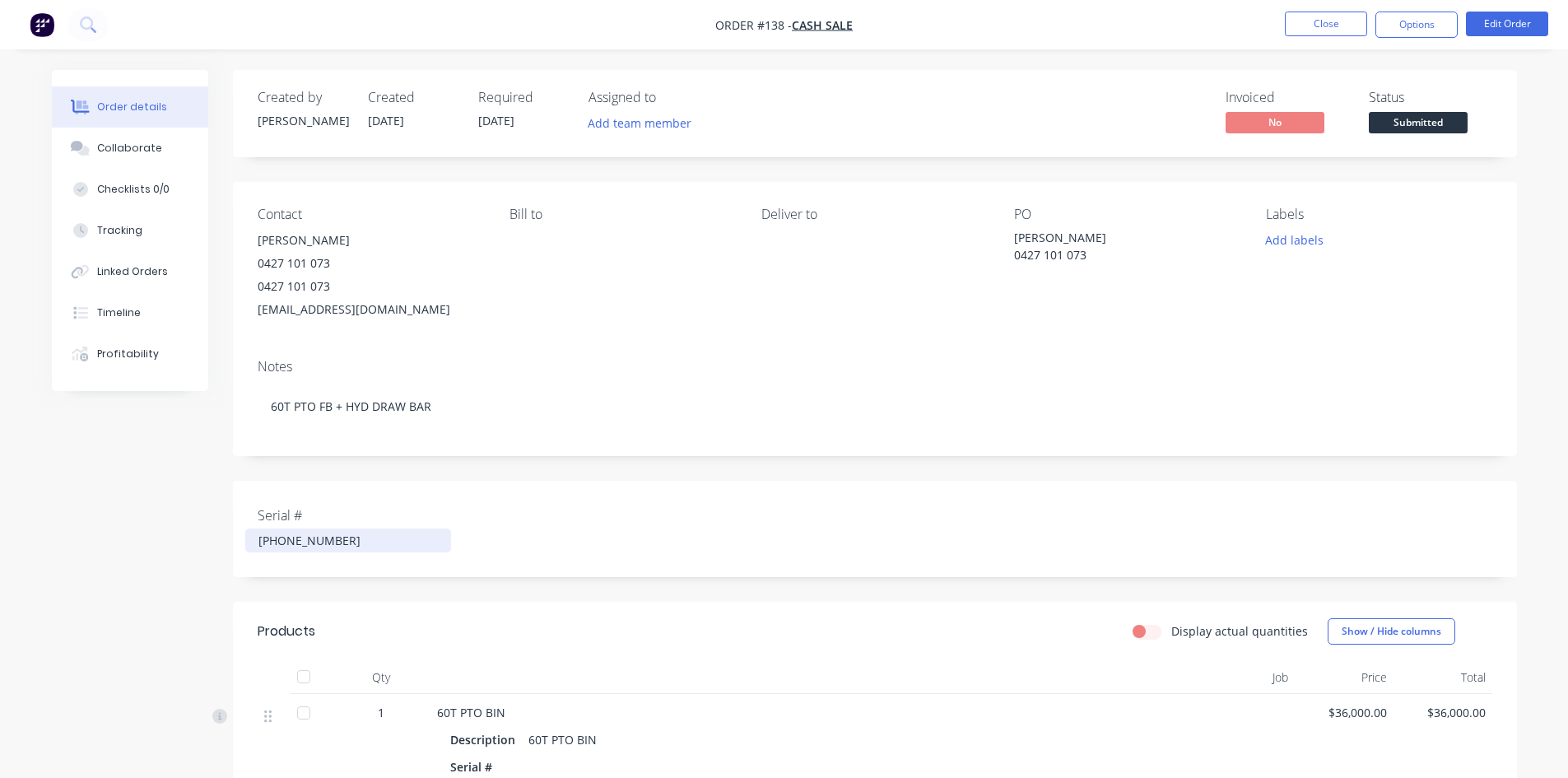
click at [316, 540] on div "[PHONE_NUMBER]" at bounding box center [348, 540] width 205 height 24
click at [1505, 26] on button "Edit Order" at bounding box center [1507, 24] width 82 height 25
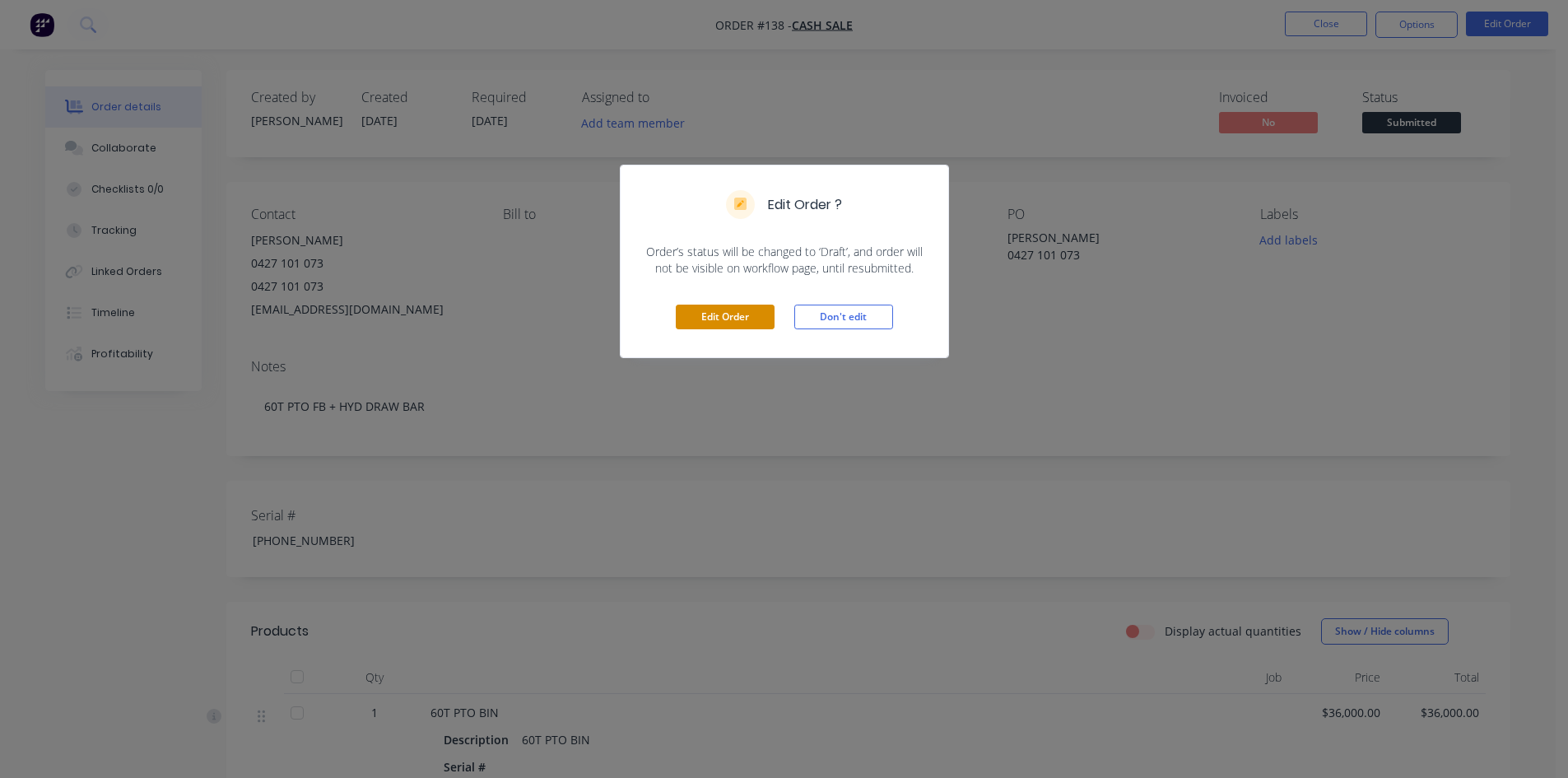
click at [752, 312] on button "Edit Order" at bounding box center [725, 317] width 99 height 25
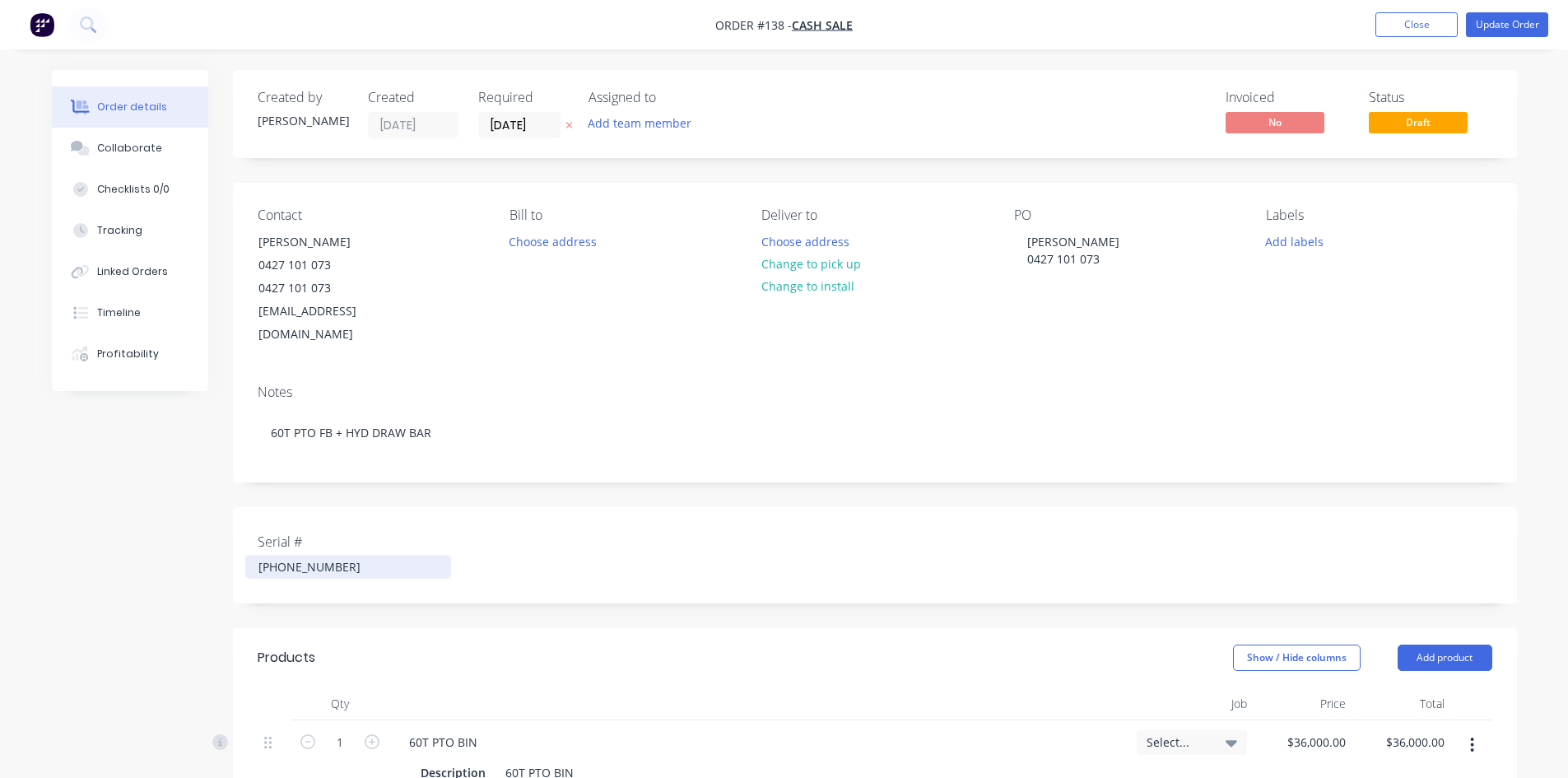
click at [312, 555] on div "[PHONE_NUMBER]" at bounding box center [348, 567] width 205 height 24
click at [316, 555] on div "[PHONE_NUMBER]" at bounding box center [348, 567] width 205 height 24
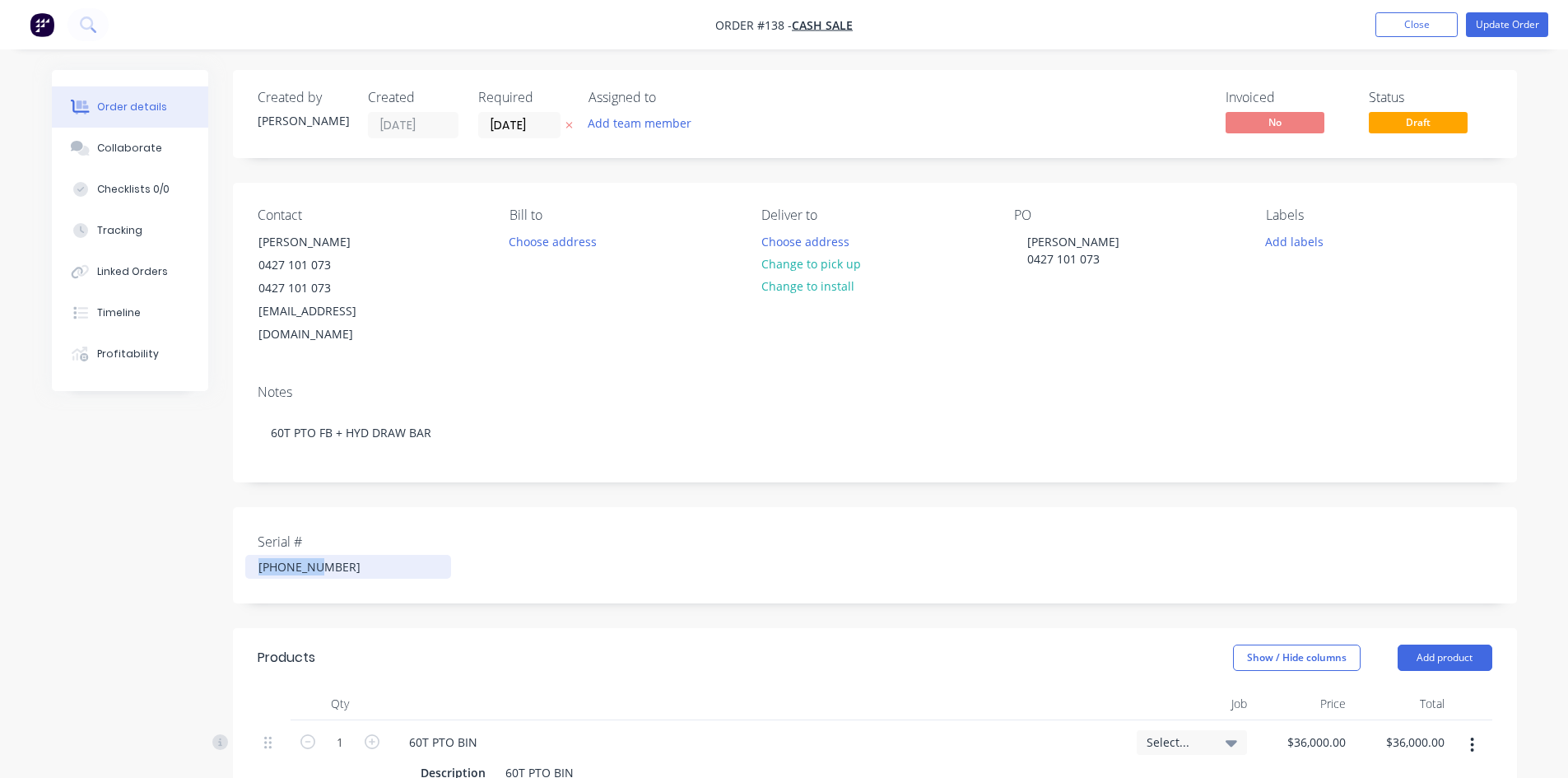
click at [316, 555] on div "[PHONE_NUMBER]" at bounding box center [348, 567] width 205 height 24
click at [741, 461] on div "Created by [PERSON_NAME] Created [DATE] Required [DATE] Assigned to Add team me…" at bounding box center [875, 713] width 1284 height 1286
click at [315, 555] on div "[PHONE_NUMBER]" at bounding box center [348, 567] width 205 height 24
click at [1487, 26] on button "Update Order" at bounding box center [1507, 25] width 82 height 25
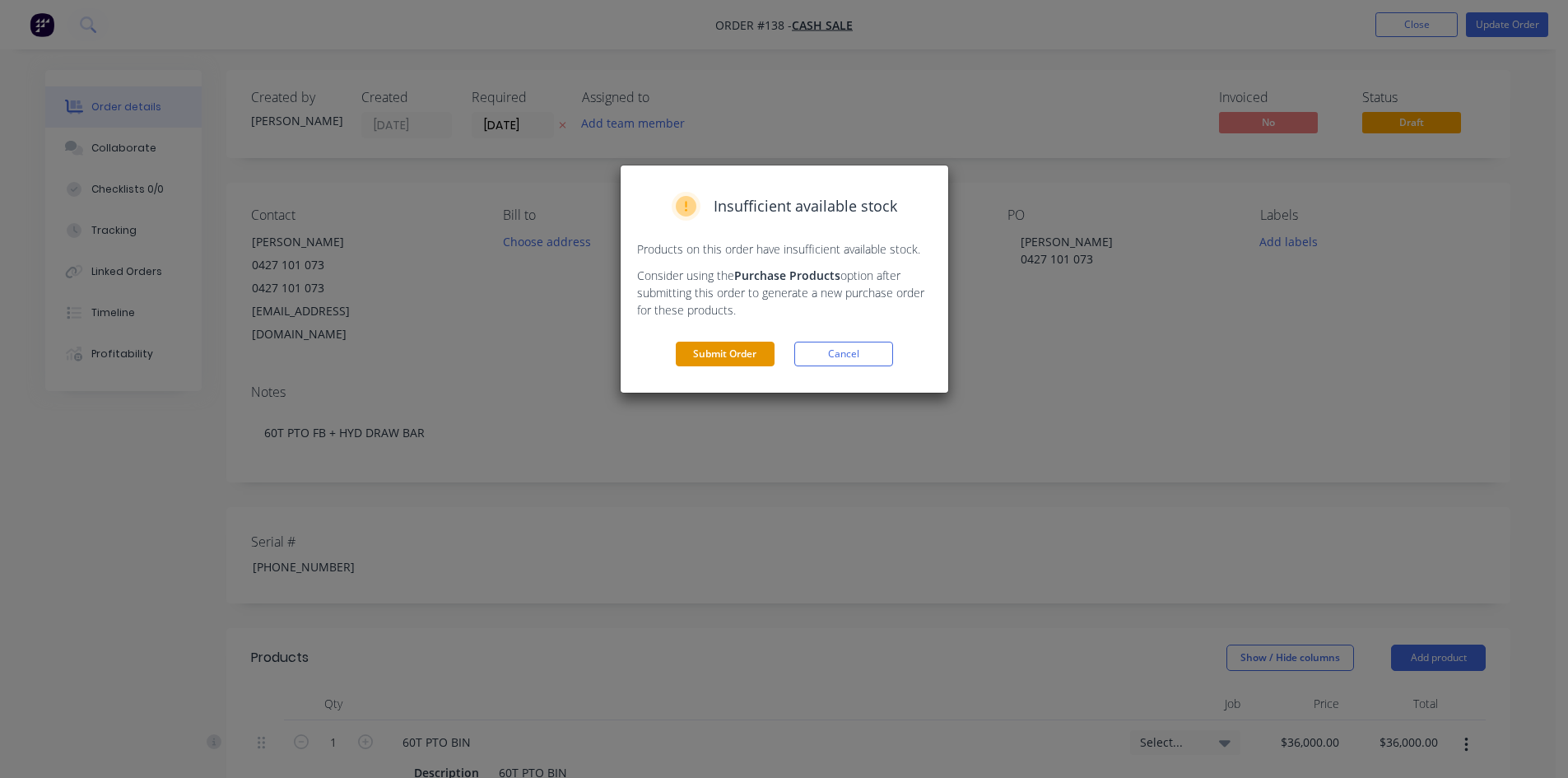
click at [726, 353] on button "Submit Order" at bounding box center [725, 354] width 99 height 25
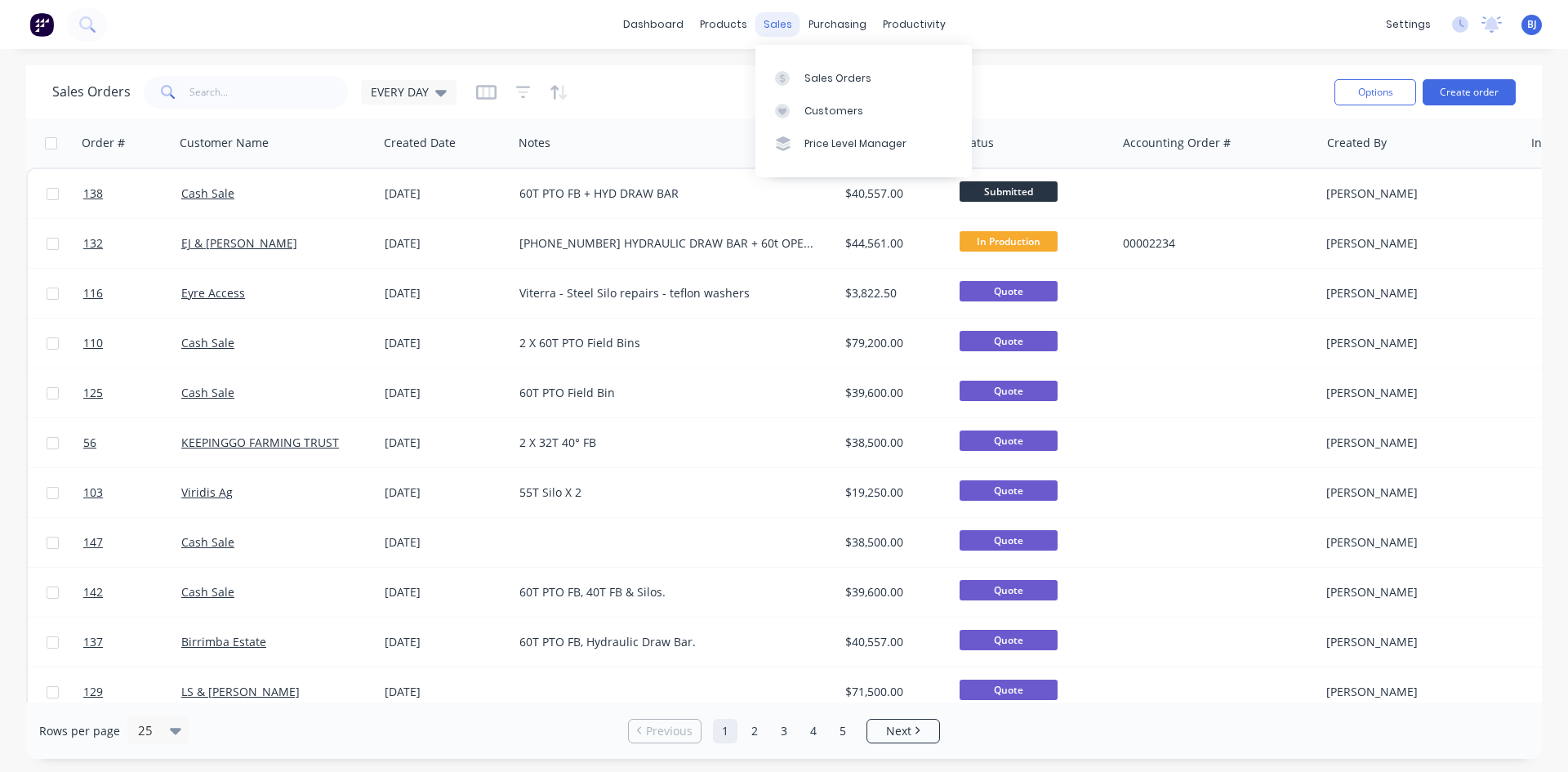
click at [782, 30] on div "sales" at bounding box center [777, 25] width 45 height 25
click at [431, 95] on div "EVERY DAY" at bounding box center [408, 92] width 76 height 15
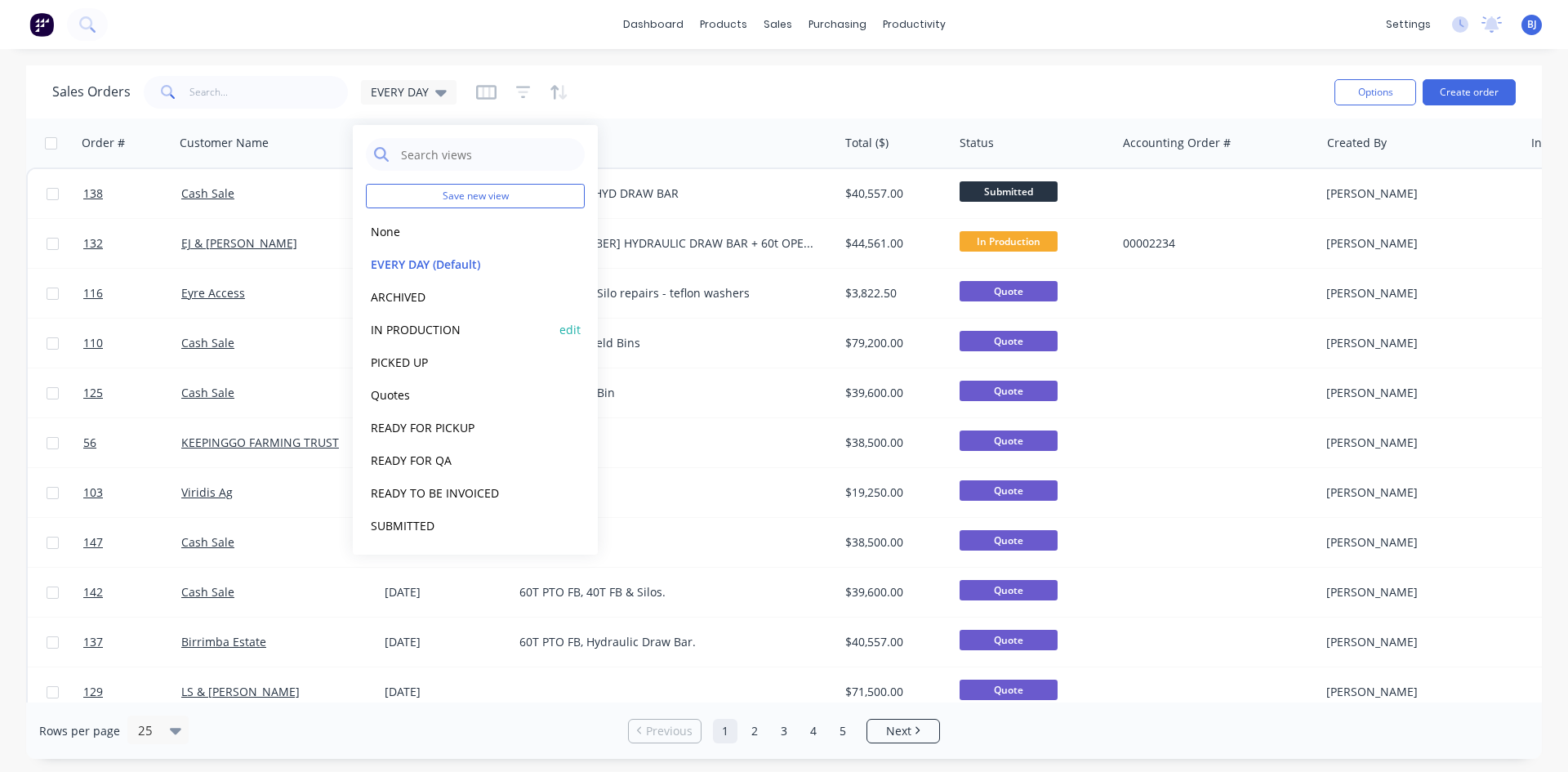
click at [433, 331] on button "IN PRODUCTION" at bounding box center [459, 330] width 187 height 19
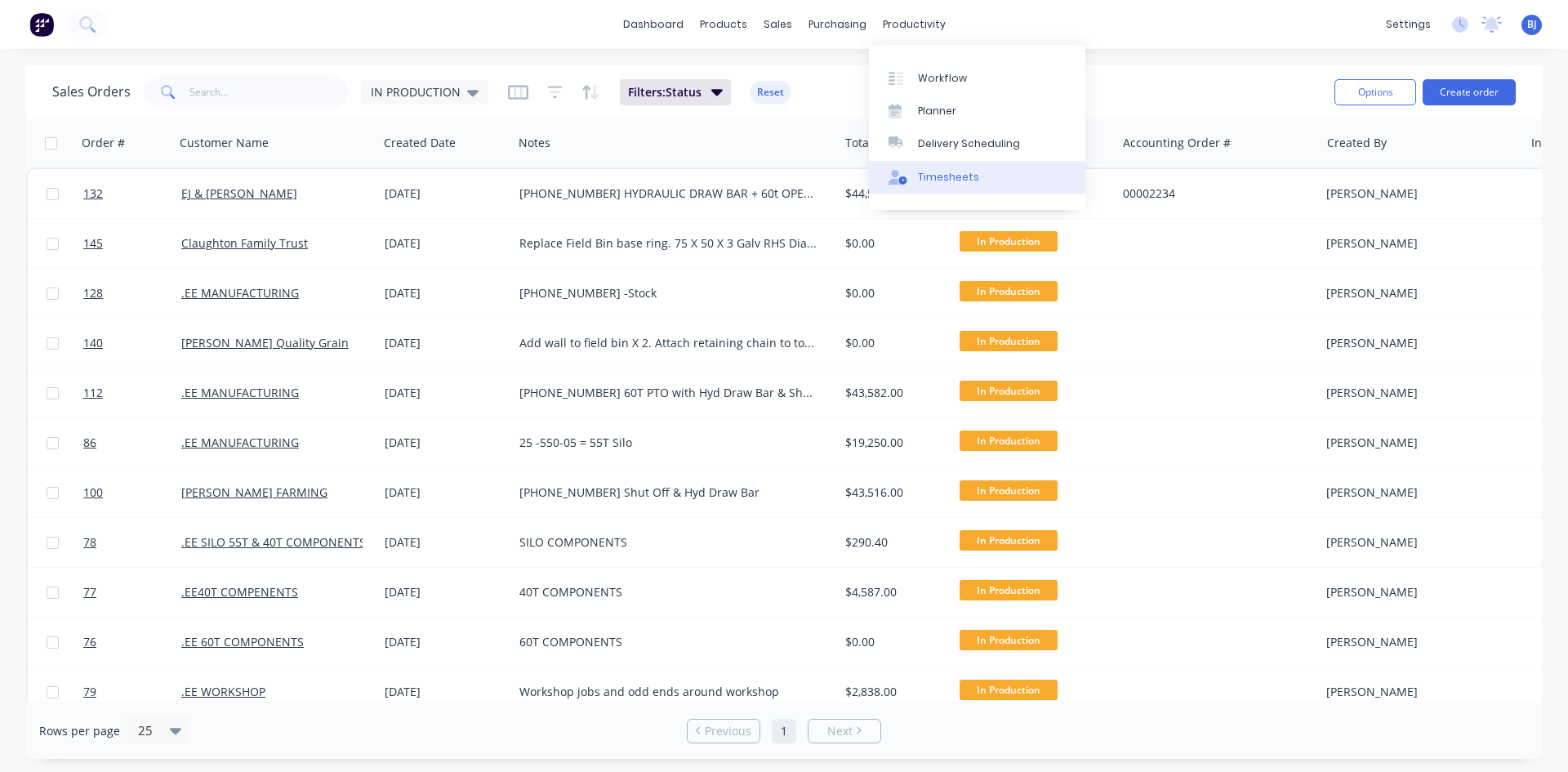
click at [927, 177] on div "Timesheets" at bounding box center [948, 178] width 62 height 15
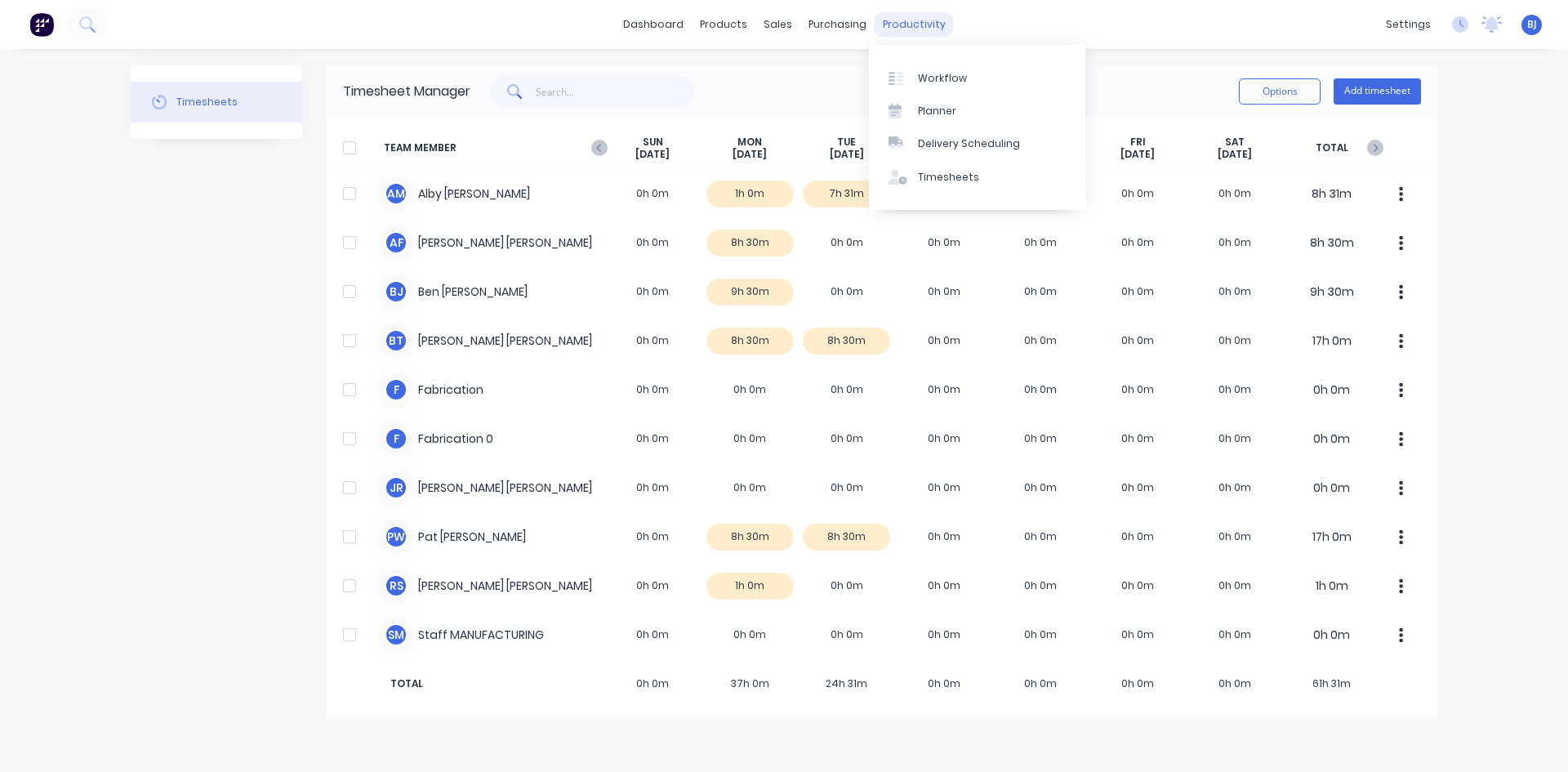
click at [911, 27] on div "productivity" at bounding box center [914, 25] width 79 height 25
click at [919, 81] on div "Workflow" at bounding box center [943, 78] width 49 height 15
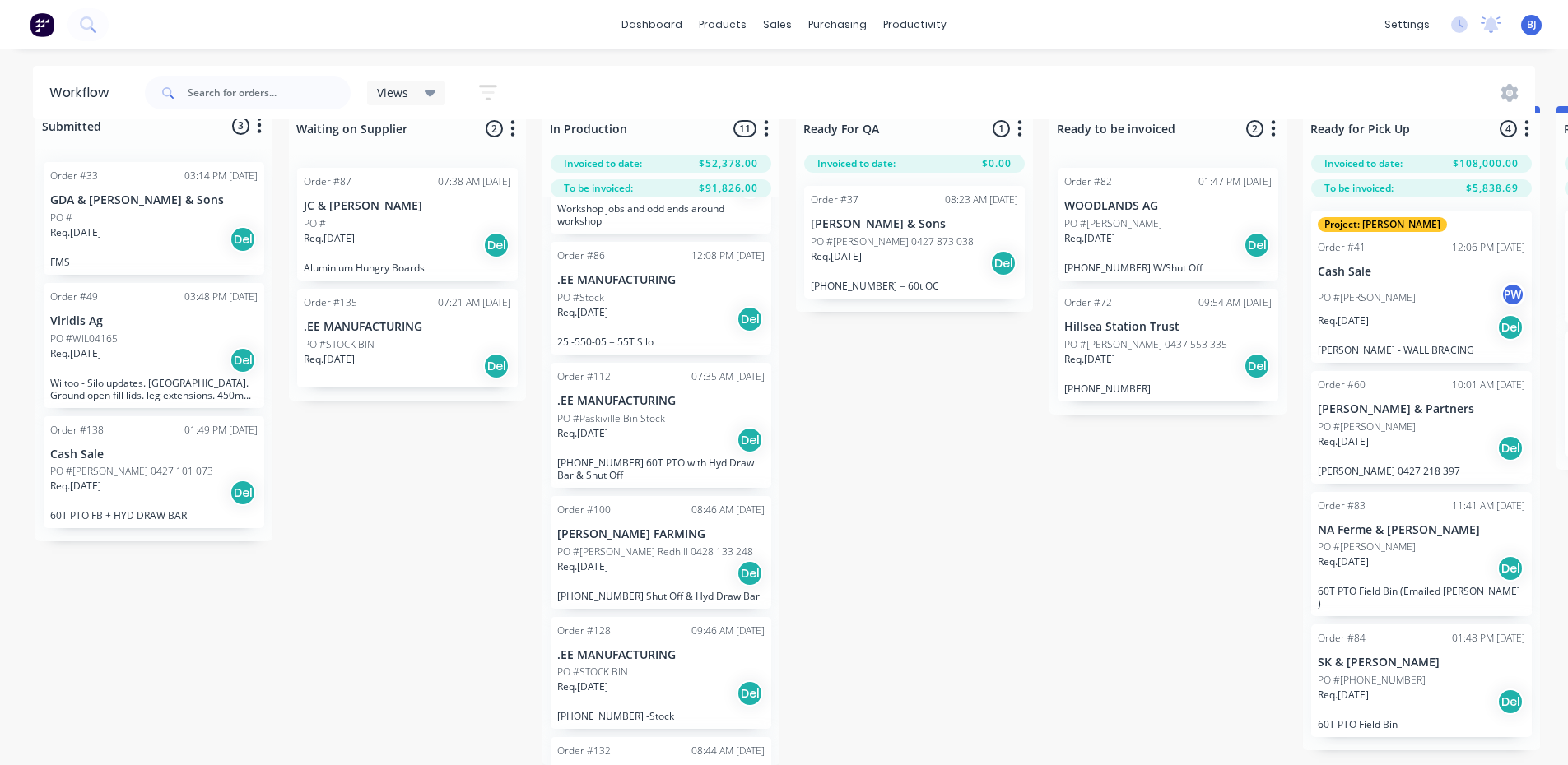
scroll to position [576, 0]
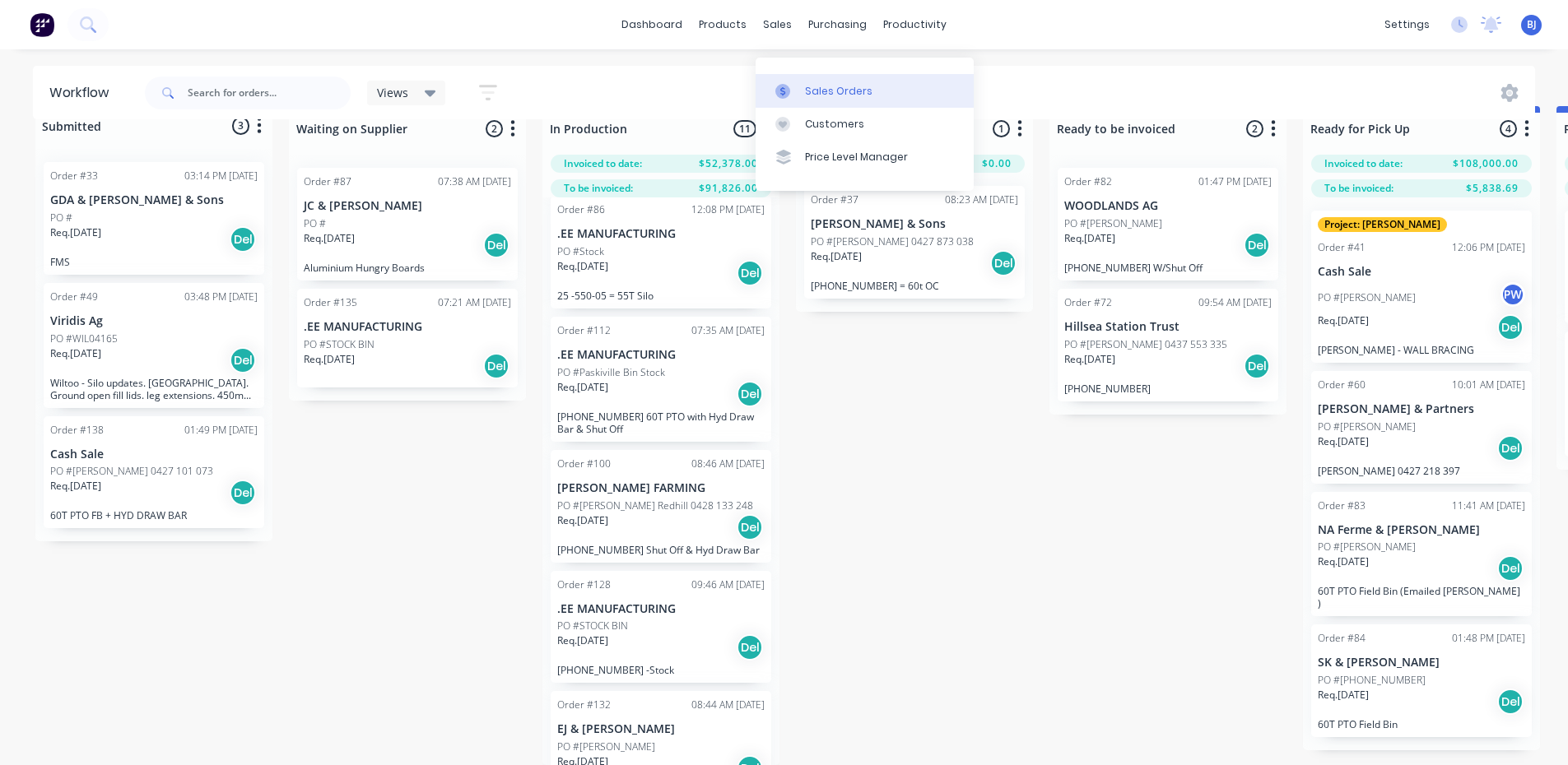
drag, startPoint x: 789, startPoint y: 26, endPoint x: 790, endPoint y: 70, distance: 44.0
click at [789, 27] on div "sales" at bounding box center [777, 25] width 46 height 25
click at [795, 84] on div at bounding box center [788, 91] width 25 height 15
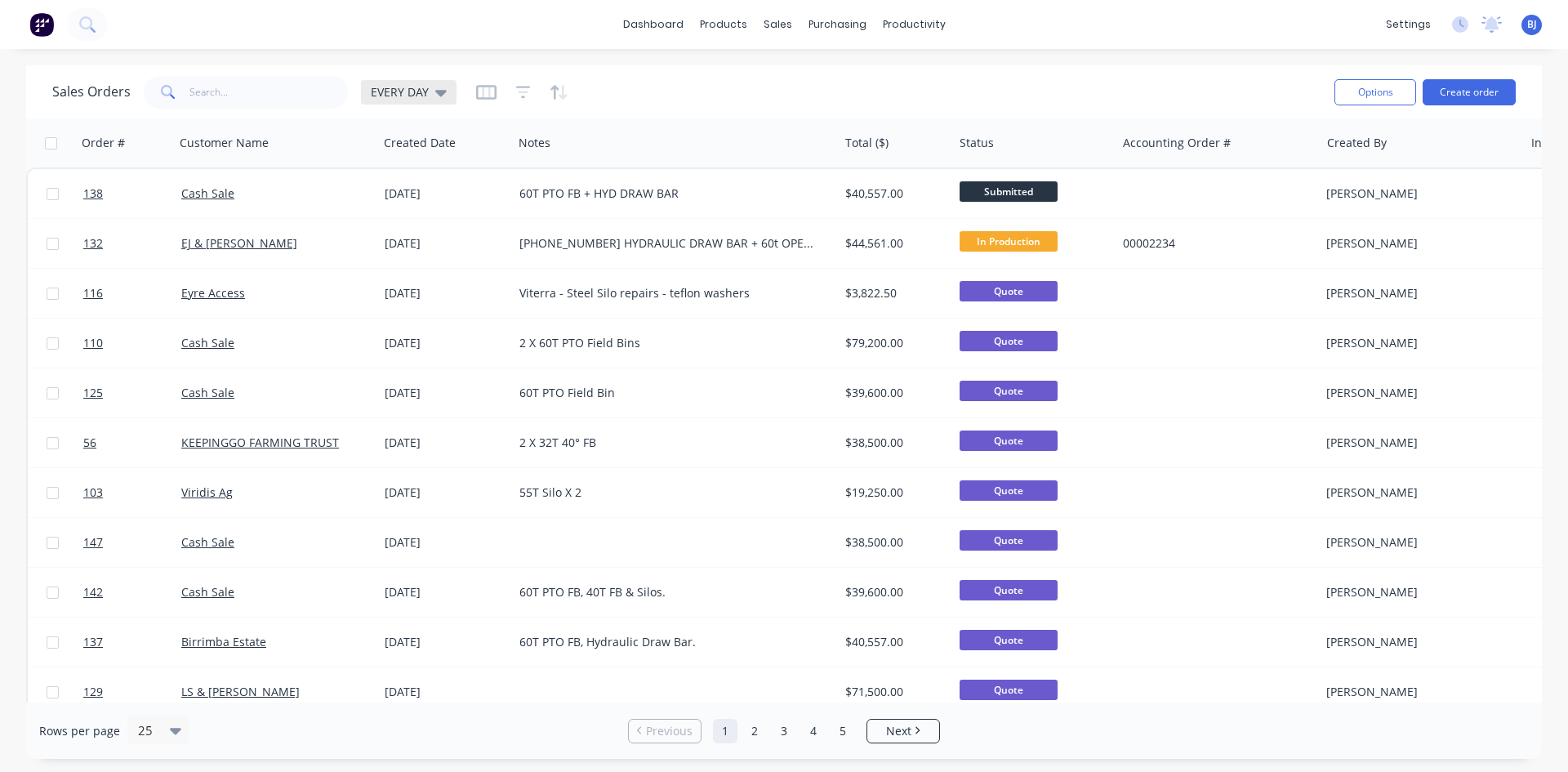
click at [439, 96] on icon at bounding box center [441, 92] width 12 height 18
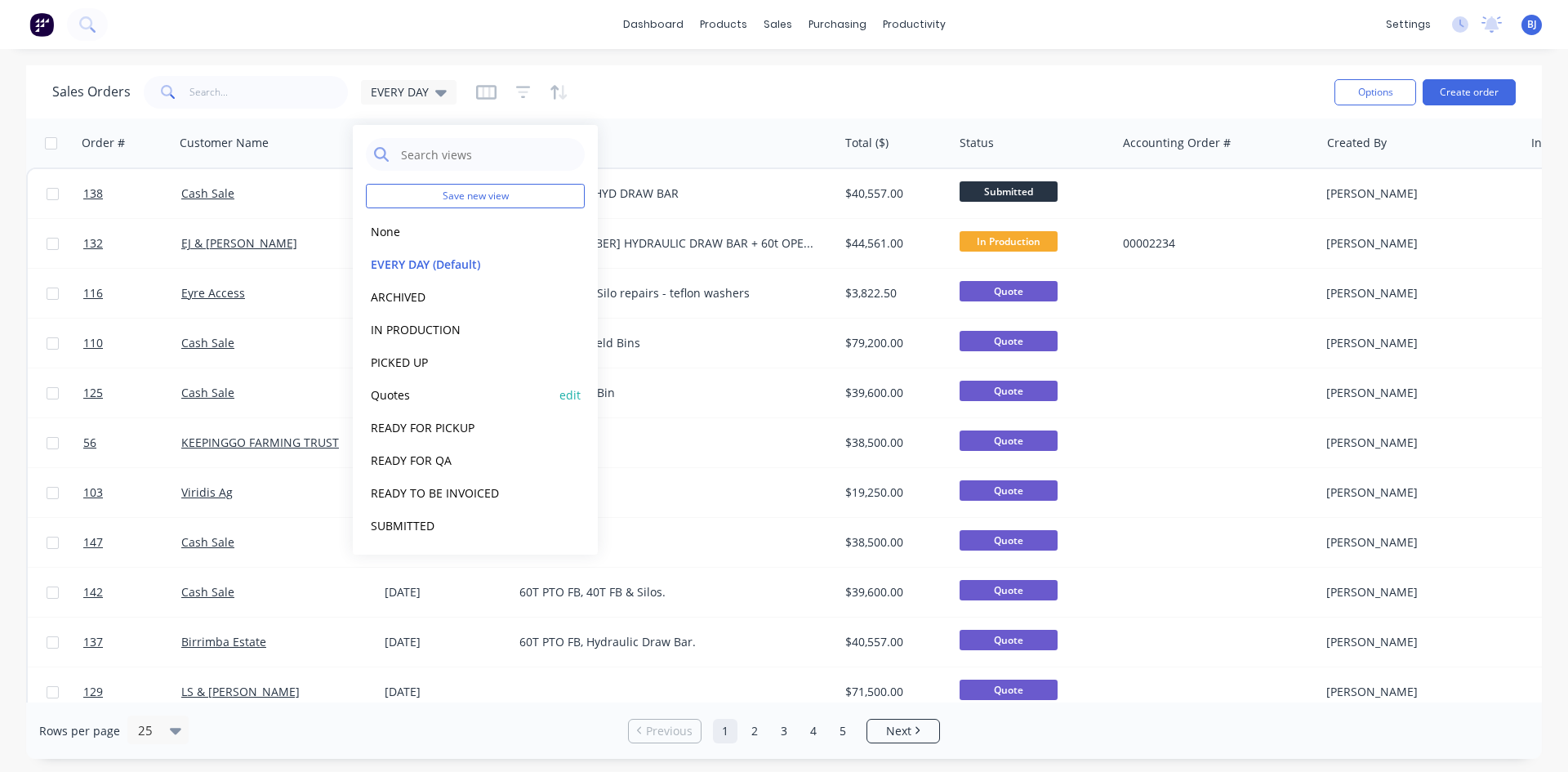
click at [389, 394] on button "Quotes" at bounding box center [459, 395] width 187 height 19
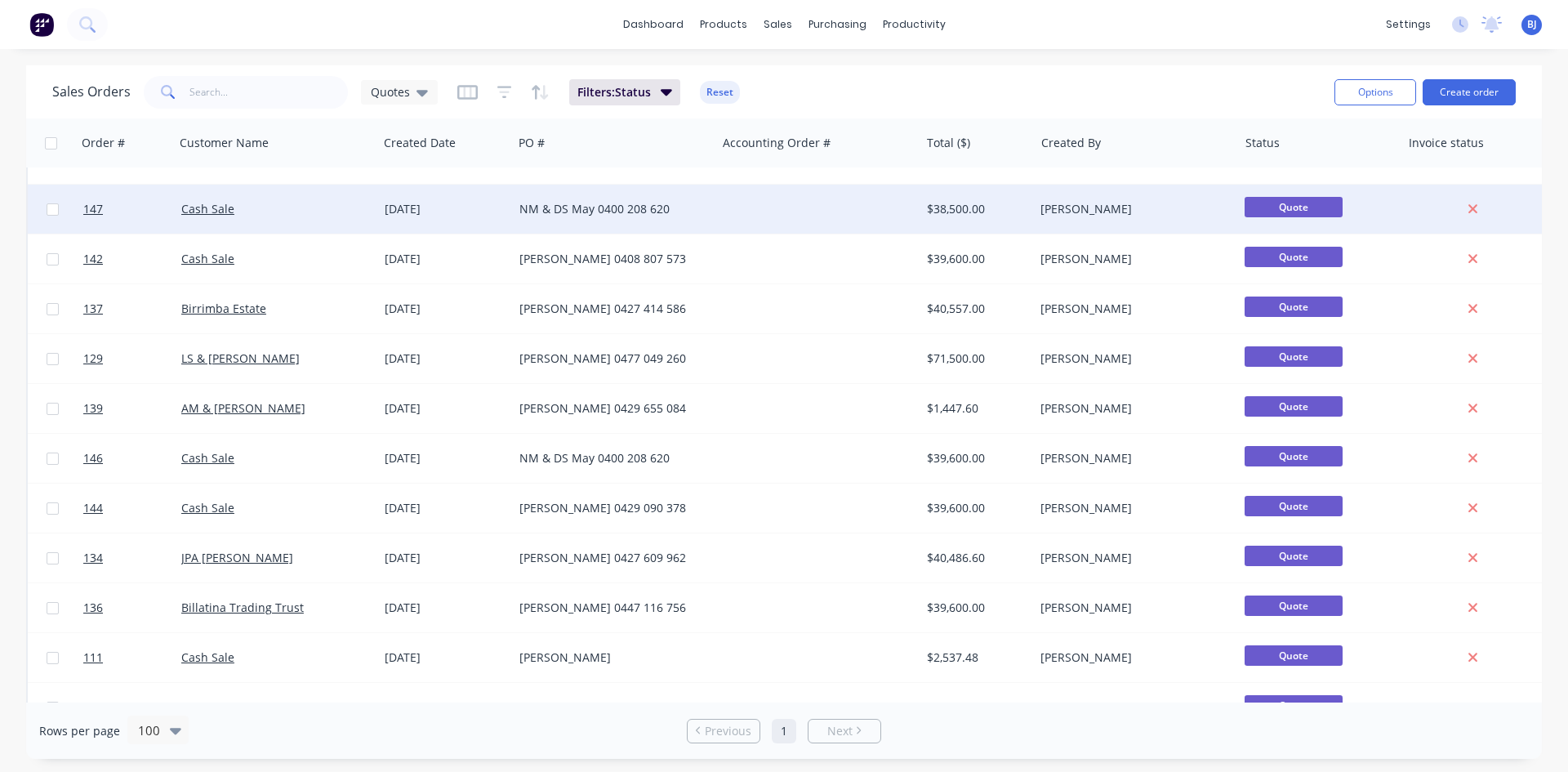
scroll to position [245, 0]
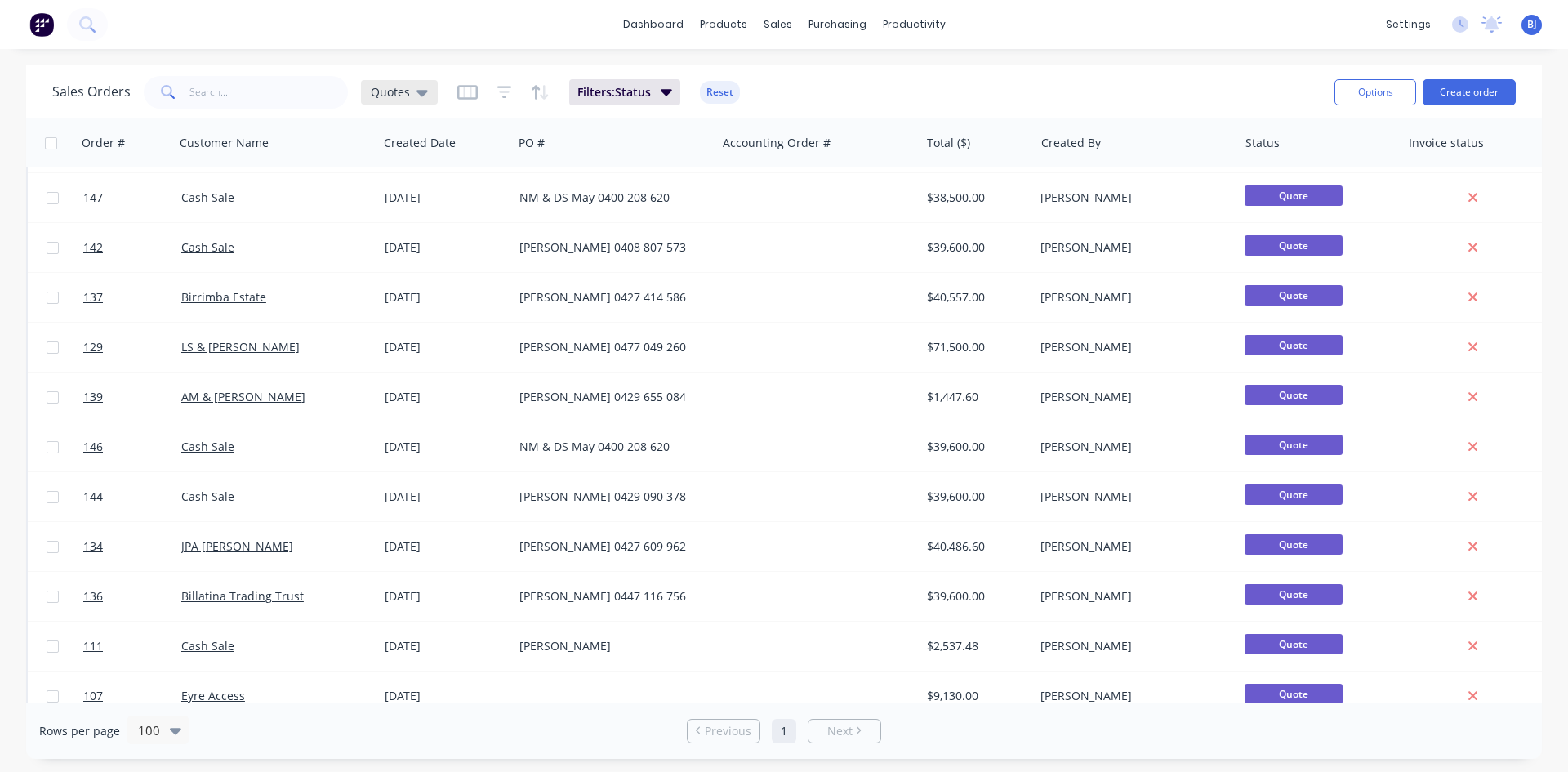
click at [422, 94] on icon at bounding box center [422, 93] width 12 height 7
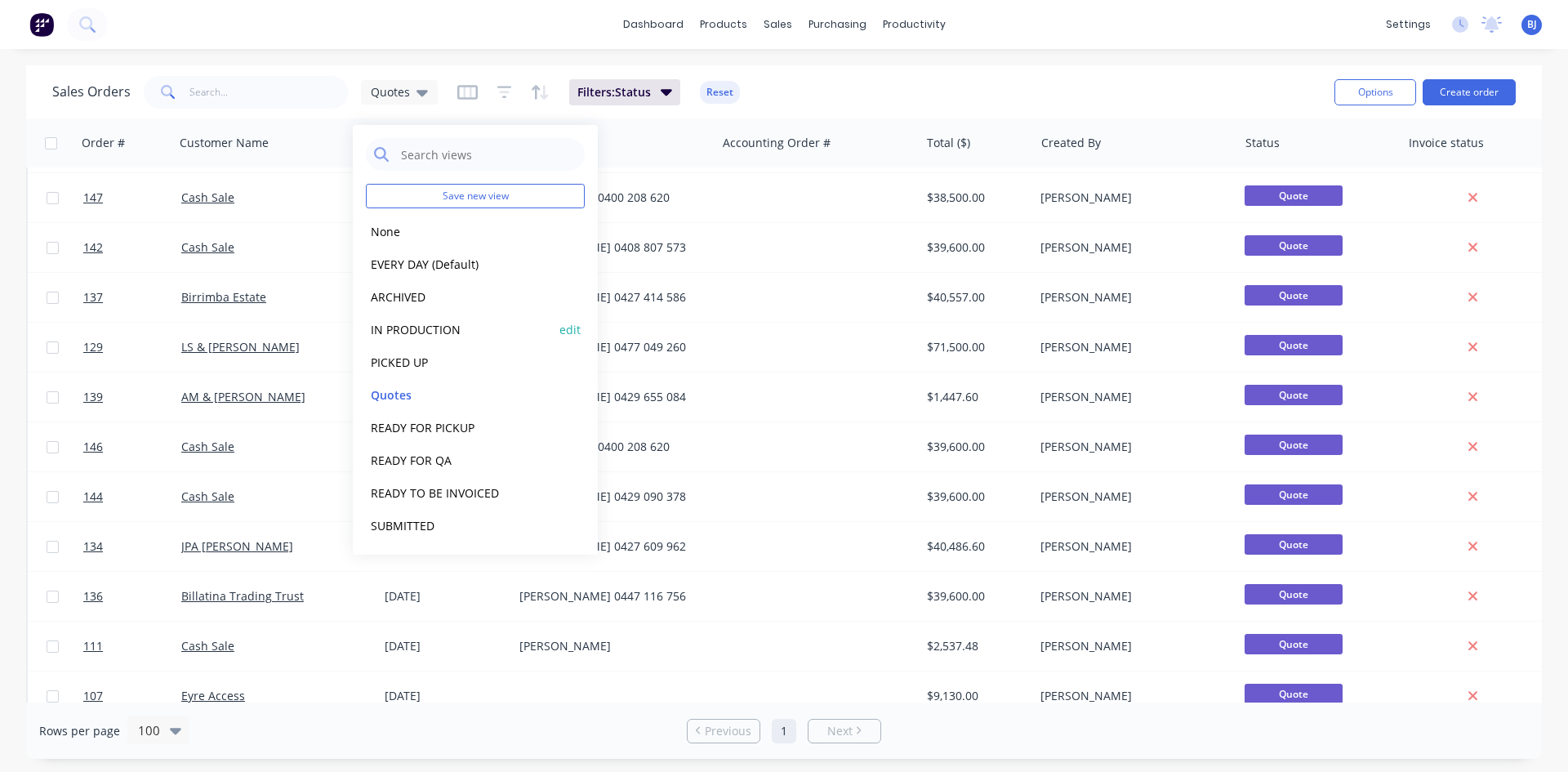
click at [422, 334] on button "IN PRODUCTION" at bounding box center [459, 330] width 187 height 19
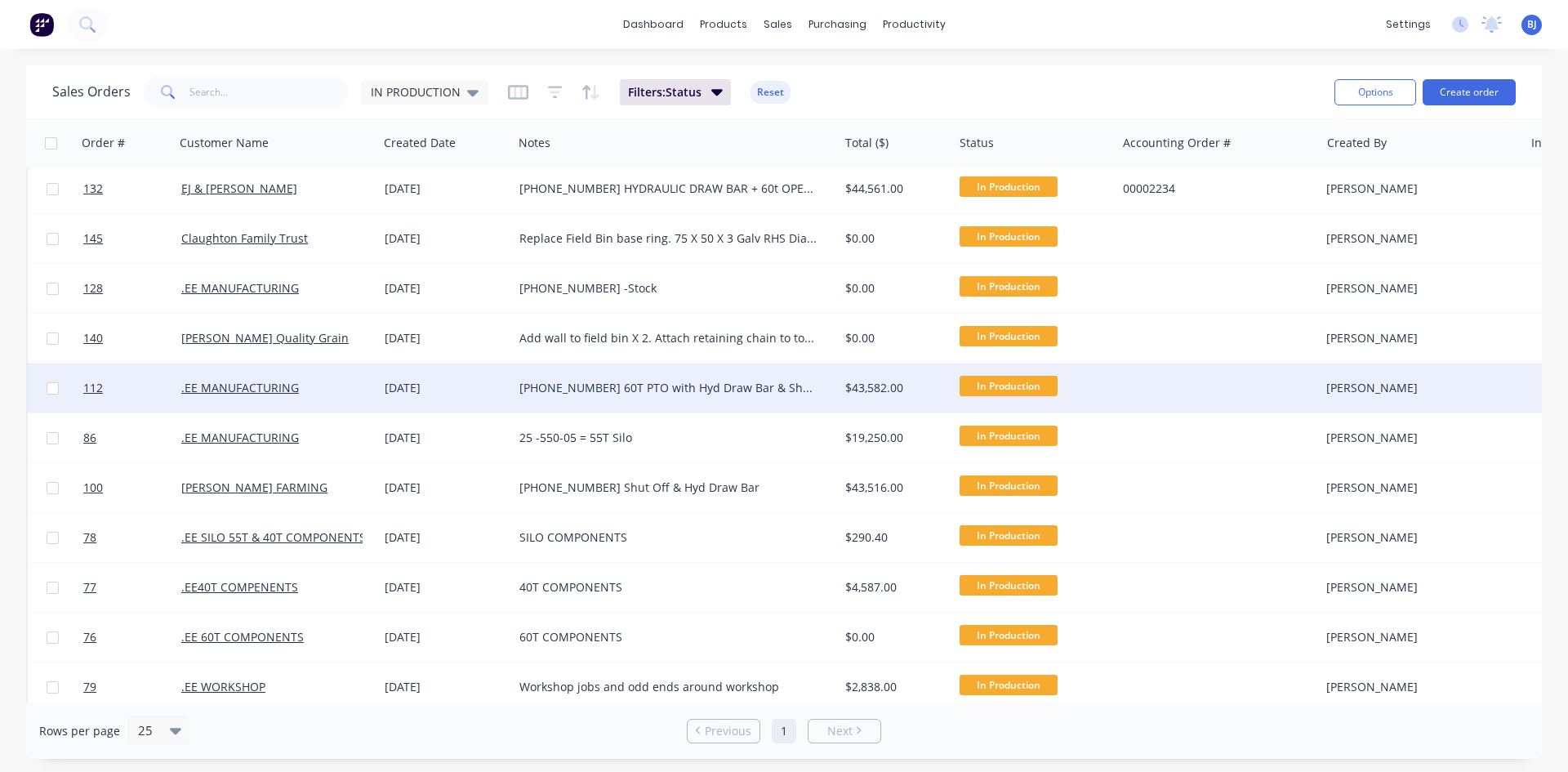
scroll to position [0, 0]
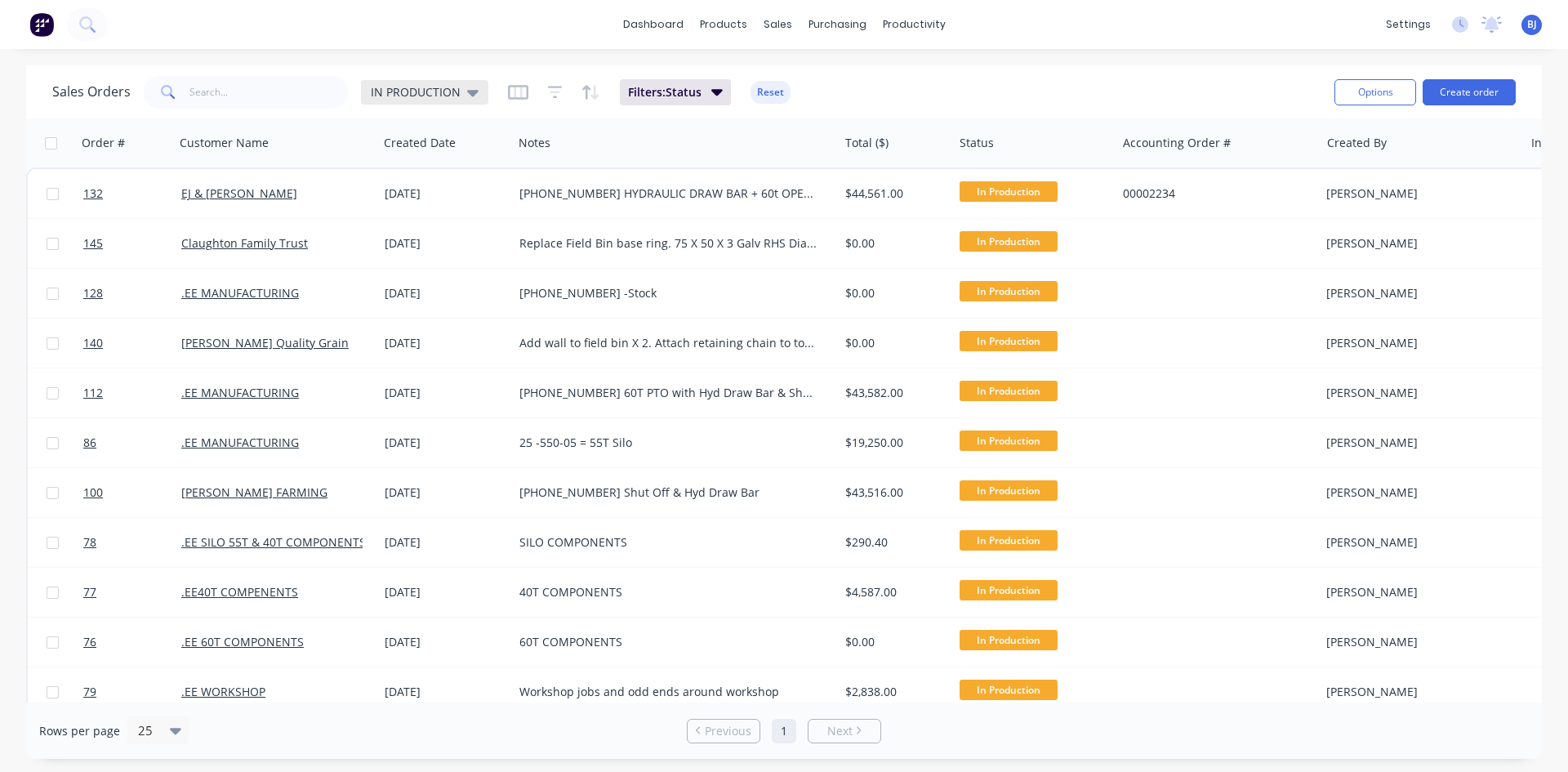
click at [475, 92] on icon at bounding box center [473, 92] width 12 height 18
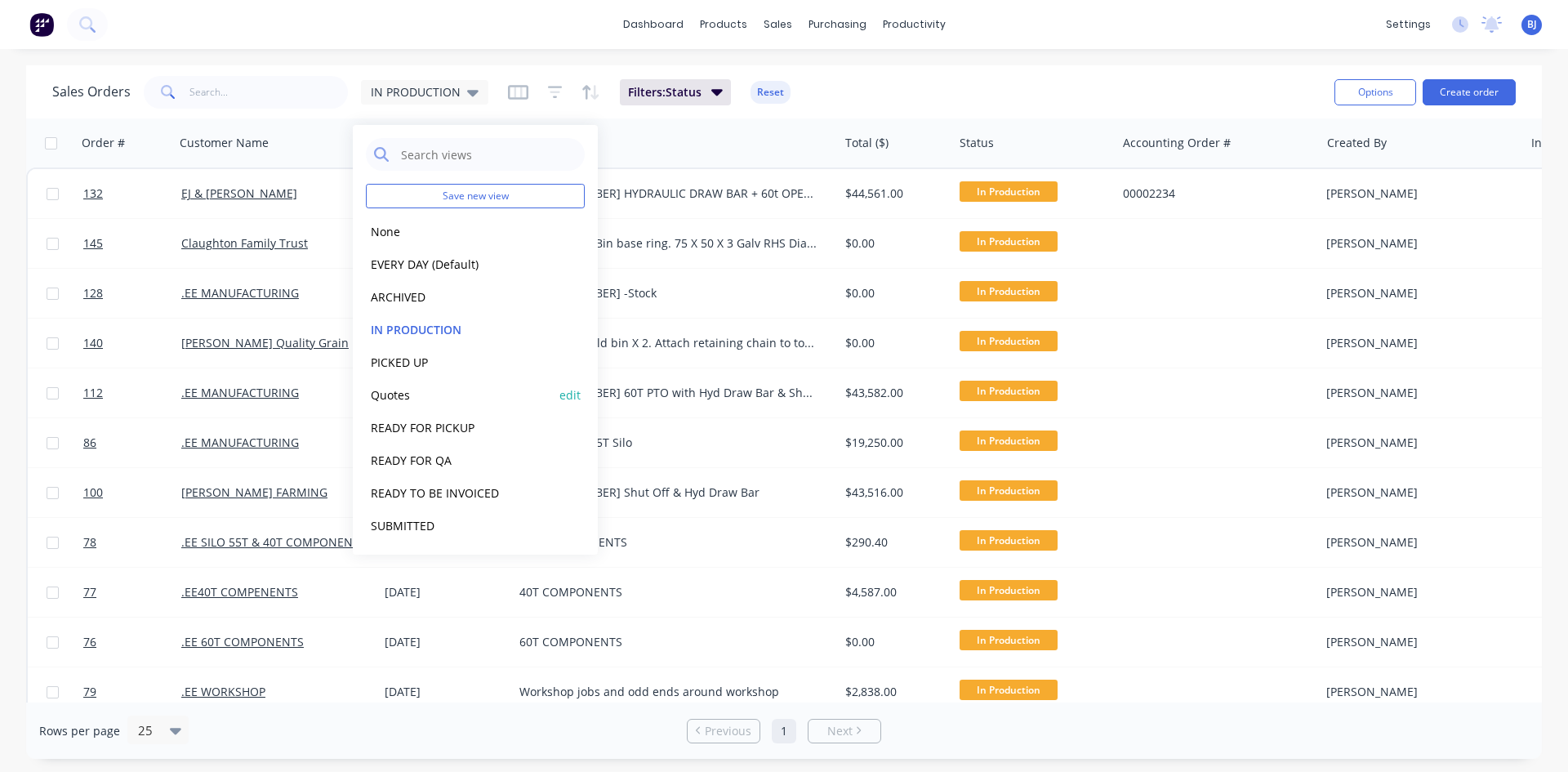
click at [398, 392] on button "Quotes" at bounding box center [459, 395] width 187 height 19
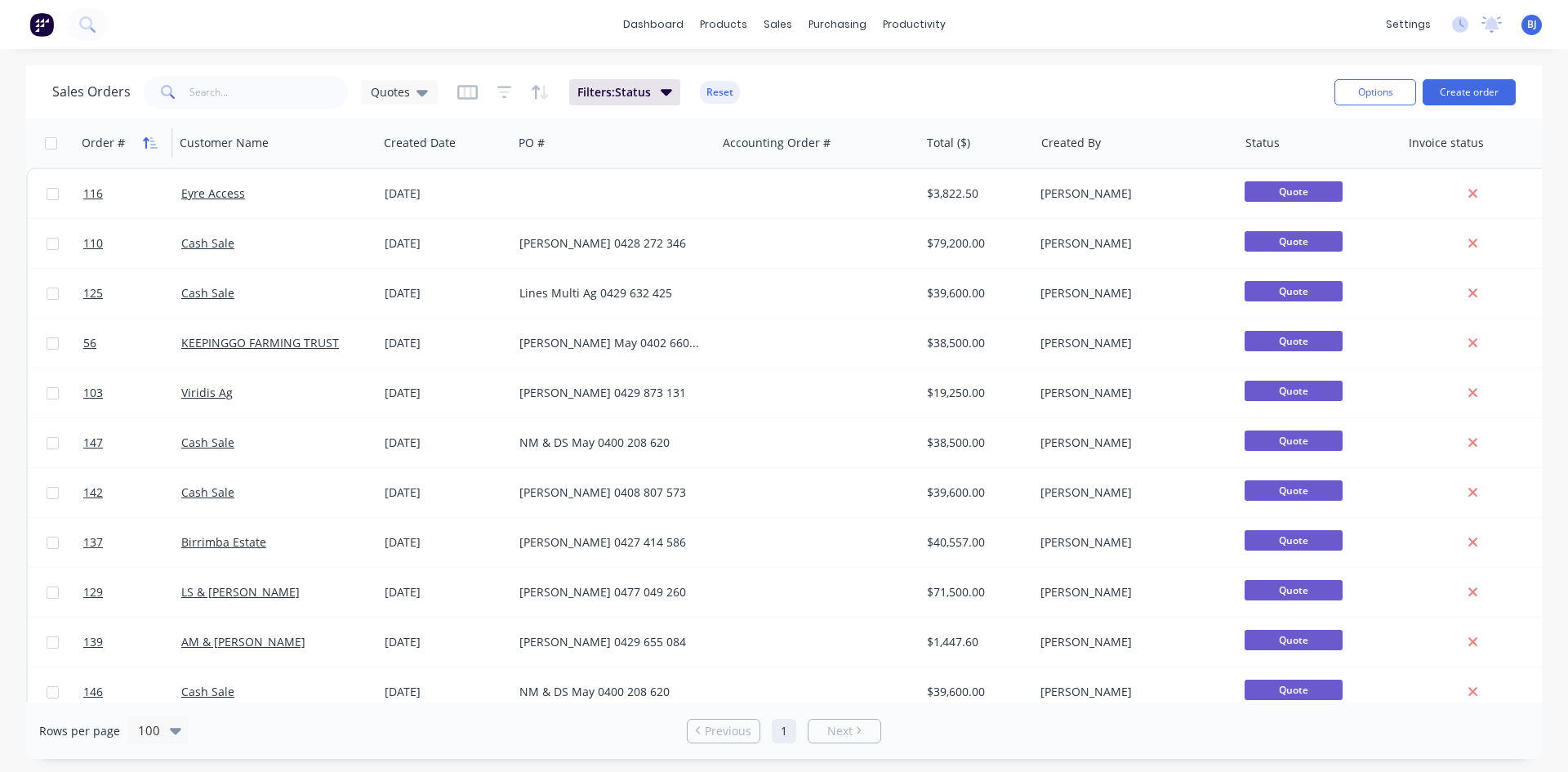
click at [144, 136] on icon "button" at bounding box center [150, 143] width 15 height 13
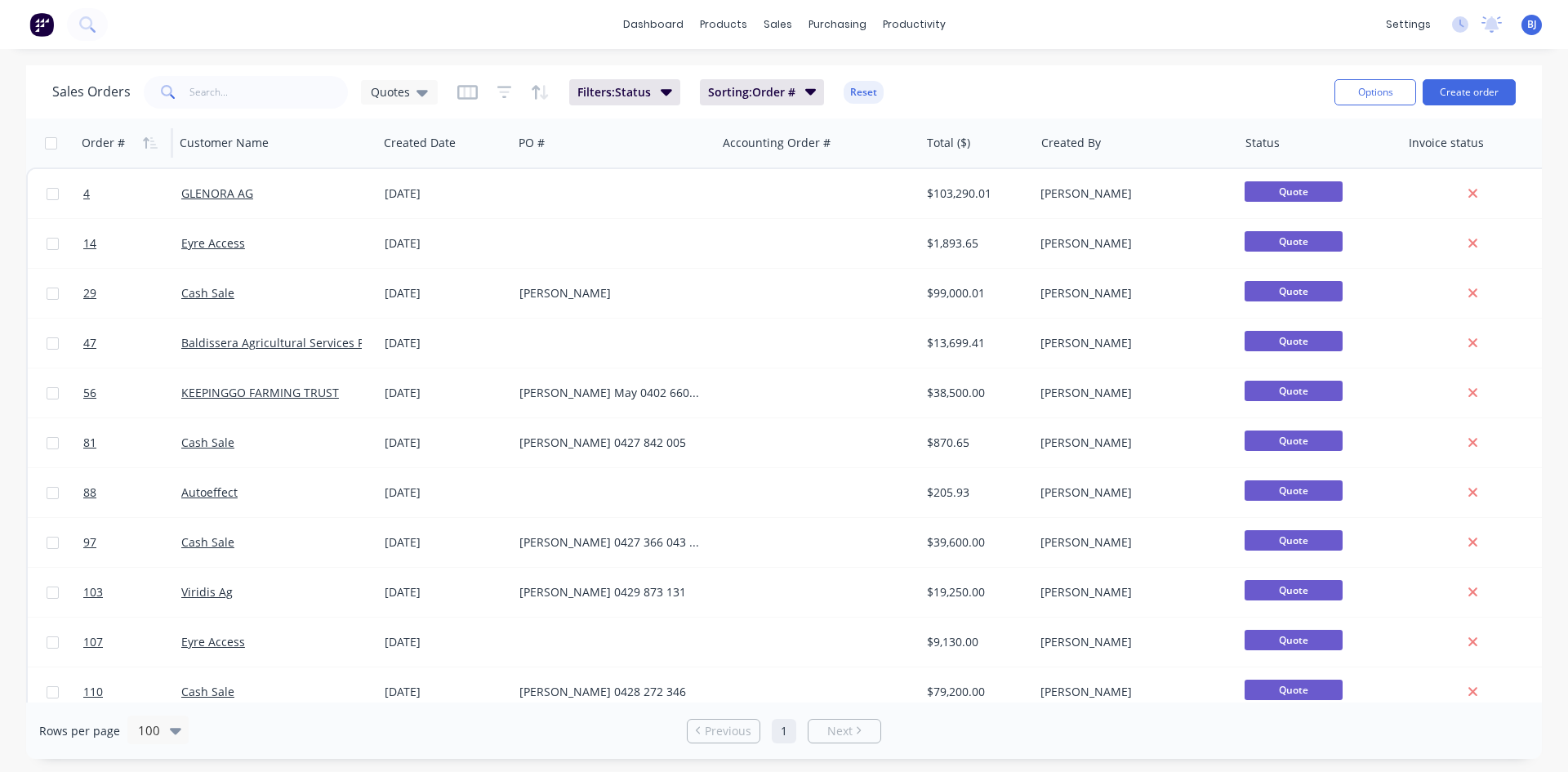
click at [144, 136] on icon "button" at bounding box center [150, 143] width 15 height 13
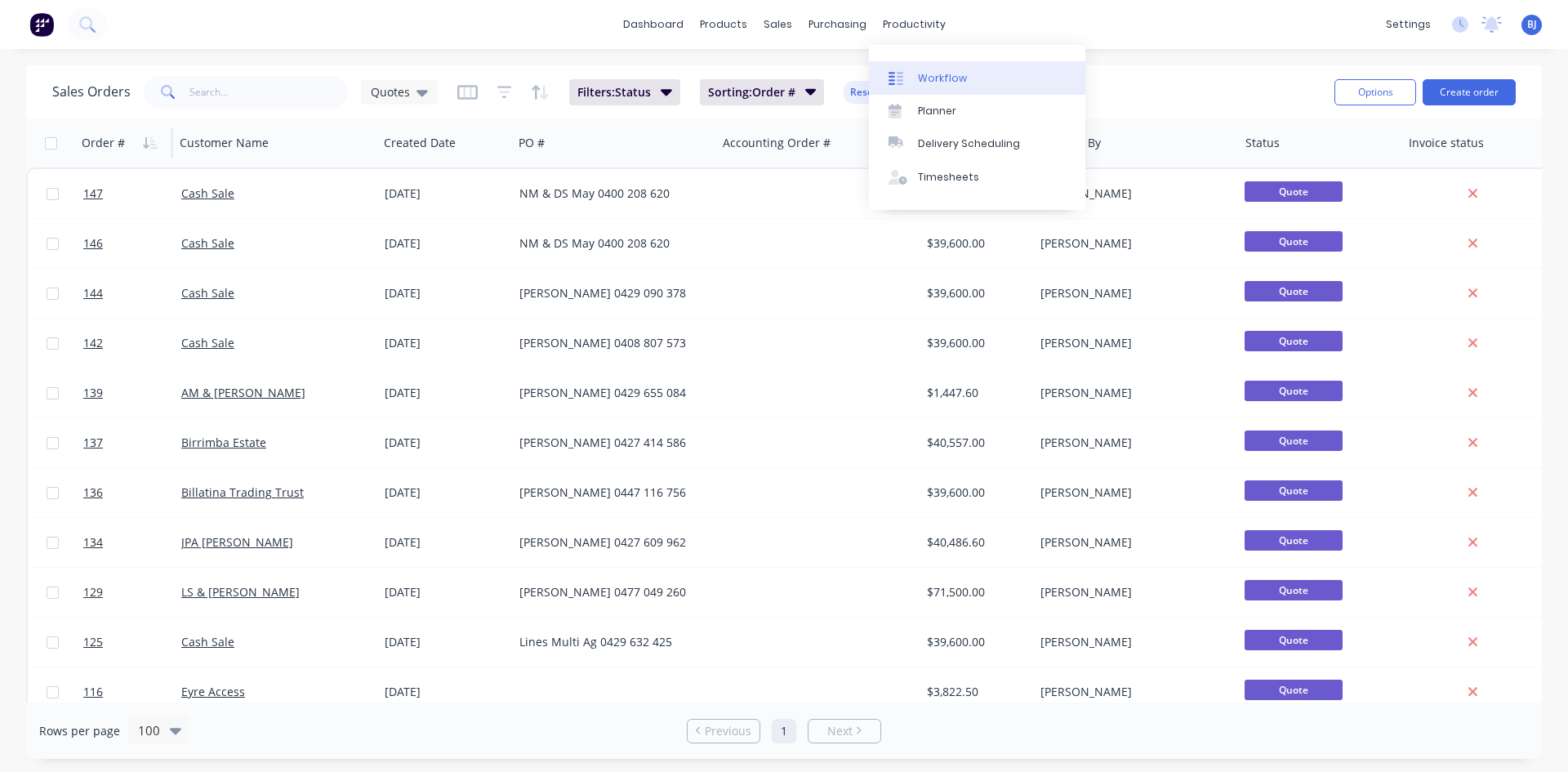
click at [929, 72] on div "Workflow" at bounding box center [943, 78] width 49 height 15
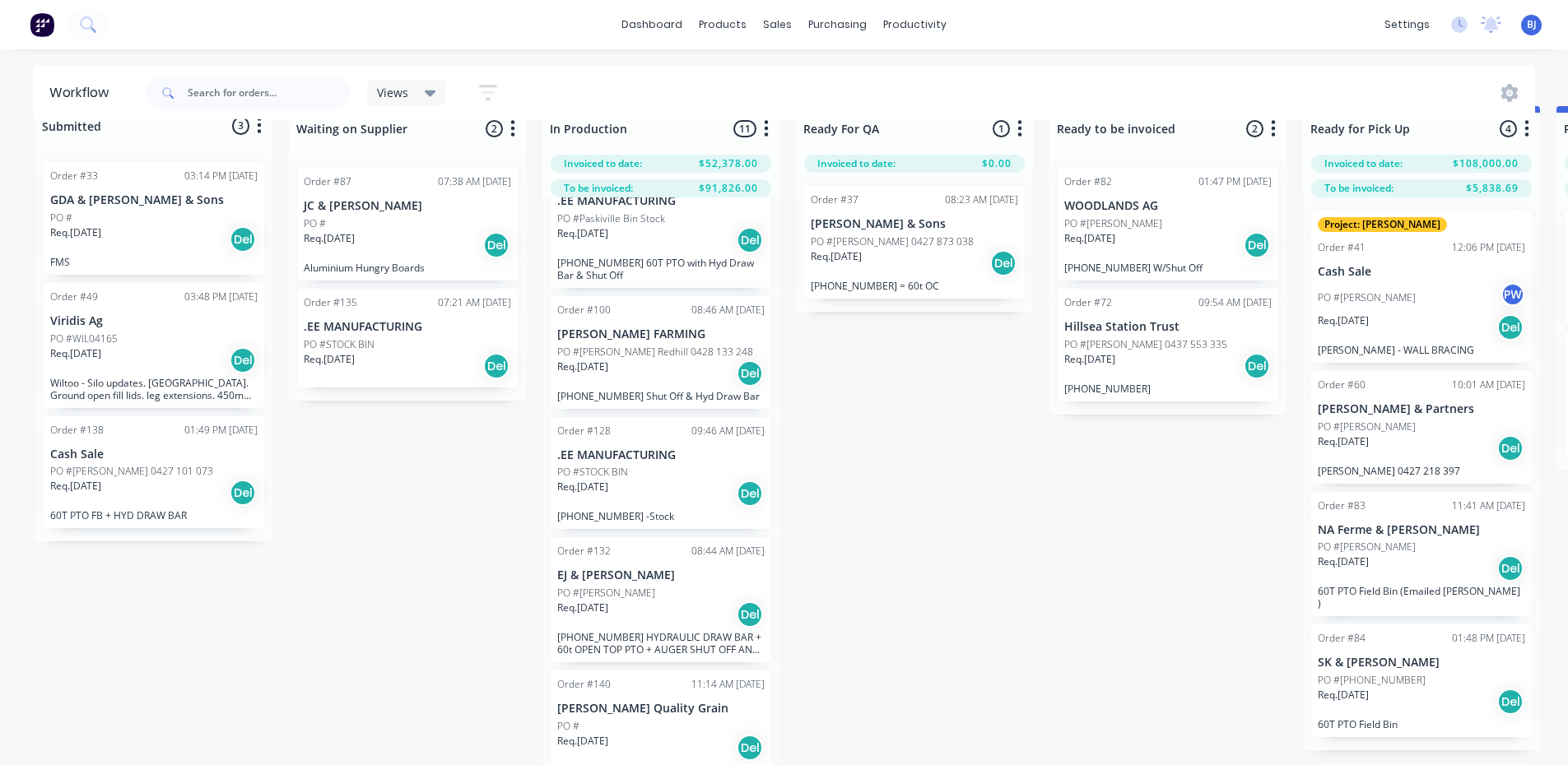
scroll to position [647, 0]
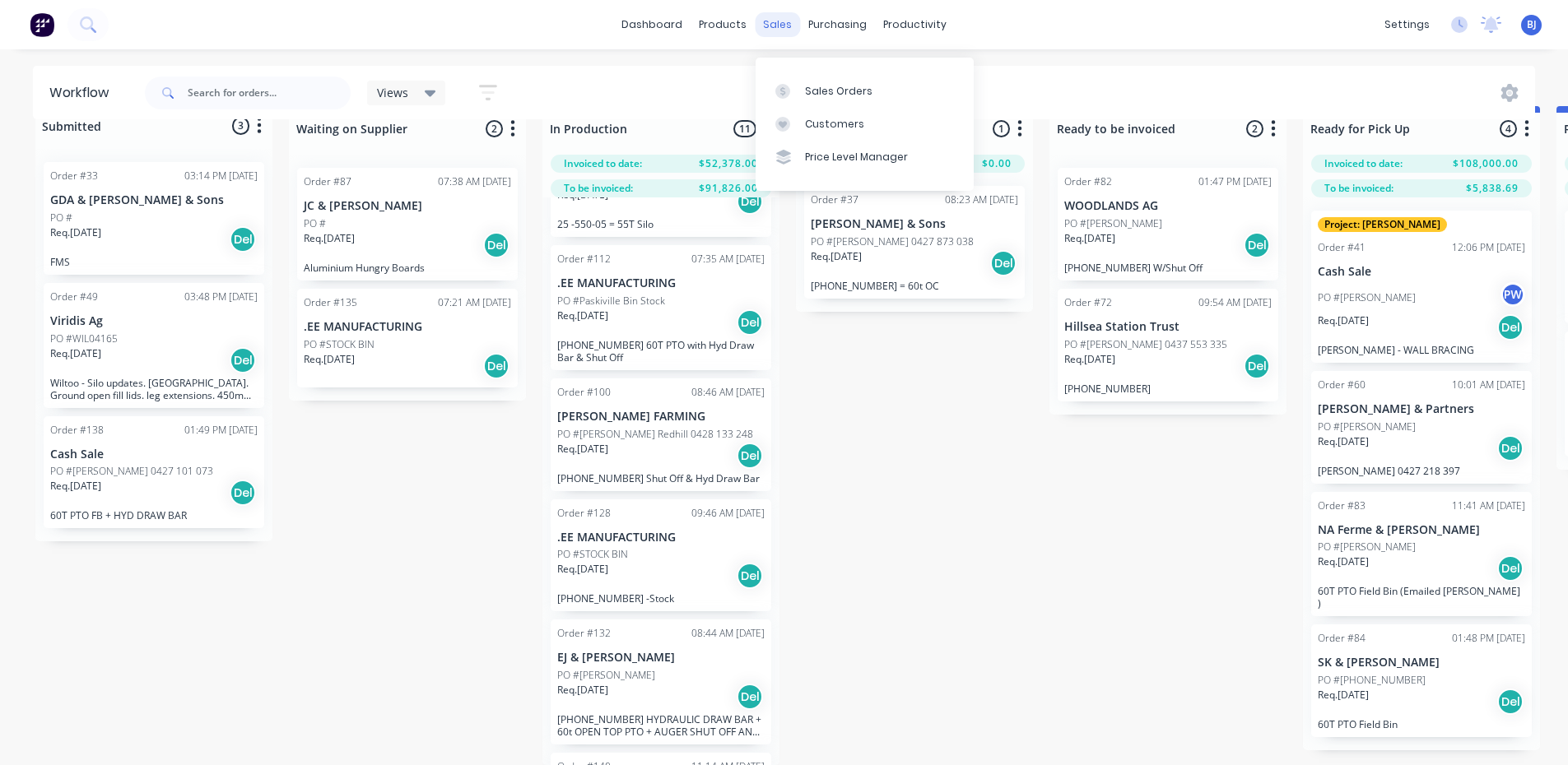
click at [782, 26] on div "sales" at bounding box center [777, 25] width 46 height 25
click at [781, 84] on icon at bounding box center [783, 91] width 15 height 15
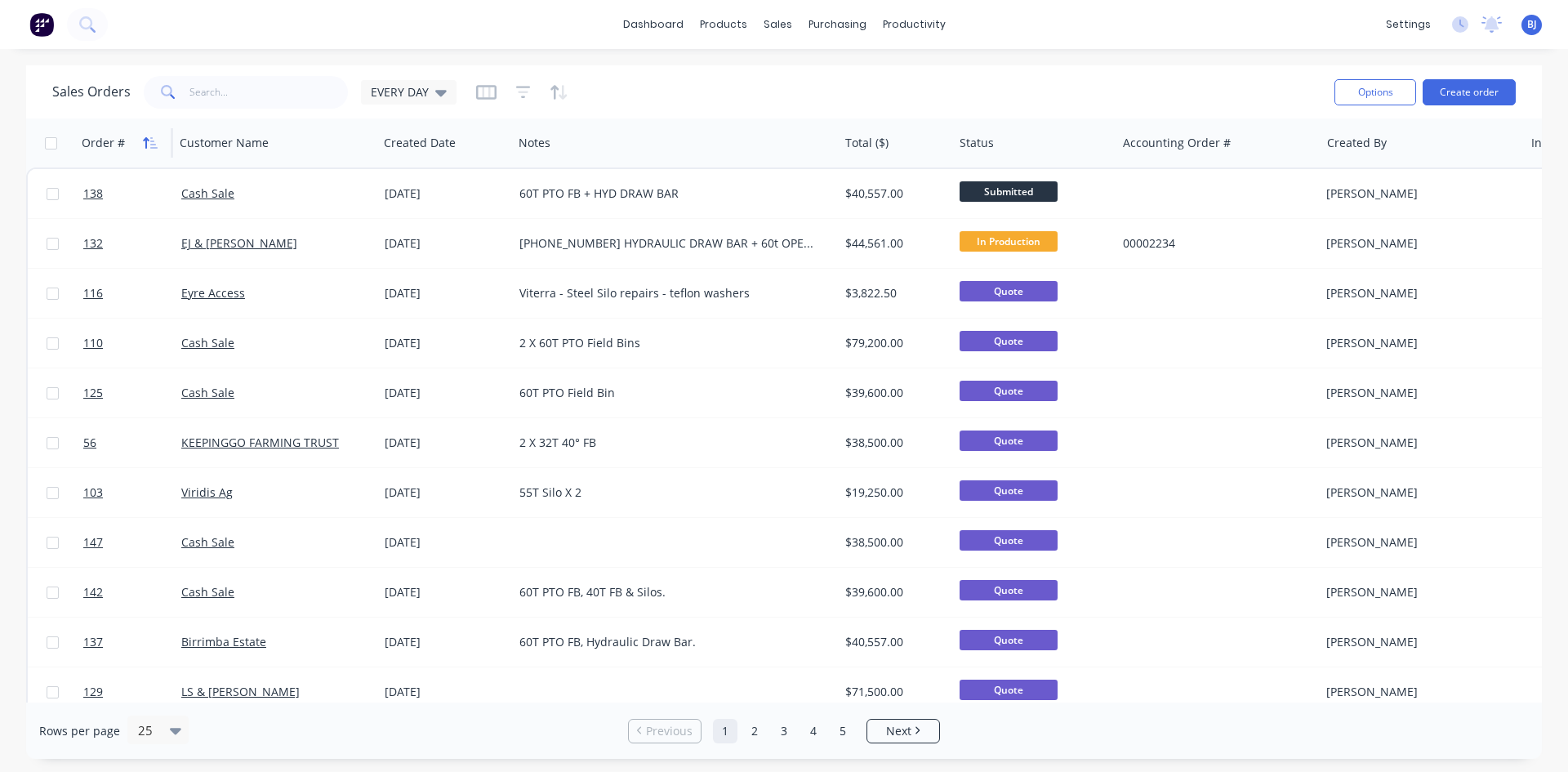
click at [159, 146] on button "button" at bounding box center [150, 143] width 25 height 25
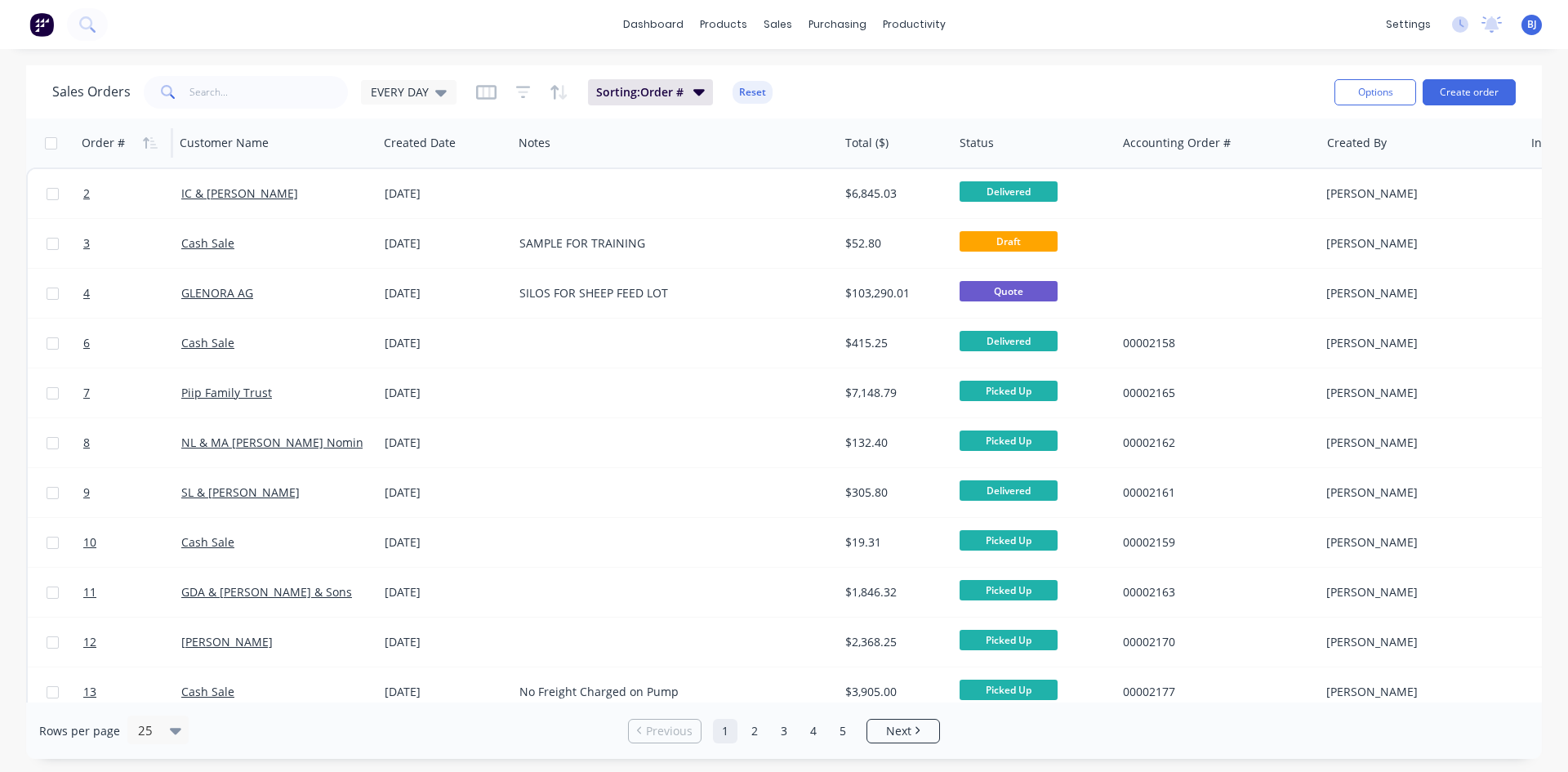
click at [159, 146] on button "button" at bounding box center [150, 143] width 25 height 25
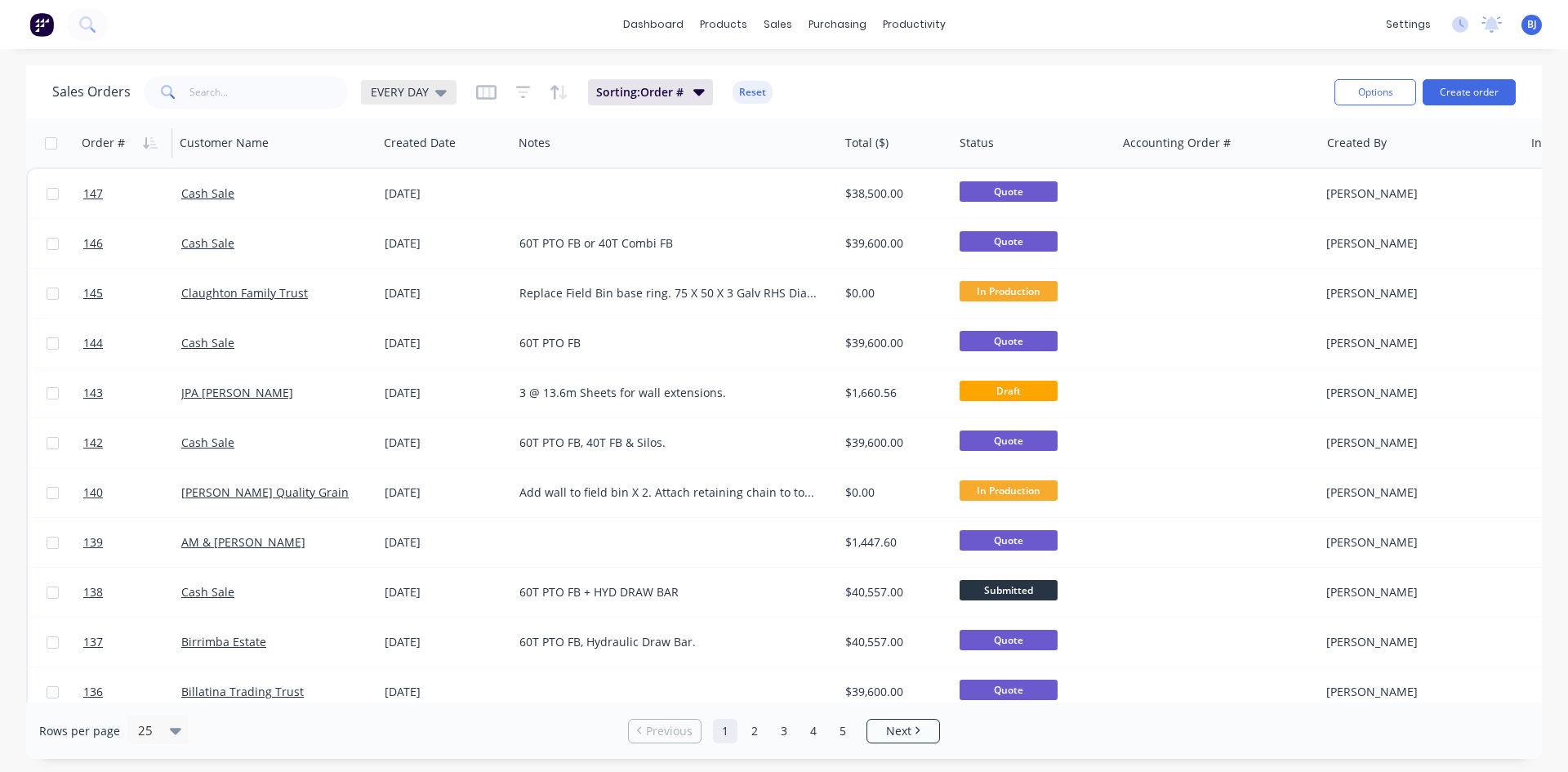
click at [436, 97] on icon at bounding box center [441, 92] width 12 height 18
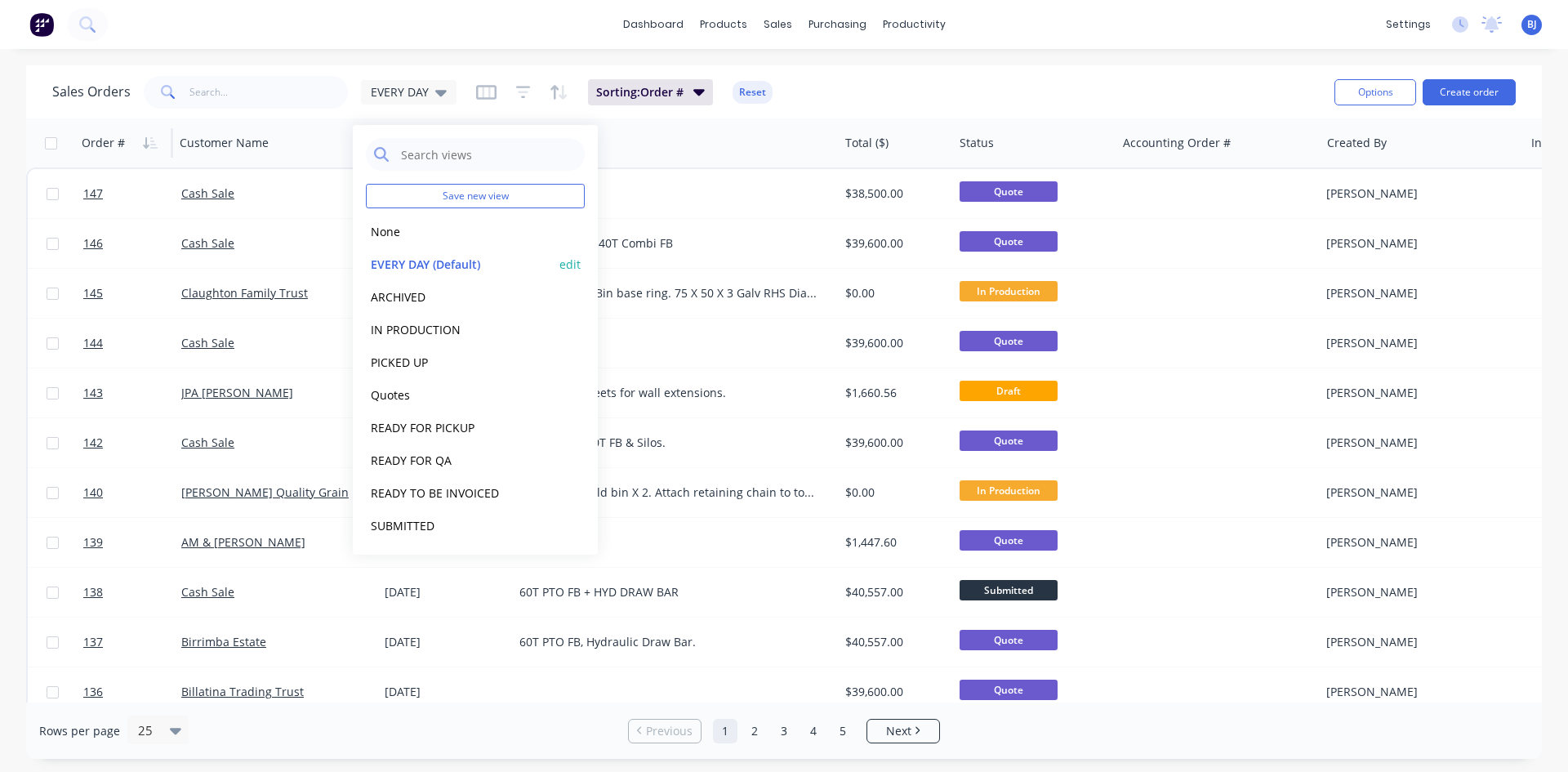
click at [417, 265] on button "EVERY DAY (Default)" at bounding box center [459, 264] width 187 height 19
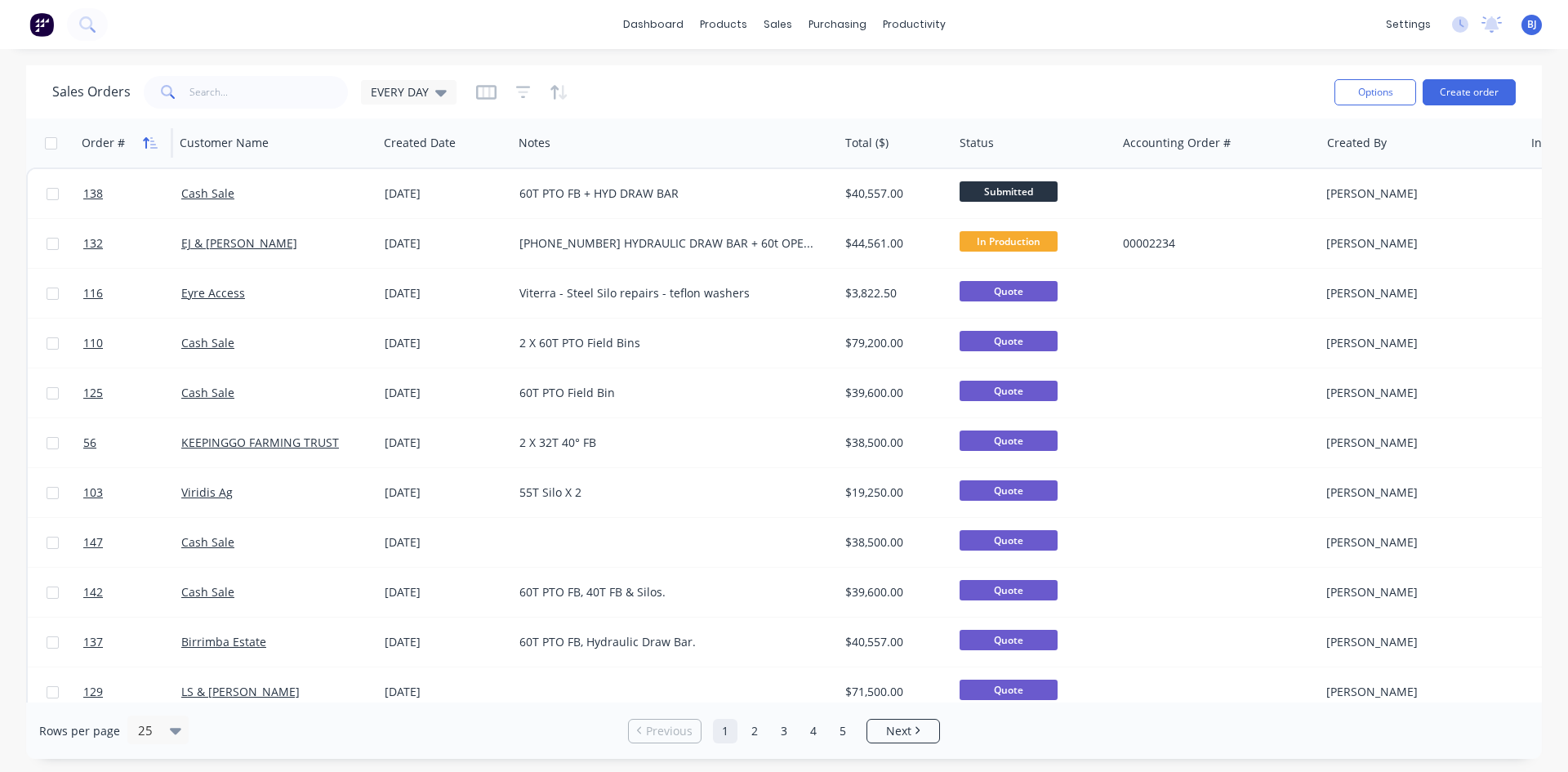
click at [147, 142] on icon "button" at bounding box center [150, 143] width 15 height 13
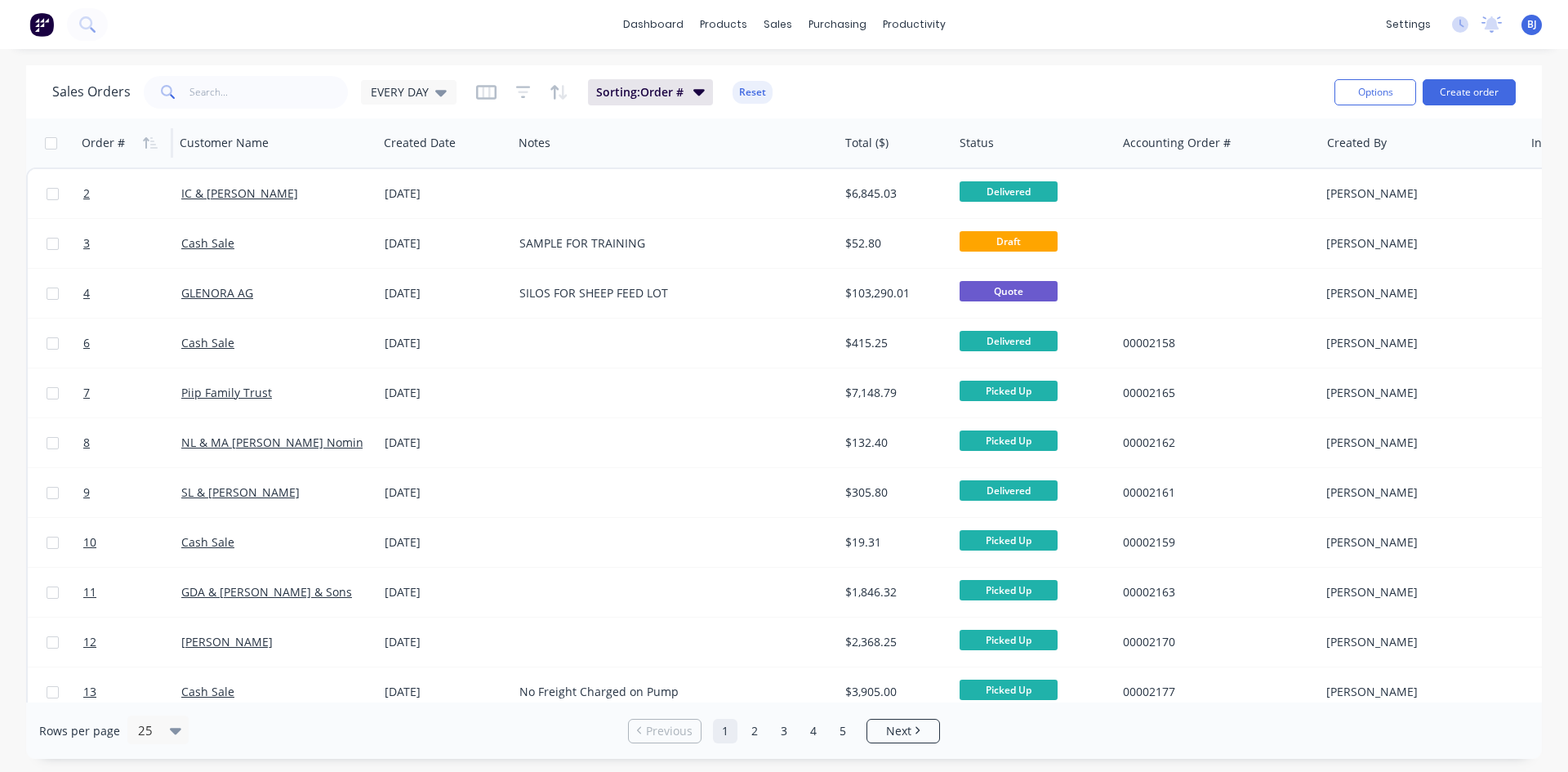
click at [147, 142] on icon "button" at bounding box center [150, 143] width 15 height 13
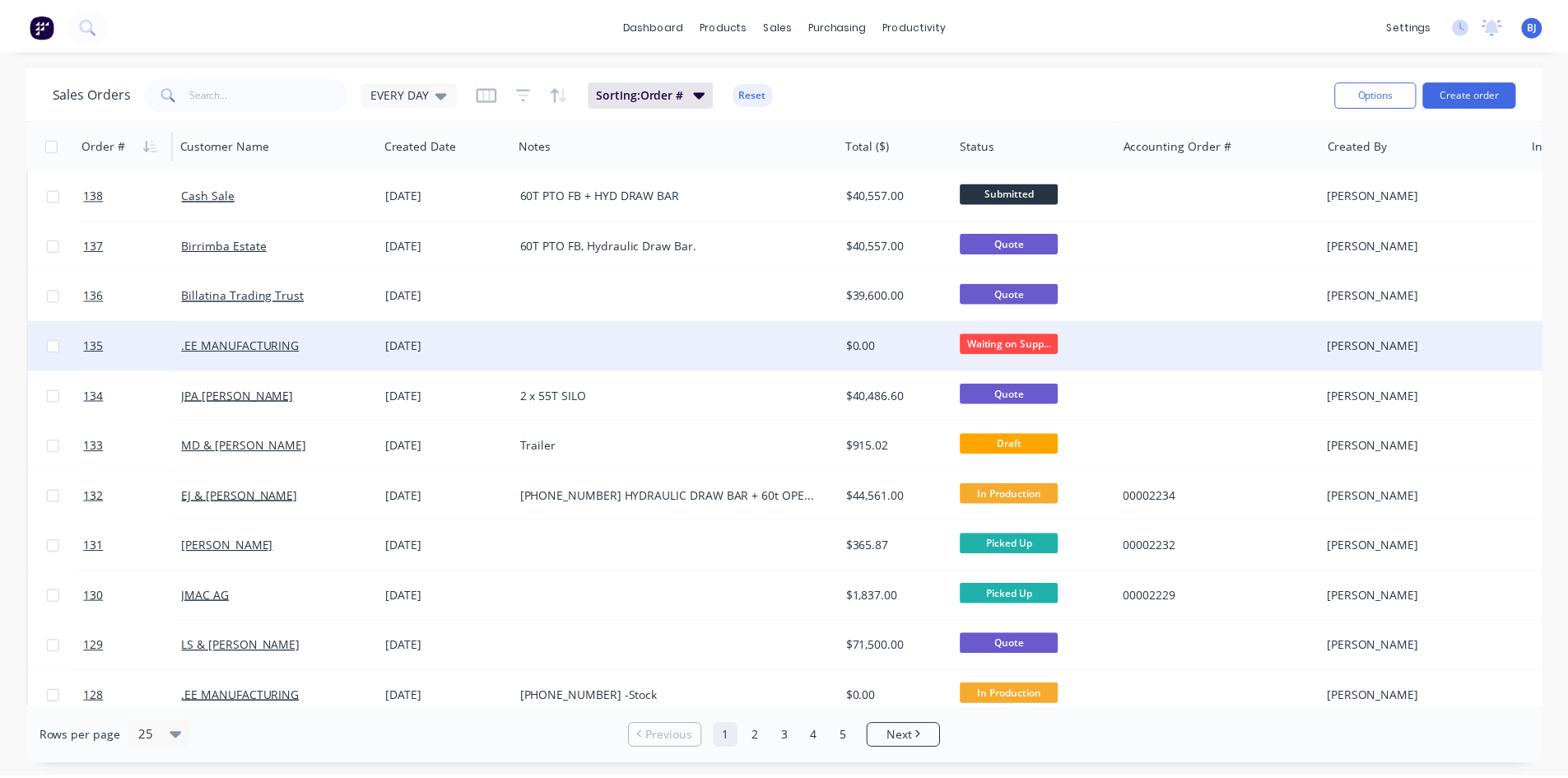
scroll to position [659, 0]
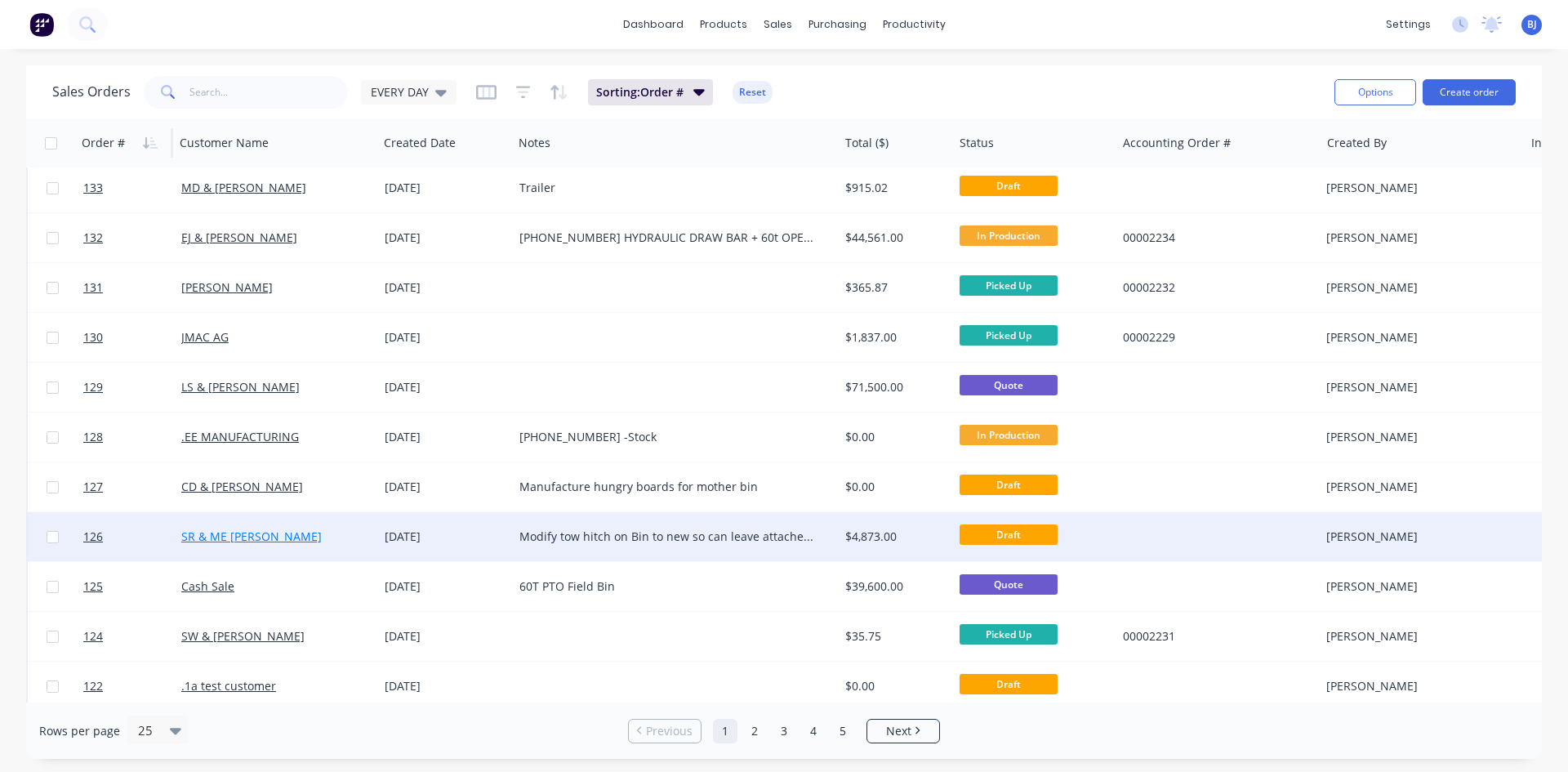
click at [261, 530] on link "SR & ME [PERSON_NAME]" at bounding box center [251, 536] width 141 height 16
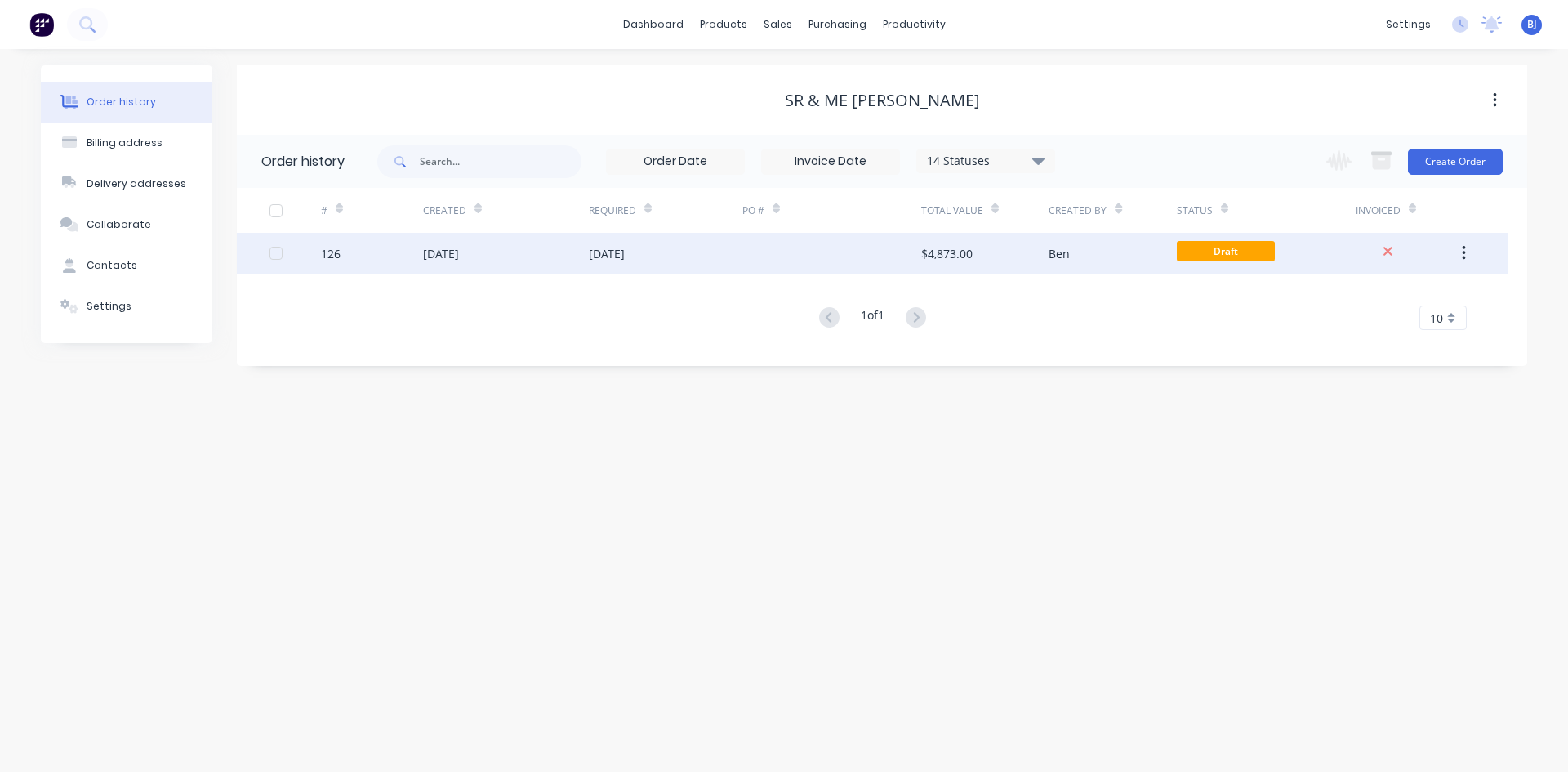
click at [606, 245] on div "[DATE]" at bounding box center [606, 253] width 36 height 17
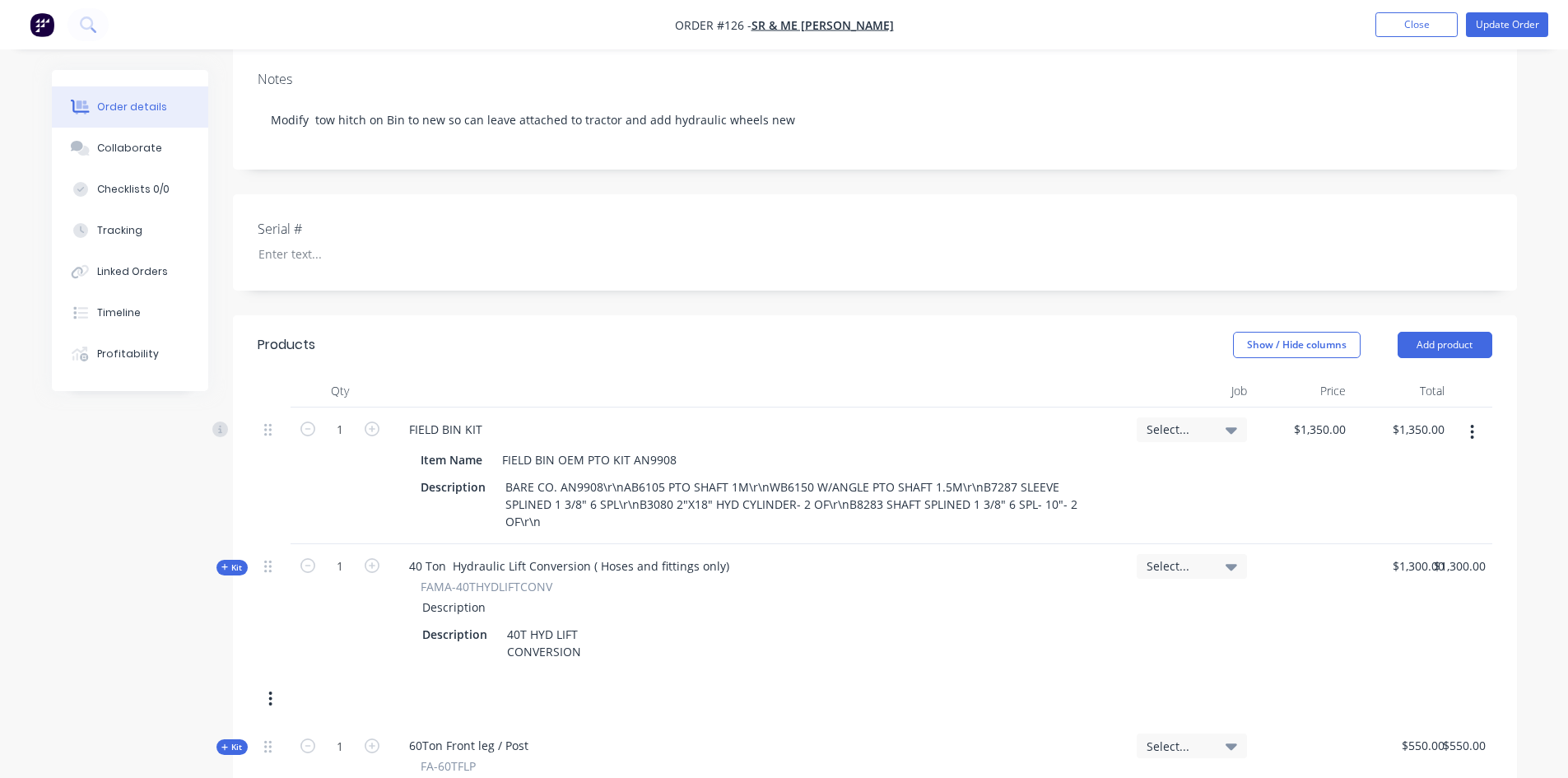
scroll to position [228, 0]
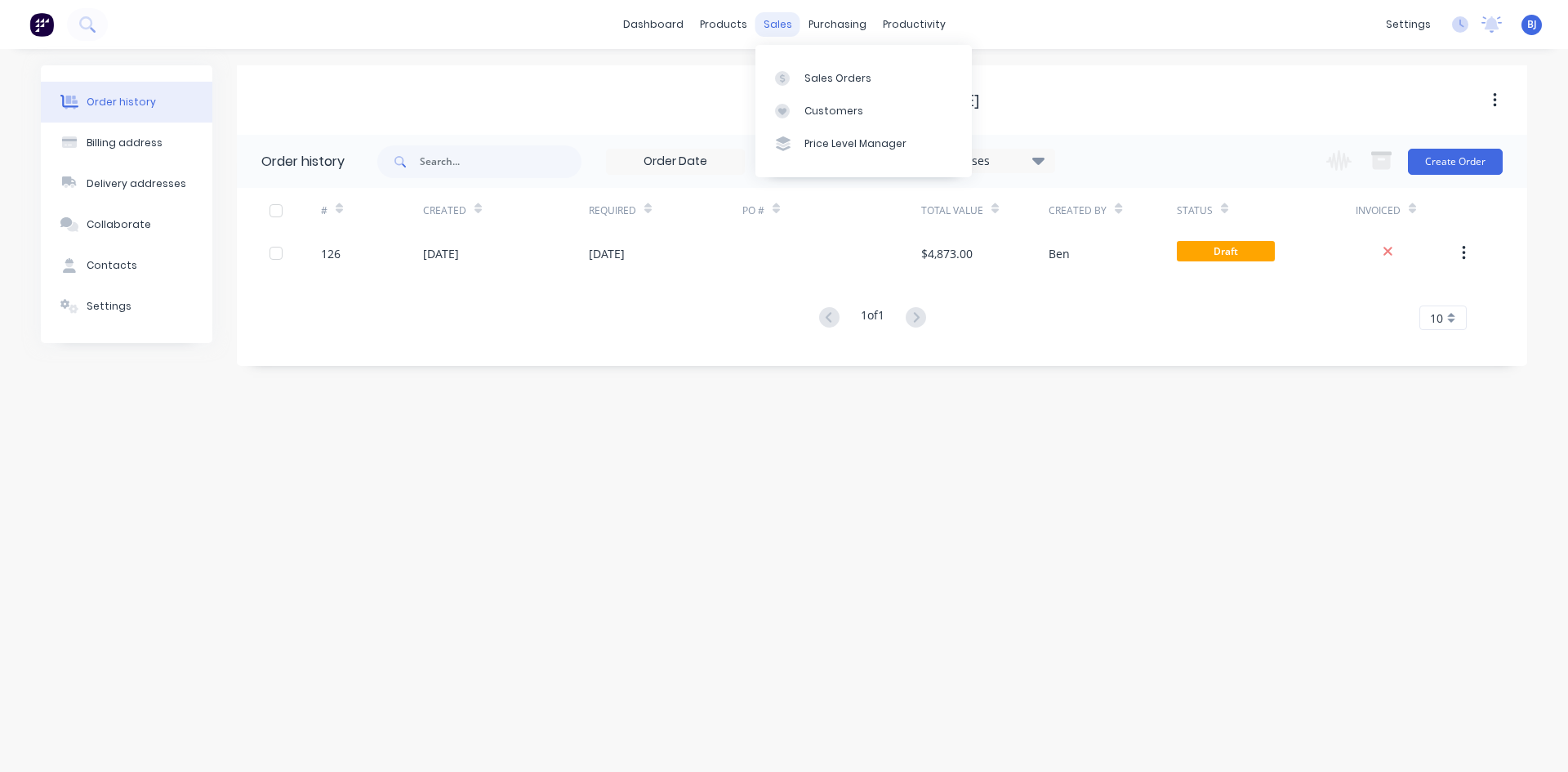
click at [774, 32] on div "sales" at bounding box center [777, 25] width 45 height 25
click at [783, 76] on icon at bounding box center [782, 78] width 15 height 15
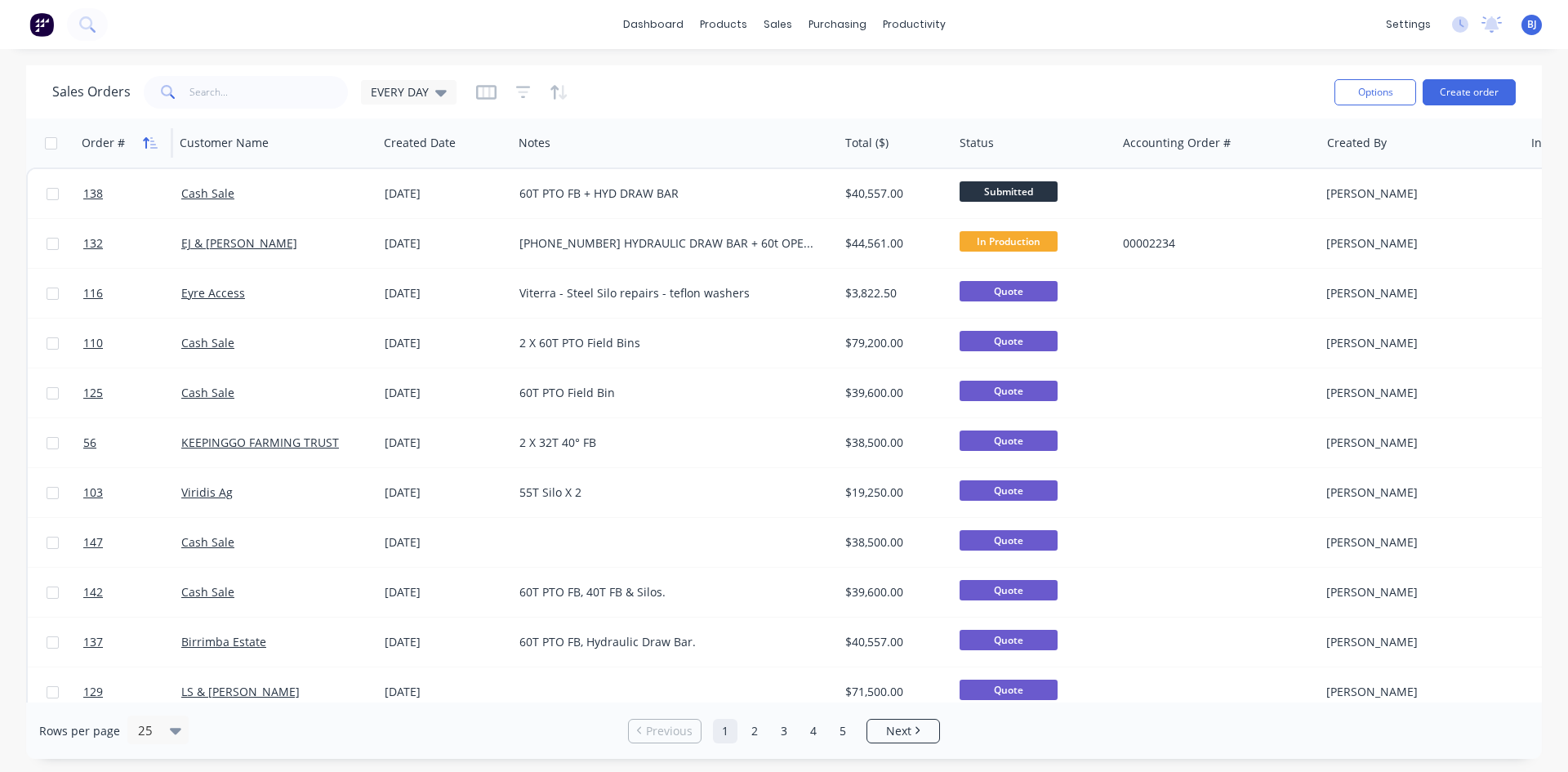
click at [155, 139] on icon "button" at bounding box center [150, 143] width 15 height 13
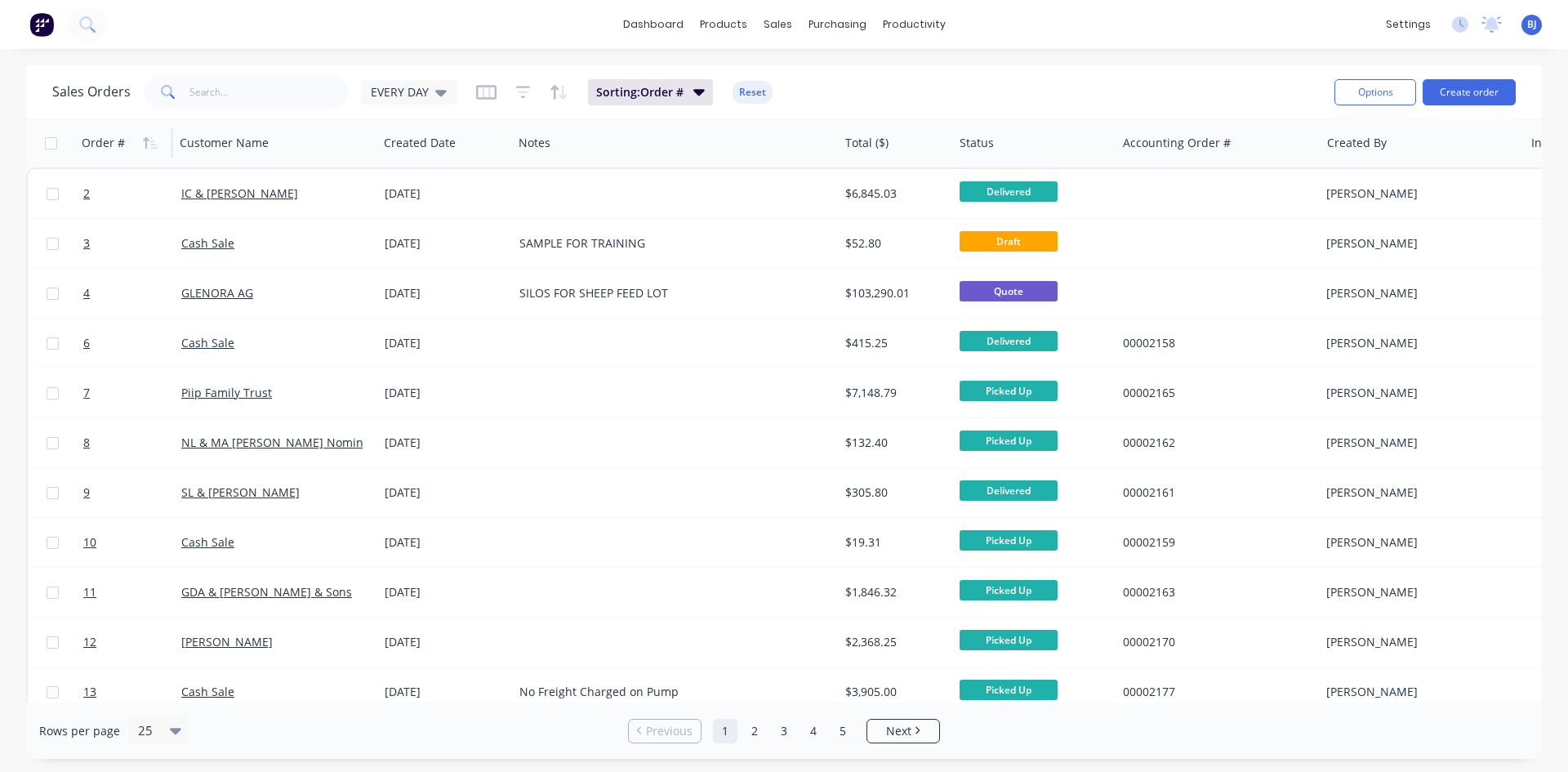
click at [155, 139] on icon "button" at bounding box center [150, 143] width 15 height 13
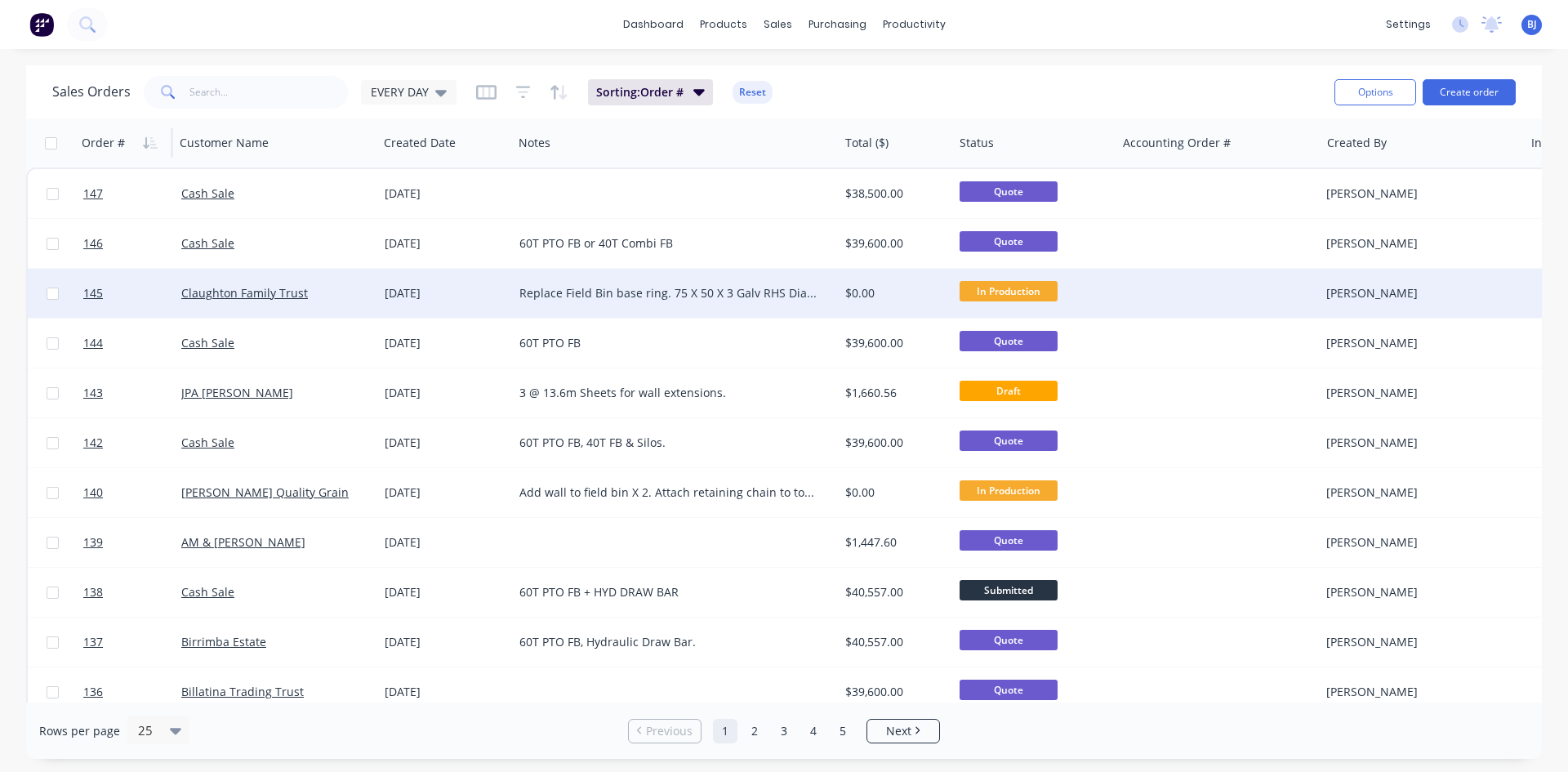
click at [400, 296] on div "[DATE]" at bounding box center [445, 294] width 122 height 16
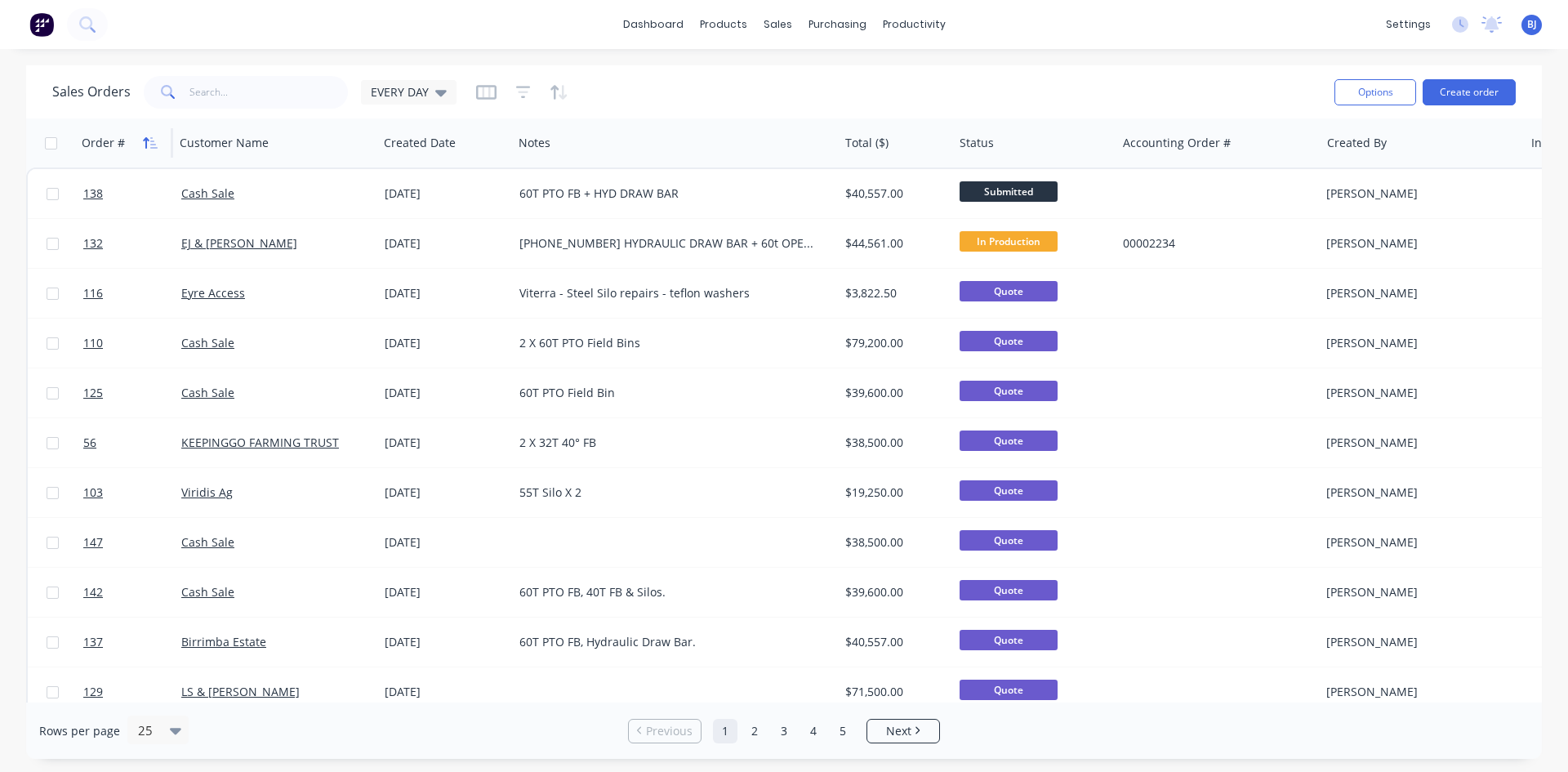
click at [153, 142] on icon "button" at bounding box center [150, 143] width 15 height 13
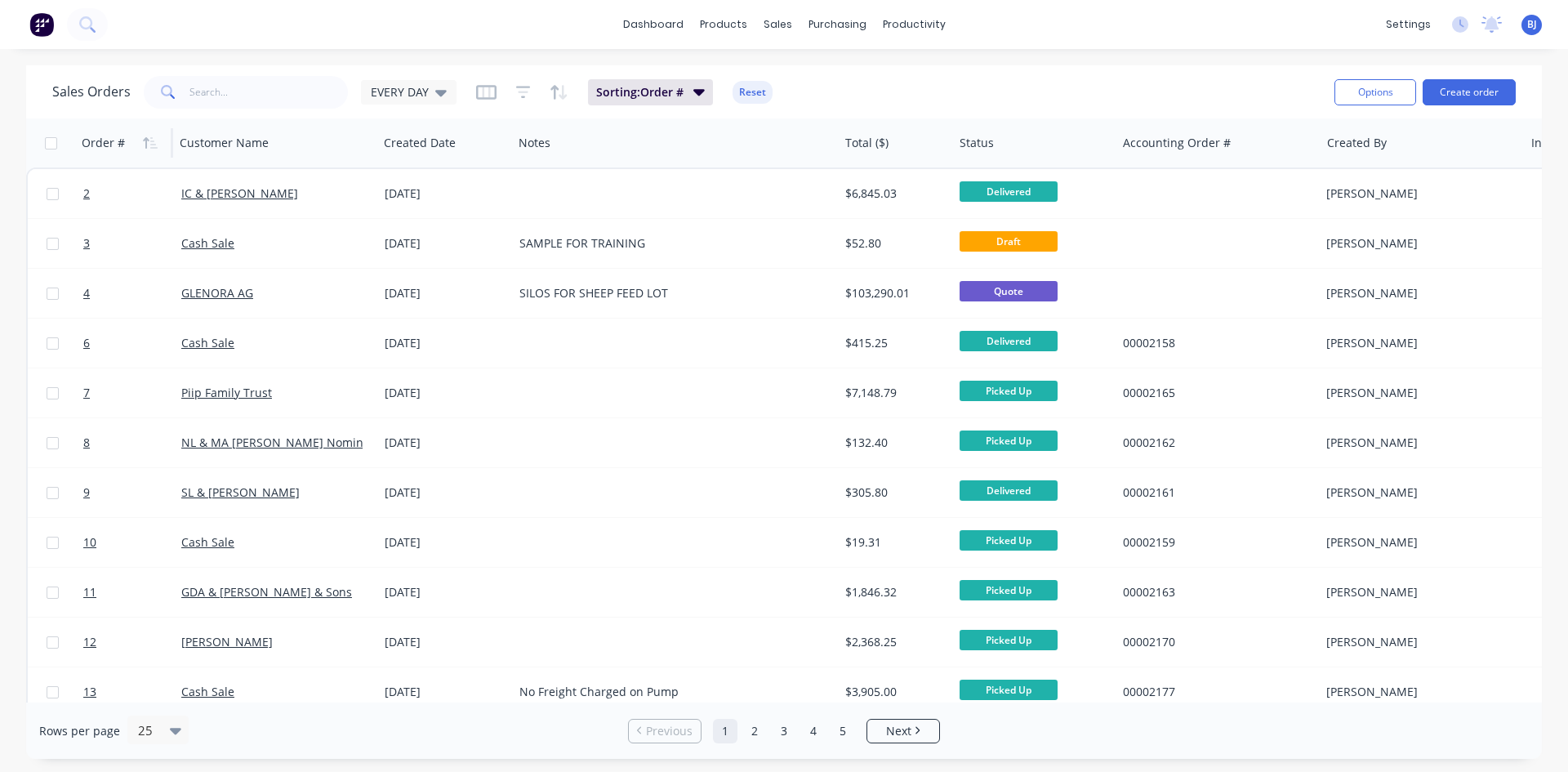
click at [153, 142] on icon "button" at bounding box center [150, 143] width 15 height 13
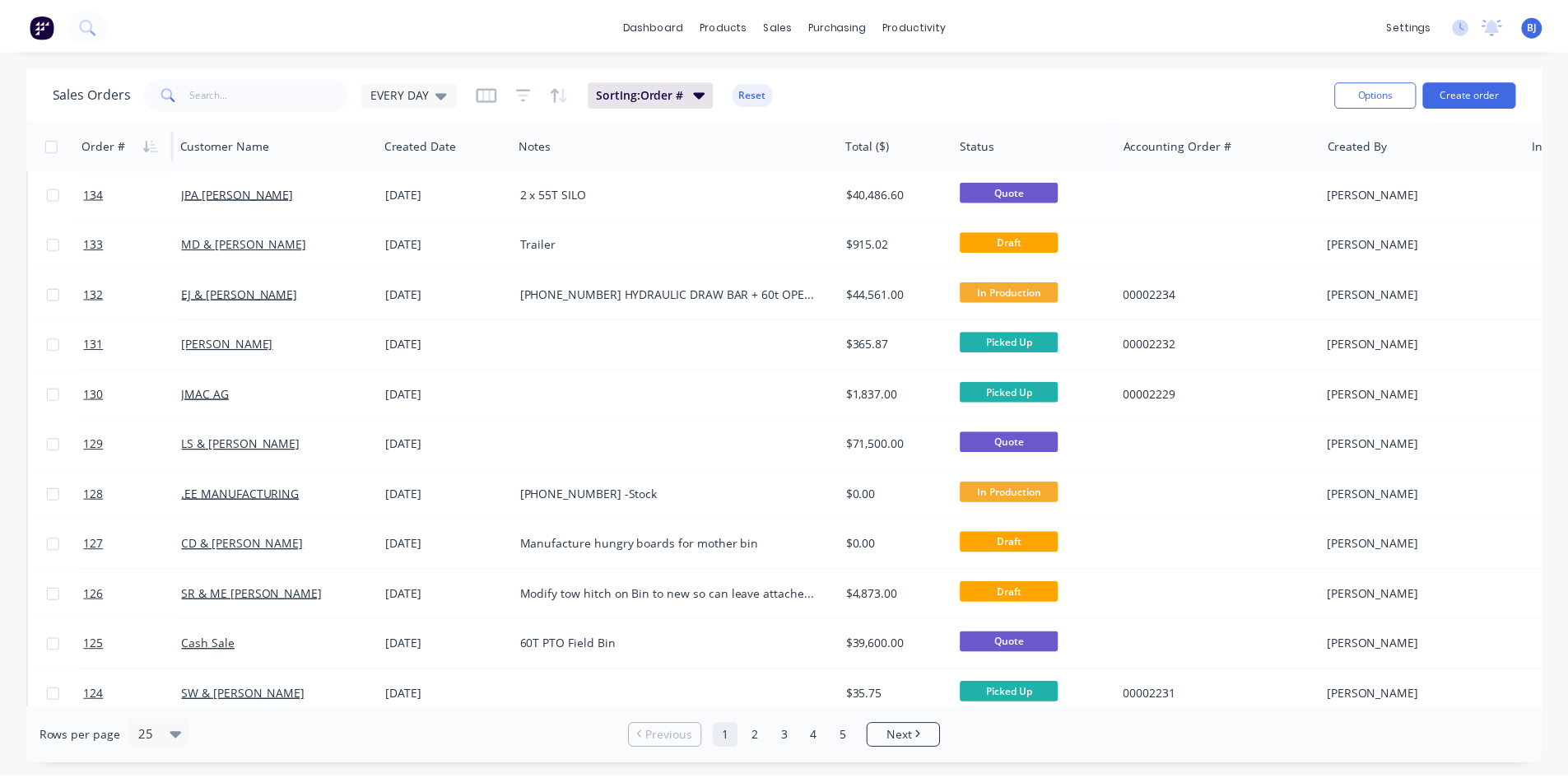
scroll to position [577, 0]
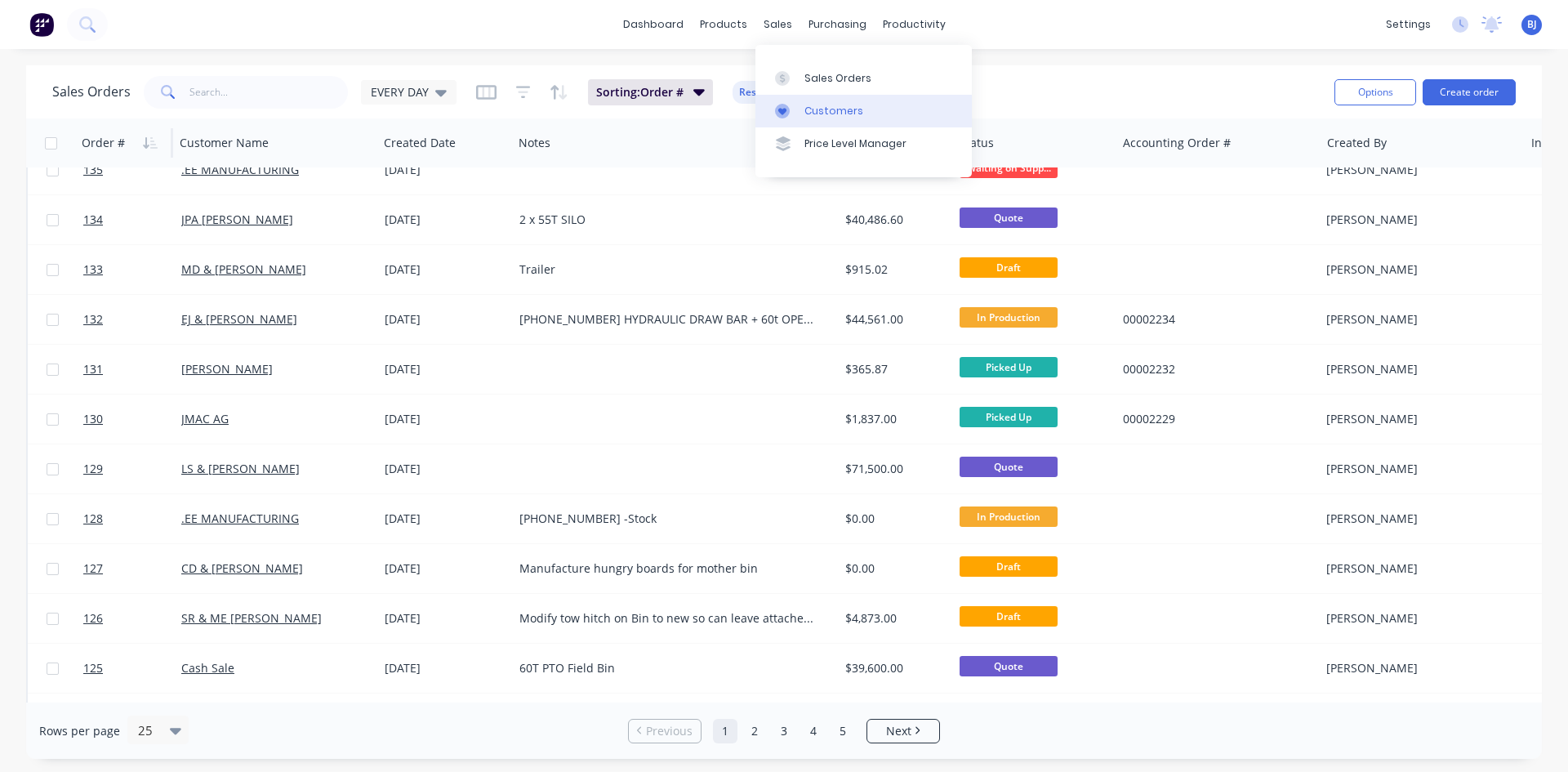
click at [805, 108] on div "Customers" at bounding box center [834, 111] width 59 height 15
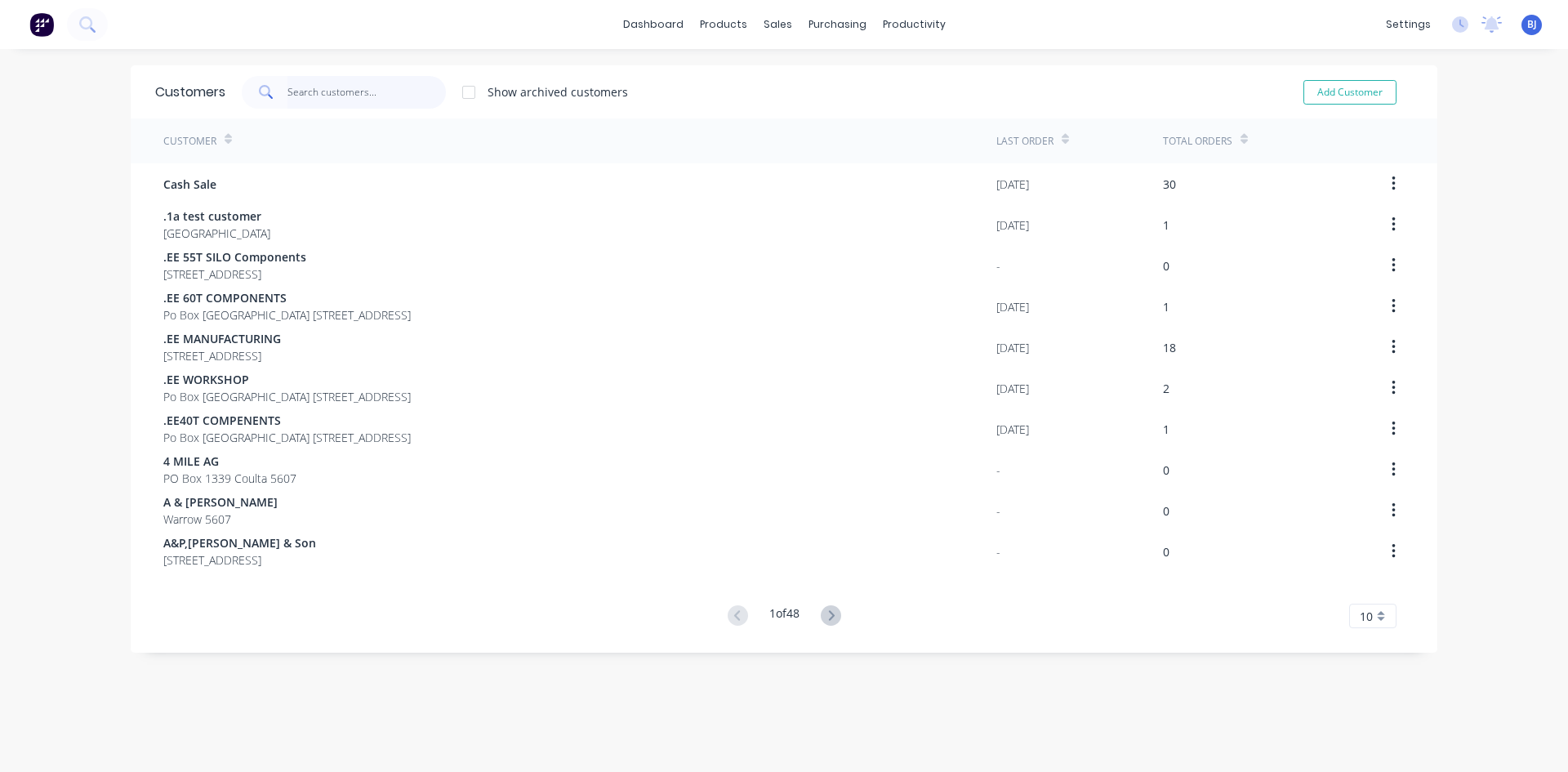
click at [316, 95] on input "text" at bounding box center [367, 92] width 159 height 33
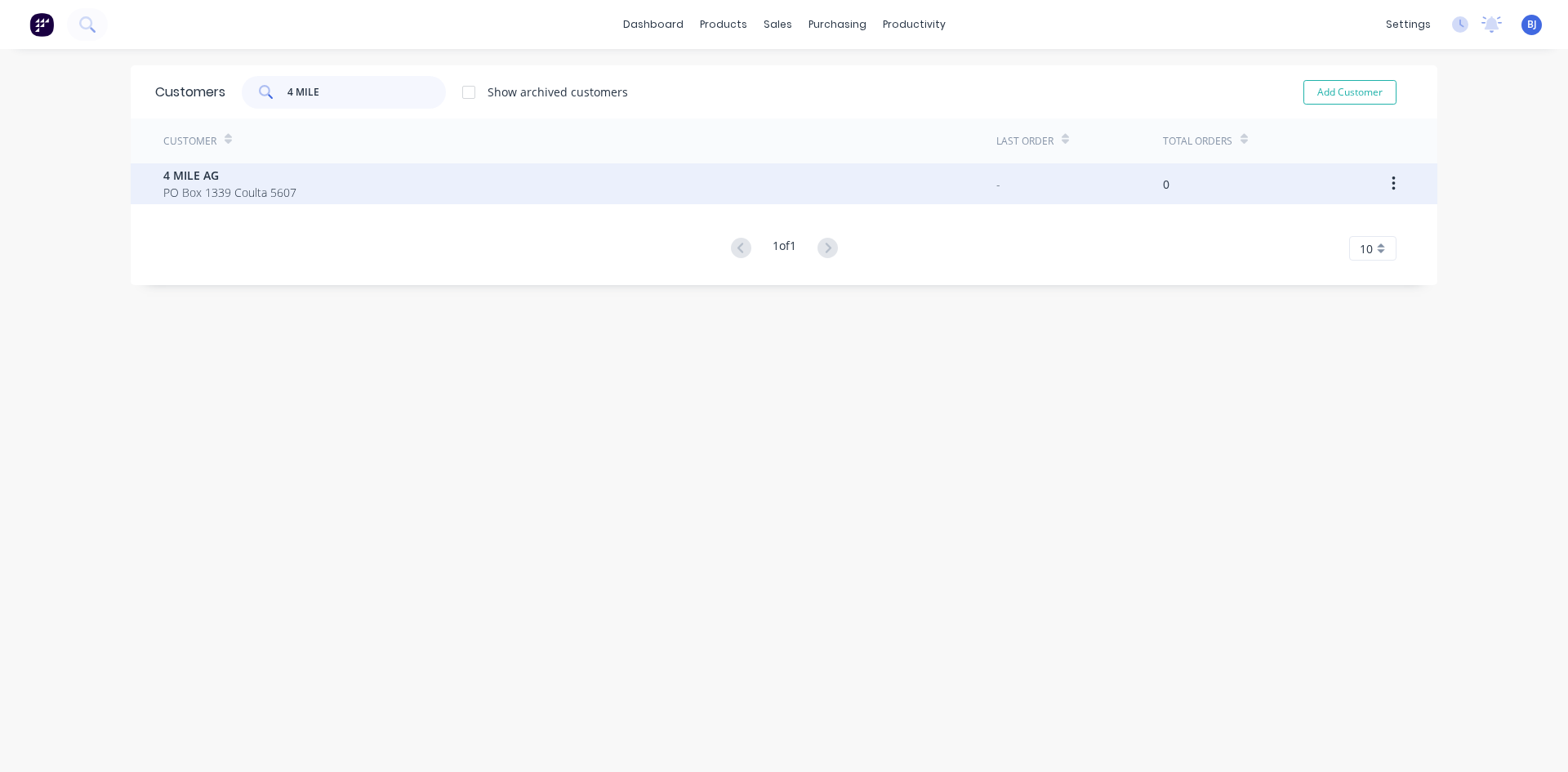
type input "4 MILE"
click at [181, 177] on span "4 MILE AG" at bounding box center [230, 175] width 133 height 17
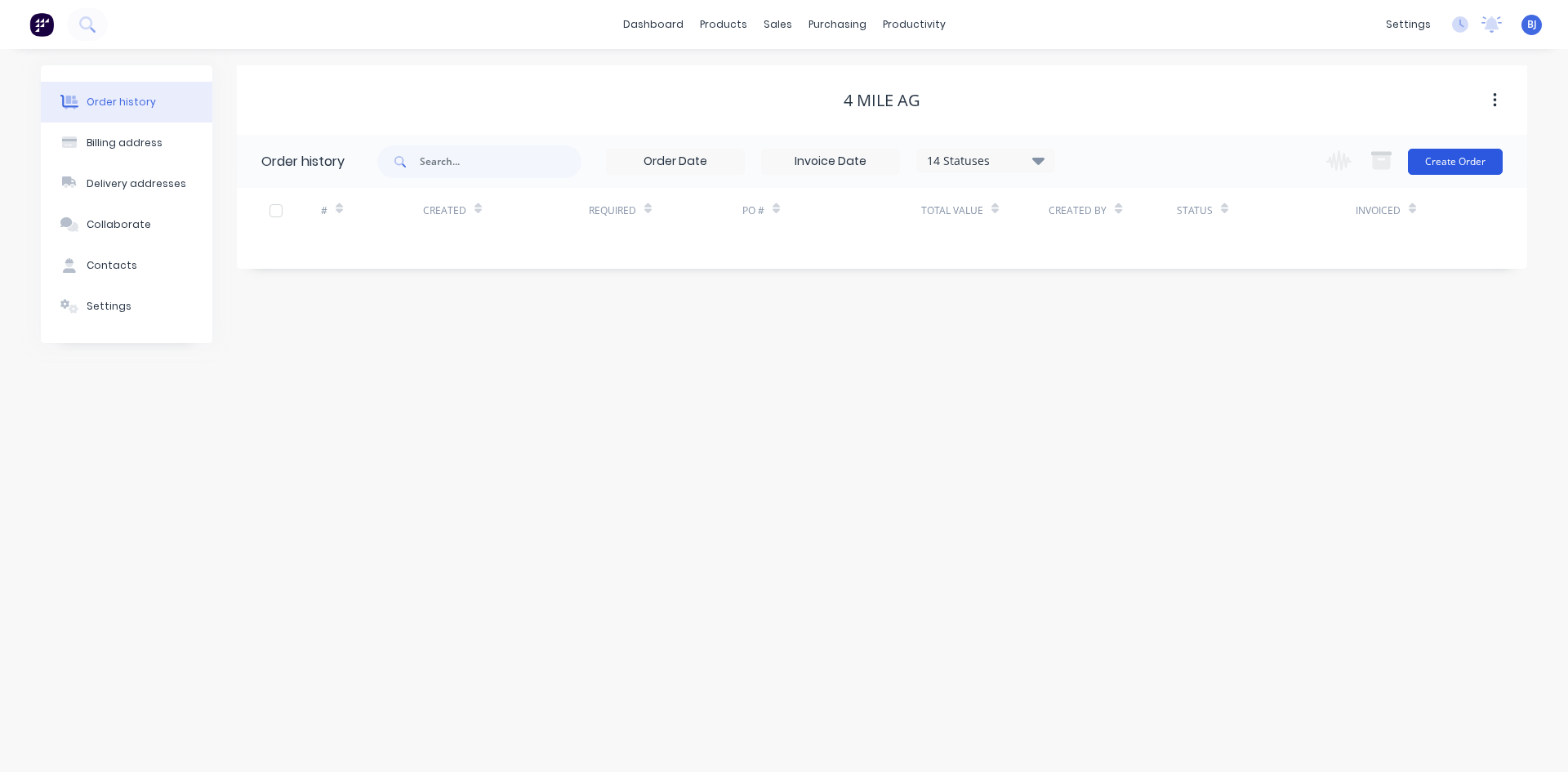
click at [1468, 161] on button "Create Order" at bounding box center [1455, 162] width 95 height 26
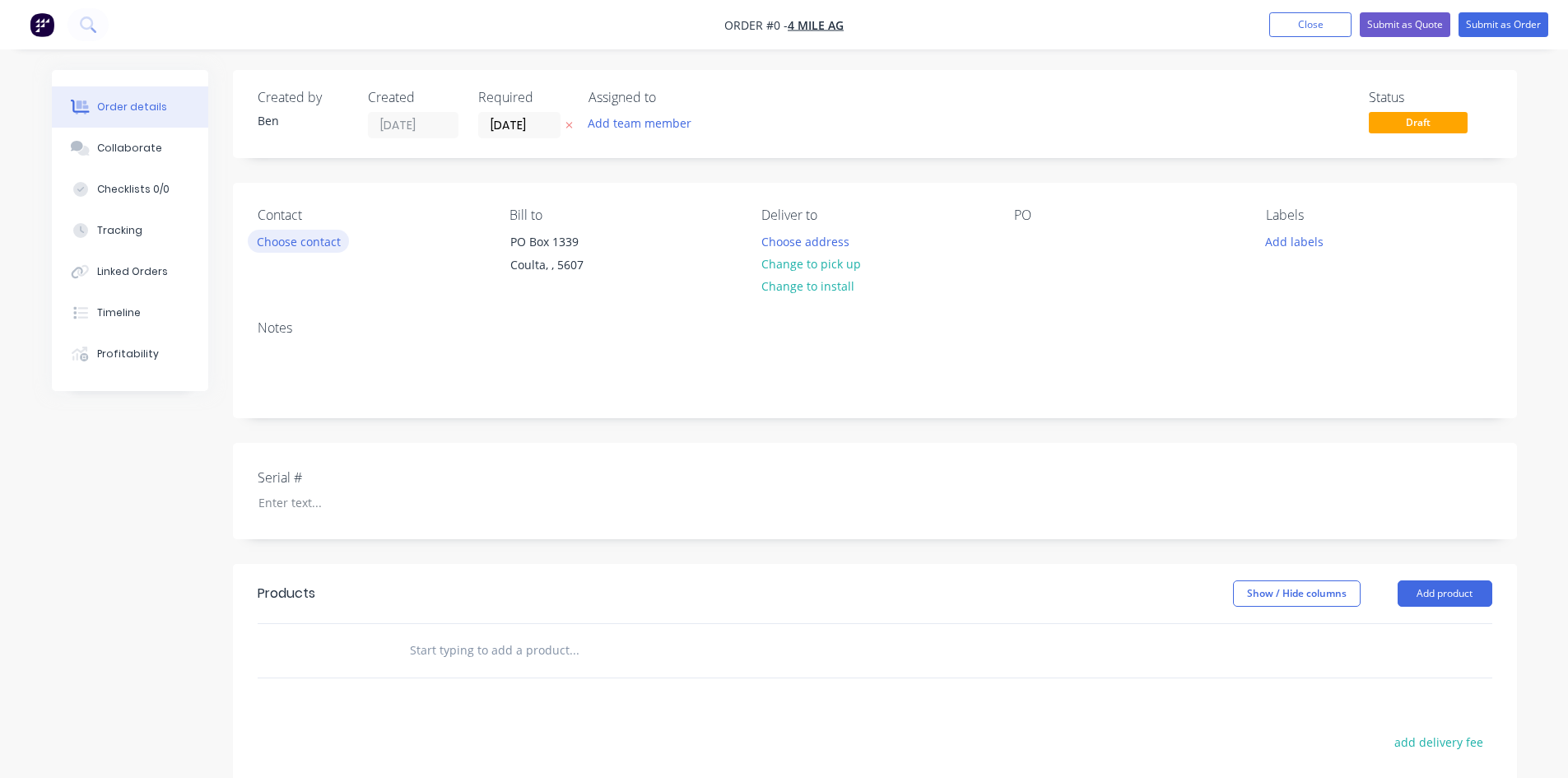
click at [272, 241] on button "Choose contact" at bounding box center [298, 240] width 101 height 22
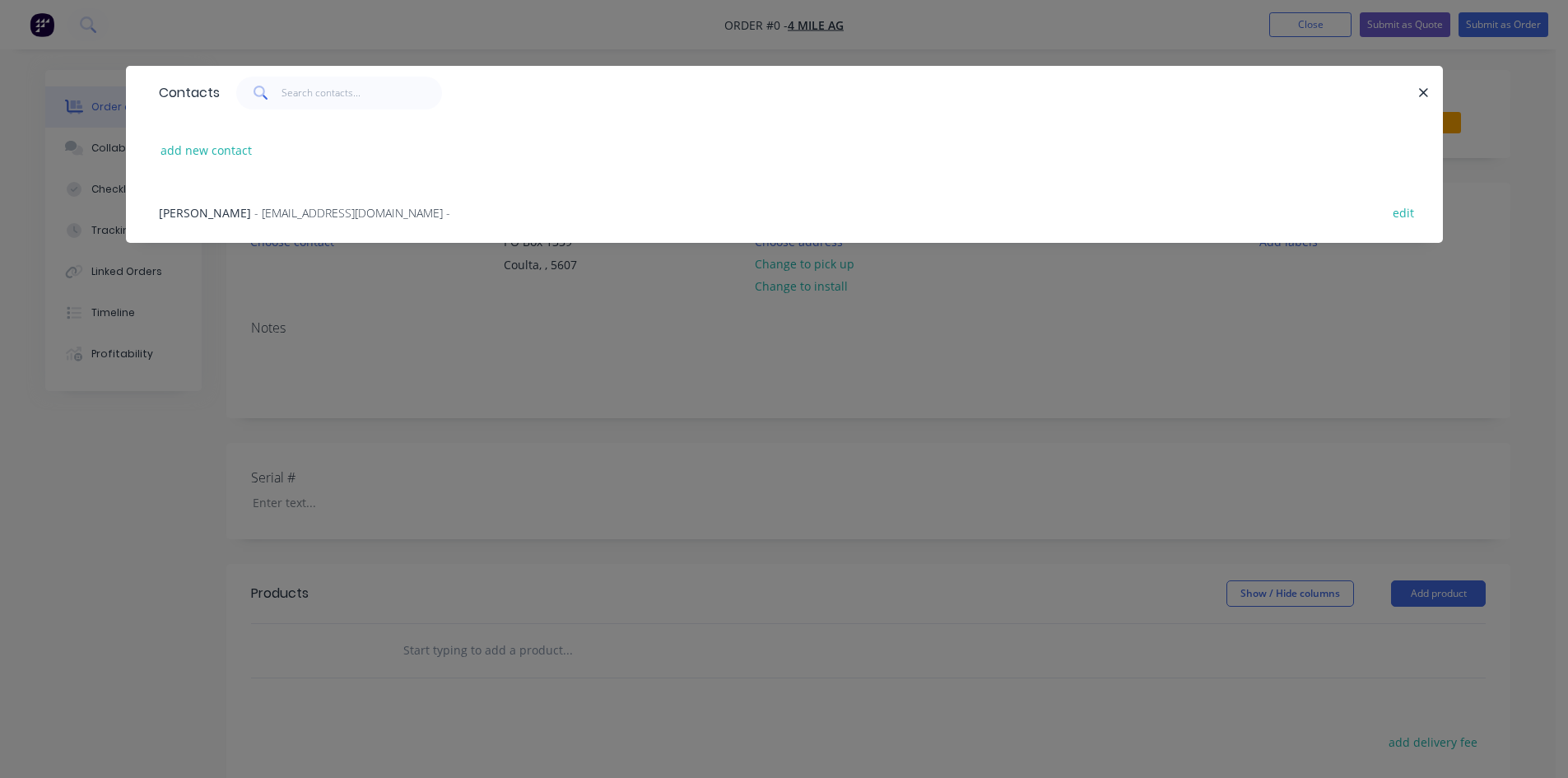
click at [254, 216] on span "- [EMAIL_ADDRESS][DOMAIN_NAME] -" at bounding box center [352, 212] width 195 height 16
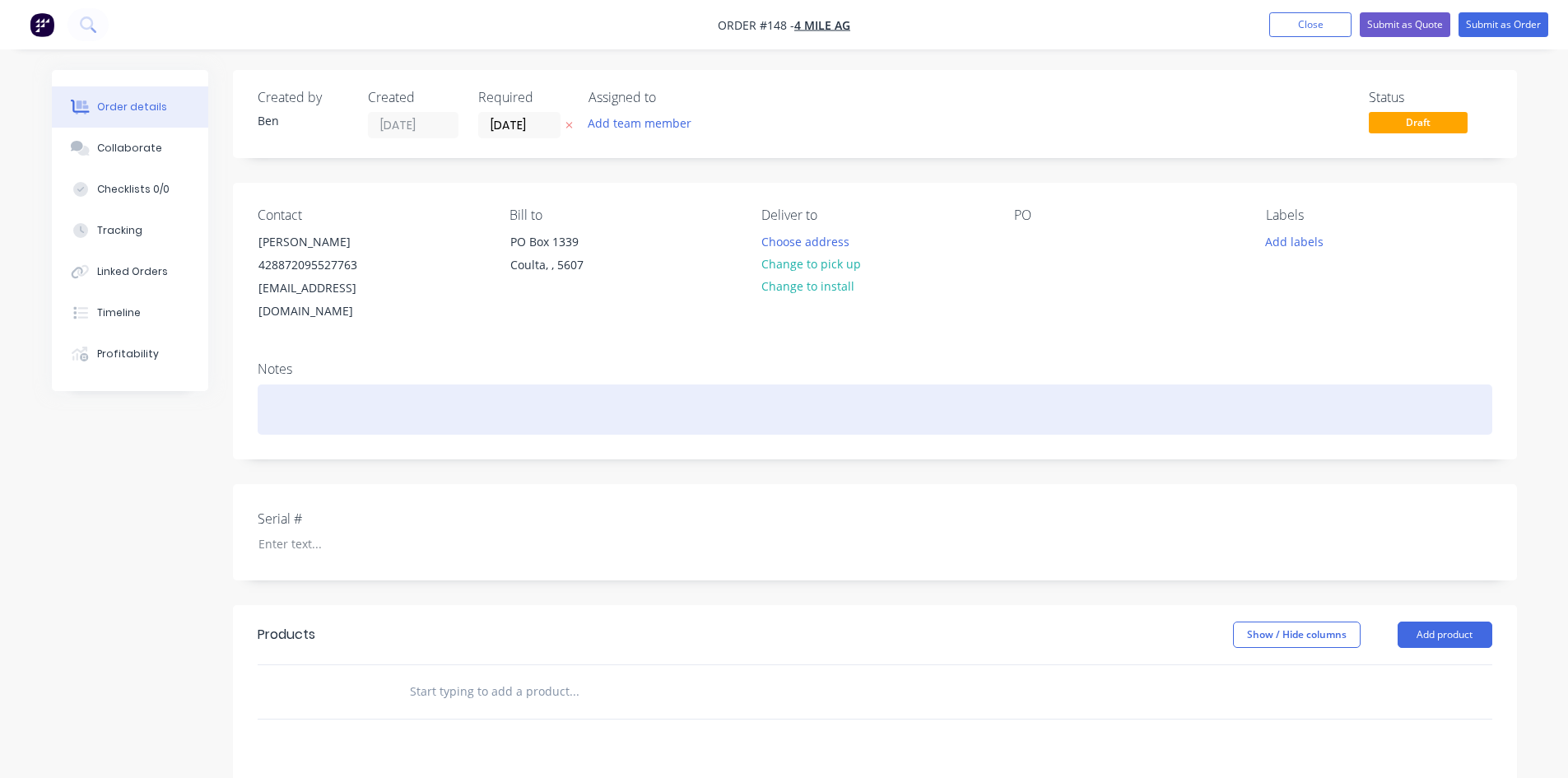
click at [267, 384] on div at bounding box center [875, 409] width 1234 height 51
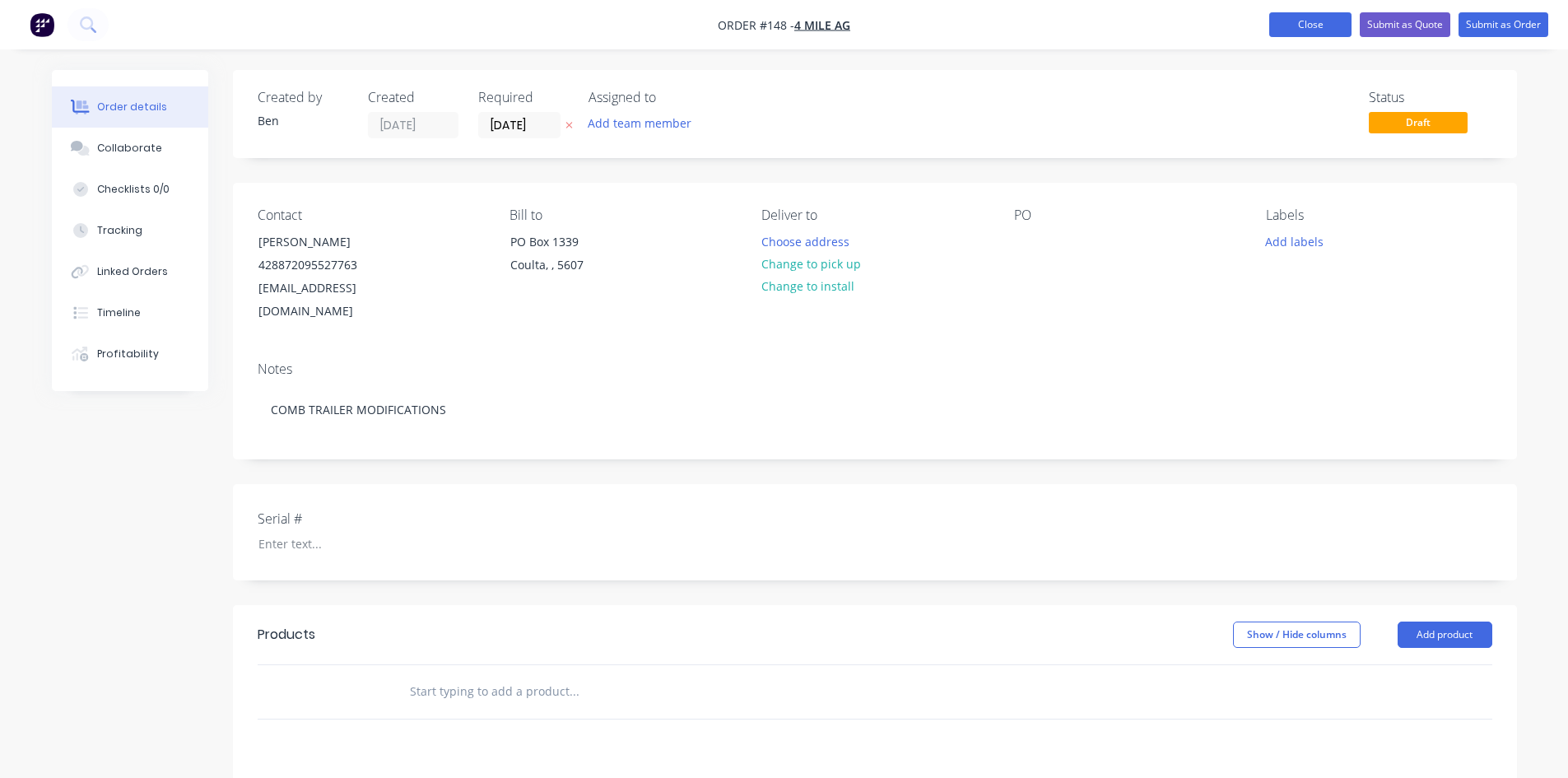
click at [1313, 28] on button "Close" at bounding box center [1310, 25] width 82 height 25
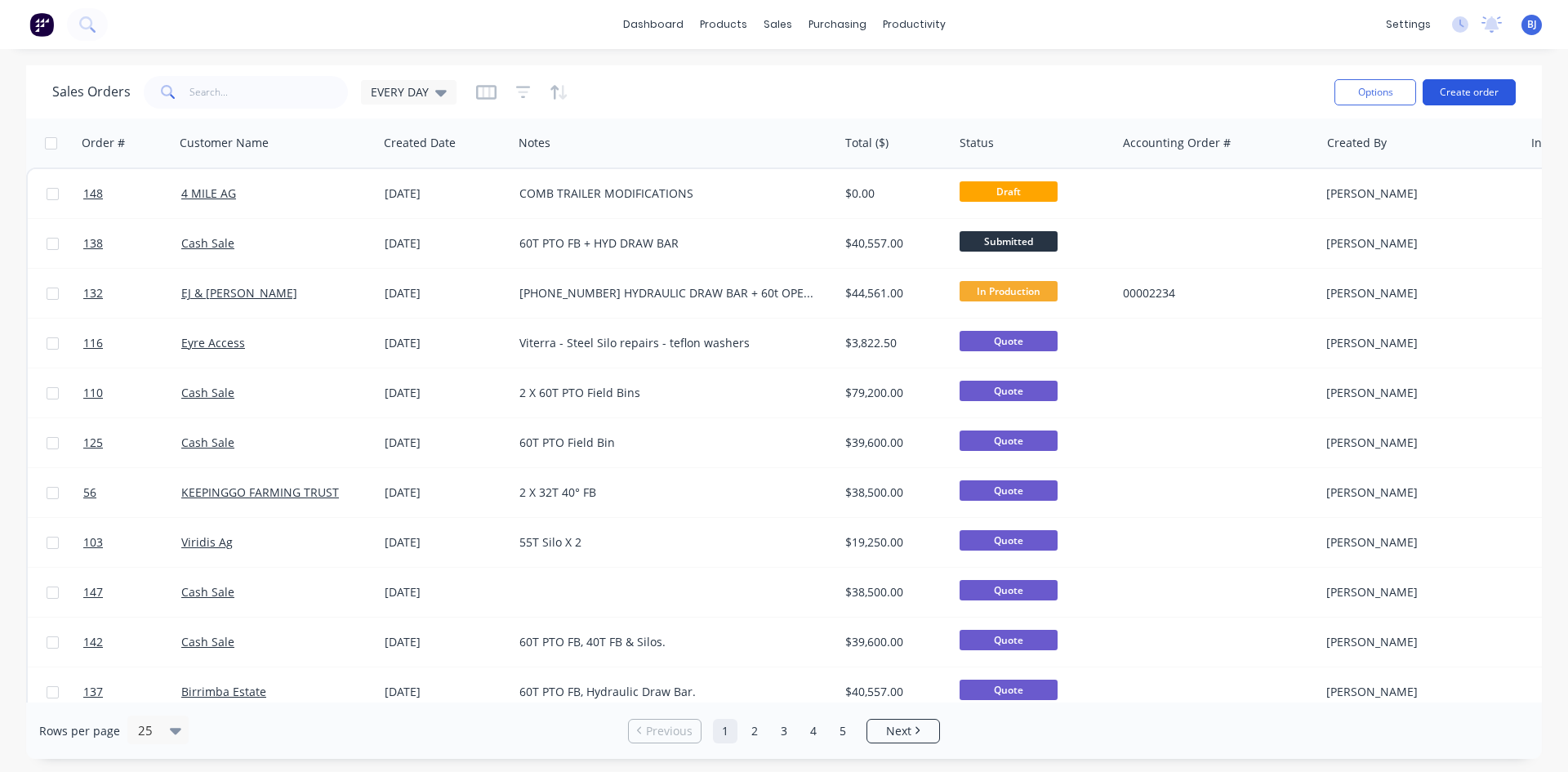
click at [1475, 91] on button "Create order" at bounding box center [1469, 92] width 93 height 26
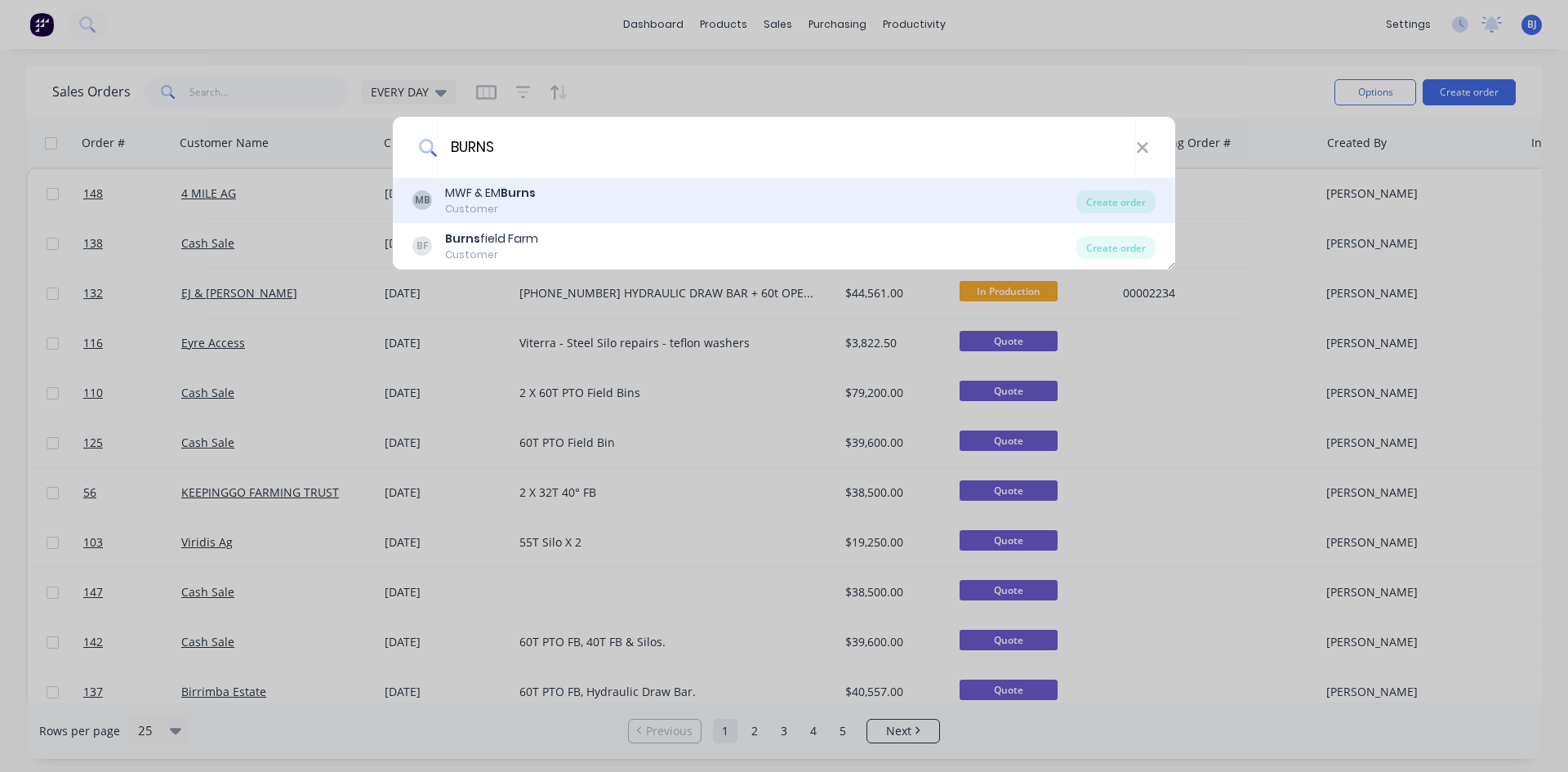
type input "BURNS"
click at [497, 201] on div "MWF & [PERSON_NAME]" at bounding box center [491, 193] width 90 height 17
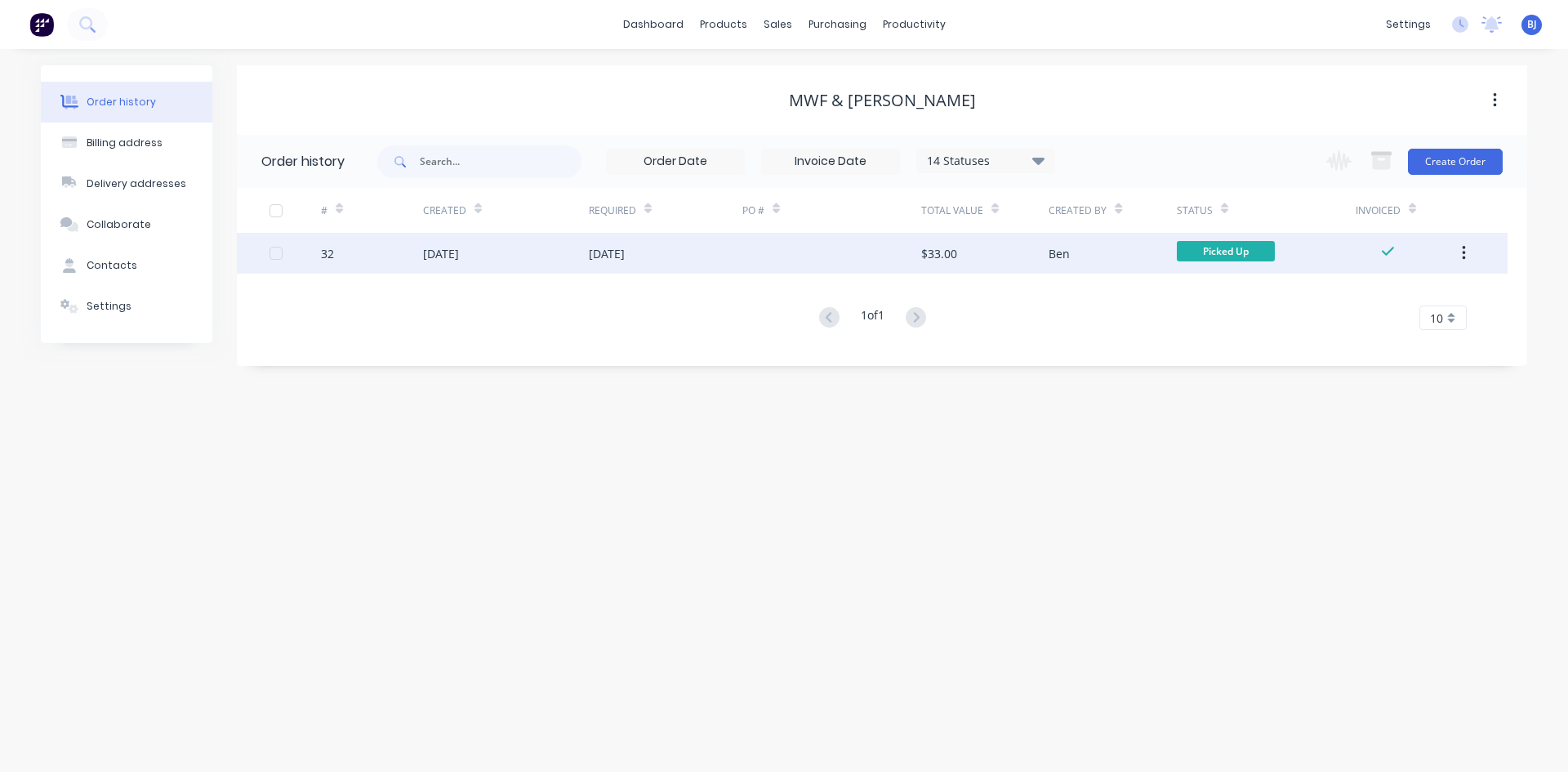
click at [625, 255] on div "[DATE]" at bounding box center [606, 253] width 36 height 17
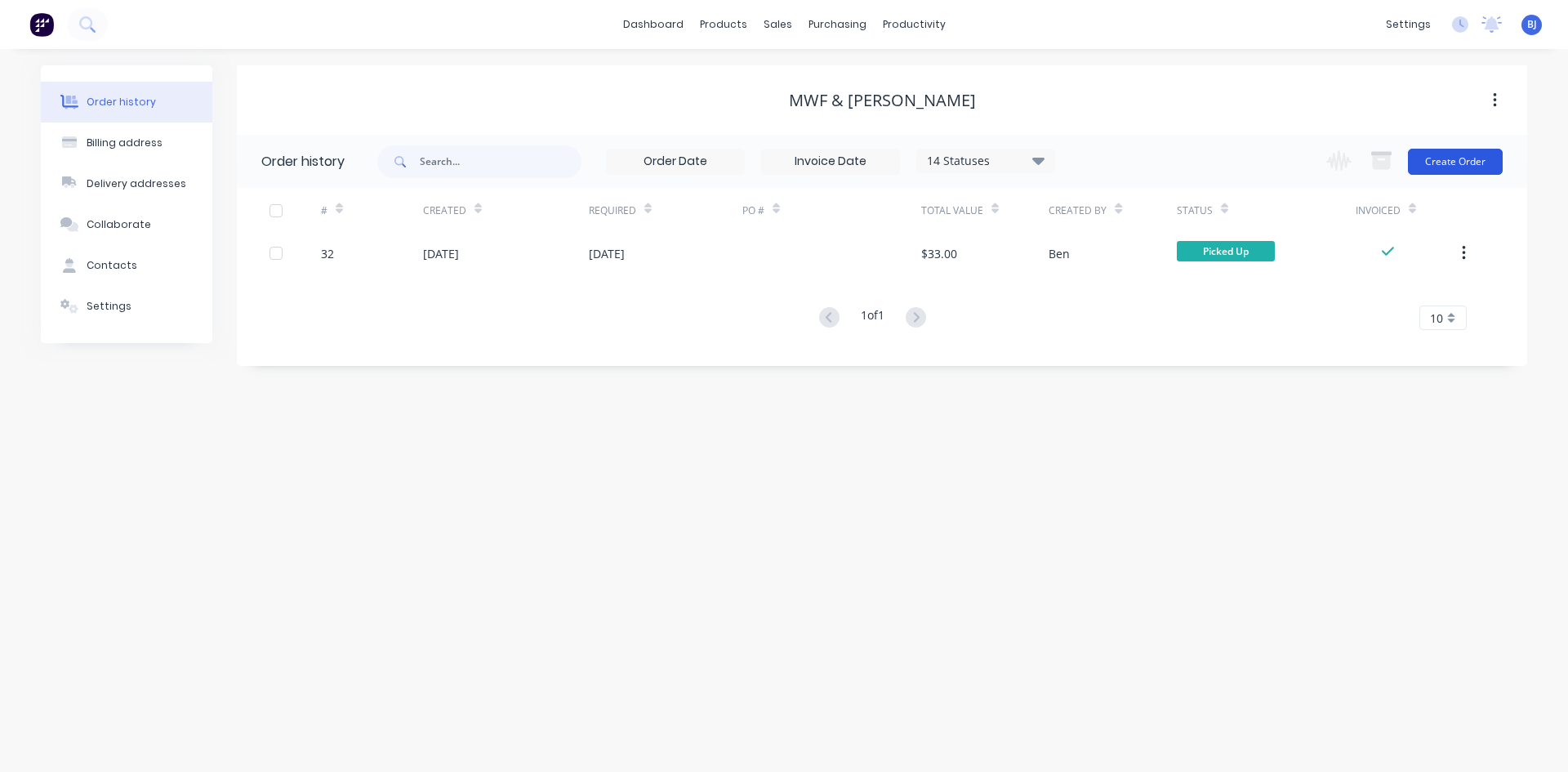
click at [1464, 164] on button "Create Order" at bounding box center [1455, 162] width 95 height 26
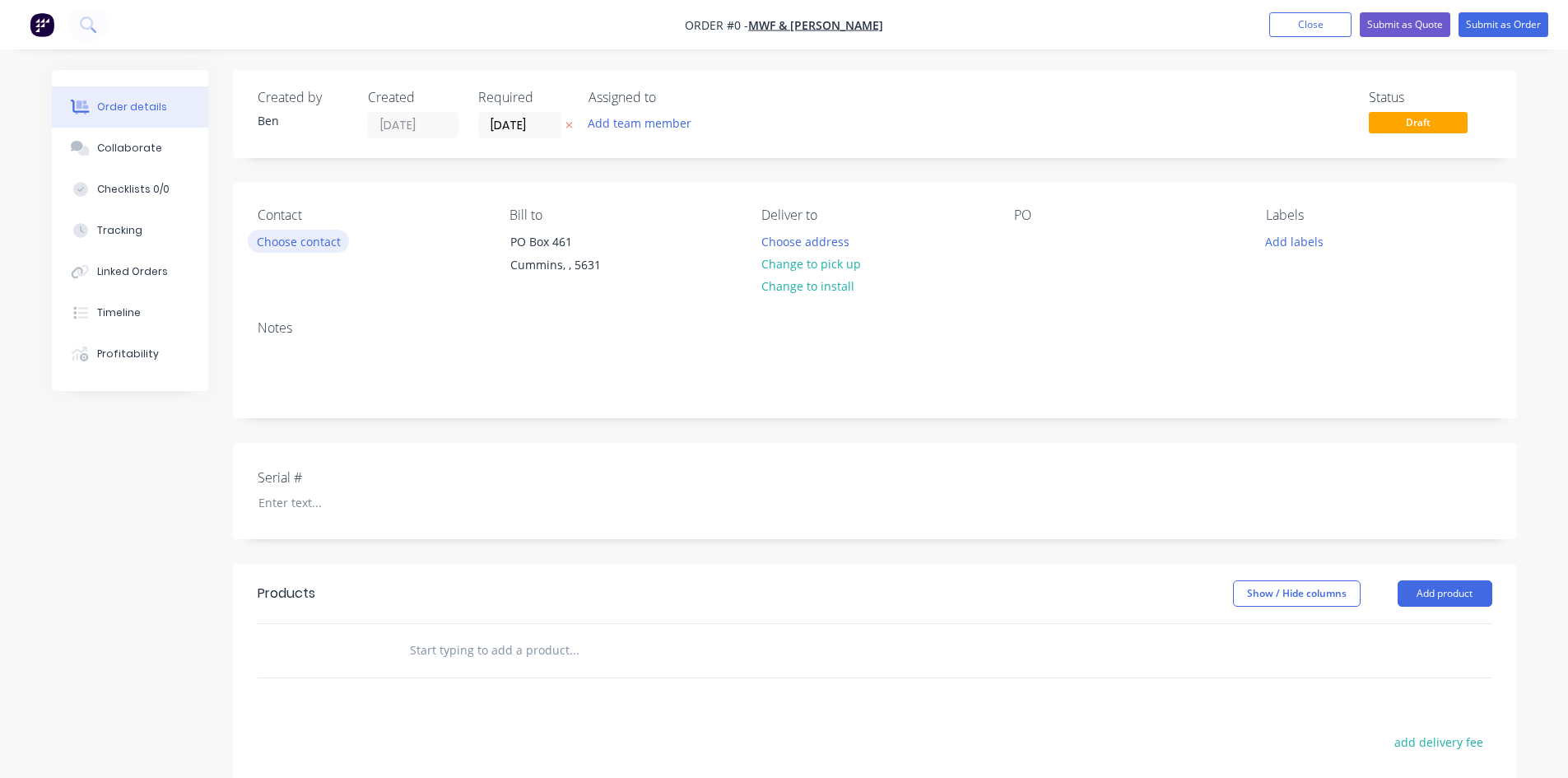
click at [269, 238] on button "Choose contact" at bounding box center [298, 240] width 101 height 22
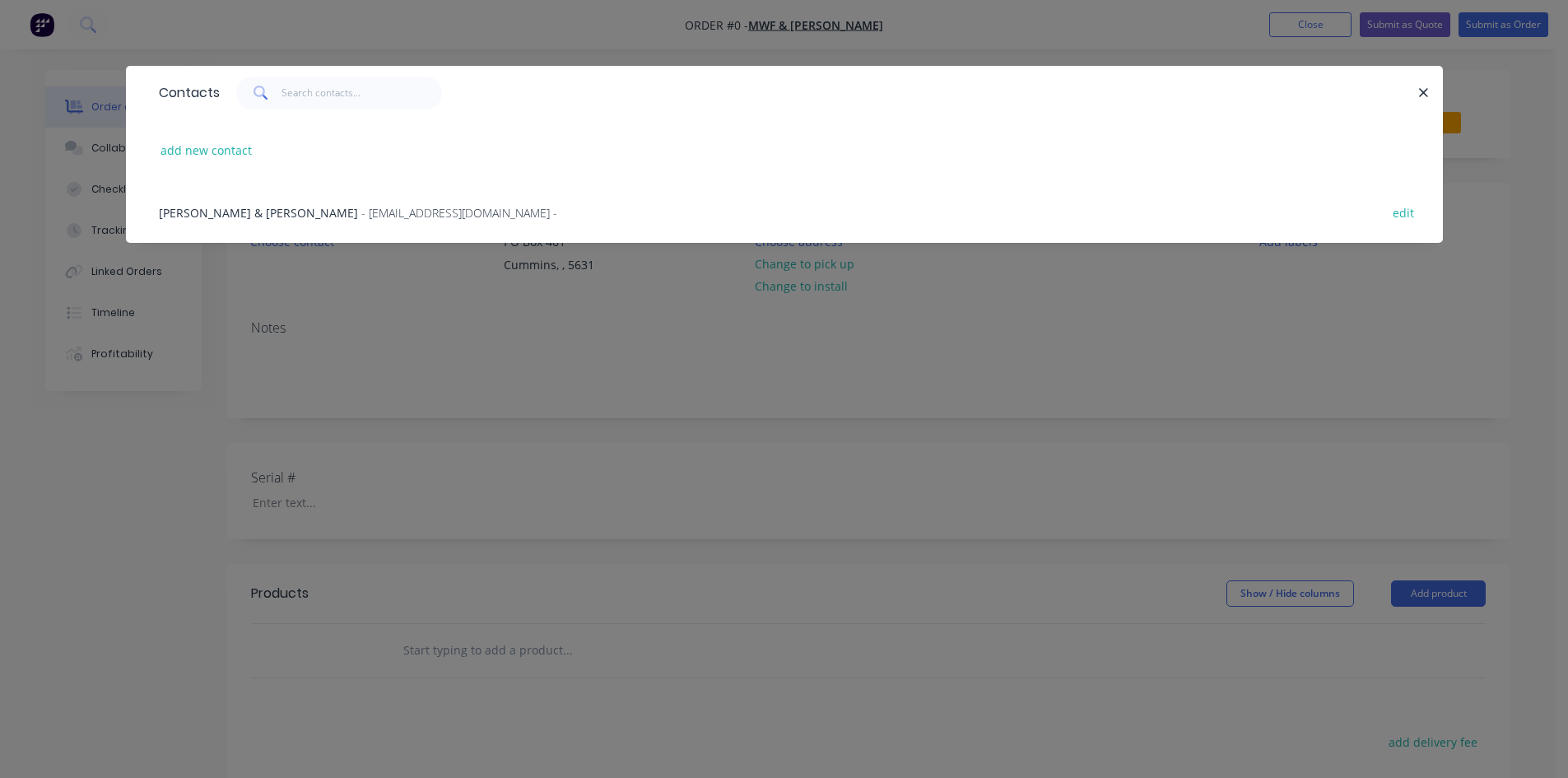
click at [250, 215] on span "[PERSON_NAME] & [PERSON_NAME]" at bounding box center [258, 212] width 199 height 16
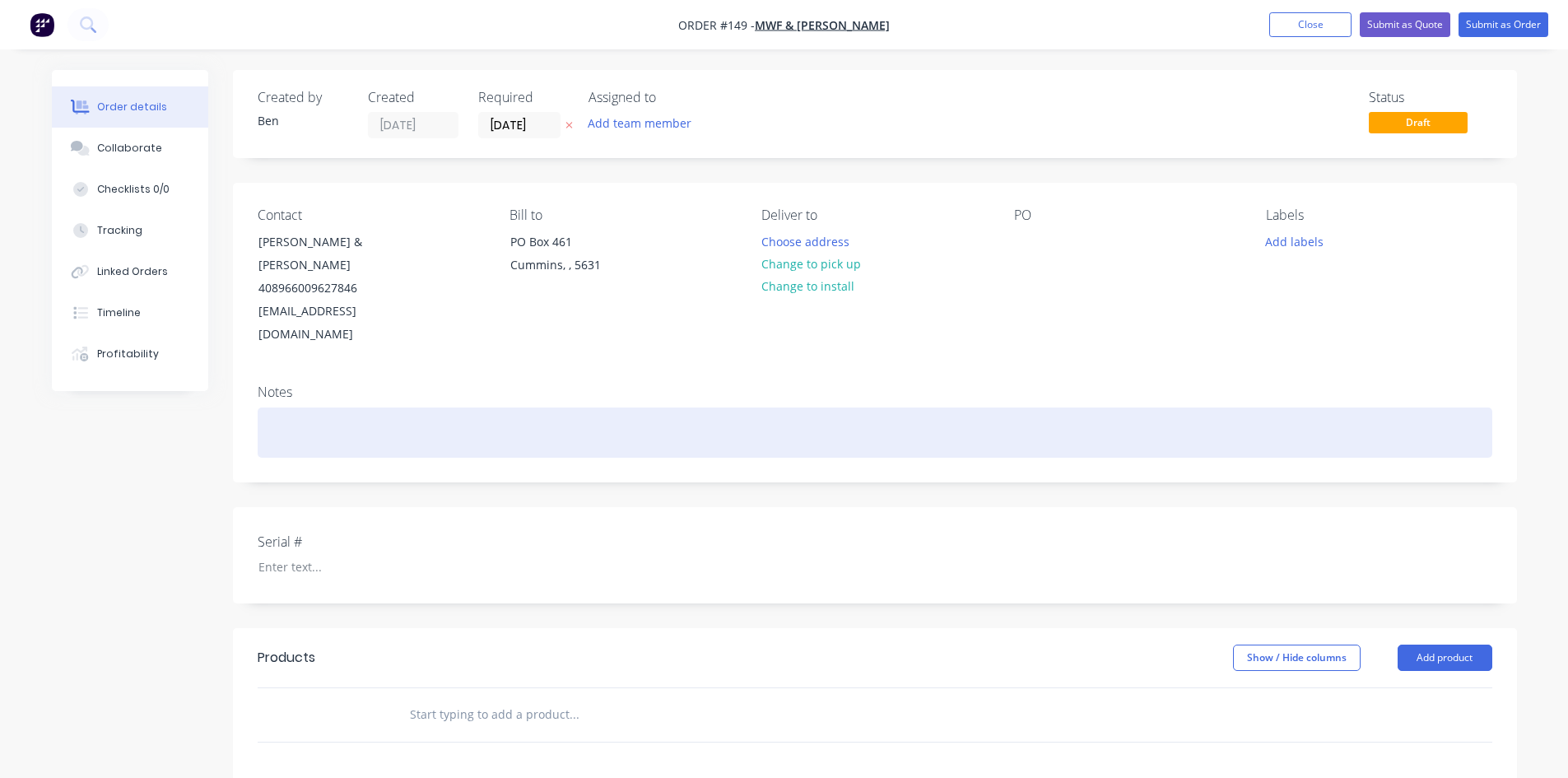
click at [268, 408] on div at bounding box center [875, 432] width 1234 height 51
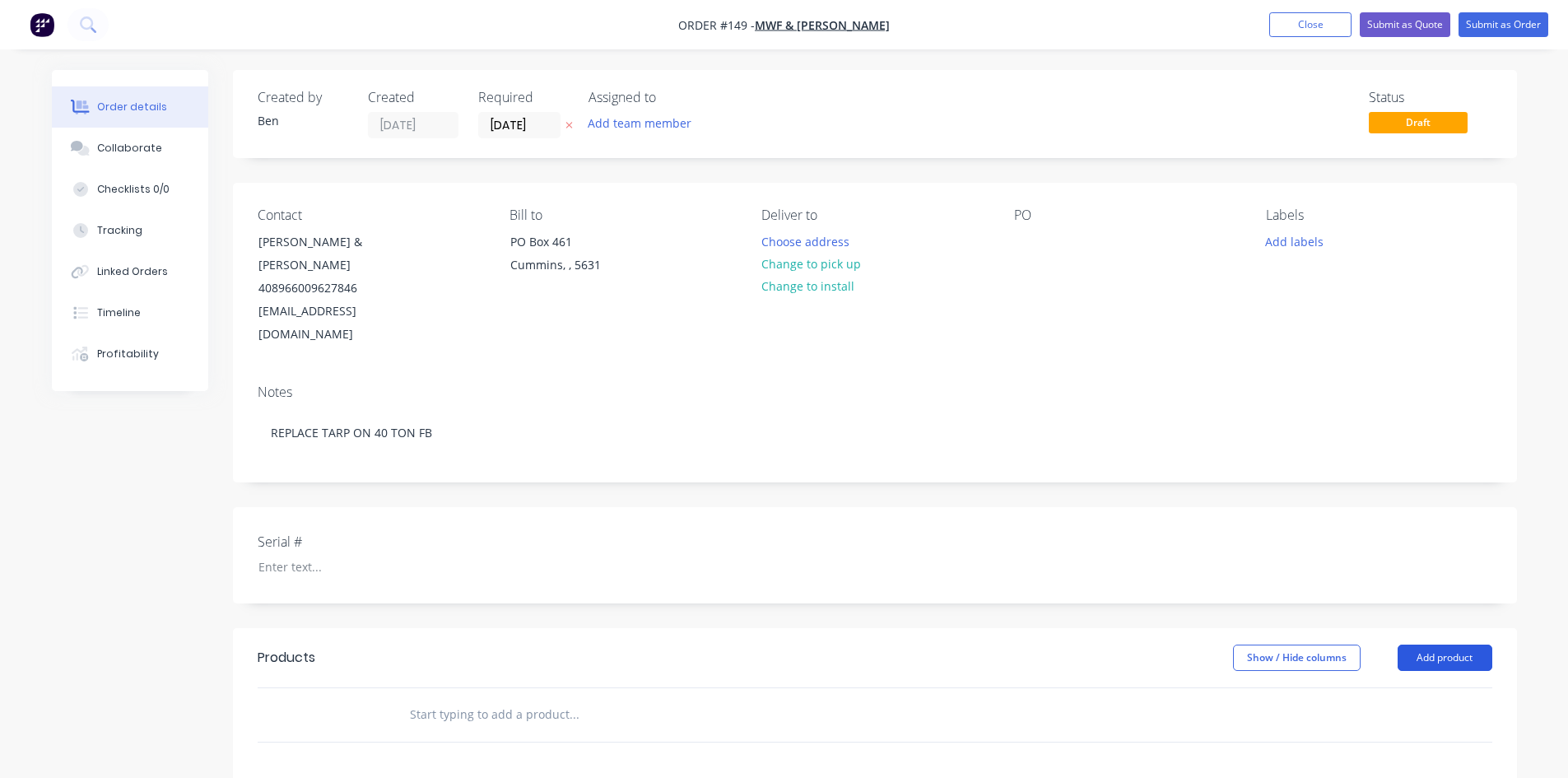
click at [1423, 645] on button "Add product" at bounding box center [1445, 658] width 94 height 27
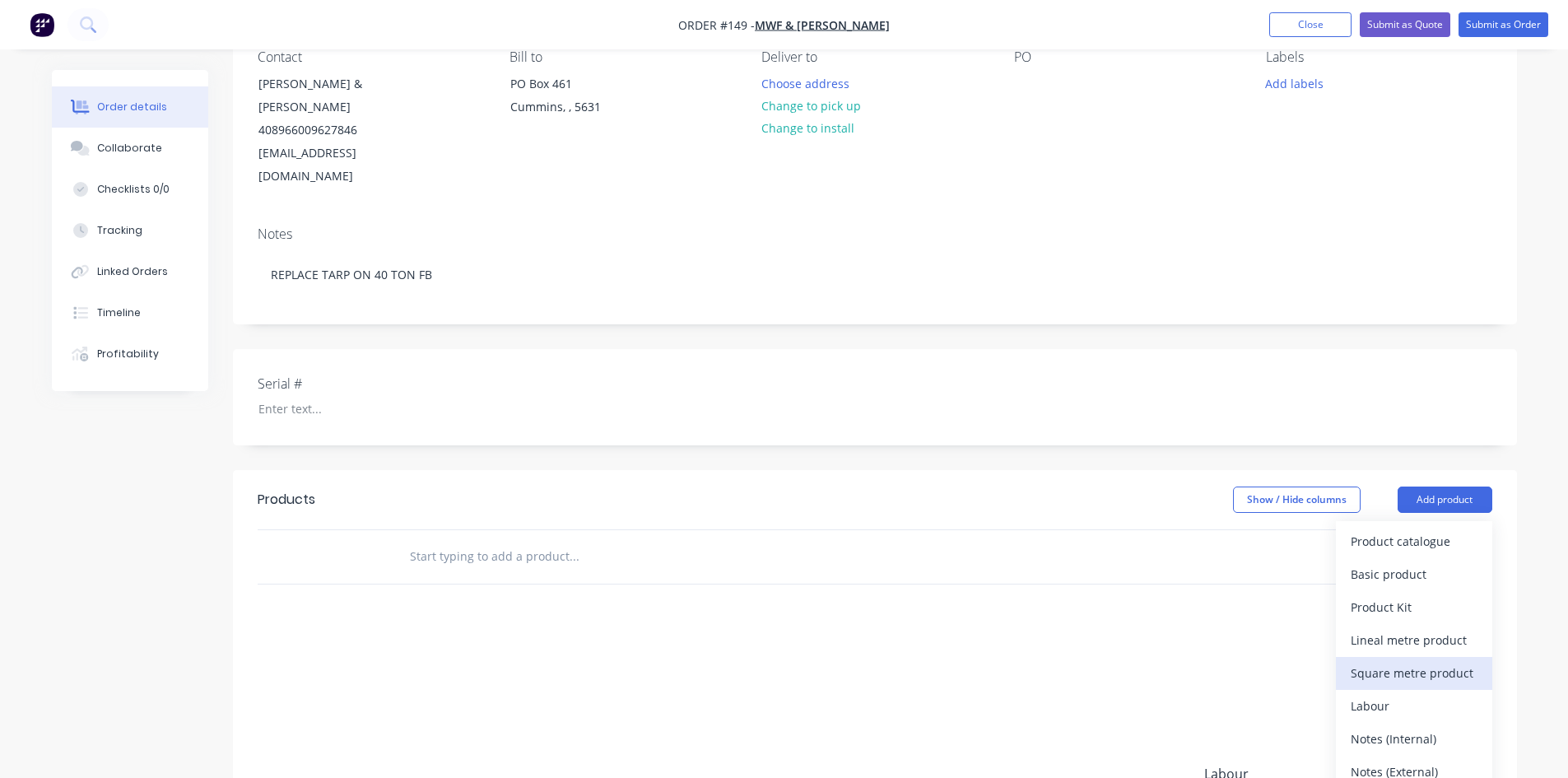
scroll to position [165, 0]
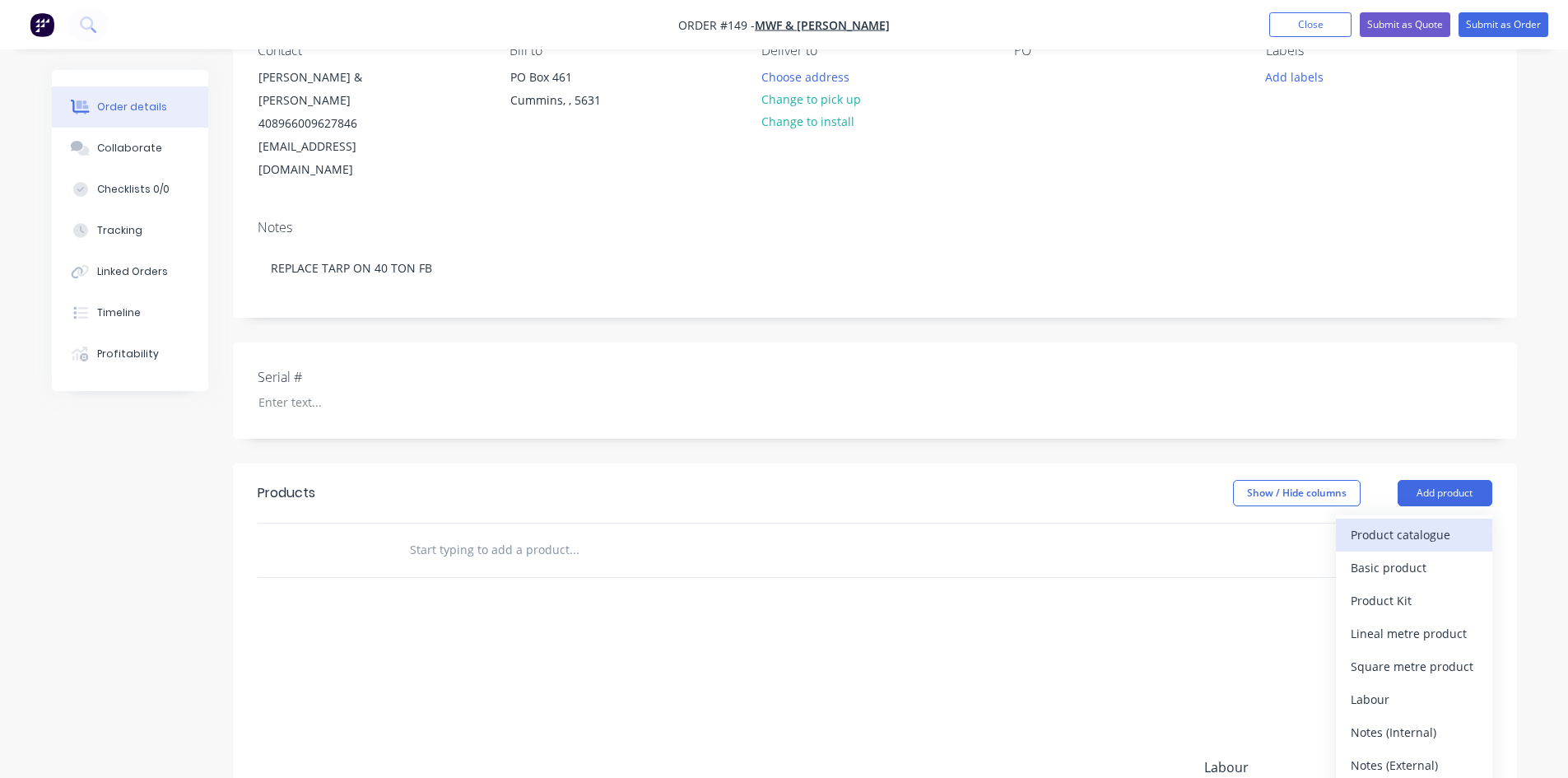
click at [1383, 523] on div "Product catalogue" at bounding box center [1414, 534] width 127 height 24
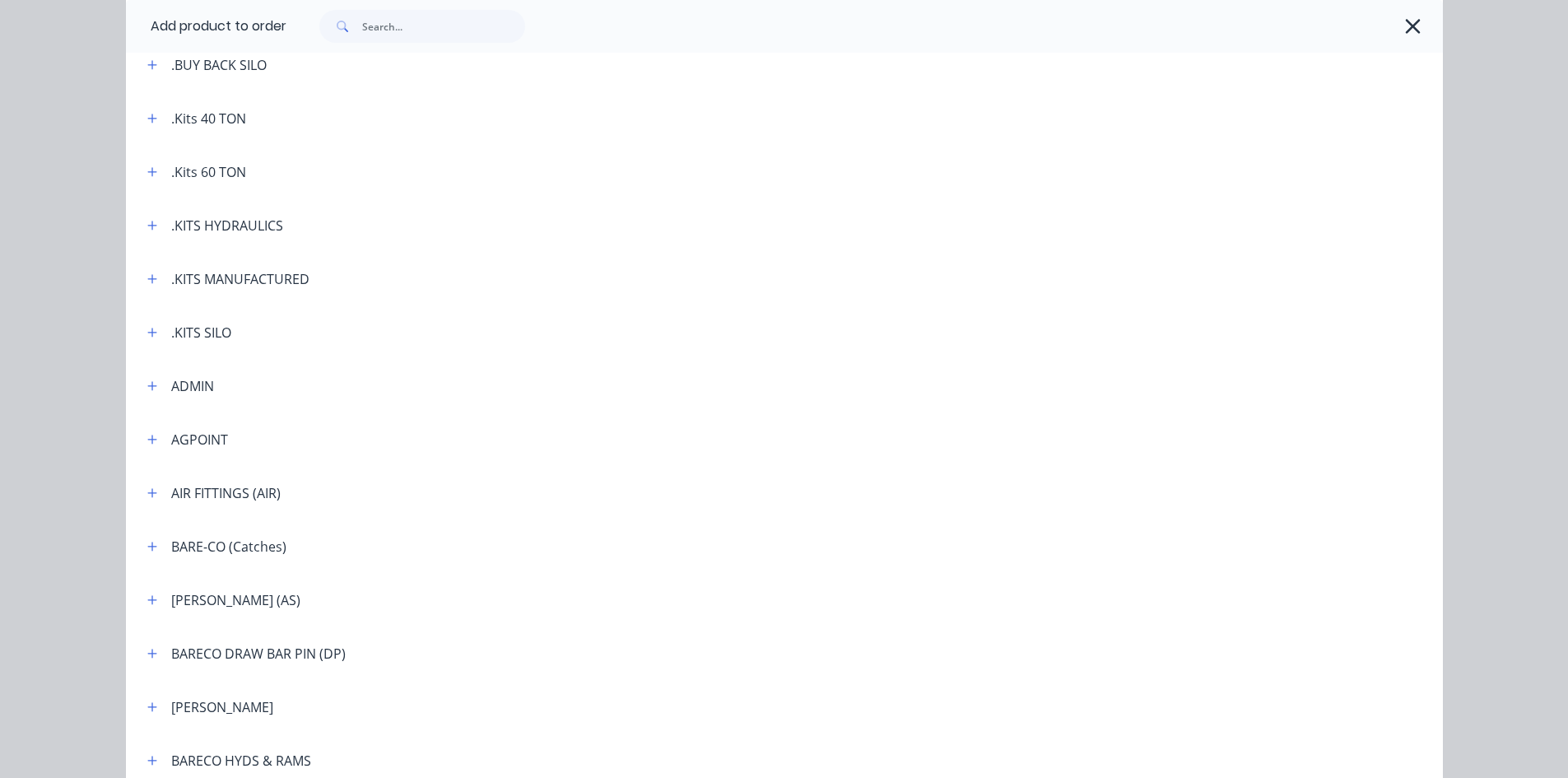
scroll to position [412, 0]
click at [150, 116] on icon "button" at bounding box center [152, 116] width 9 height 9
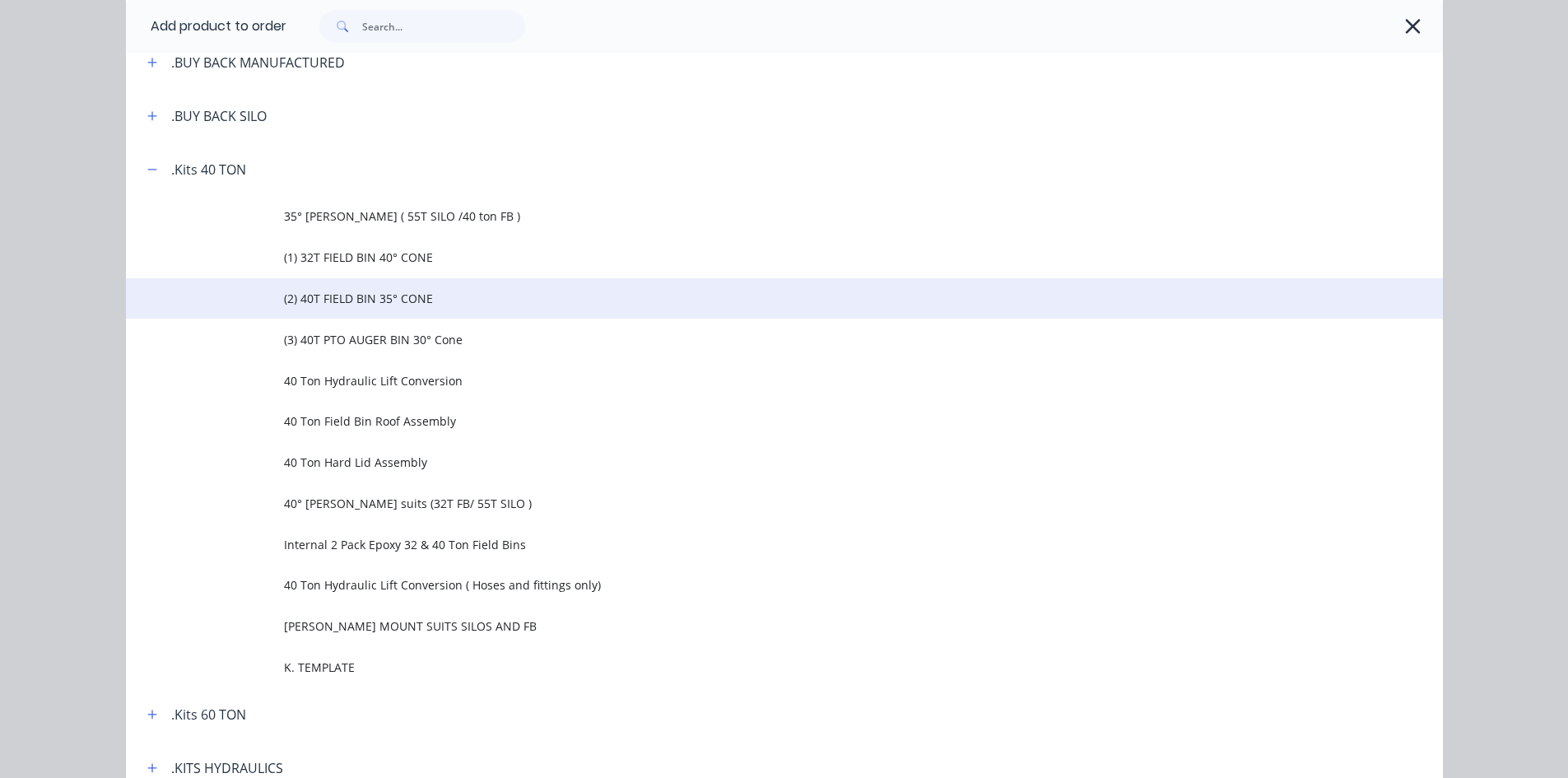
scroll to position [329, 0]
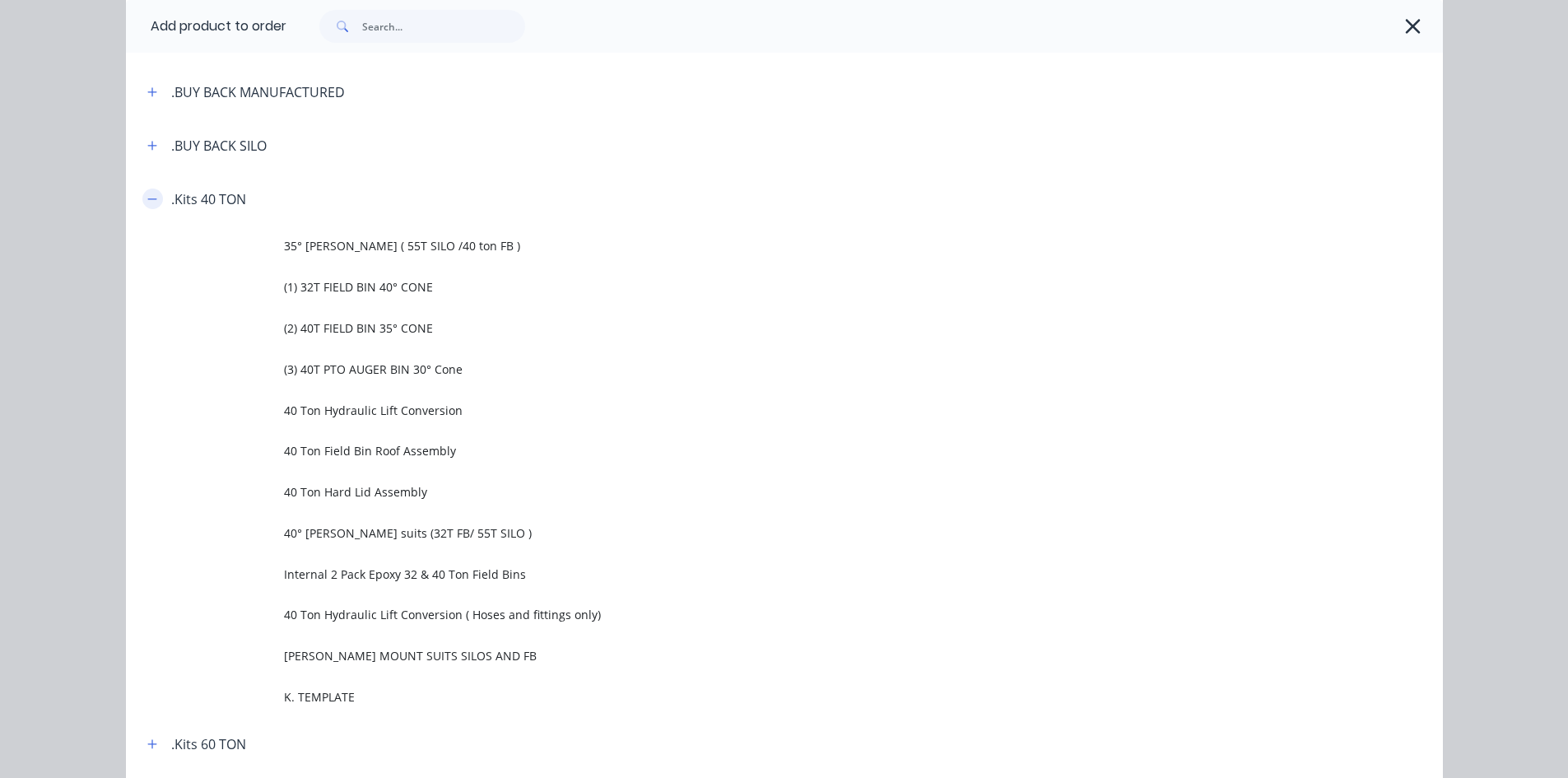
click at [147, 201] on icon "button" at bounding box center [152, 200] width 10 height 12
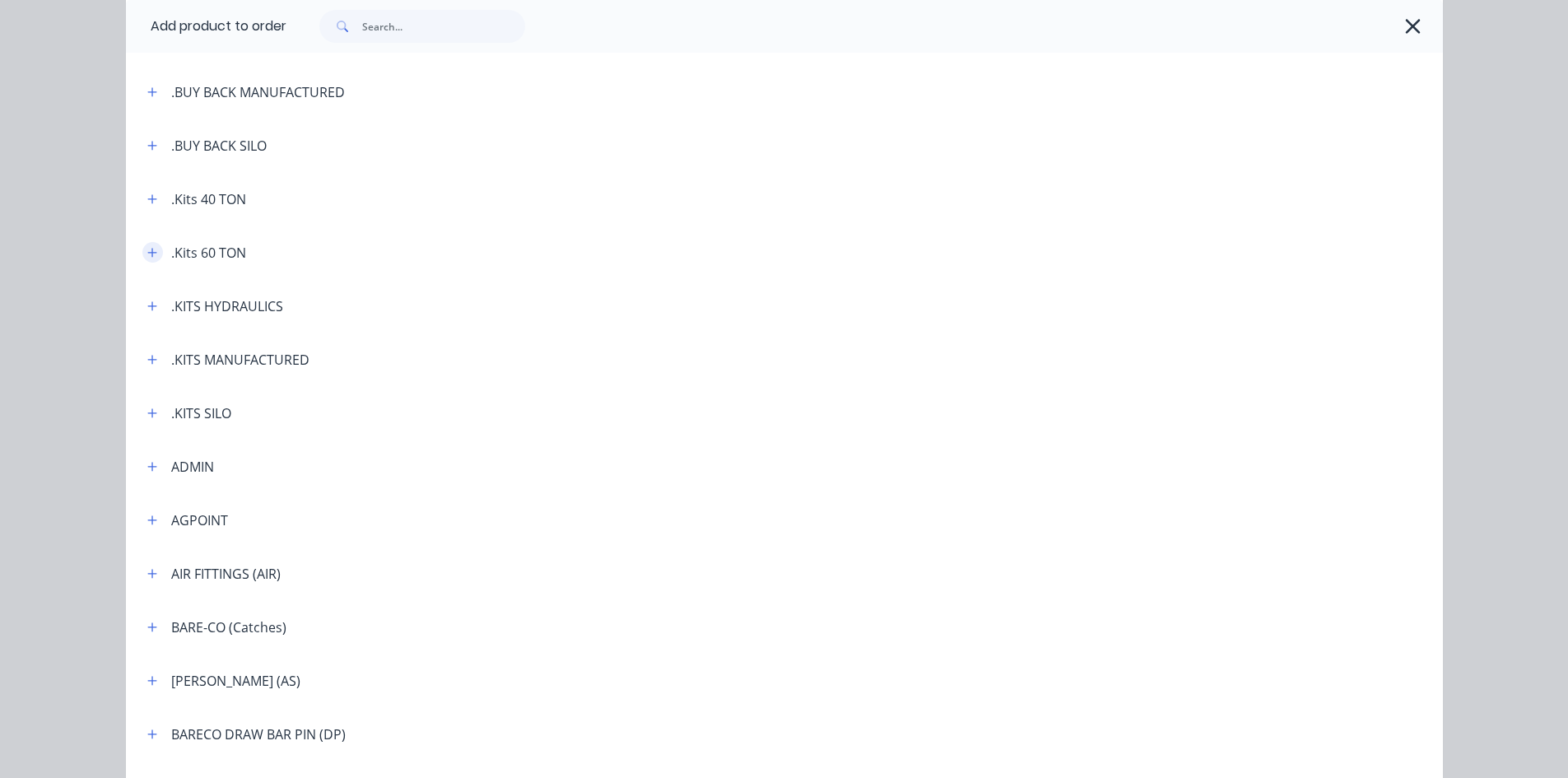
click at [147, 252] on icon "button" at bounding box center [152, 252] width 9 height 9
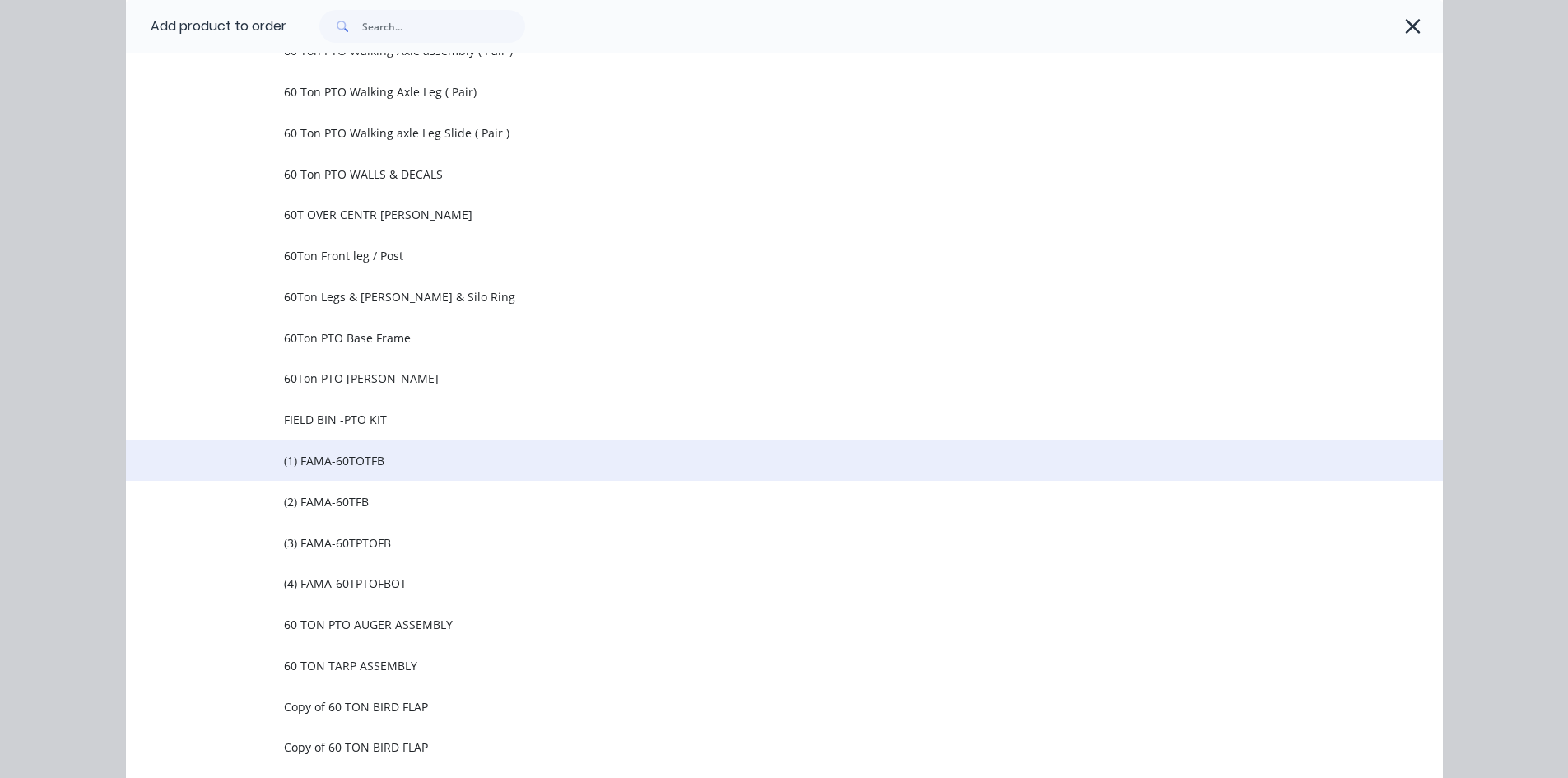
scroll to position [1070, 0]
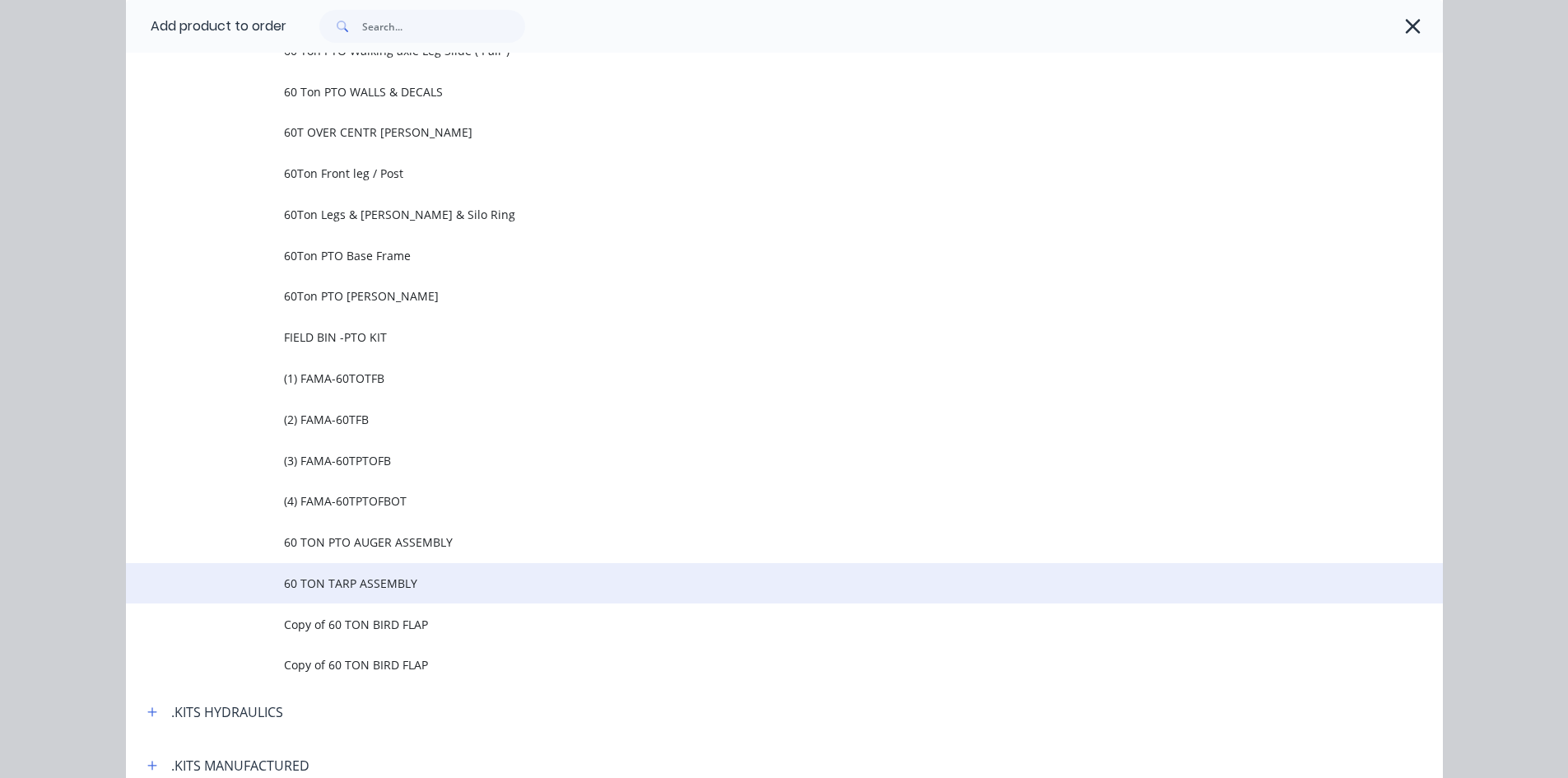
click at [374, 580] on span "60 TON TARP ASSEMBLY" at bounding box center [747, 583] width 927 height 17
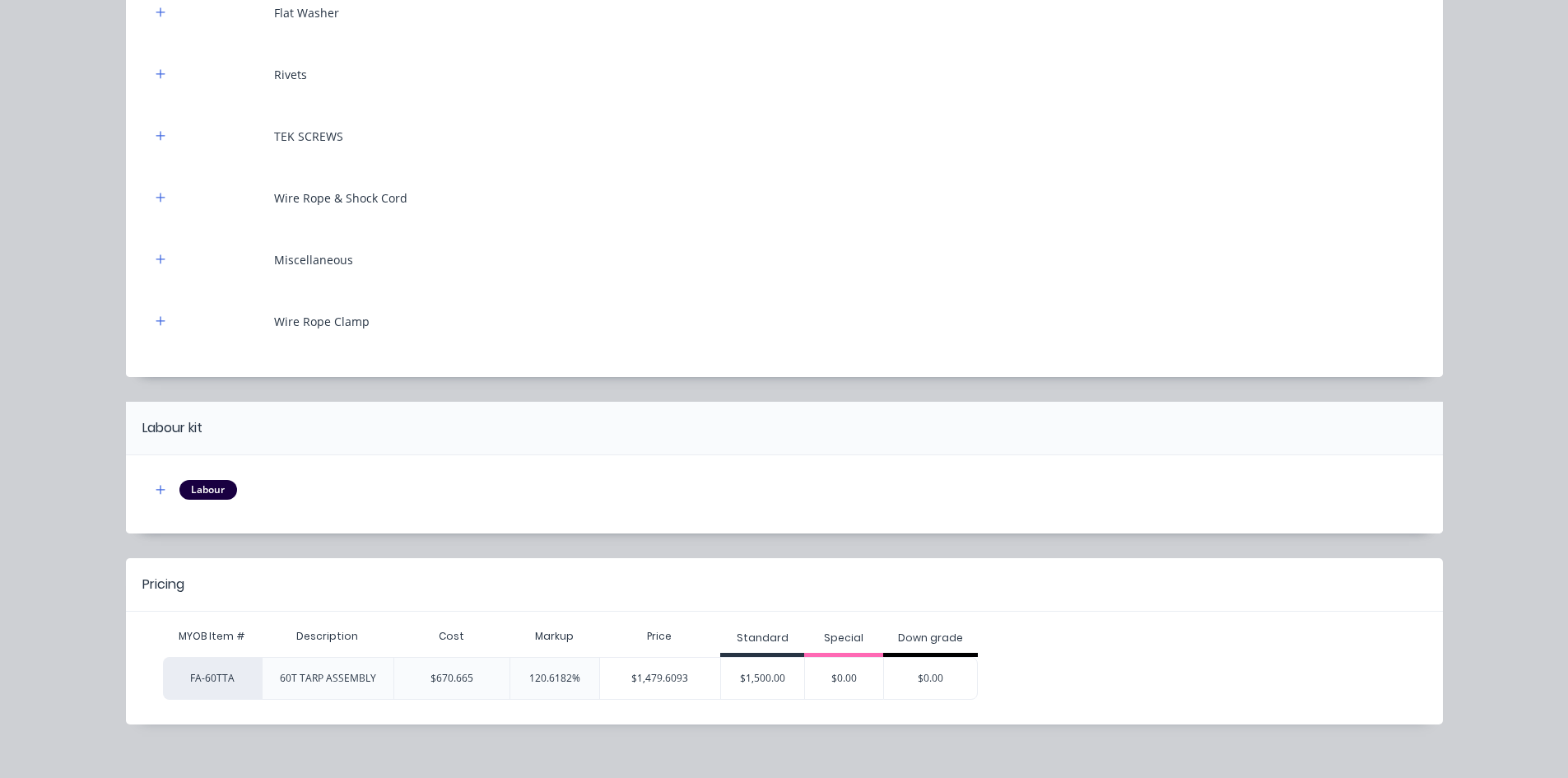
scroll to position [694, 0]
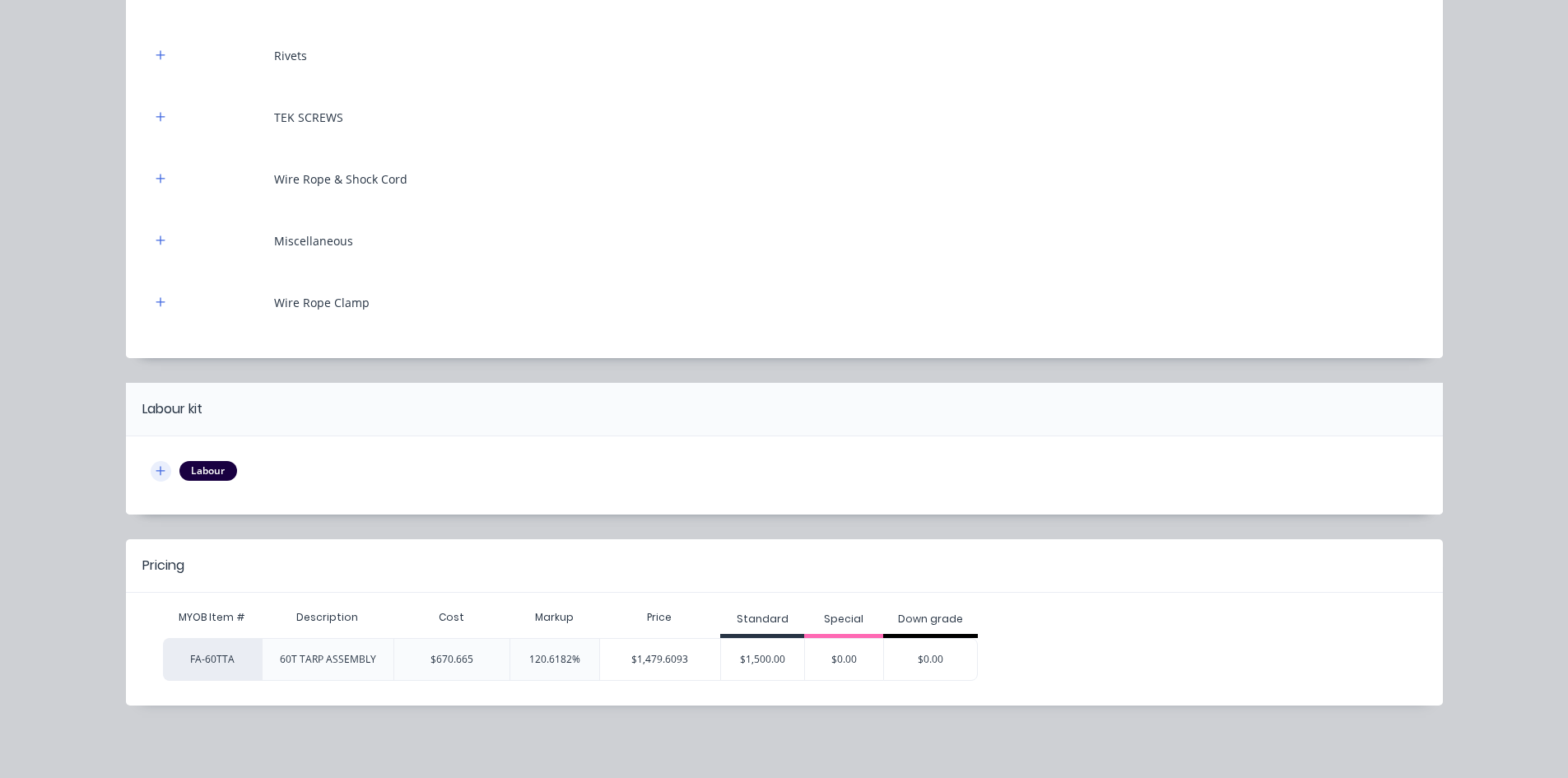
click at [156, 472] on icon "button" at bounding box center [161, 471] width 10 height 12
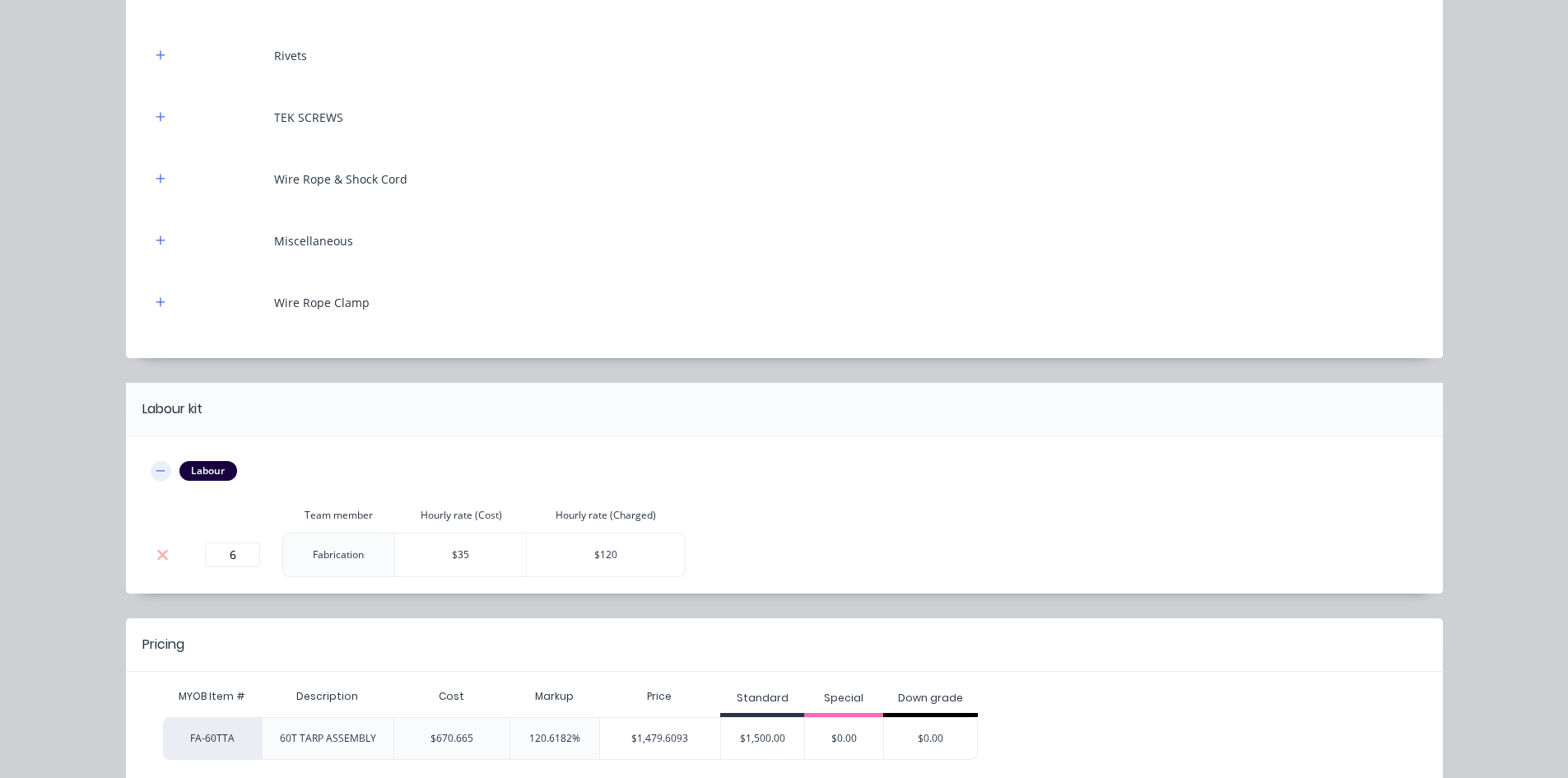
click at [156, 472] on icon "button" at bounding box center [161, 471] width 10 height 12
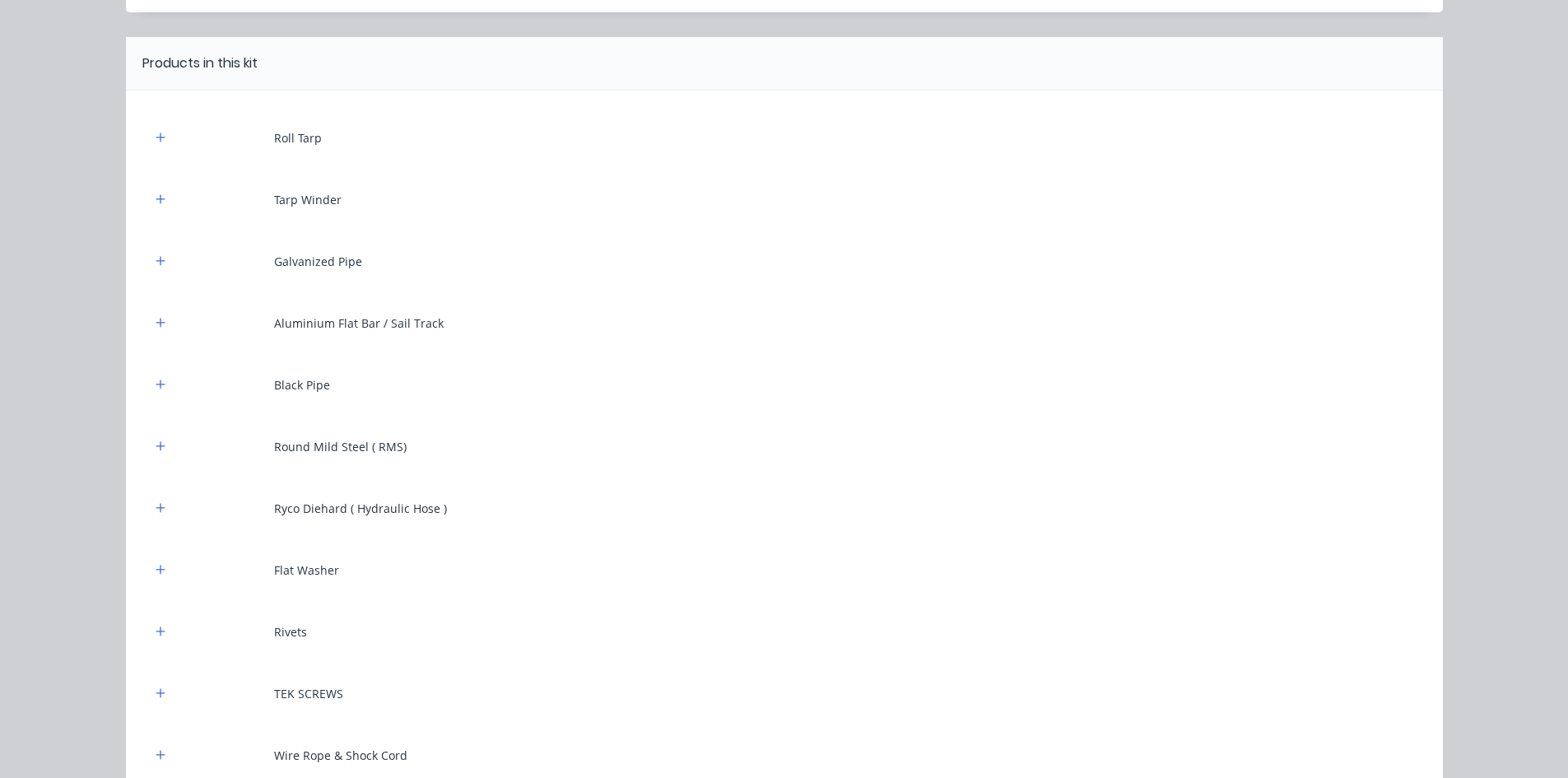
scroll to position [0, 0]
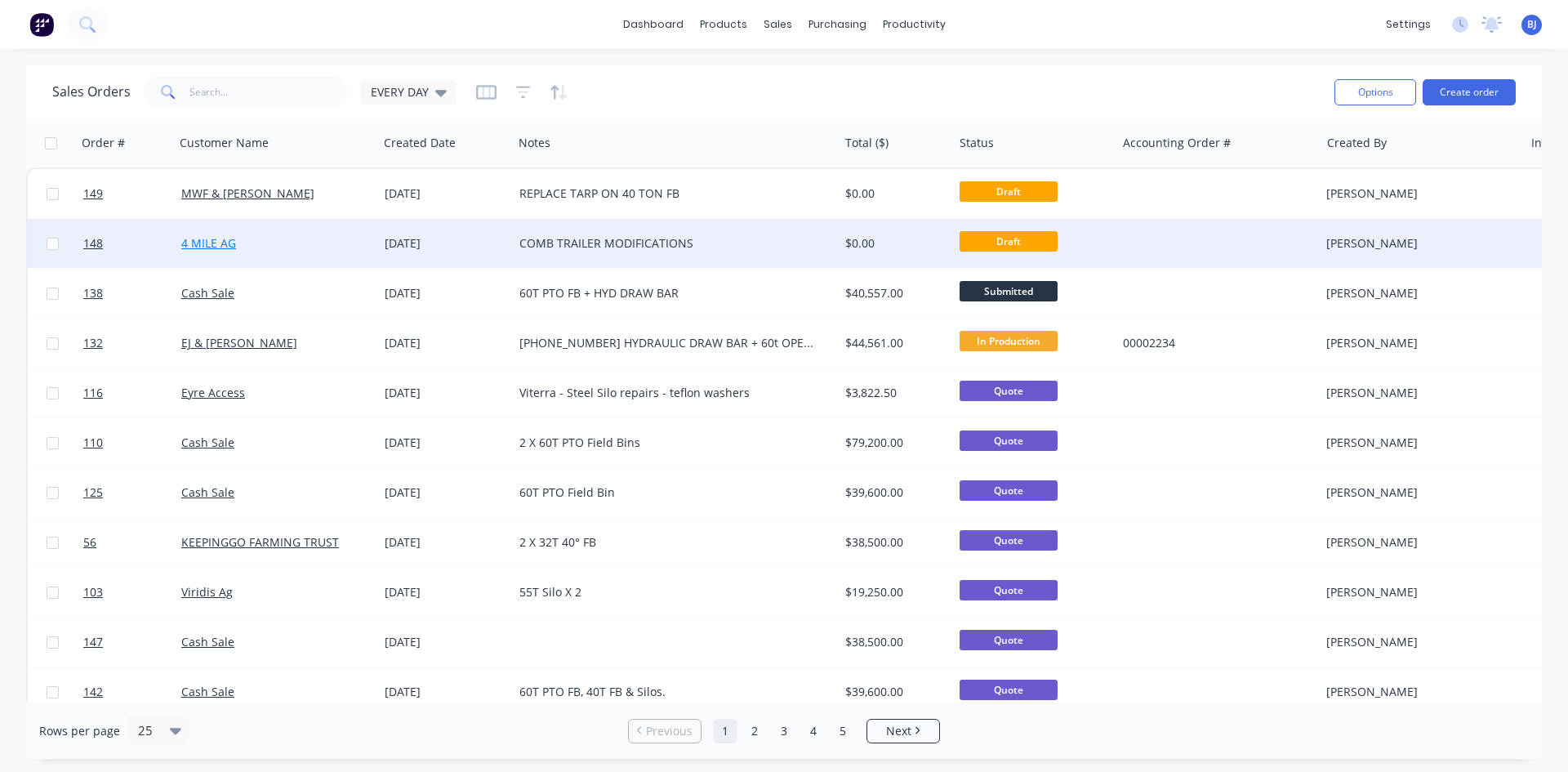
click at [199, 243] on link "4 MILE AG" at bounding box center [209, 243] width 55 height 16
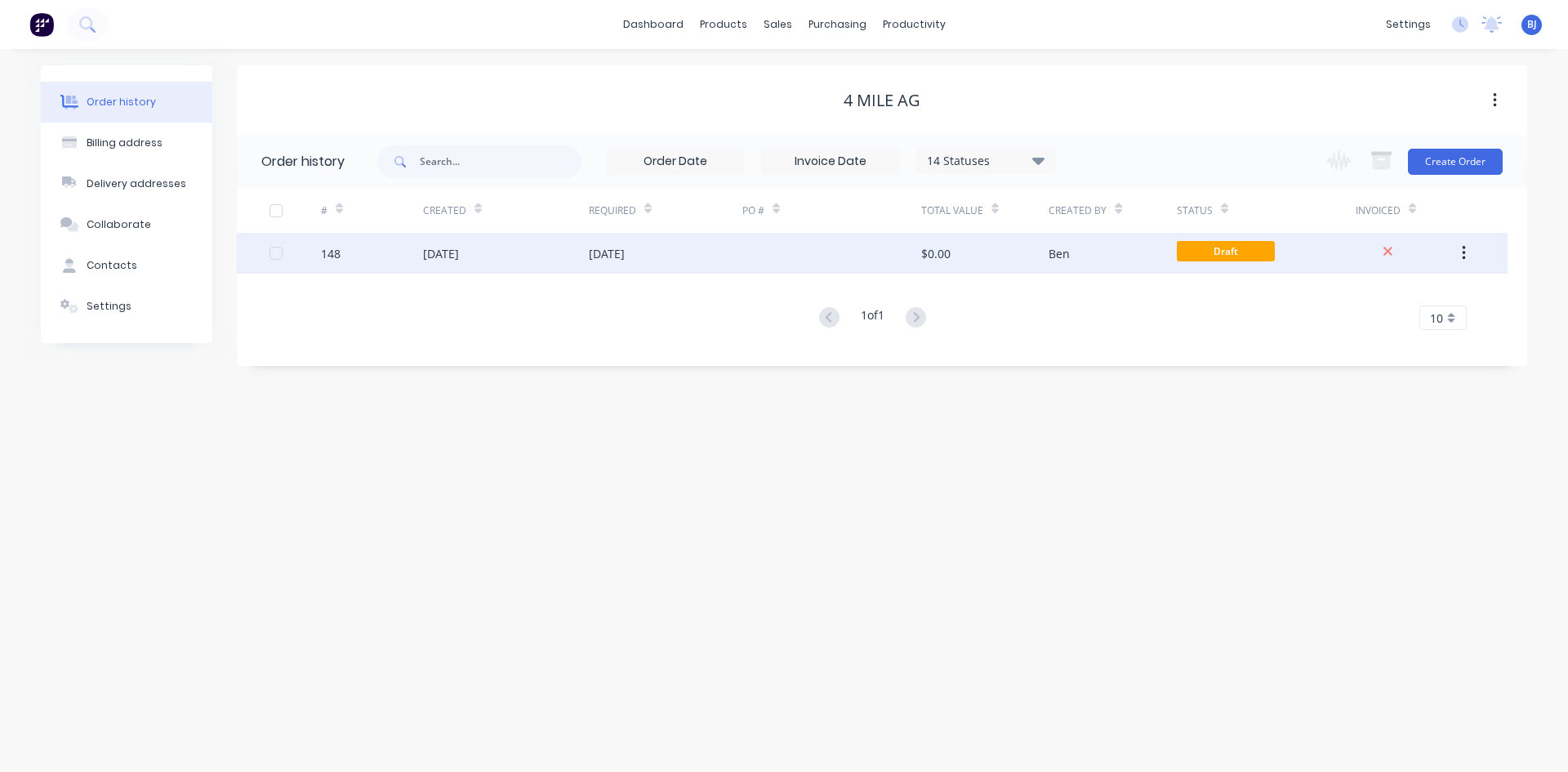
click at [590, 248] on div "[DATE]" at bounding box center [606, 253] width 36 height 17
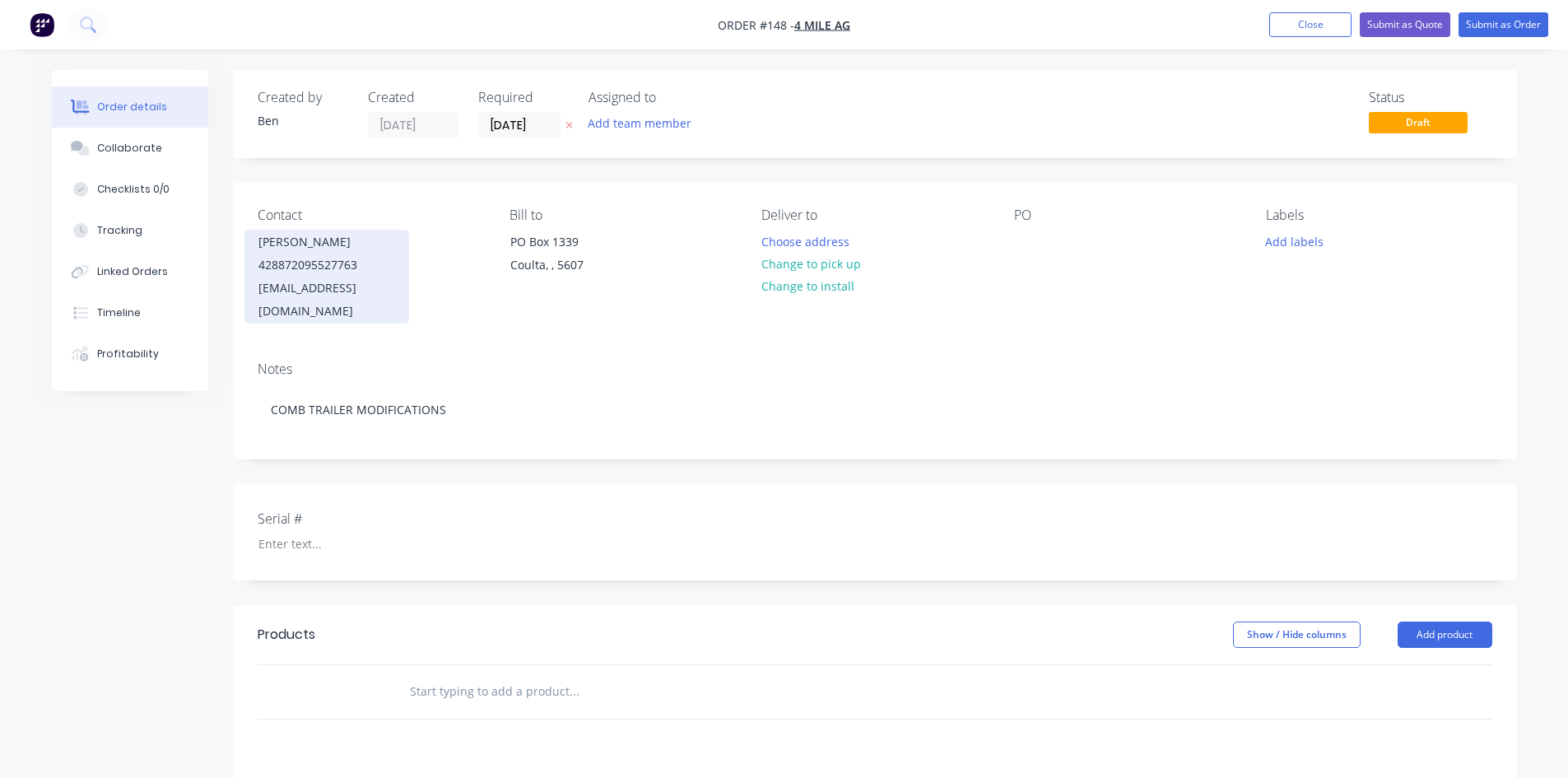
click at [285, 250] on div "[PERSON_NAME]" at bounding box center [326, 242] width 137 height 23
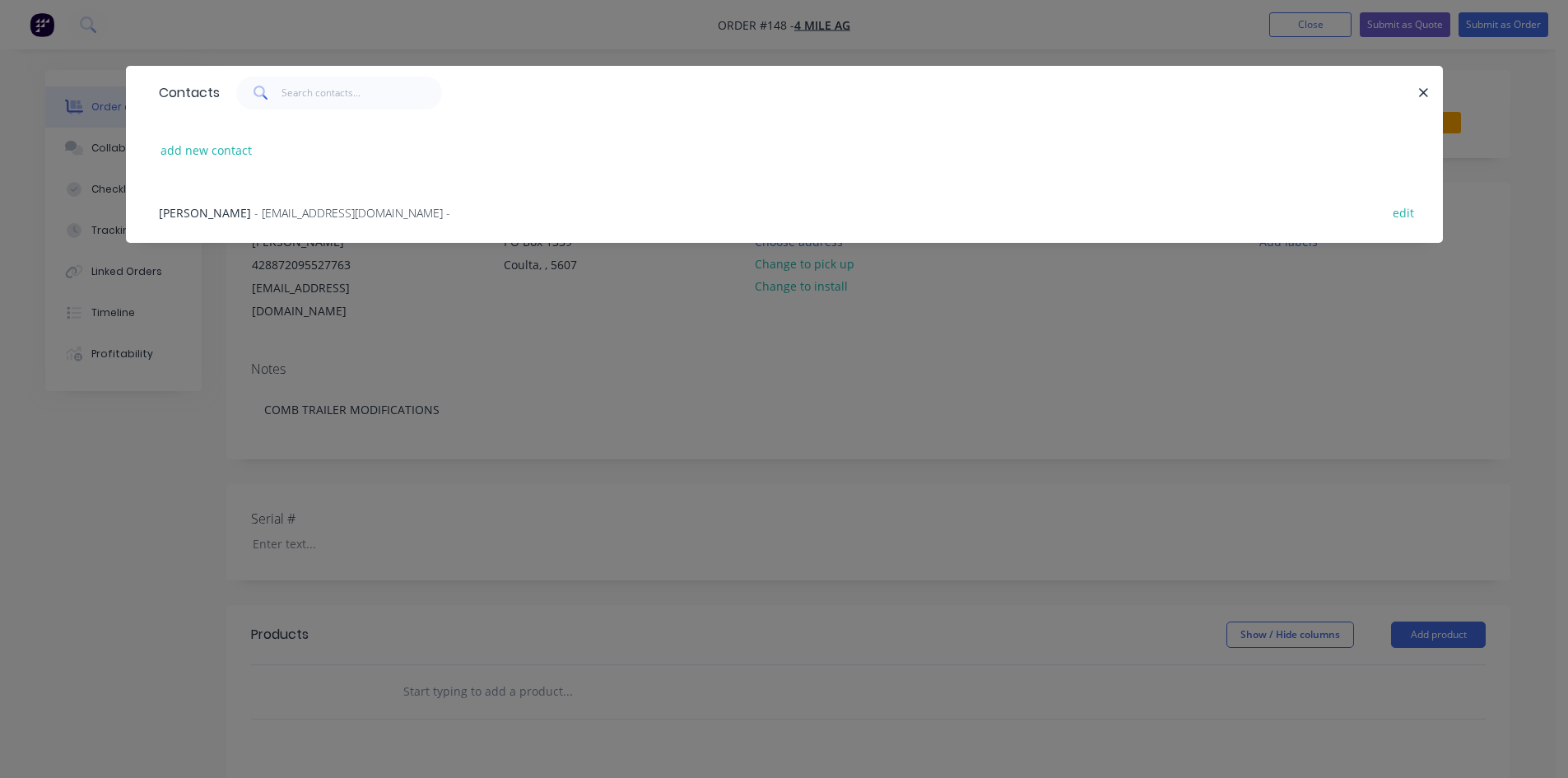
click at [254, 209] on span "- [EMAIL_ADDRESS][DOMAIN_NAME] -" at bounding box center [352, 212] width 195 height 16
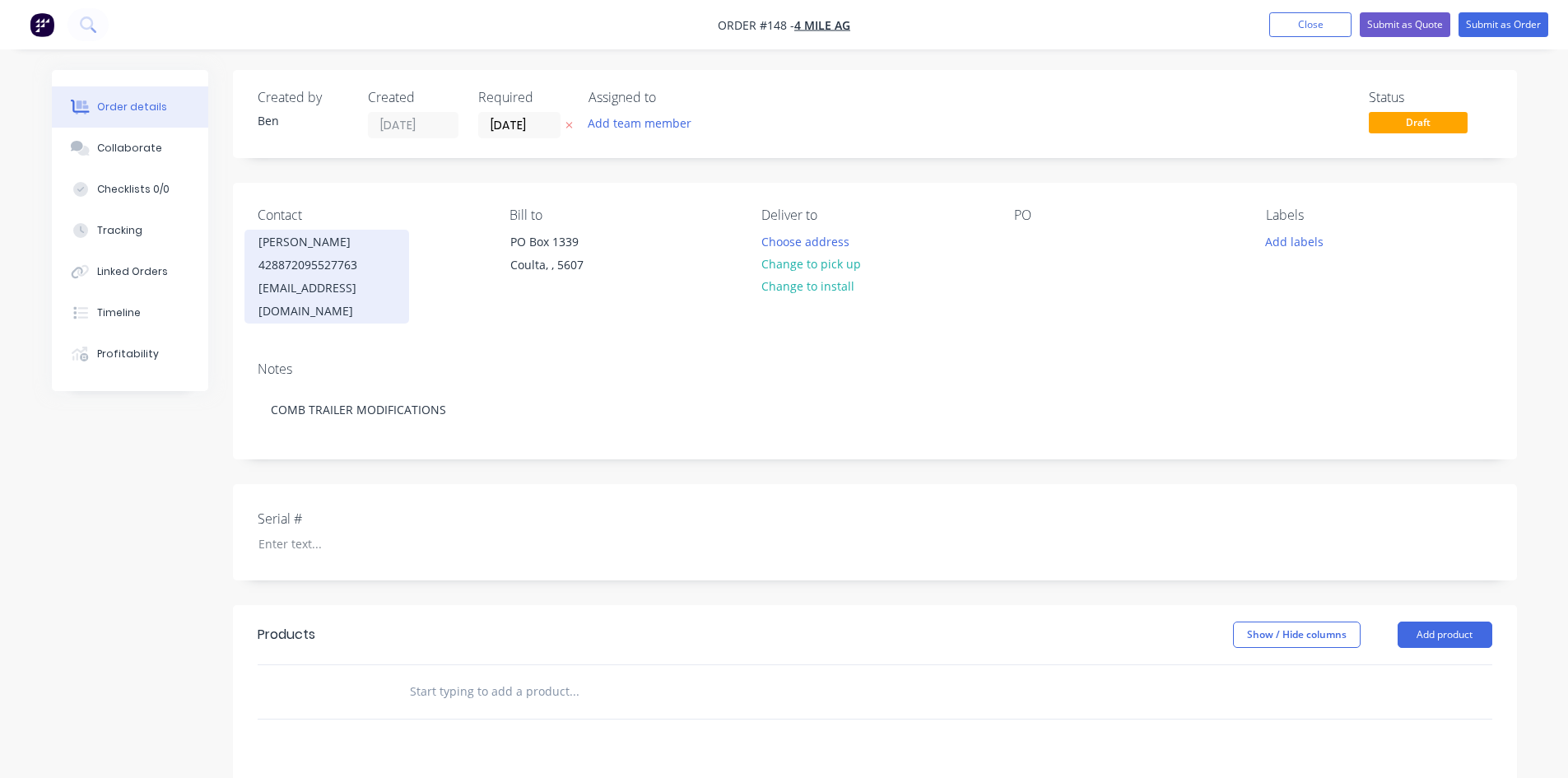
click at [359, 267] on div "428872095527763" at bounding box center [326, 265] width 137 height 23
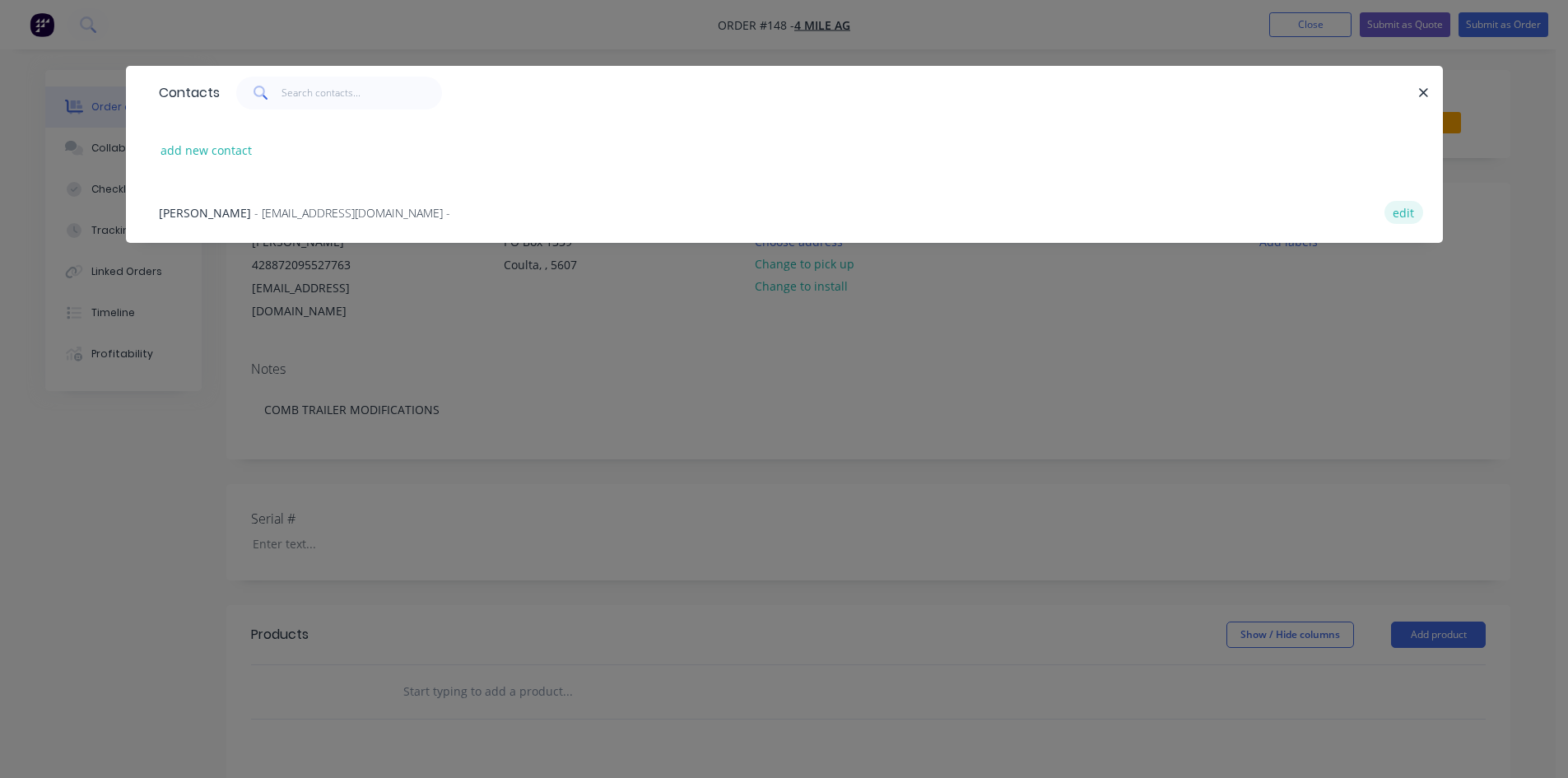
click at [1405, 215] on button "edit" at bounding box center [1403, 211] width 39 height 22
select select "AU"
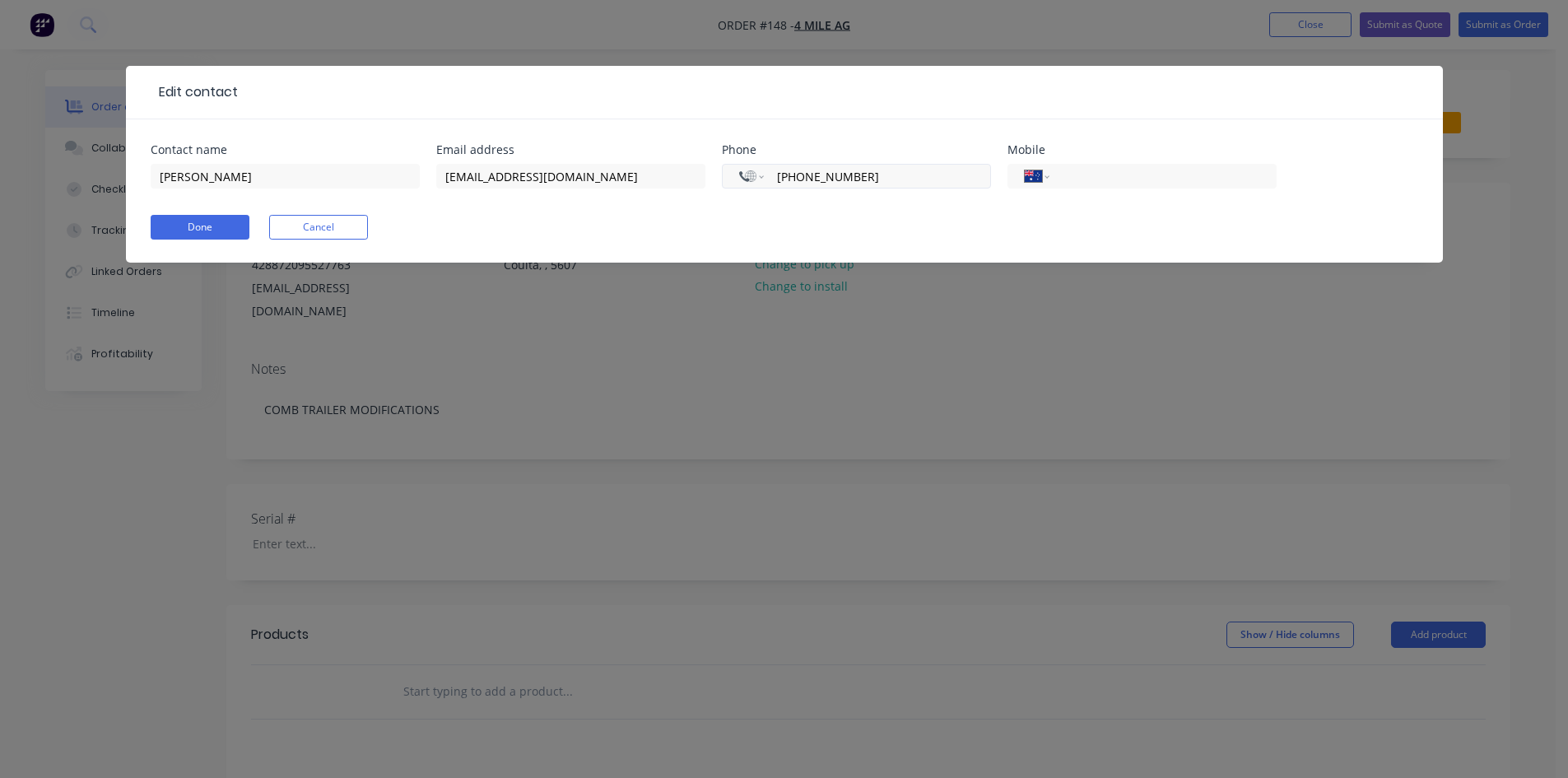
click at [900, 175] on input "[PHONE_NUMBER]" at bounding box center [874, 176] width 197 height 19
type input "[PHONE_NUMBER]"
select select "AU"
type input "0"
click at [1110, 180] on input "tel" at bounding box center [1160, 176] width 197 height 19
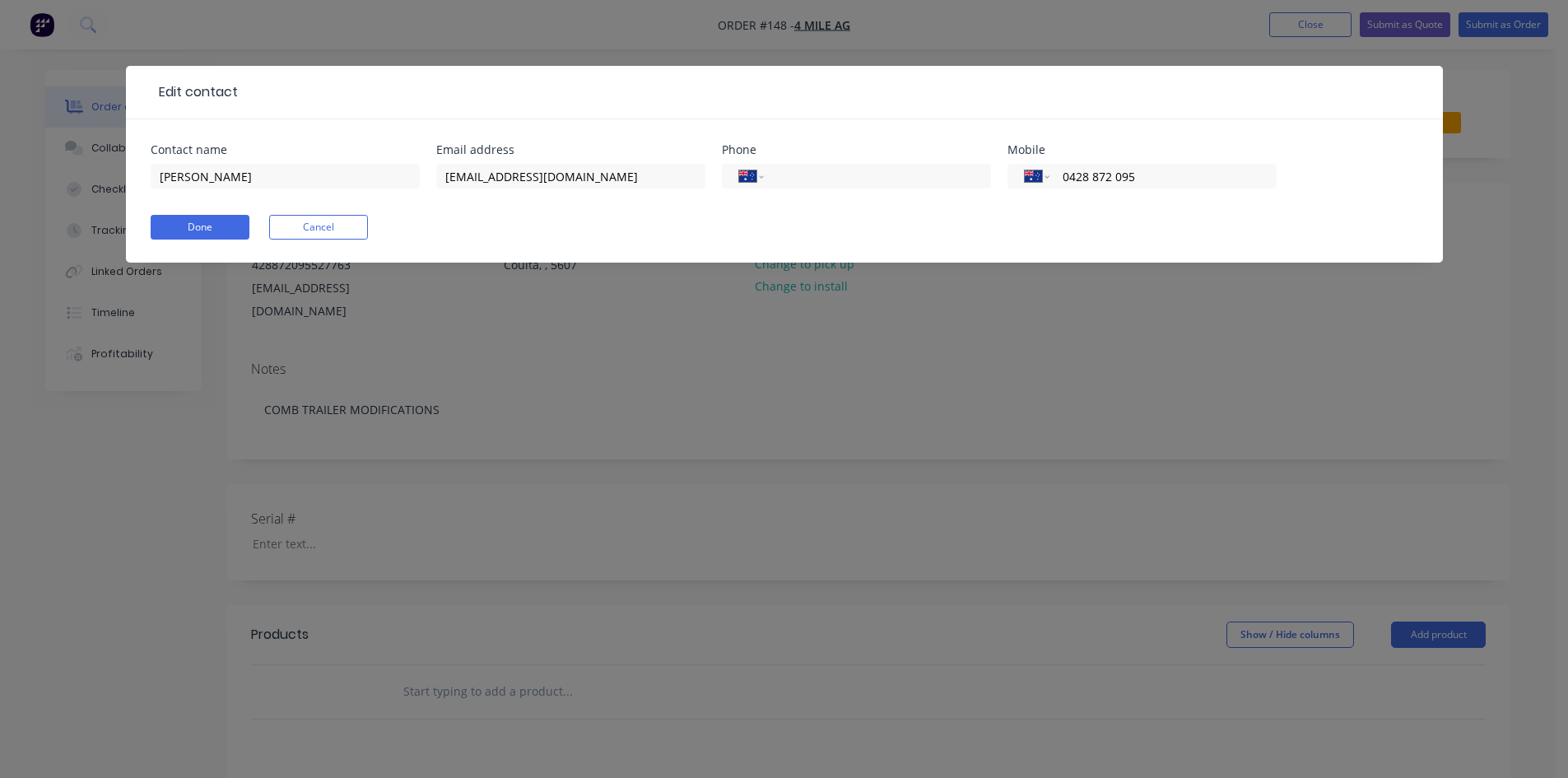
type input "0428 872 095"
click at [1195, 221] on div "Done Cancel" at bounding box center [784, 227] width 1267 height 25
click at [207, 227] on button "Done" at bounding box center [200, 227] width 99 height 25
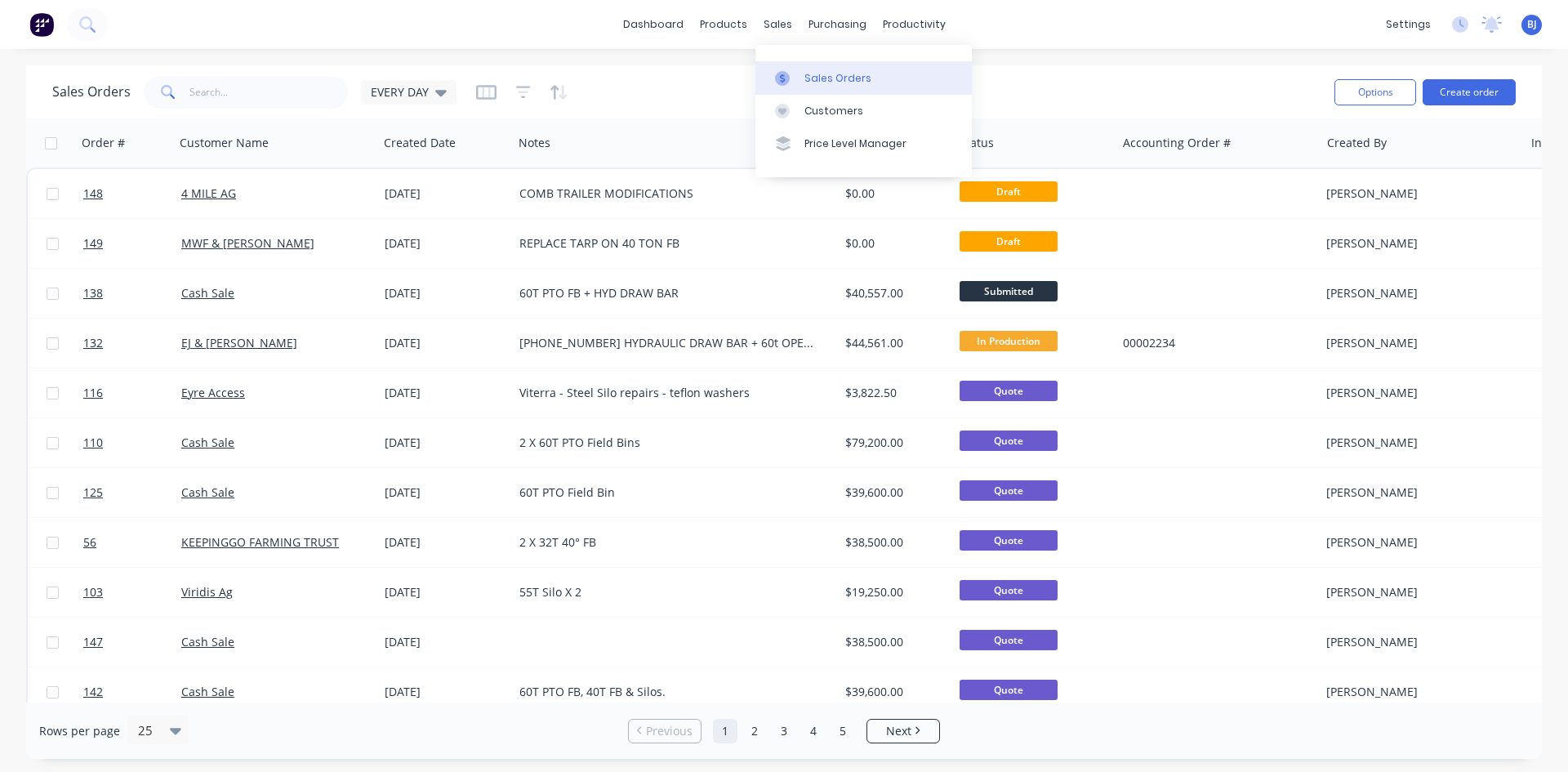
click at [781, 76] on icon at bounding box center [782, 77] width 5 height 9
click at [810, 76] on div "Sales Orders" at bounding box center [837, 78] width 67 height 15
click at [828, 76] on div "Sales Orders" at bounding box center [837, 78] width 67 height 15
click at [1464, 86] on button "Create order" at bounding box center [1469, 92] width 93 height 26
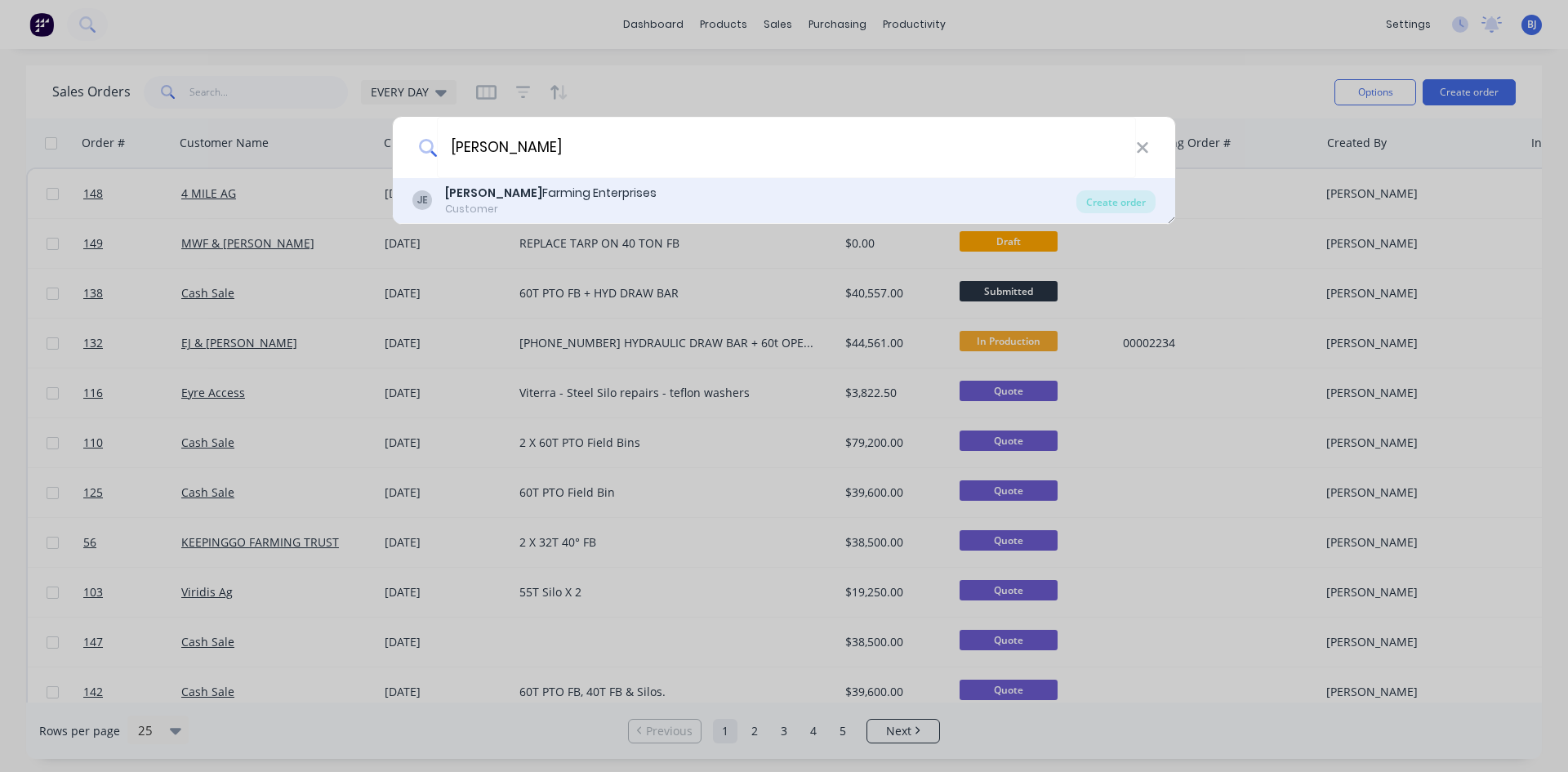
type input "[PERSON_NAME]"
click at [541, 195] on div "Jamalka Farming Enterprises" at bounding box center [551, 193] width 211 height 17
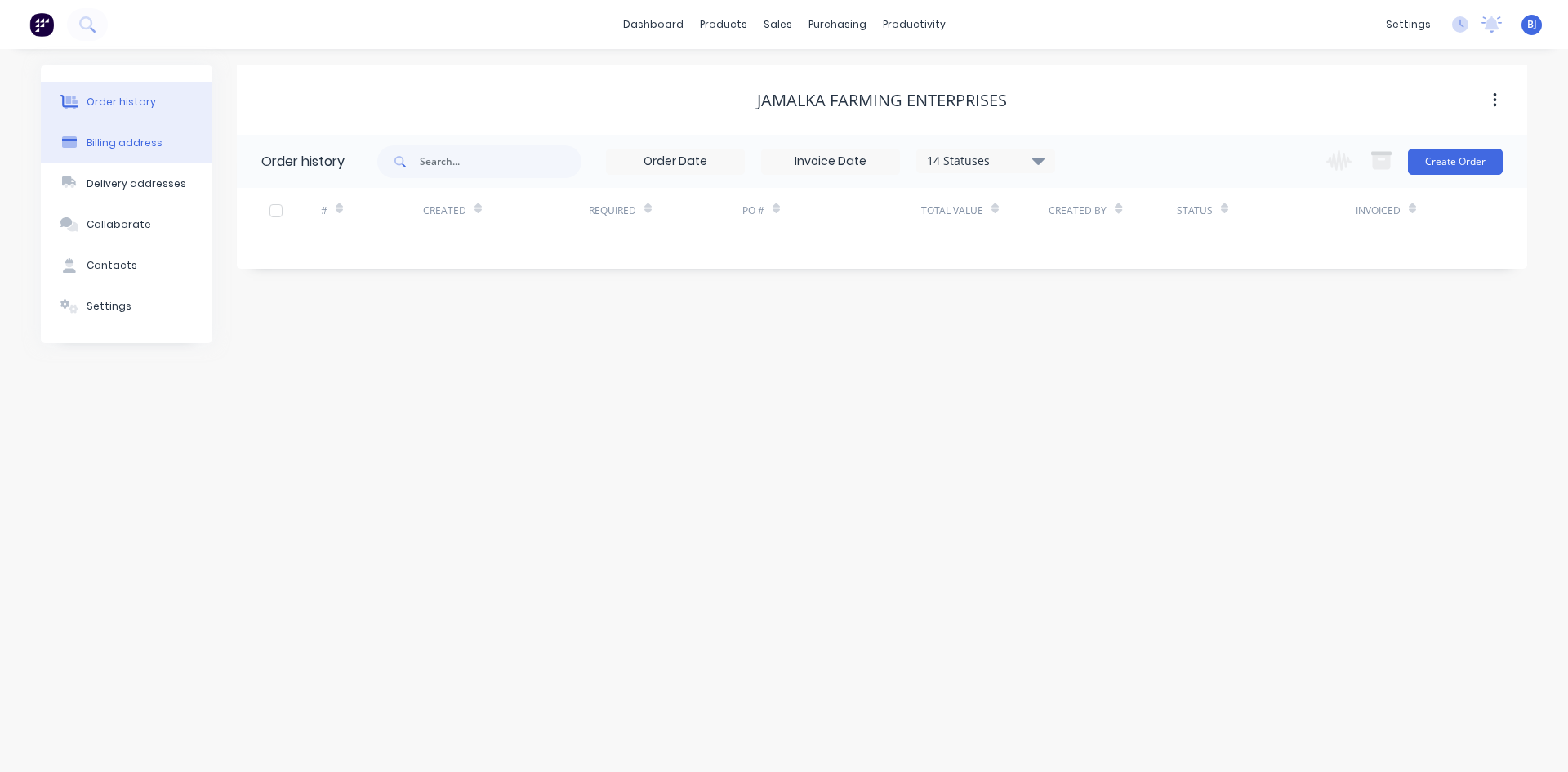
click at [126, 137] on div "Billing address" at bounding box center [124, 143] width 76 height 15
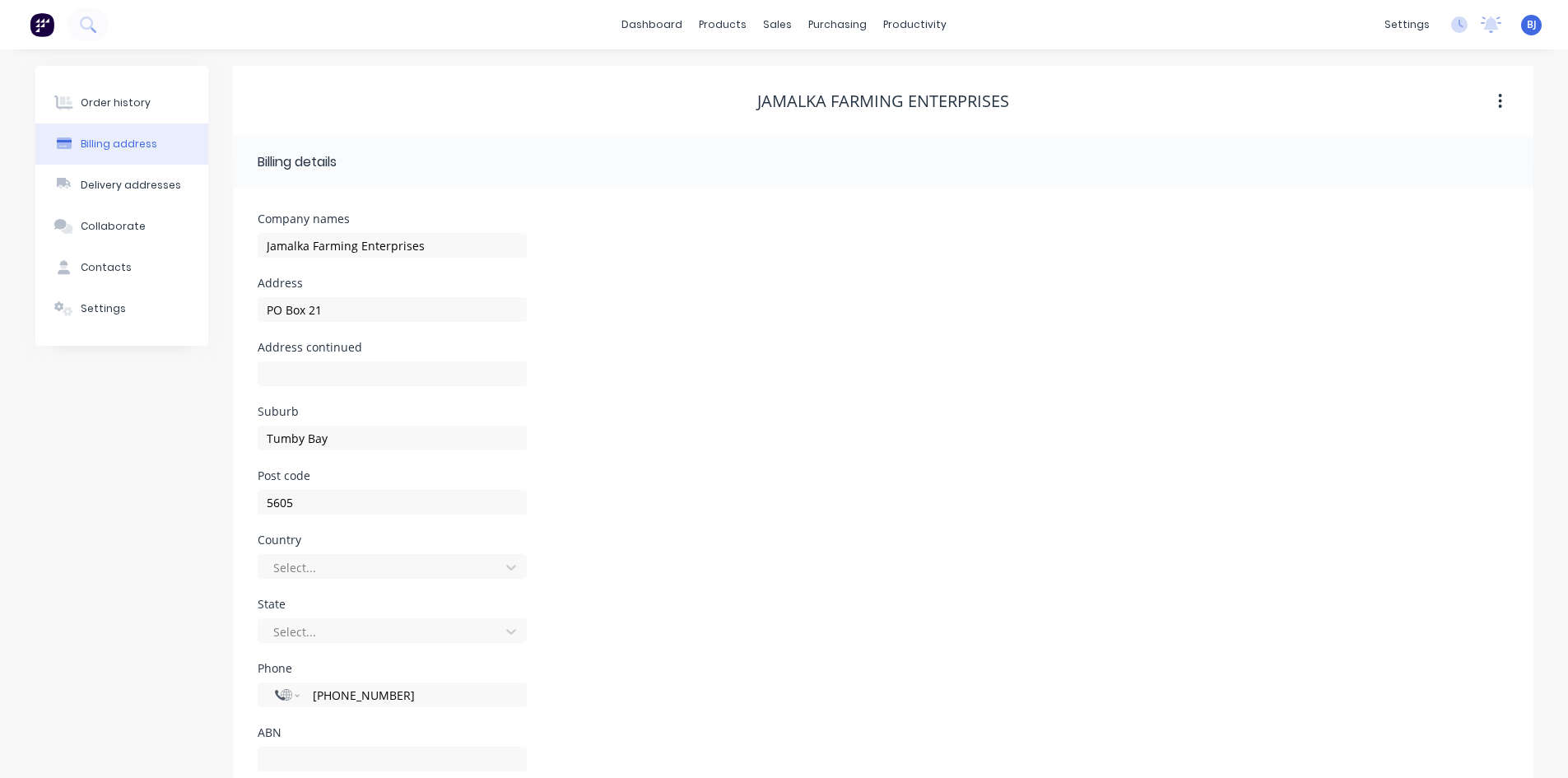
scroll to position [46, 0]
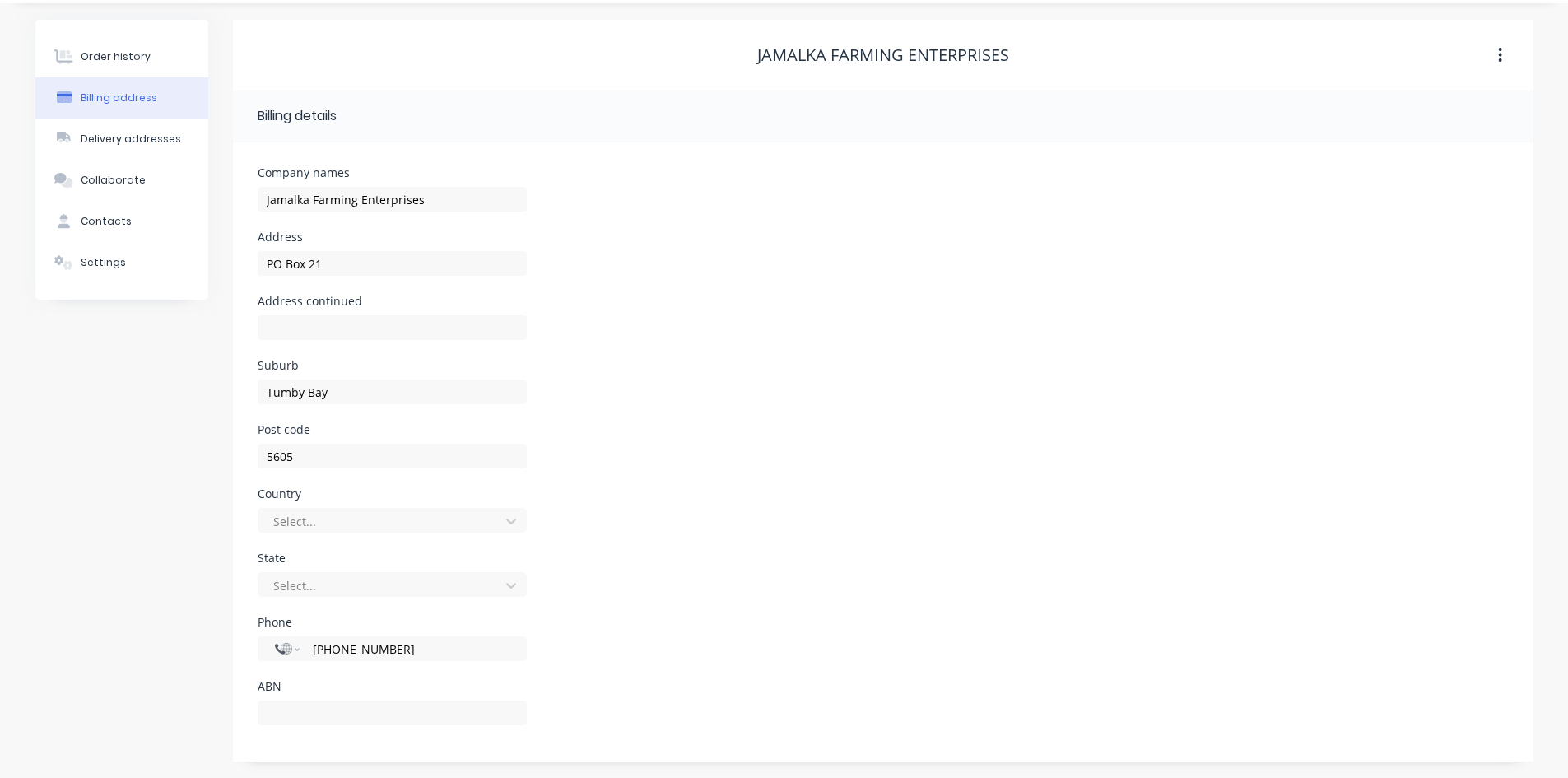
click at [1502, 61] on icon "button" at bounding box center [1499, 56] width 4 height 18
click at [728, 449] on div "Post code 5605" at bounding box center [883, 457] width 1251 height 65
click at [87, 216] on div "Contacts" at bounding box center [106, 221] width 51 height 15
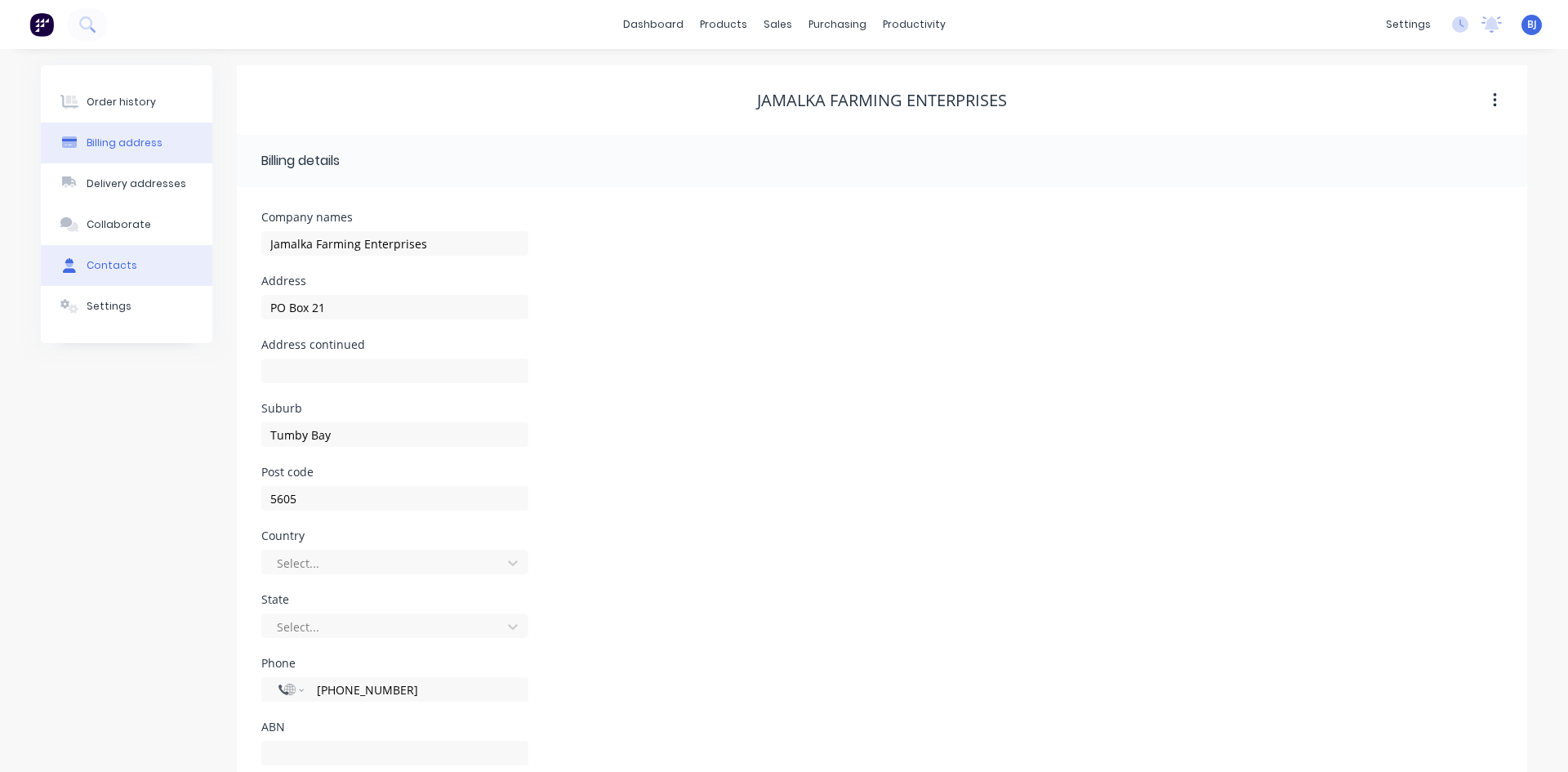
select select "AU"
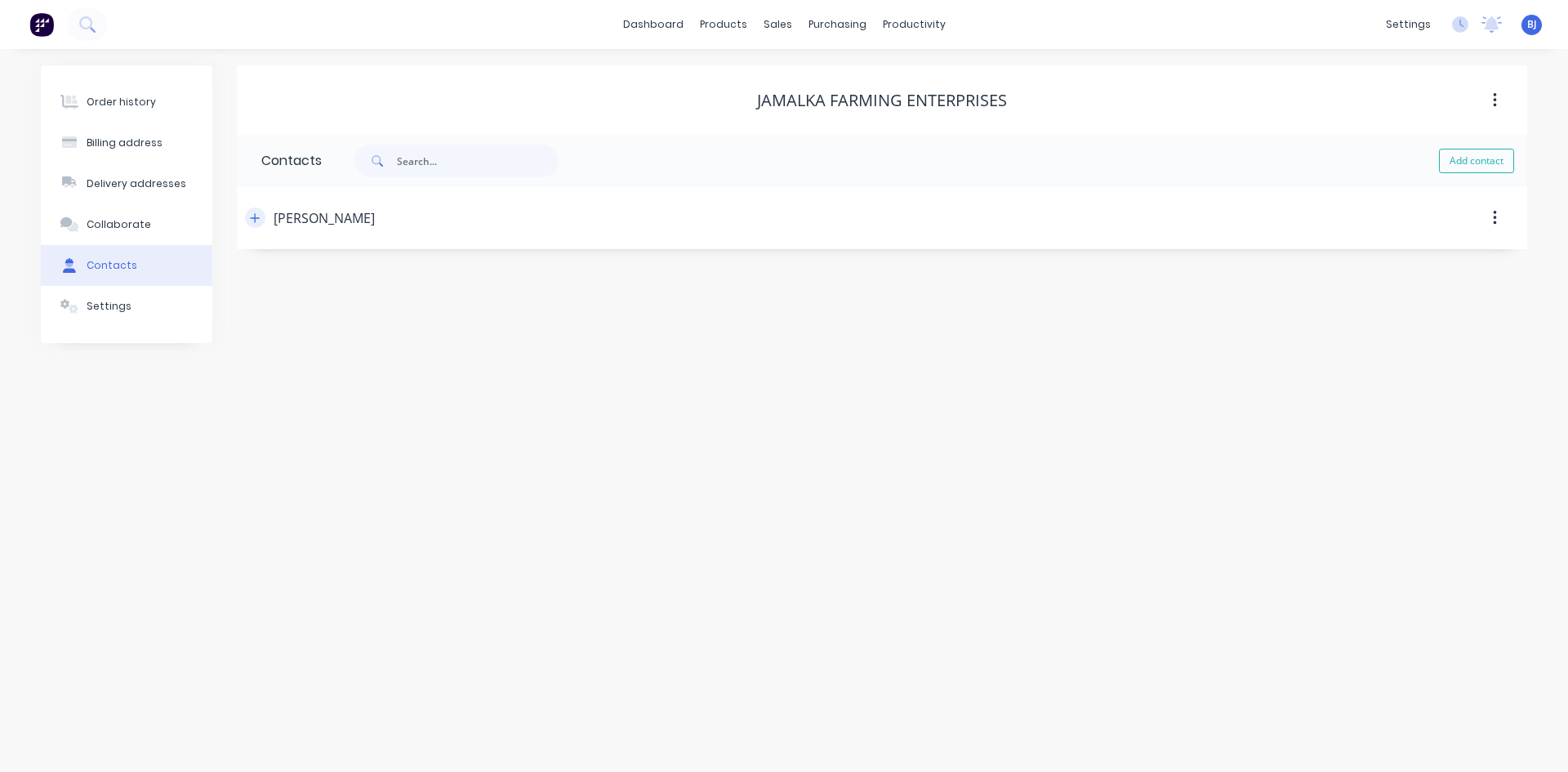
click at [255, 218] on icon "button" at bounding box center [255, 217] width 9 height 9
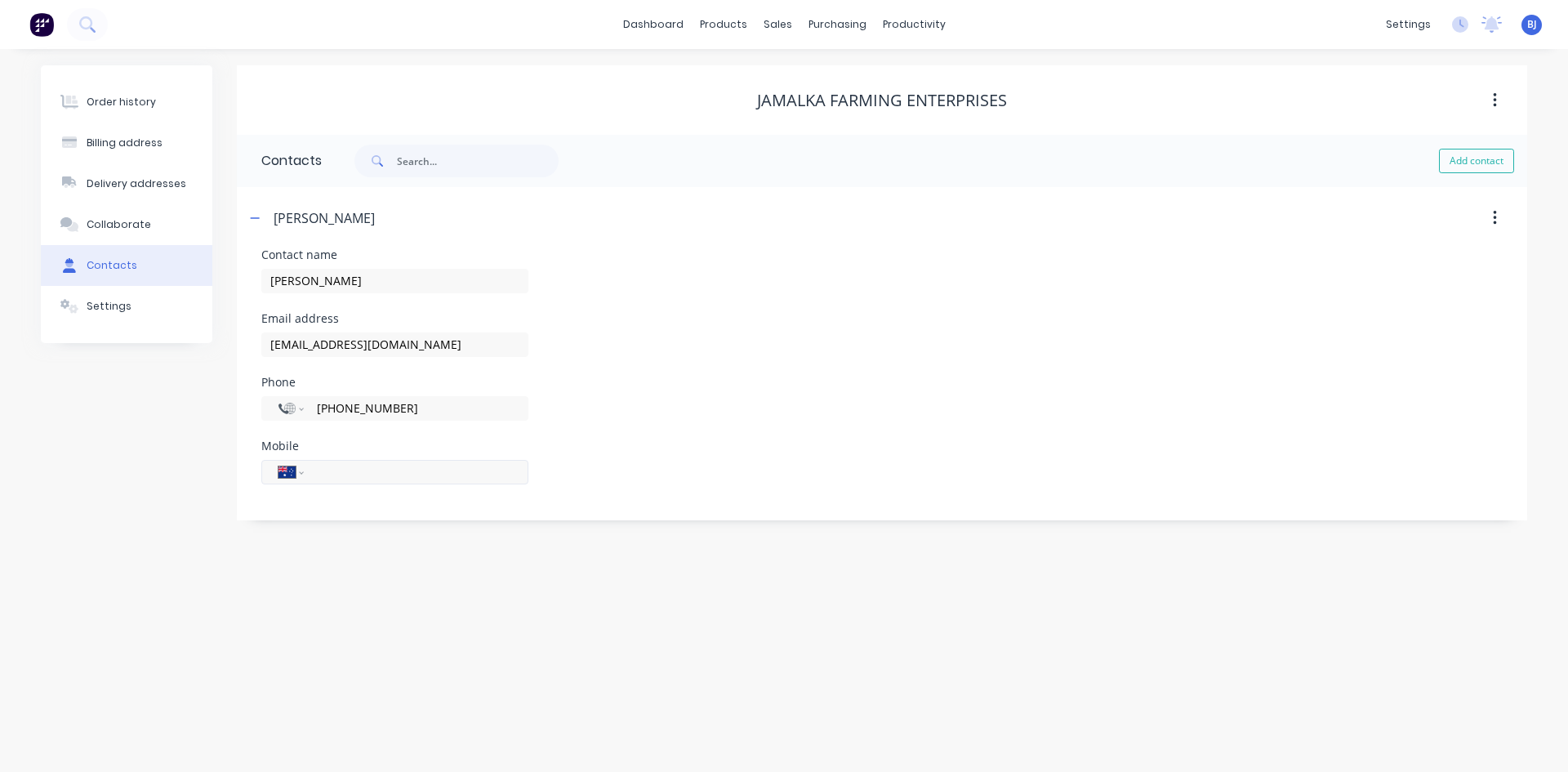
click at [330, 472] on input "tel" at bounding box center [413, 471] width 196 height 19
type input "0428 882 700"
click at [662, 471] on div "Mobile International [GEOGRAPHIC_DATA] [GEOGRAPHIC_DATA] [GEOGRAPHIC_DATA] [GEO…" at bounding box center [882, 473] width 1241 height 64
click at [294, 405] on select "International [GEOGRAPHIC_DATA] [GEOGRAPHIC_DATA] [GEOGRAPHIC_DATA] [GEOGRAPHIC…" at bounding box center [291, 409] width 25 height 23
select select "AU"
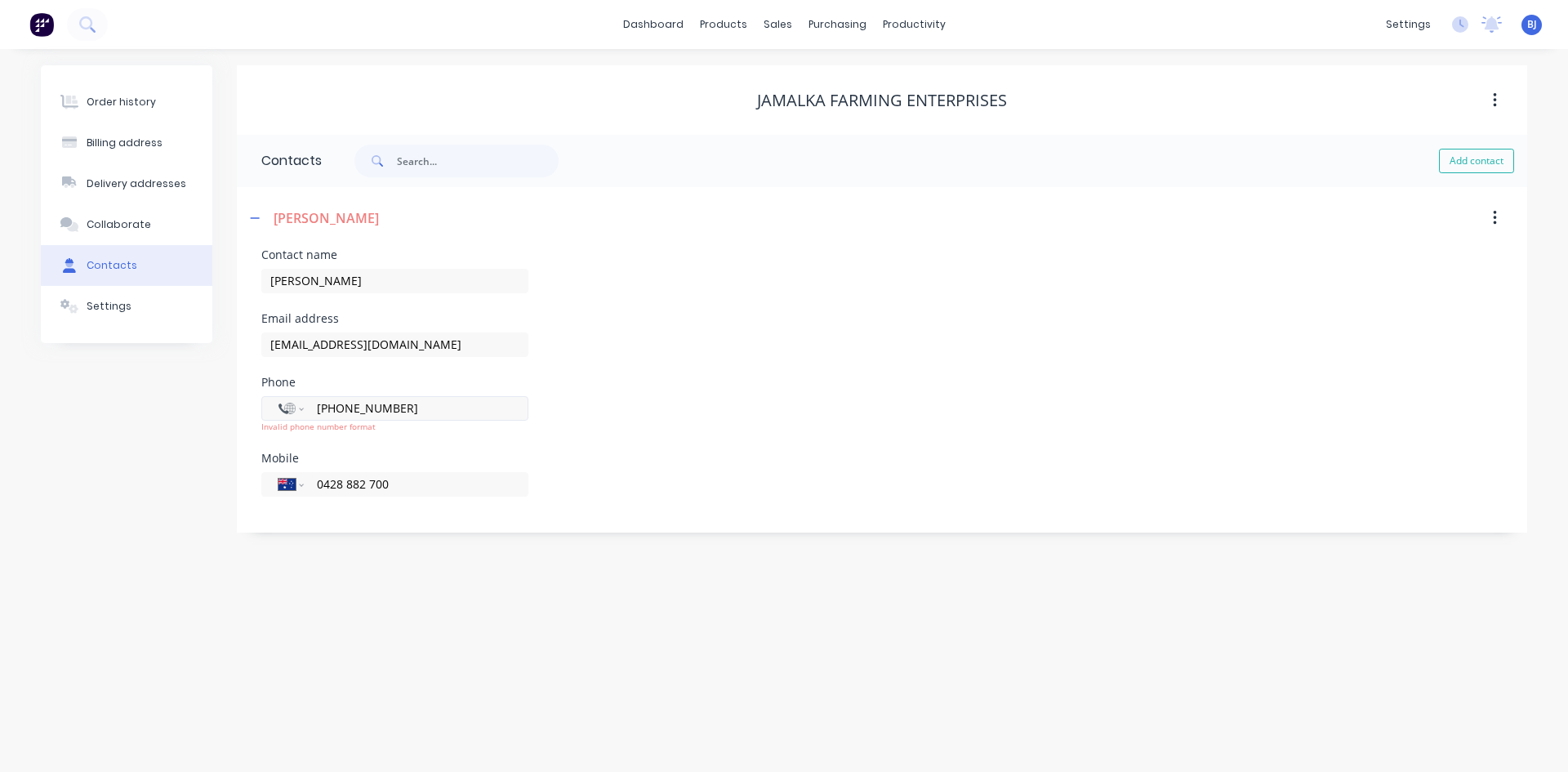
click at [279, 397] on select "International [GEOGRAPHIC_DATA] [GEOGRAPHIC_DATA] [GEOGRAPHIC_DATA] [GEOGRAPHIC…" at bounding box center [291, 409] width 25 height 23
click at [472, 431] on div "Invalid phone number format" at bounding box center [394, 427] width 267 height 12
click at [590, 449] on div "Phone International [GEOGRAPHIC_DATA] [GEOGRAPHIC_DATA] [GEOGRAPHIC_DATA] [GEOG…" at bounding box center [882, 414] width 1241 height 76
click at [319, 406] on input "86882700" at bounding box center [413, 408] width 196 height 19
type input "[PHONE_NUMBER]"
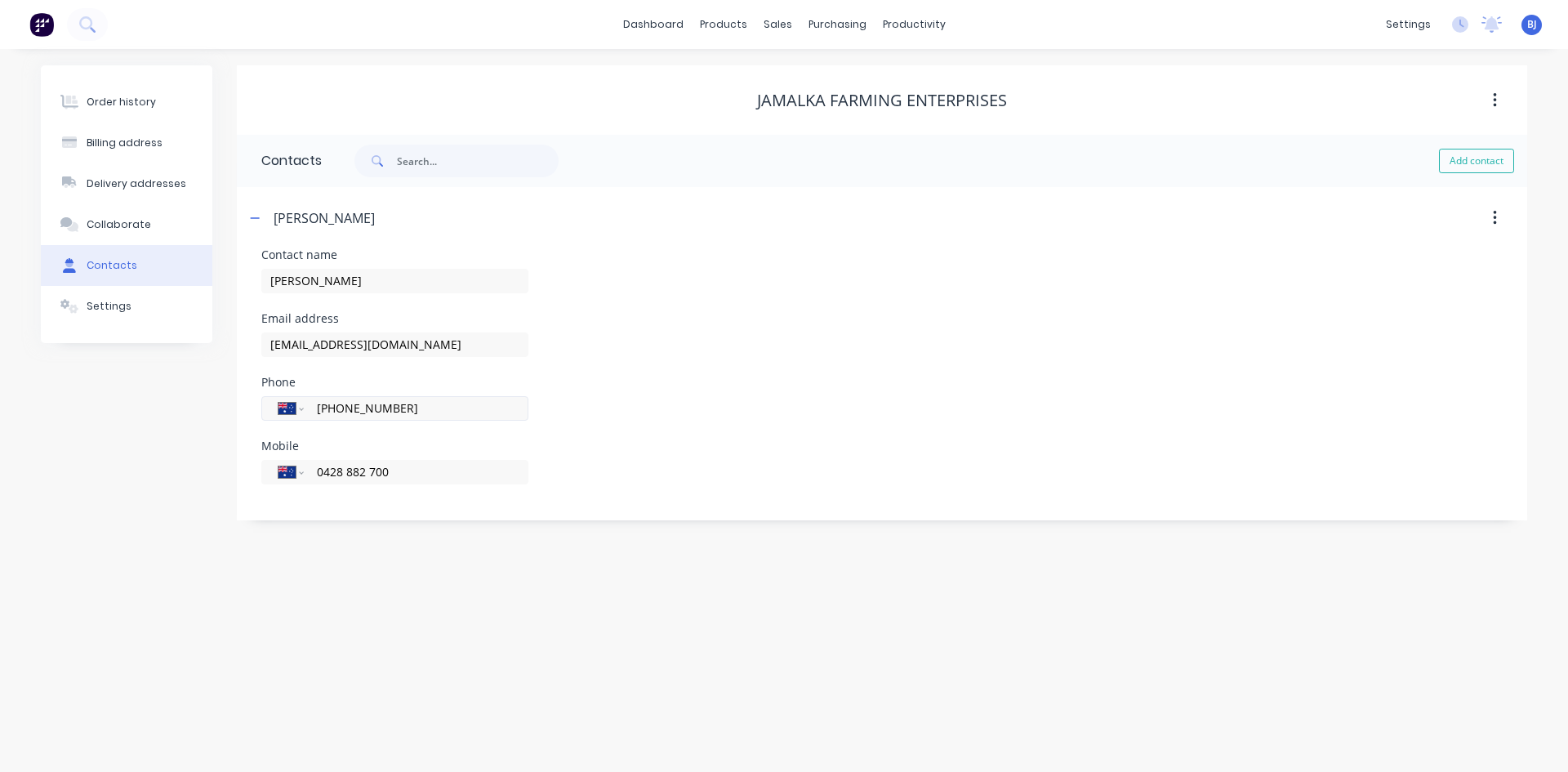
click at [475, 418] on div "International [GEOGRAPHIC_DATA] [GEOGRAPHIC_DATA] [GEOGRAPHIC_DATA] [GEOGRAPHIC…" at bounding box center [394, 409] width 267 height 25
click at [1458, 162] on button "Add contact" at bounding box center [1476, 161] width 75 height 25
select select "AU"
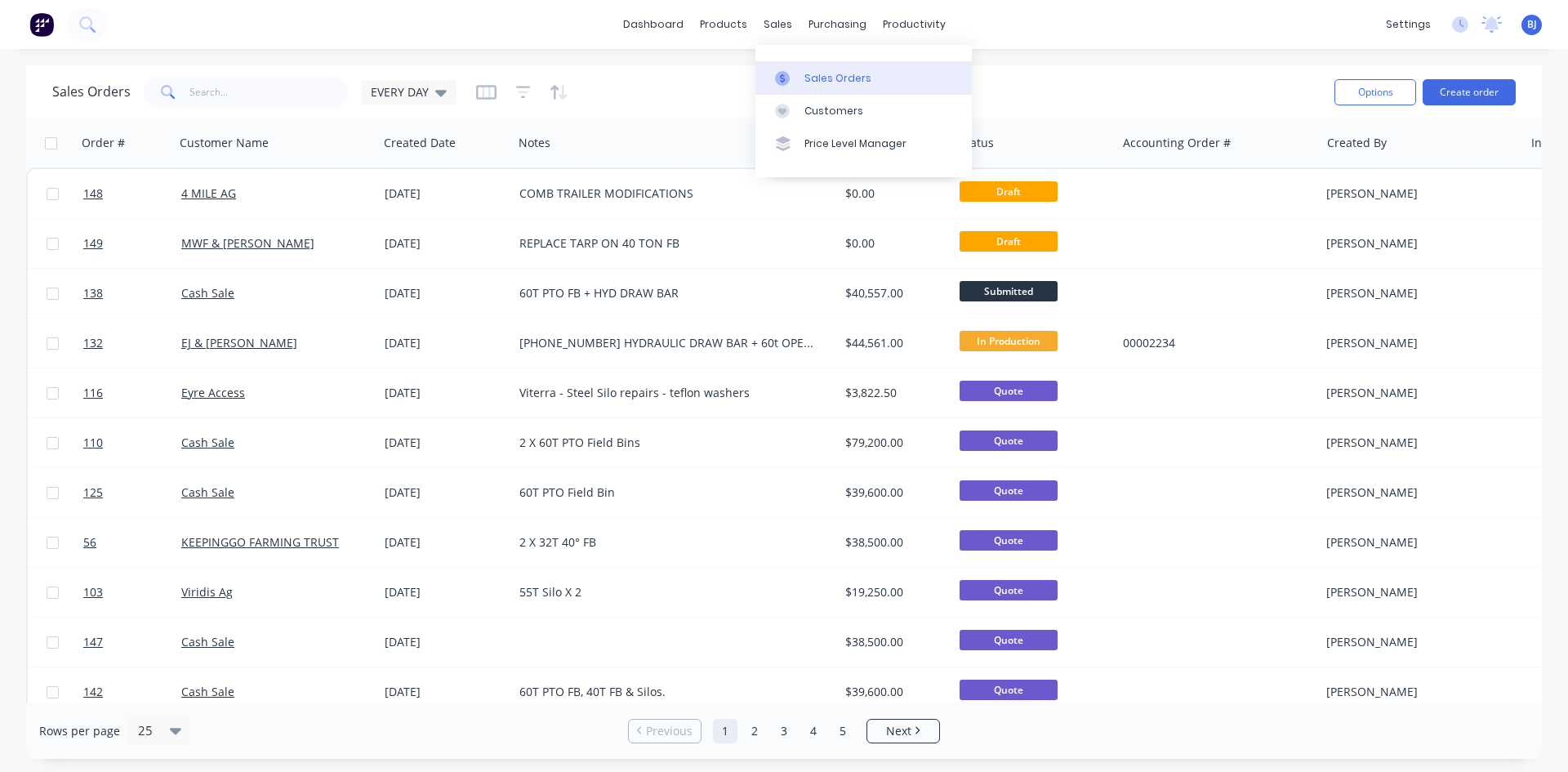
click at [798, 77] on div at bounding box center [787, 78] width 25 height 15
click at [1472, 95] on button "Create order" at bounding box center [1469, 92] width 93 height 26
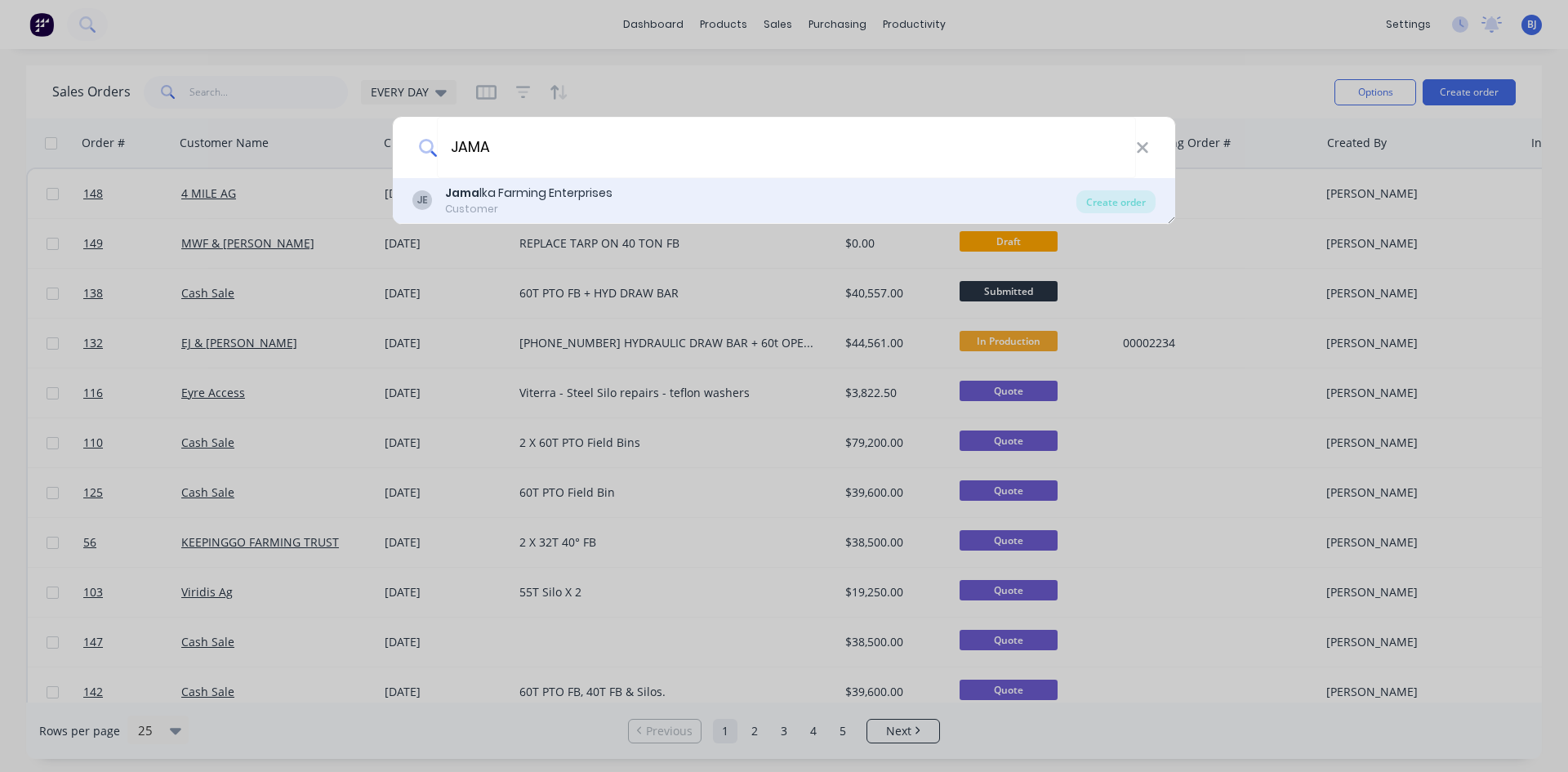
type input "JAMA"
click at [498, 194] on div "Jama lka Farming Enterprises" at bounding box center [529, 193] width 168 height 17
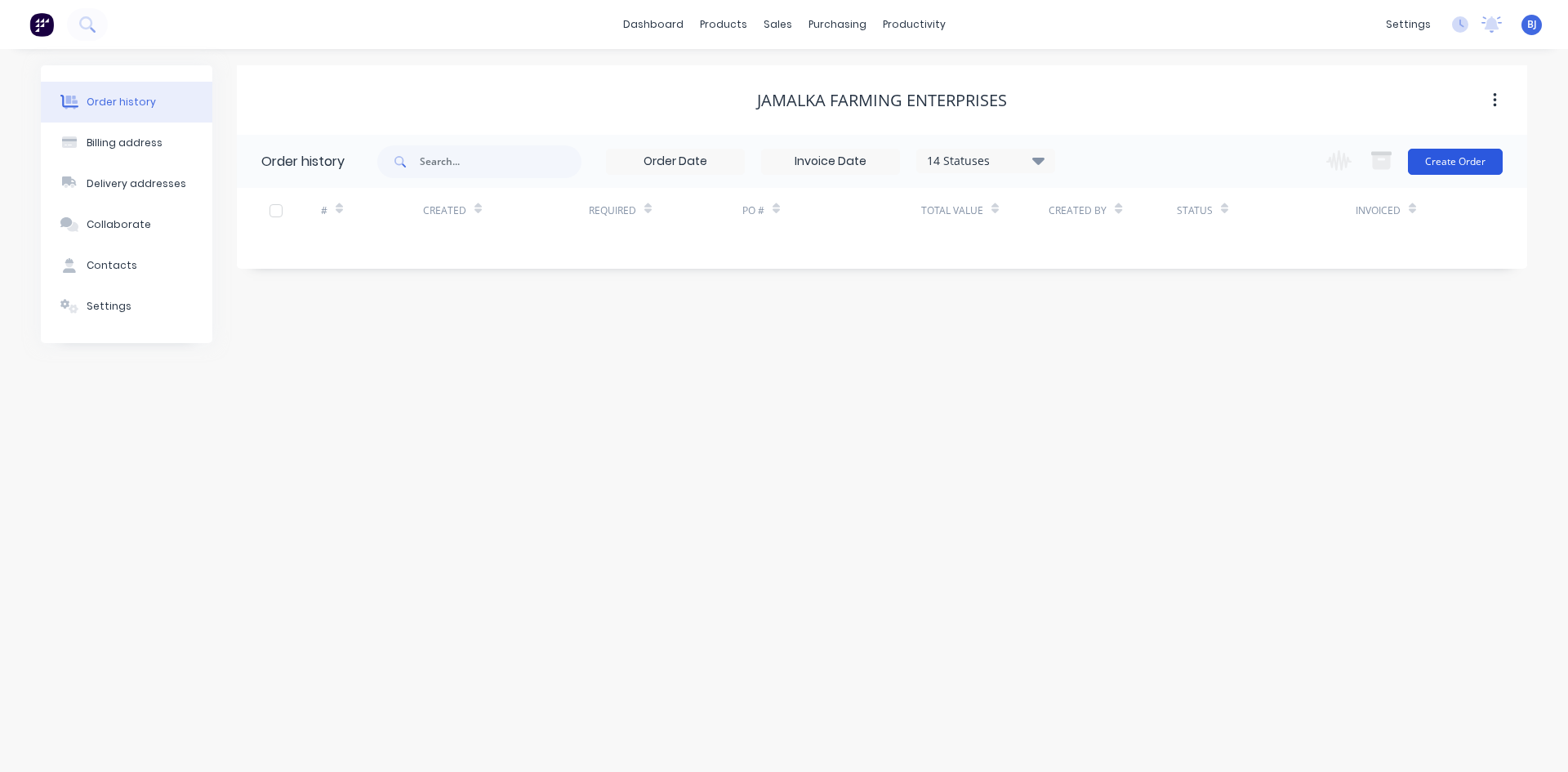
click at [1458, 162] on button "Create Order" at bounding box center [1455, 162] width 95 height 26
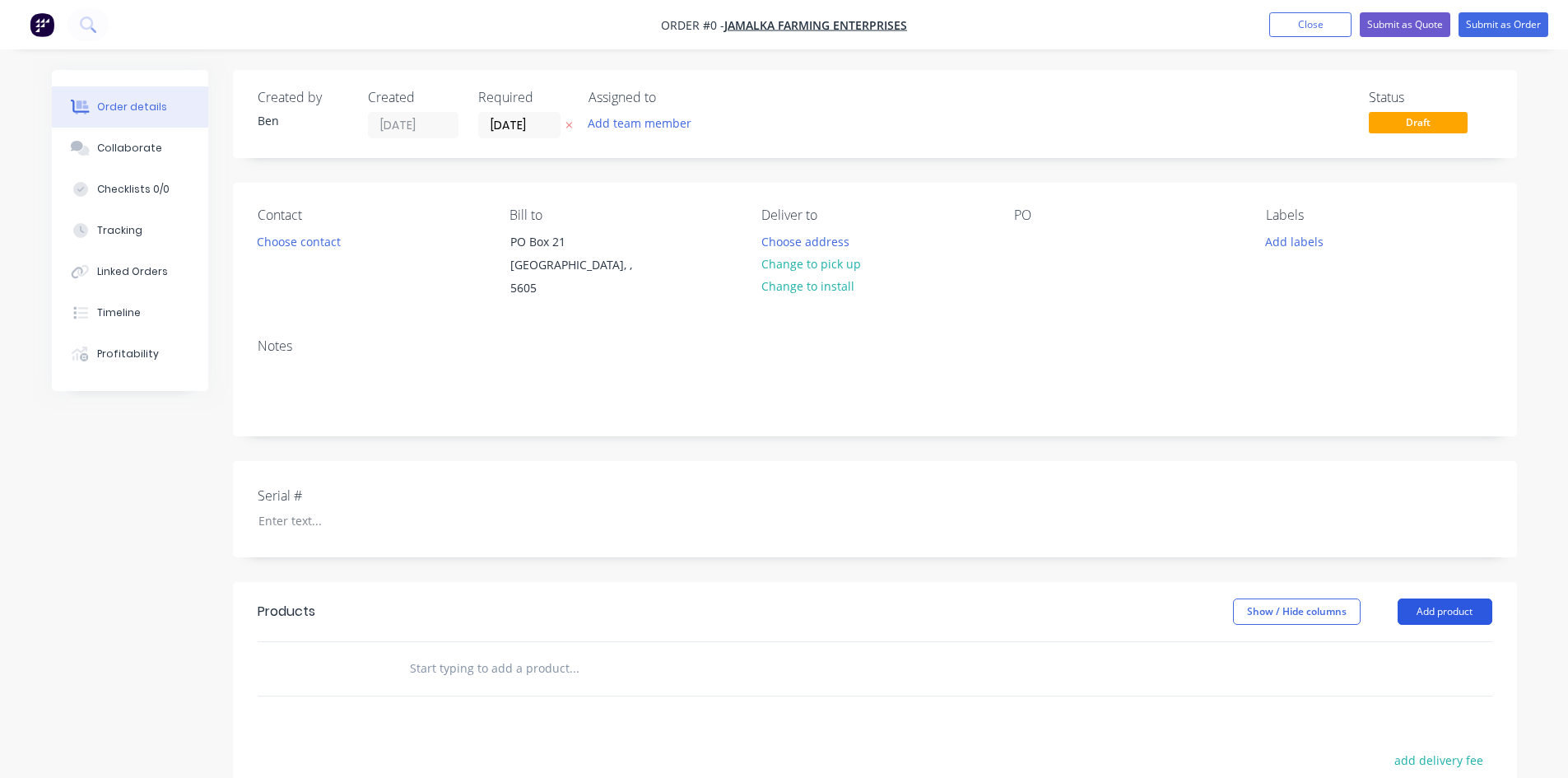
click at [1422, 598] on button "Add product" at bounding box center [1445, 611] width 94 height 27
click at [1369, 641] on div "Product catalogue" at bounding box center [1414, 653] width 127 height 24
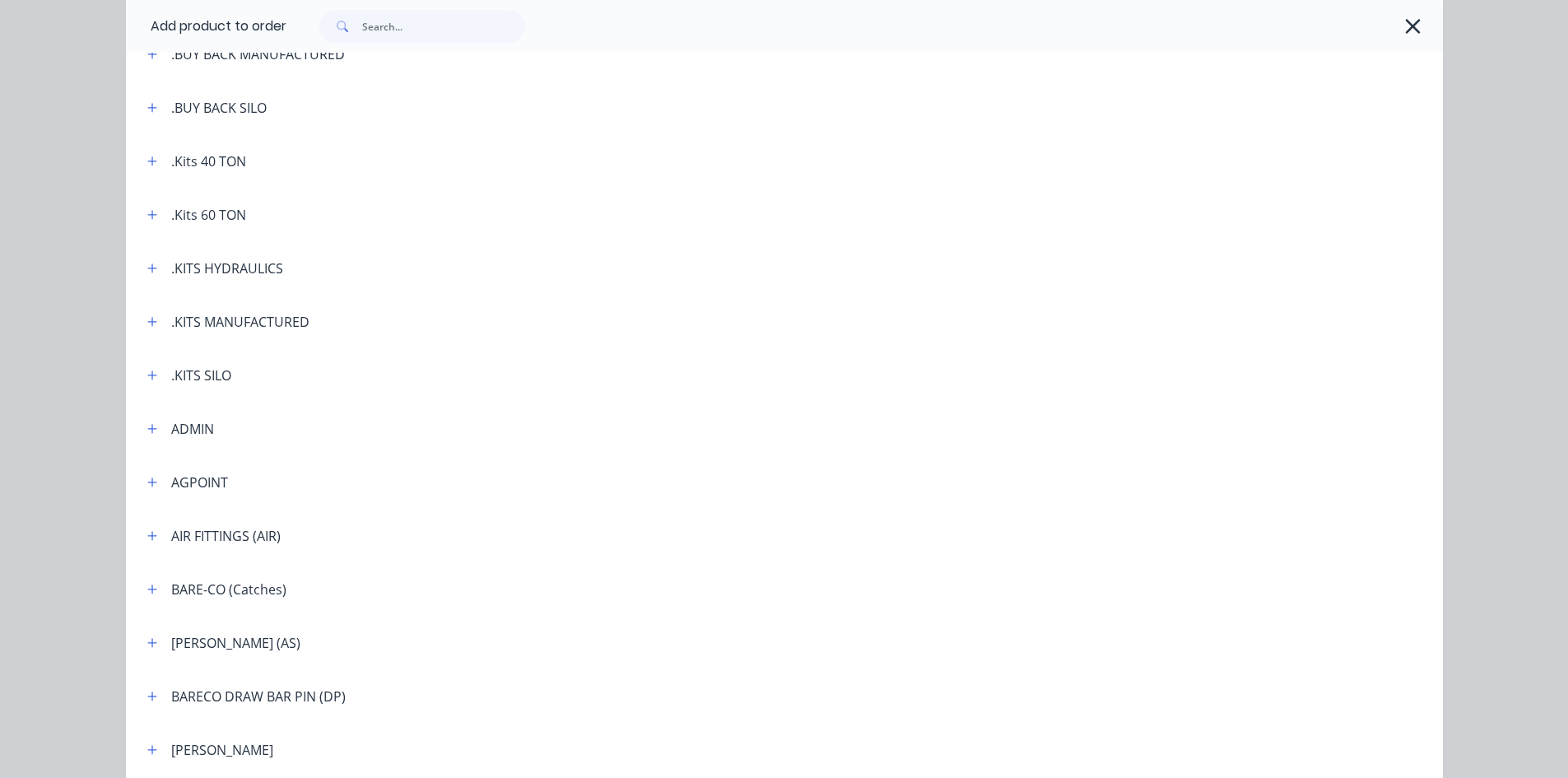
scroll to position [329, 0]
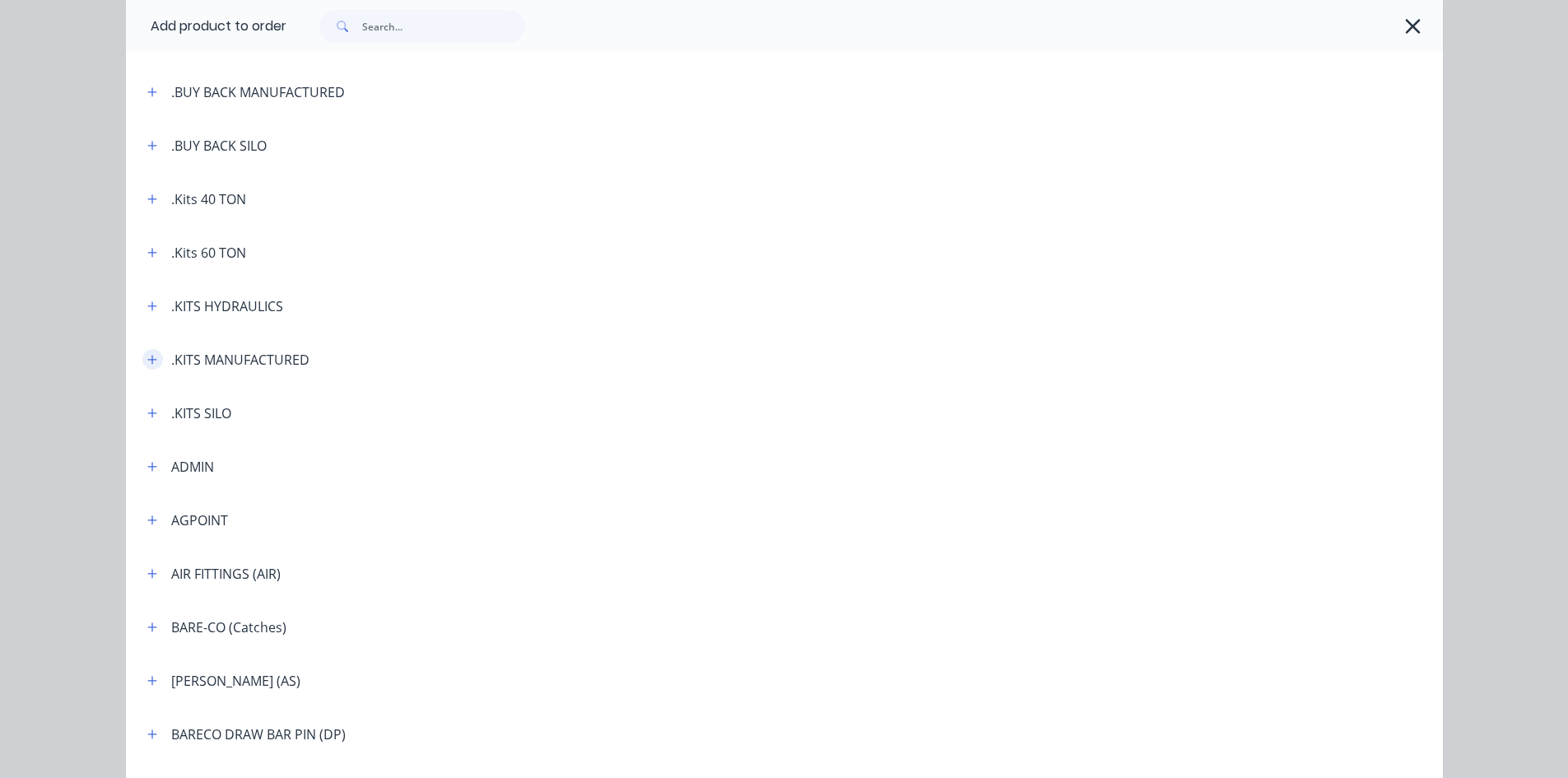
click at [150, 360] on icon "button" at bounding box center [152, 359] width 9 height 9
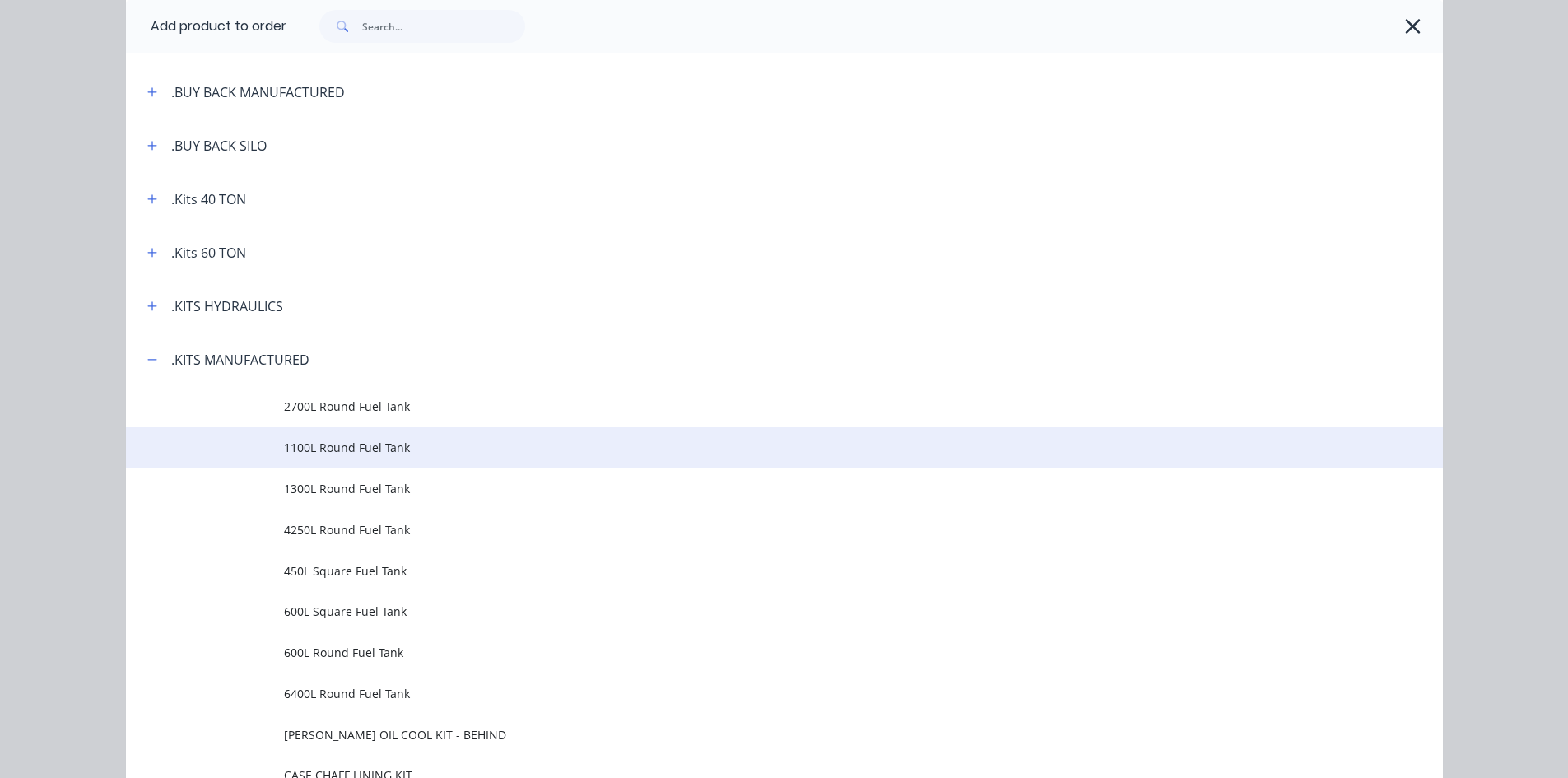
click at [297, 448] on span "1100L Round Fuel Tank" at bounding box center [747, 447] width 927 height 17
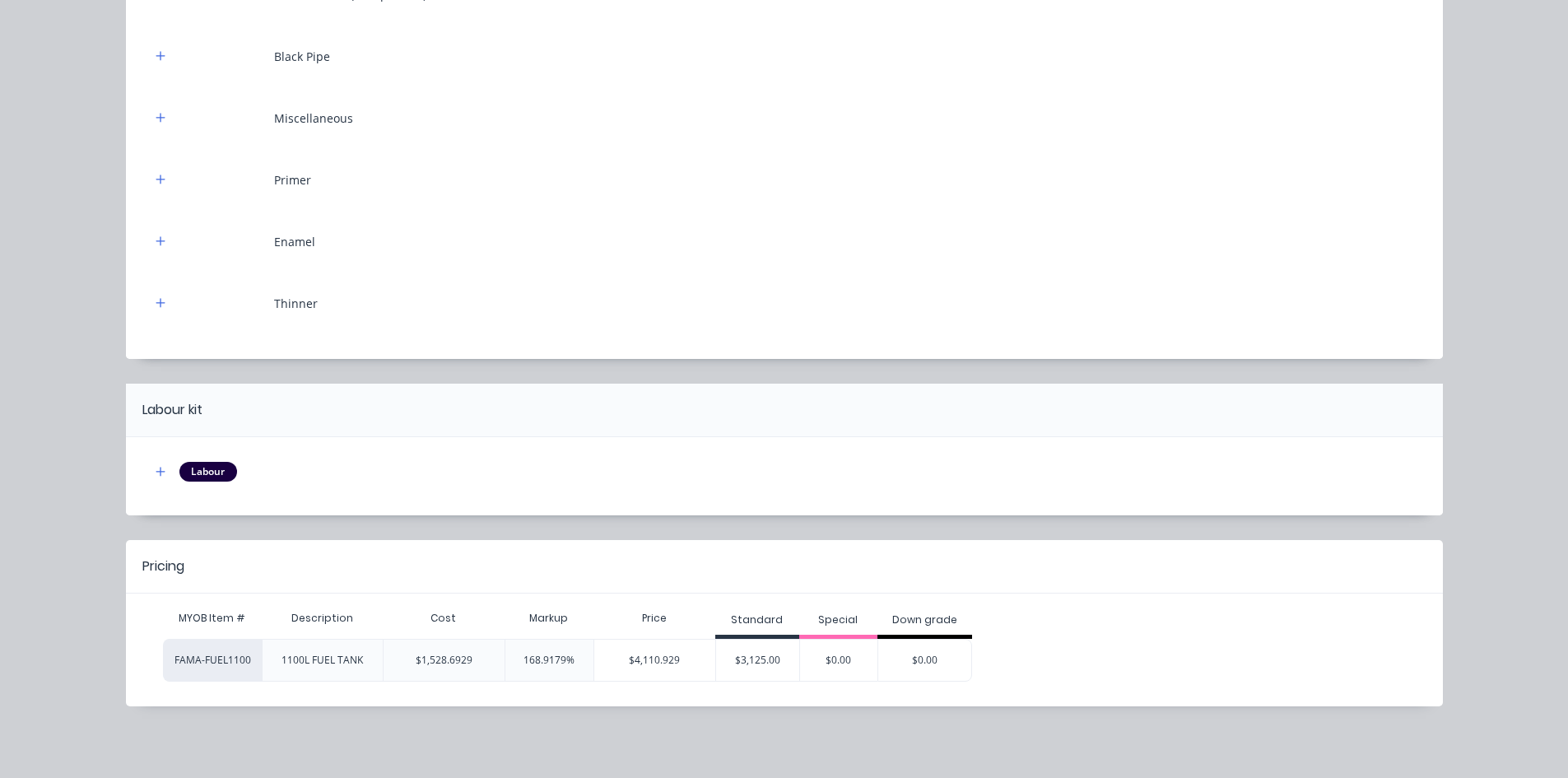
scroll to position [447, 0]
click at [769, 653] on div "$3,125.00" at bounding box center [757, 660] width 83 height 41
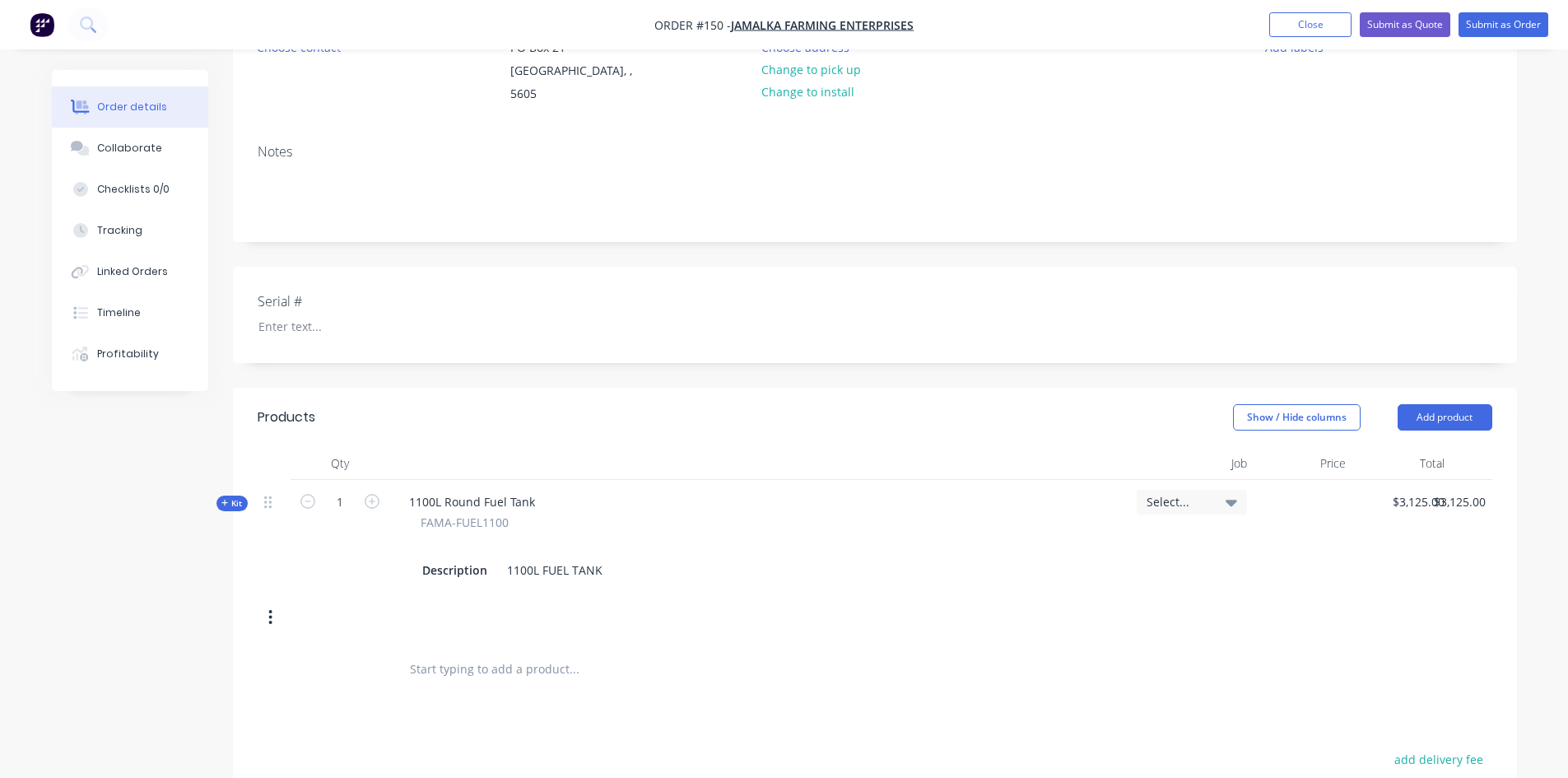
scroll to position [247, 0]
